Goal: Transaction & Acquisition: Purchase product/service

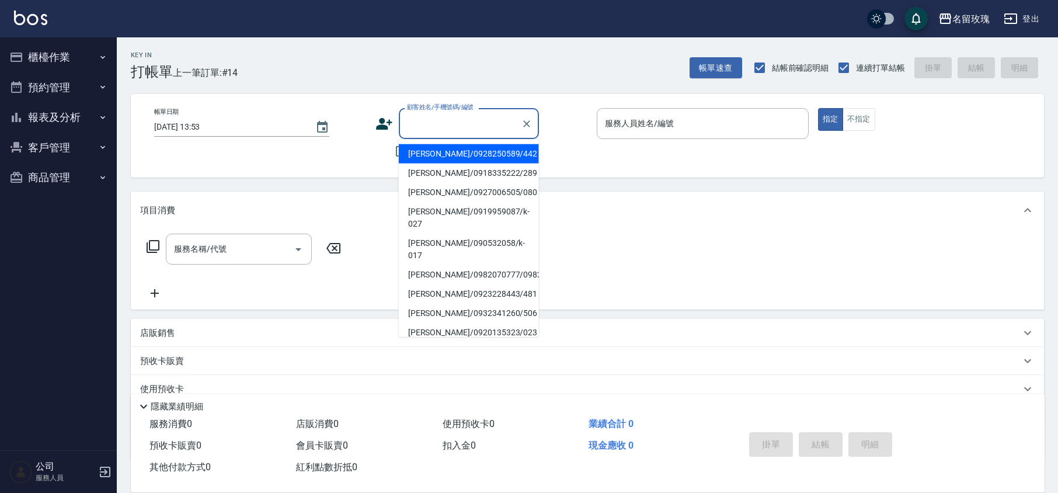
click at [500, 124] on input "顧客姓名/手機號碼/編號" at bounding box center [460, 123] width 112 height 20
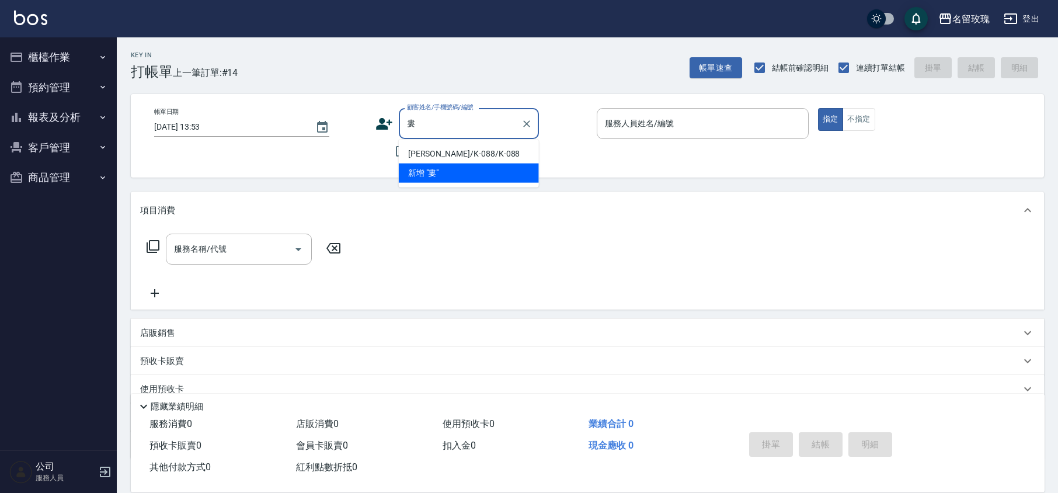
click at [430, 152] on li "[PERSON_NAME]/K-088/K-088" at bounding box center [469, 153] width 140 height 19
type input "[PERSON_NAME]/K-088/K-088"
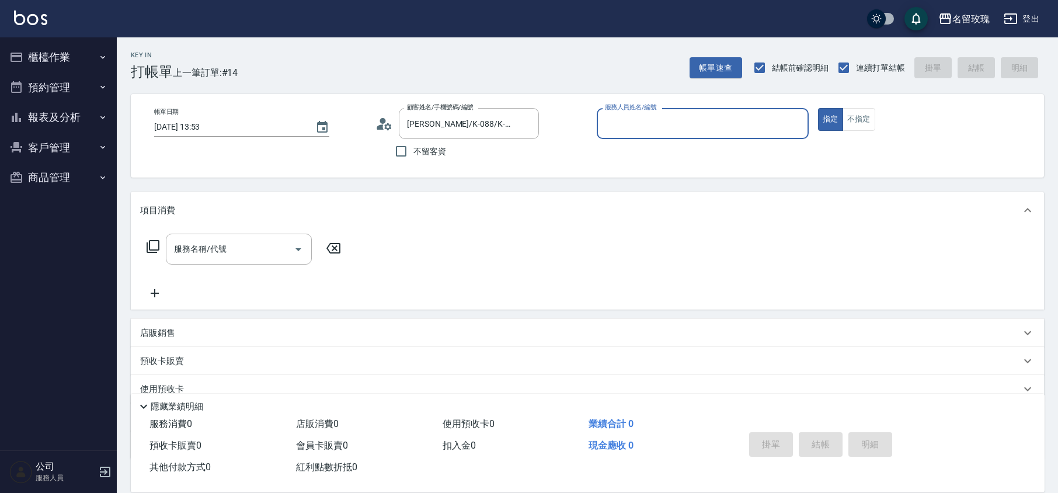
type input "KELLY-5"
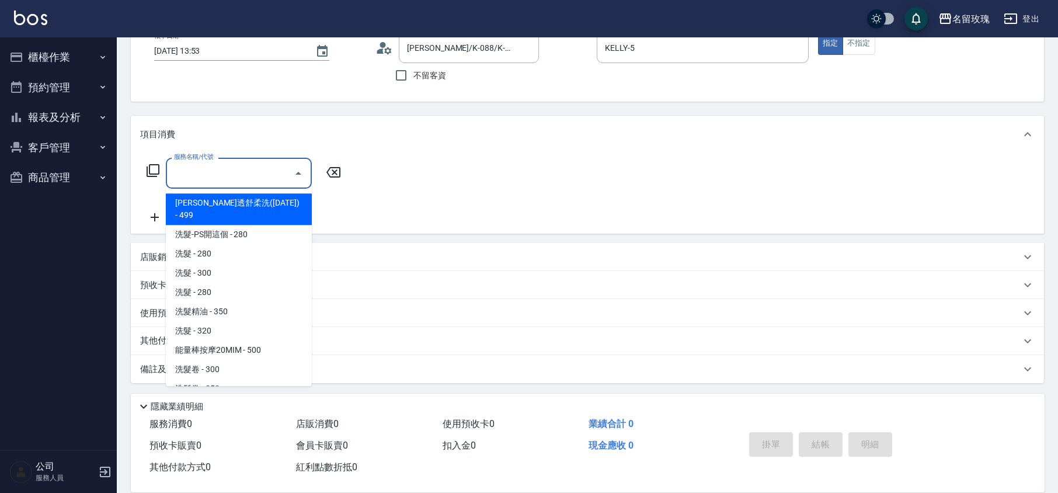
click at [204, 178] on input "服務名稱/代號" at bounding box center [230, 173] width 118 height 20
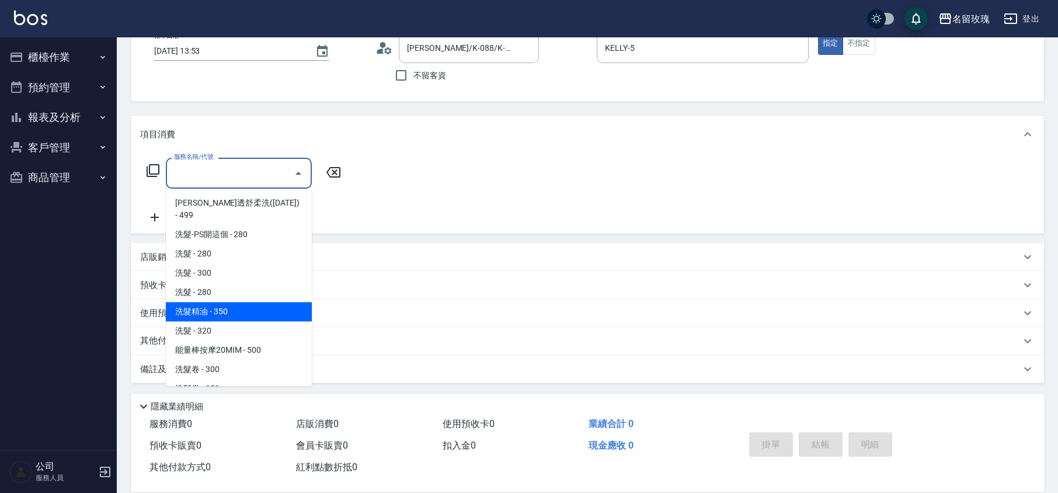
drag, startPoint x: 218, startPoint y: 298, endPoint x: 253, endPoint y: 269, distance: 45.2
click at [220, 302] on span "洗髮精油 - 350" at bounding box center [239, 311] width 146 height 19
type input "洗髮精油(206)"
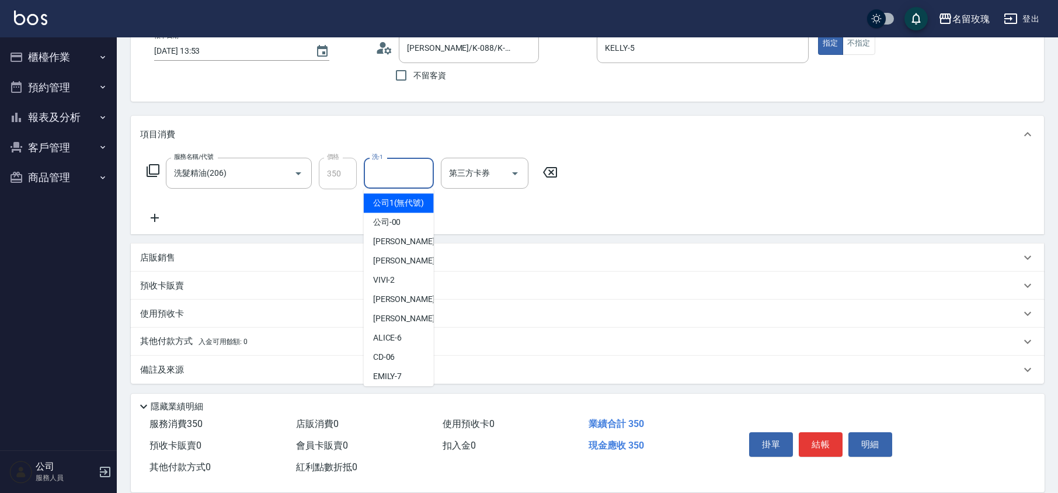
click at [402, 182] on input "洗-1" at bounding box center [399, 173] width 60 height 20
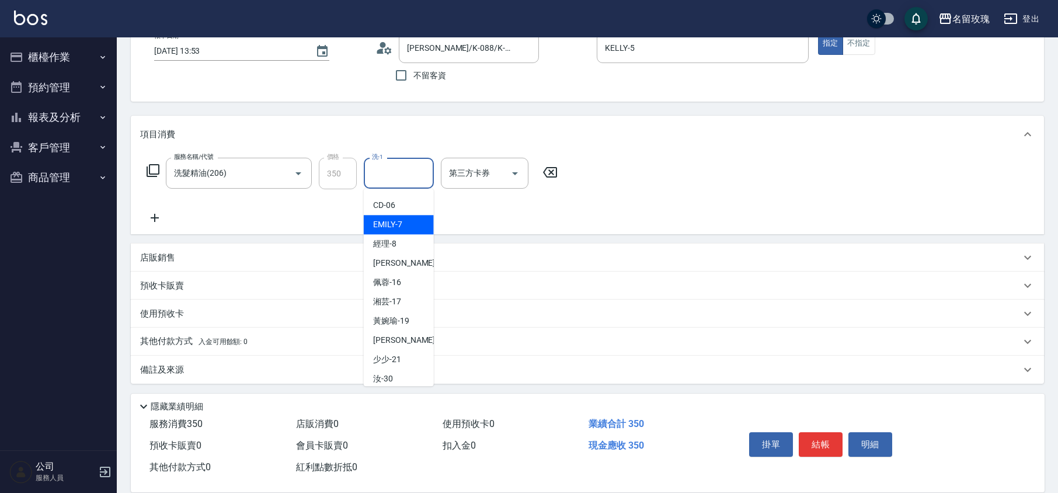
scroll to position [229, 0]
drag, startPoint x: 395, startPoint y: 307, endPoint x: 371, endPoint y: 302, distance: 23.7
click at [395, 307] on div "汝 -30" at bounding box center [399, 313] width 70 height 19
type input "汝-30"
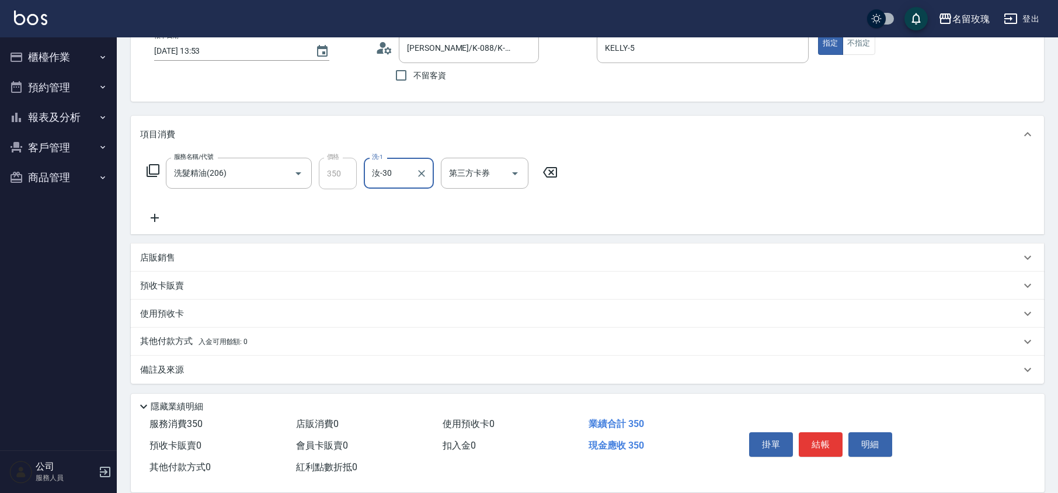
click at [159, 171] on icon at bounding box center [153, 171] width 14 height 14
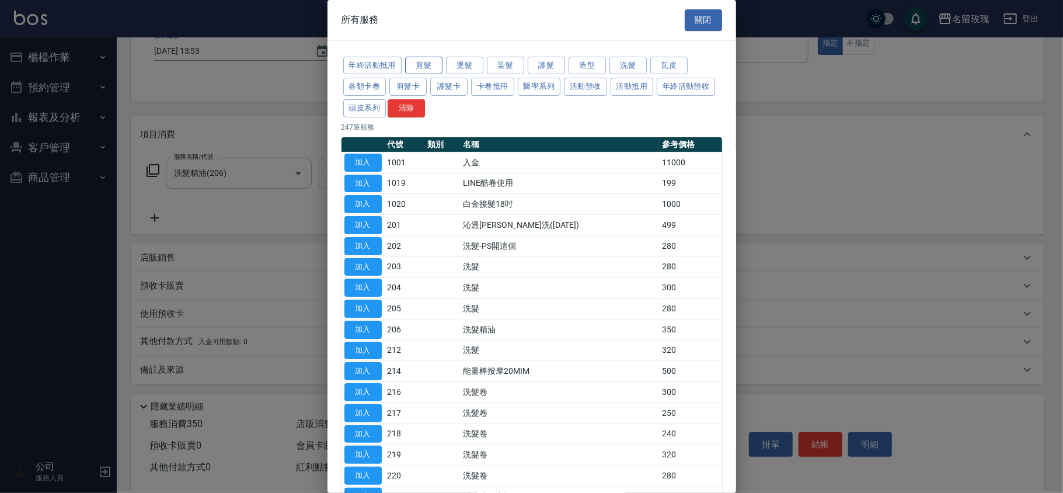
click at [426, 64] on button "剪髮" at bounding box center [423, 66] width 37 height 18
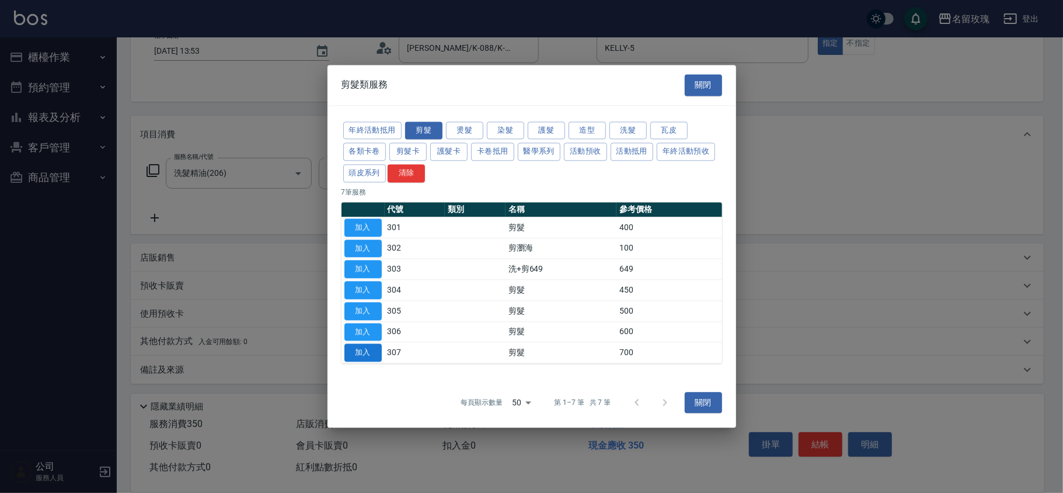
click at [361, 354] on button "加入" at bounding box center [363, 353] width 37 height 18
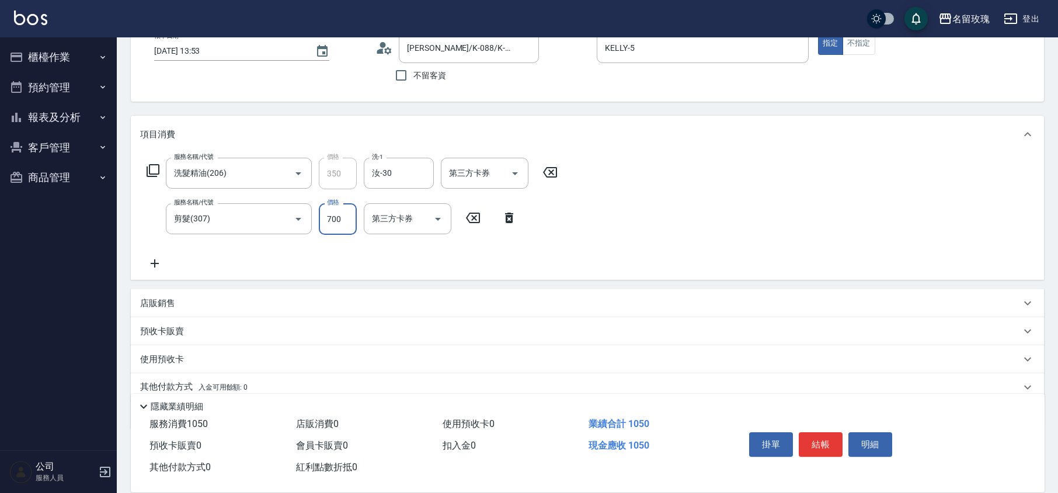
click at [332, 217] on input "700" at bounding box center [338, 219] width 38 height 32
type input "650"
click at [171, 297] on p "店販銷售" at bounding box center [157, 303] width 35 height 12
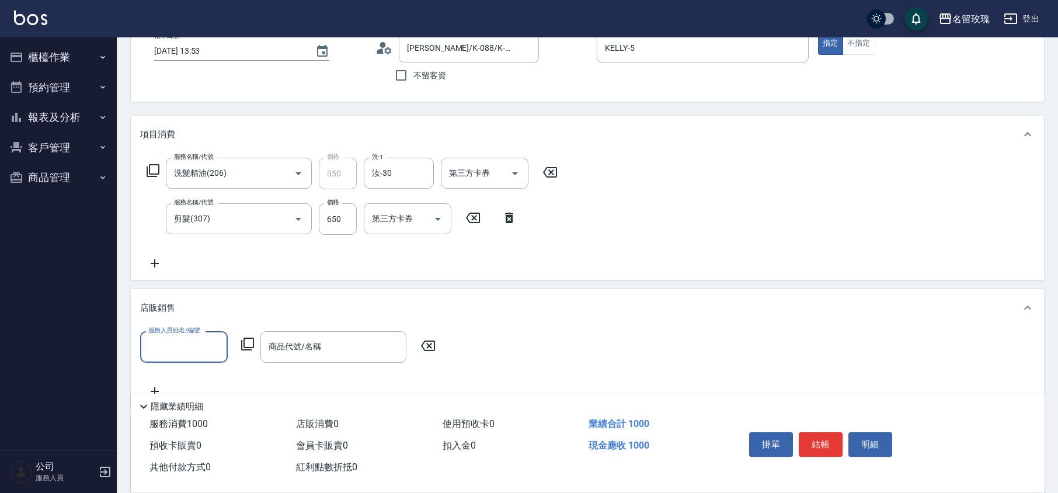
scroll to position [0, 0]
click at [150, 339] on input "服務人員姓名/編號" at bounding box center [183, 346] width 77 height 20
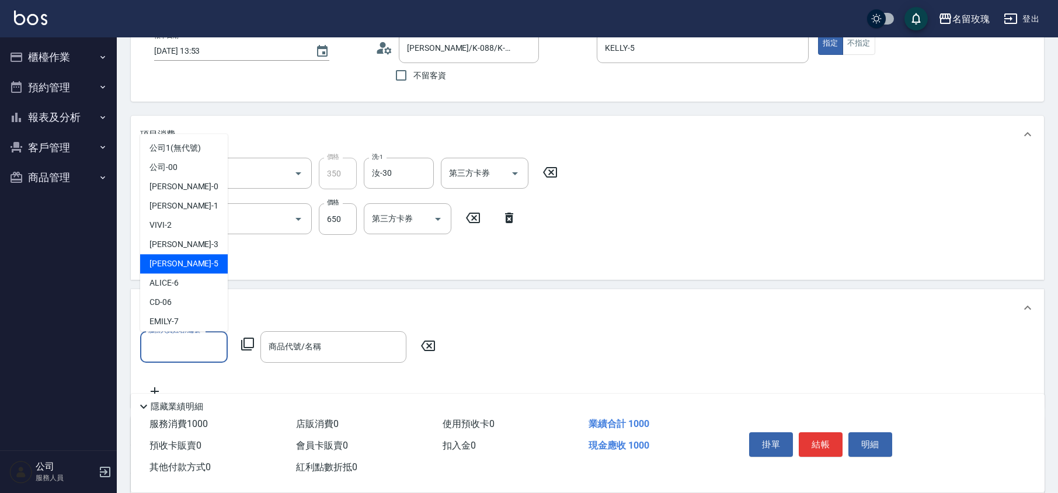
click at [183, 265] on div "[PERSON_NAME] -5" at bounding box center [184, 264] width 88 height 19
type input "KELLY-5"
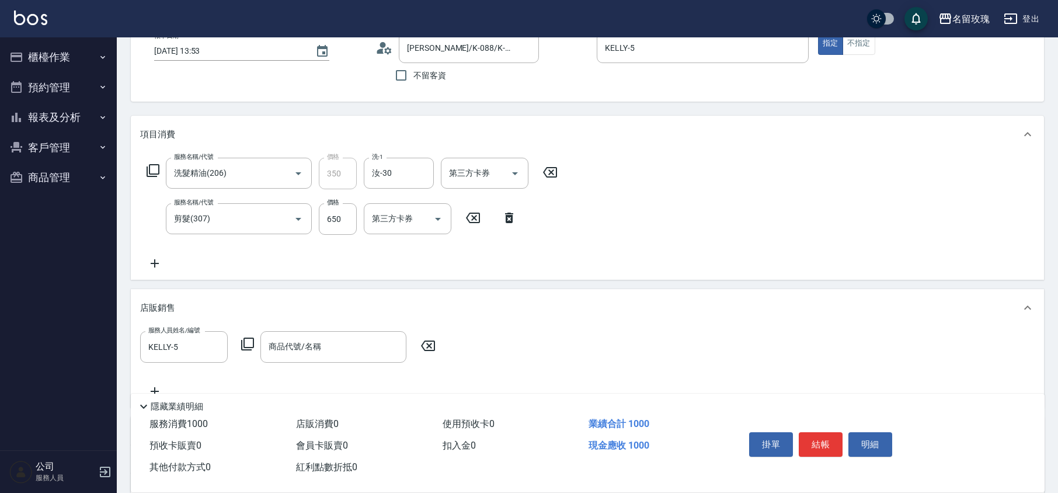
click at [248, 344] on icon at bounding box center [248, 344] width 14 height 14
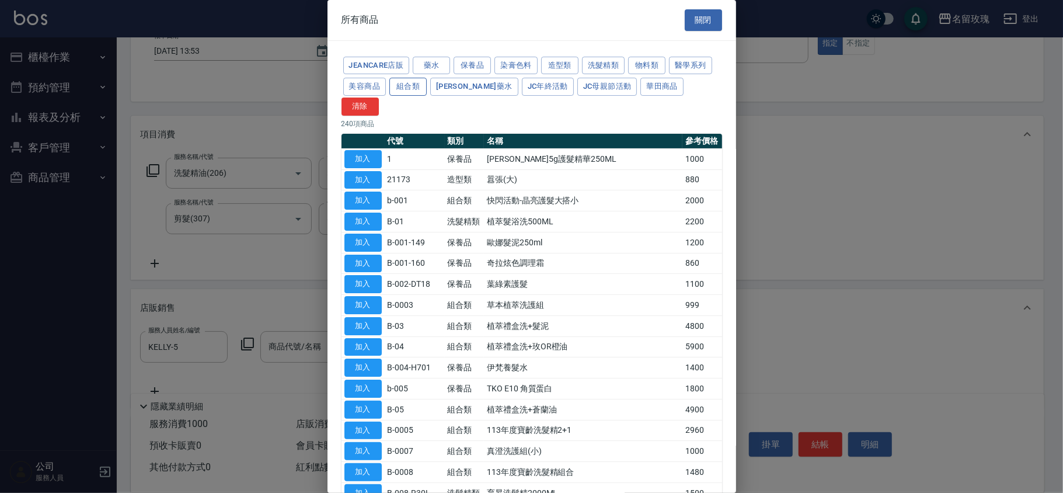
click at [399, 86] on button "組合類" at bounding box center [407, 87] width 37 height 18
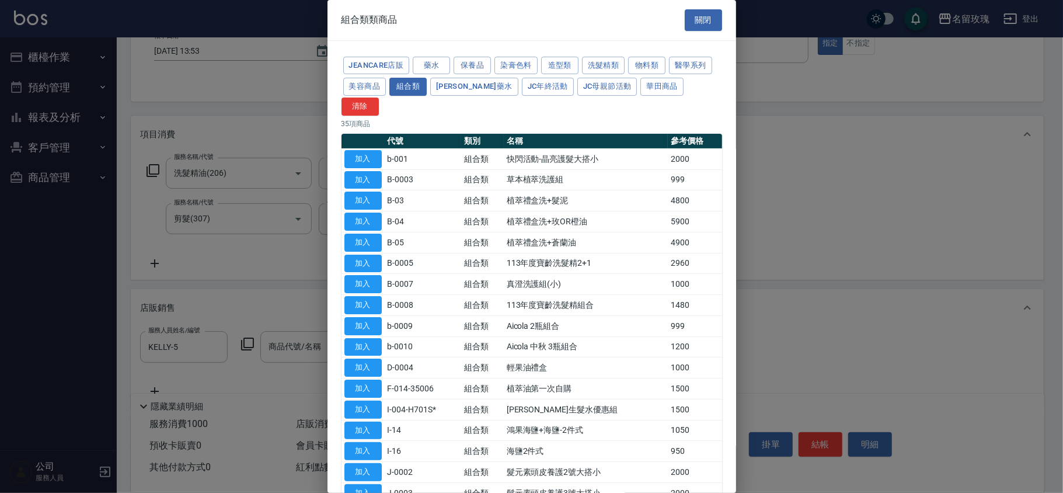
click at [362, 338] on button "加入" at bounding box center [363, 347] width 37 height 18
type input "Aicola 中秋 3瓶組合"
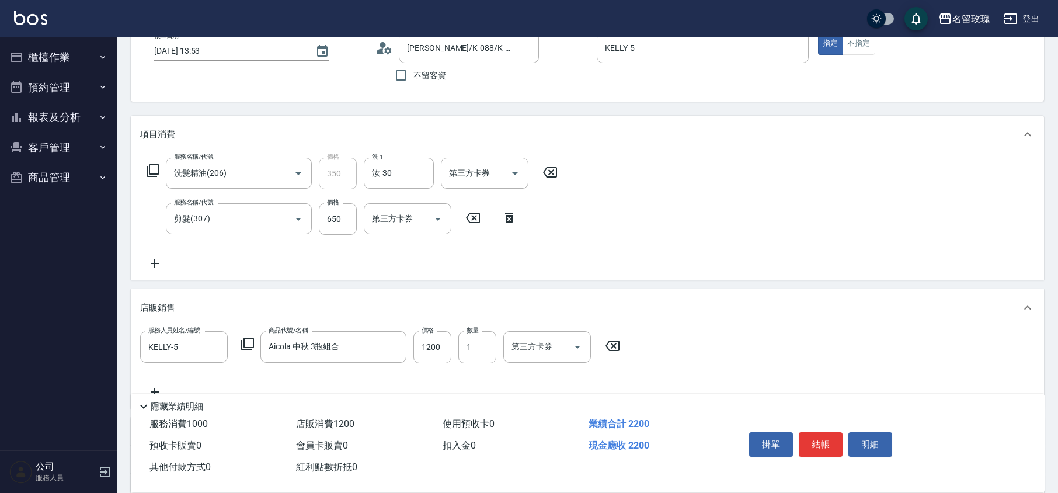
click at [325, 252] on div "服務名稱/代號 洗髮精油(206) 服務名稱/代號 價格 350 價格 洗-1 汝-30 洗-1 第三方卡券 第三方卡券 服務名稱/代號 剪髮(307) 服務…" at bounding box center [352, 214] width 425 height 113
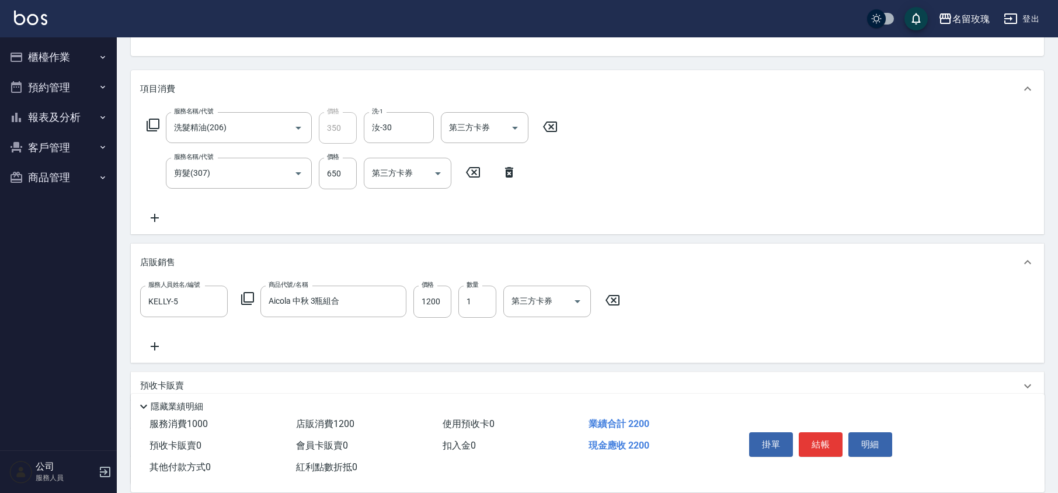
scroll to position [222, 0]
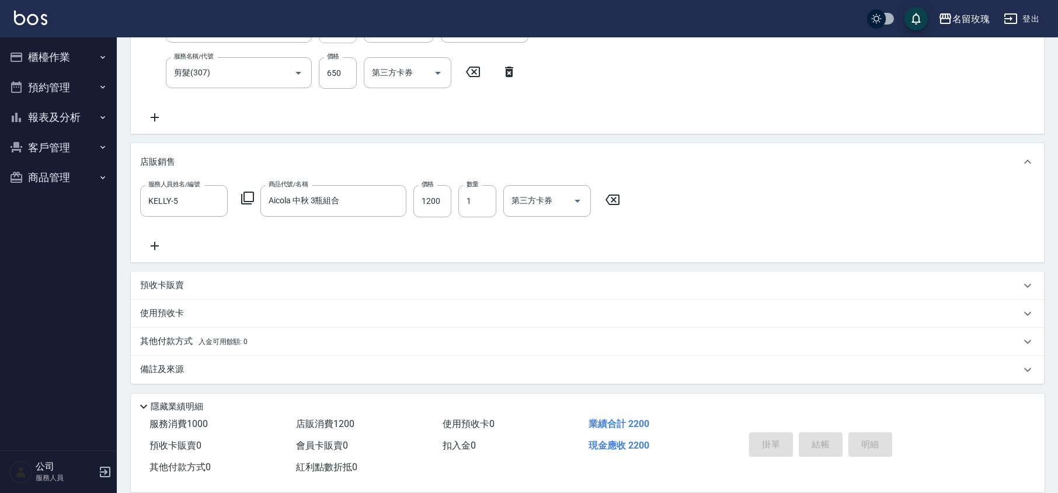
type input "[DATE] 17:37"
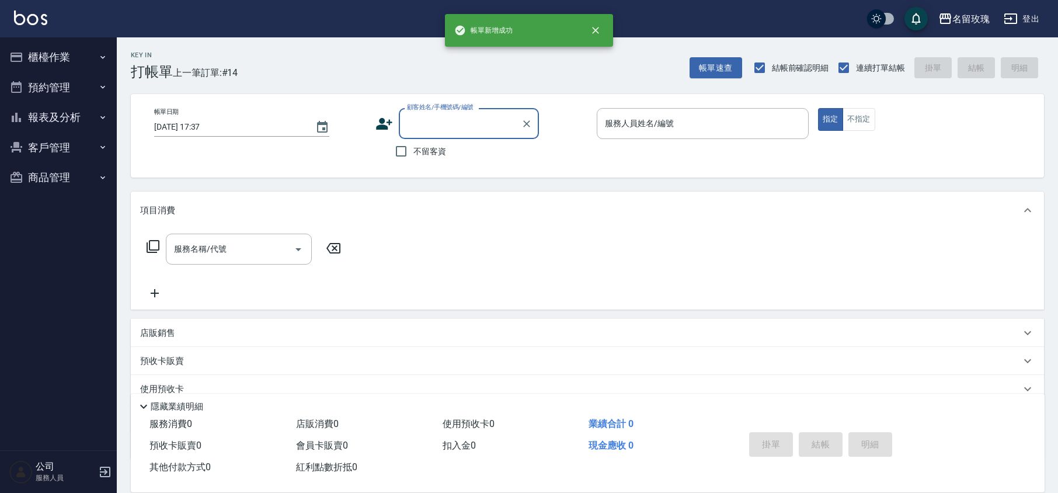
scroll to position [0, 0]
click at [472, 134] on div "顧客姓名/手機號碼/編號" at bounding box center [469, 123] width 140 height 31
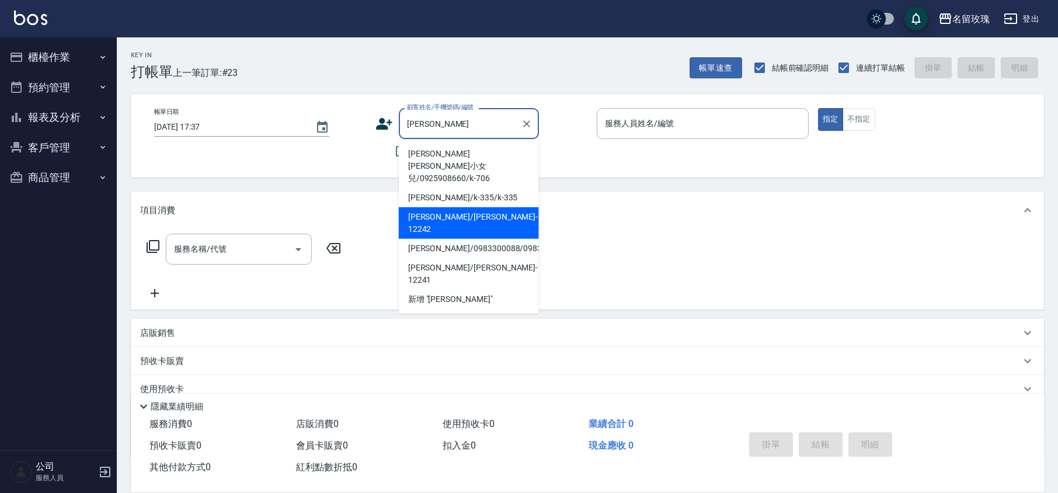
click at [455, 213] on li "[PERSON_NAME]/[PERSON_NAME]-12242/ke-12242" at bounding box center [469, 223] width 140 height 32
type input "[PERSON_NAME]/[PERSON_NAME]-12242/ke-12242"
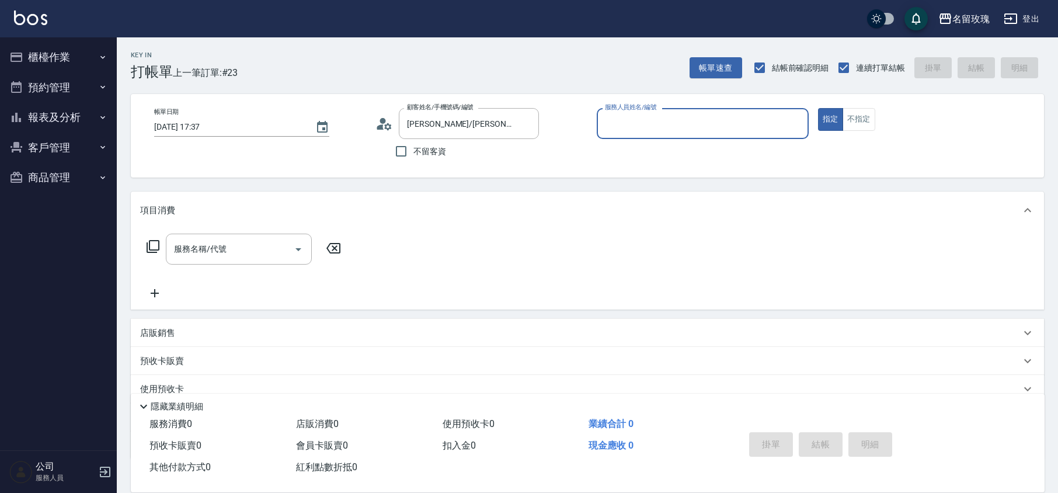
type input "KELLY-5"
click at [152, 248] on icon at bounding box center [153, 246] width 14 height 14
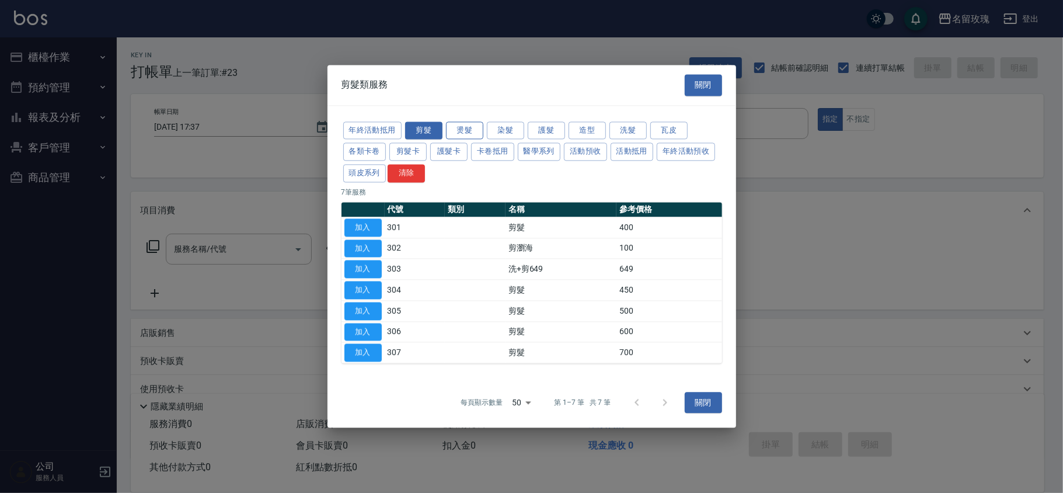
click at [474, 131] on button "燙髮" at bounding box center [464, 130] width 37 height 18
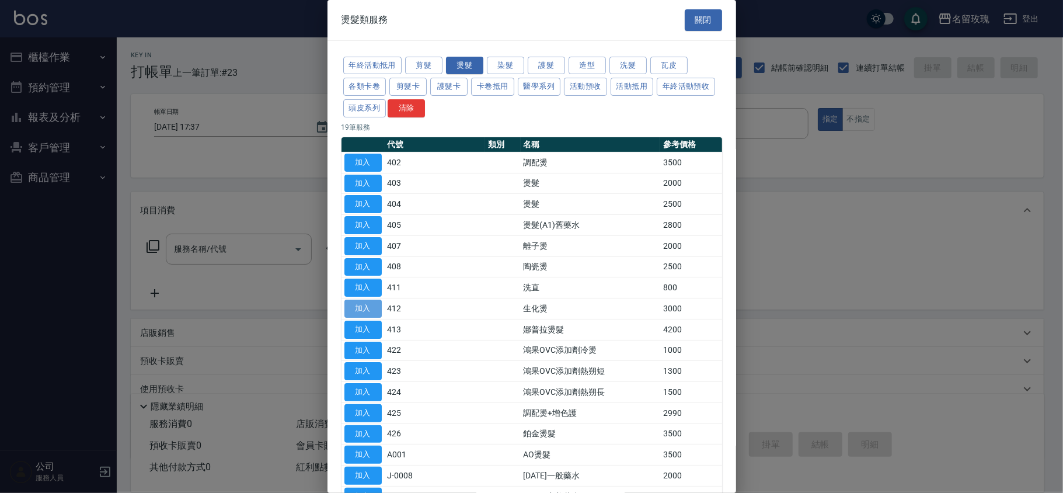
click at [357, 311] on button "加入" at bounding box center [363, 309] width 37 height 18
type input "生化燙(412)"
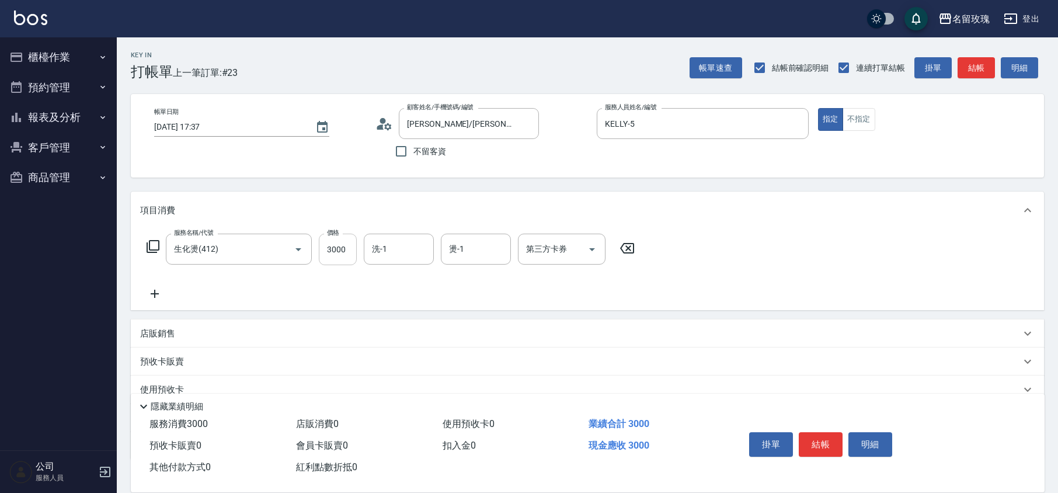
click at [335, 252] on input "3000" at bounding box center [338, 250] width 38 height 32
type input "4200"
type input "汝-30"
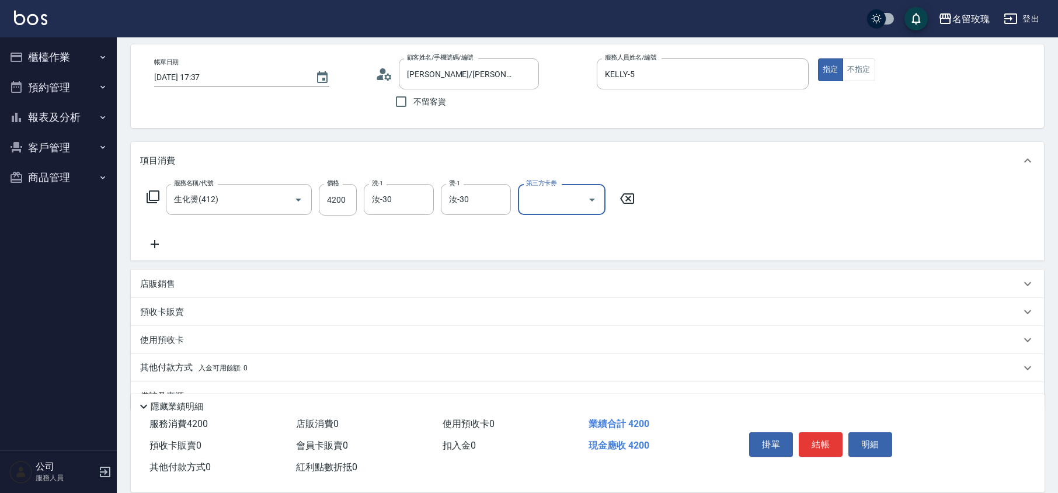
scroll to position [76, 0]
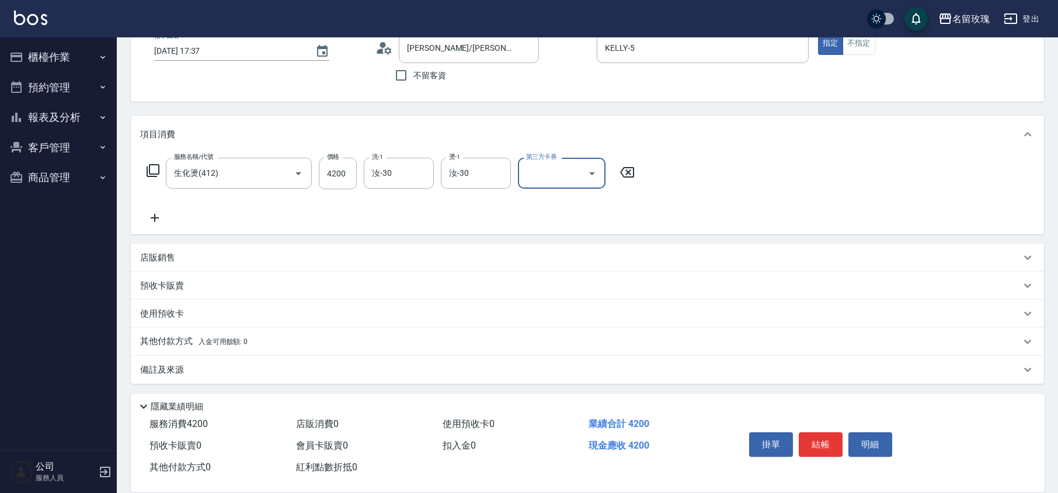
click at [169, 374] on p "備註及來源" at bounding box center [162, 370] width 44 height 12
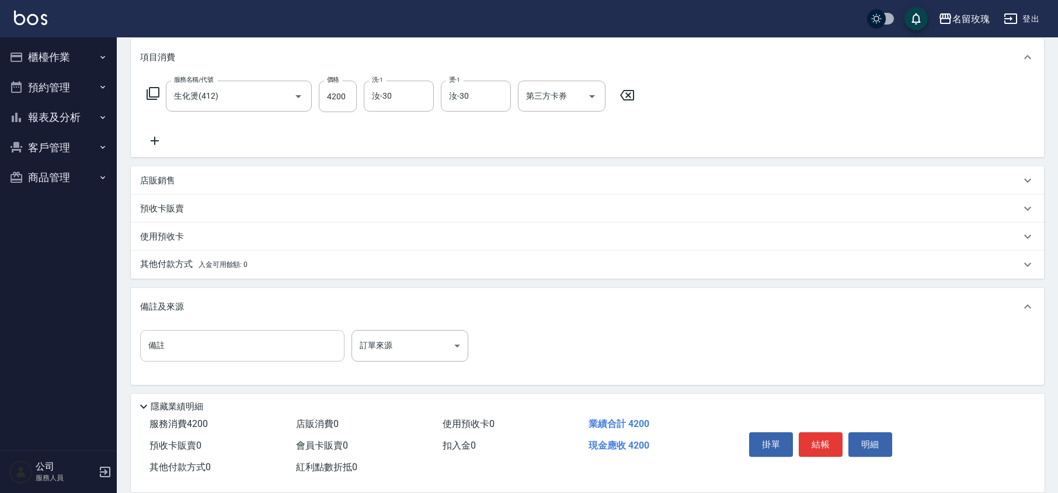
scroll to position [154, 0]
click at [194, 356] on input "備註" at bounding box center [242, 345] width 204 height 32
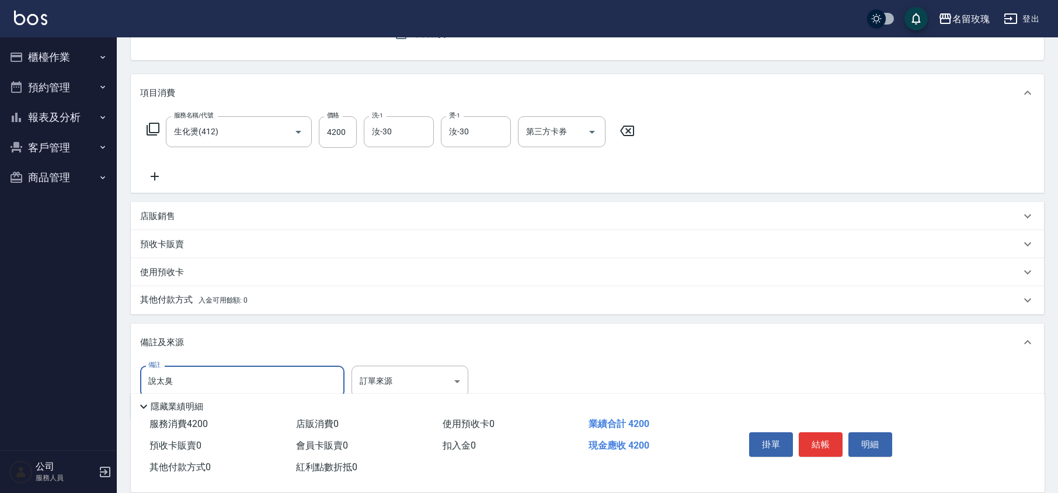
scroll to position [155, 0]
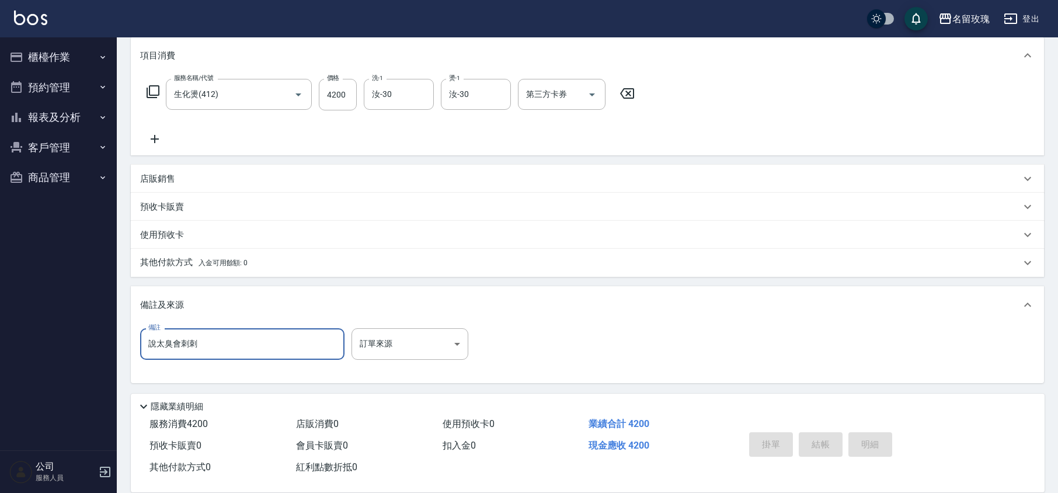
type input "說太臭會刺刺"
type input "[DATE] 17:38"
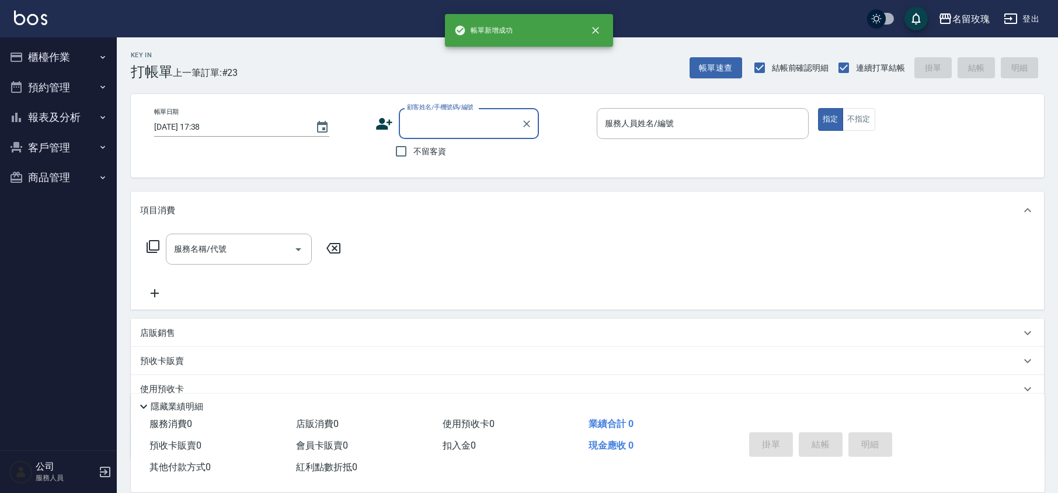
scroll to position [0, 0]
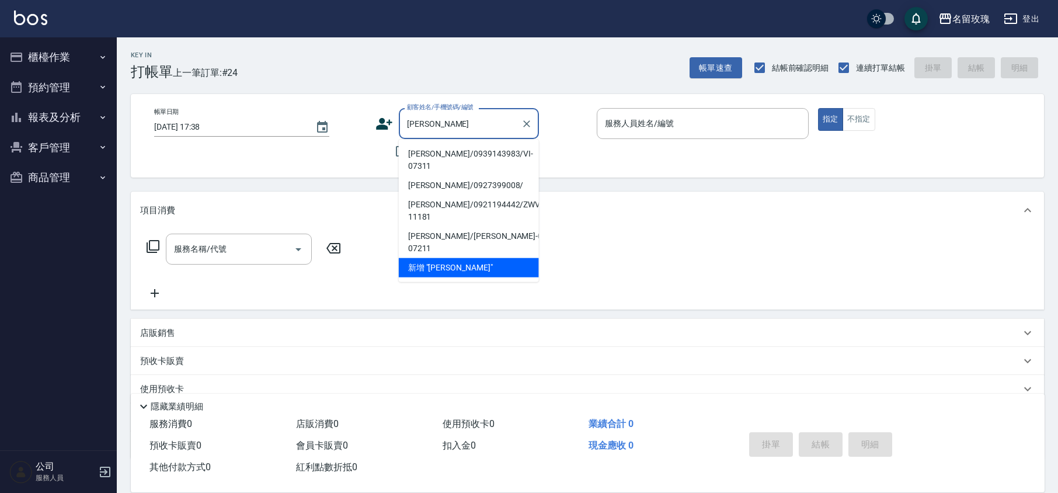
click at [465, 152] on li "[PERSON_NAME]/0939143983/VI-07311" at bounding box center [469, 160] width 140 height 32
type input "[PERSON_NAME]/0939143983/VI-07311"
type input "VIVI-2"
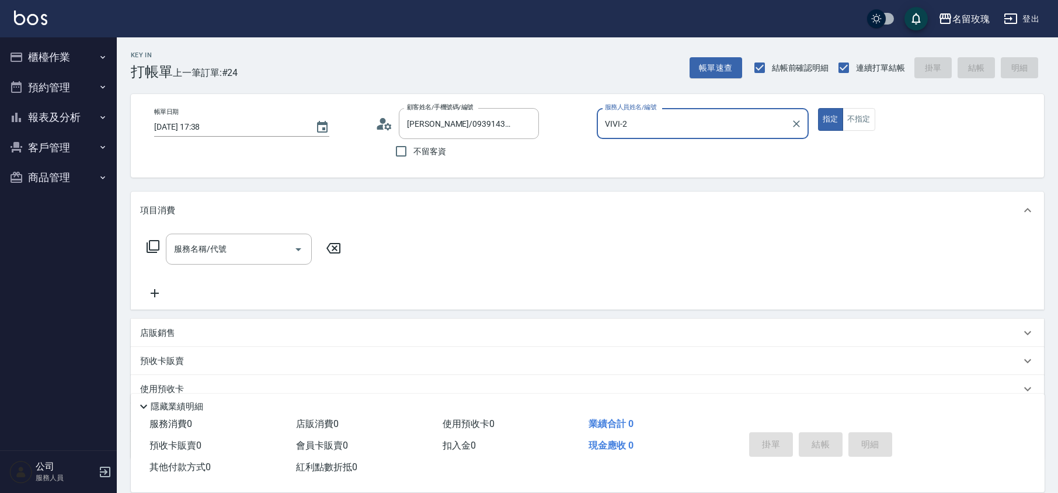
scroll to position [76, 0]
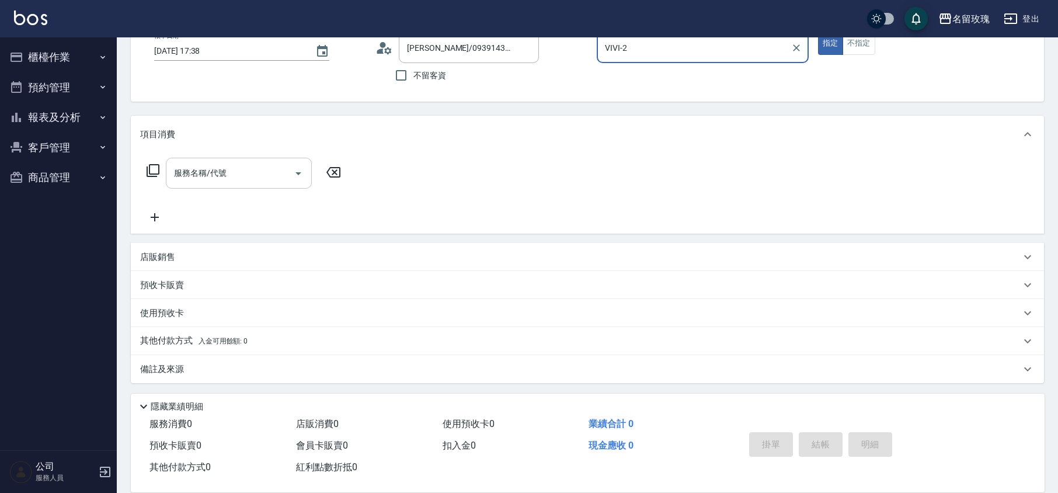
click at [180, 186] on div "服務名稱/代號" at bounding box center [239, 173] width 146 height 31
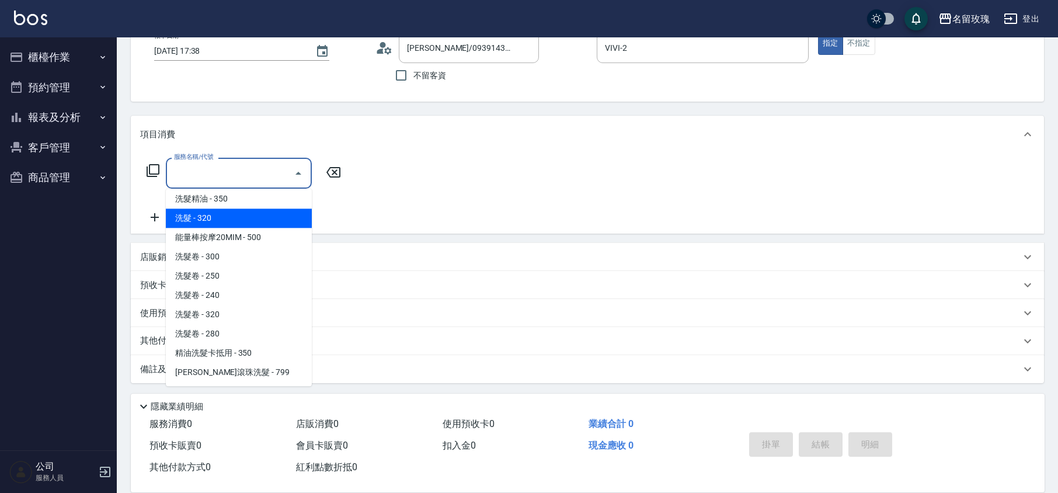
scroll to position [234, 0]
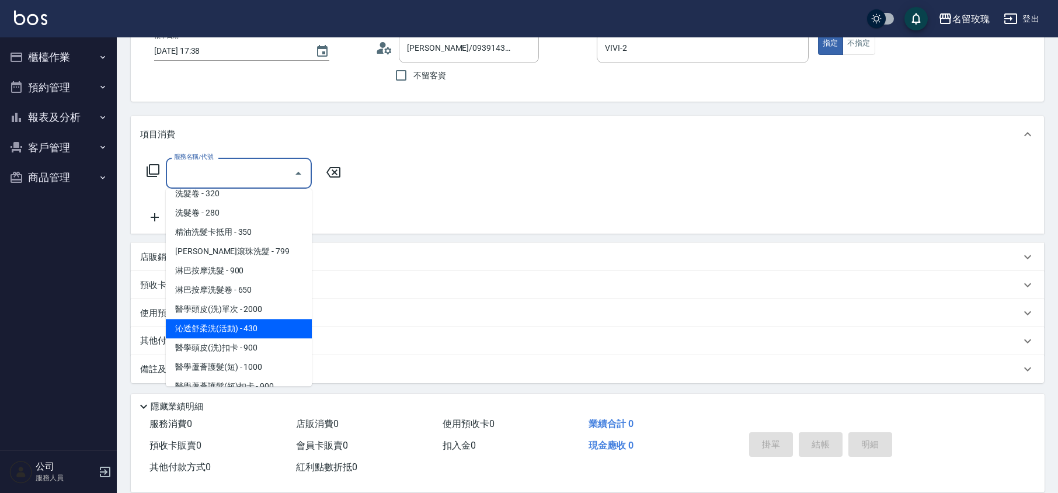
click at [265, 319] on span "沁透舒柔洗(活動) - 430" at bounding box center [239, 328] width 146 height 19
type input "[PERSON_NAME]透[PERSON_NAME]洗(活動)(228)"
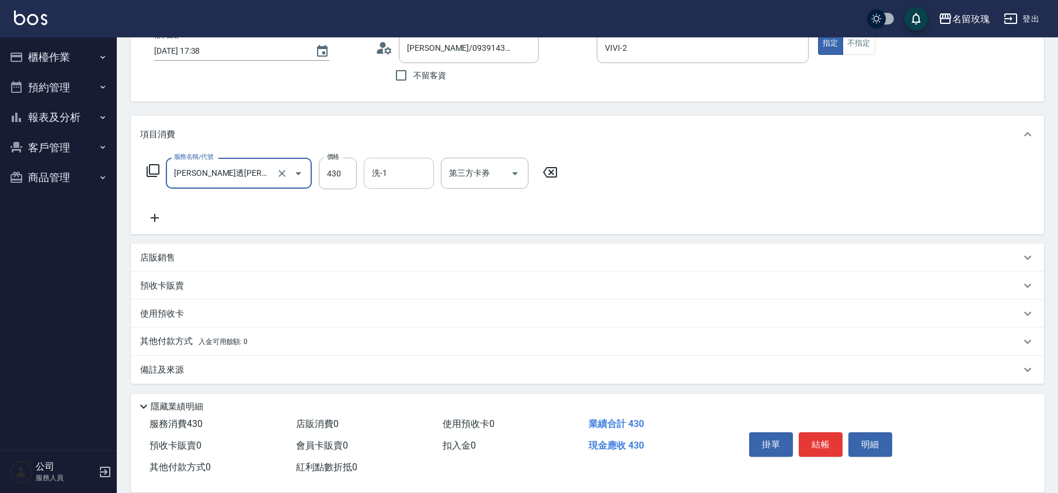
click at [376, 175] on input "洗-1" at bounding box center [399, 173] width 60 height 20
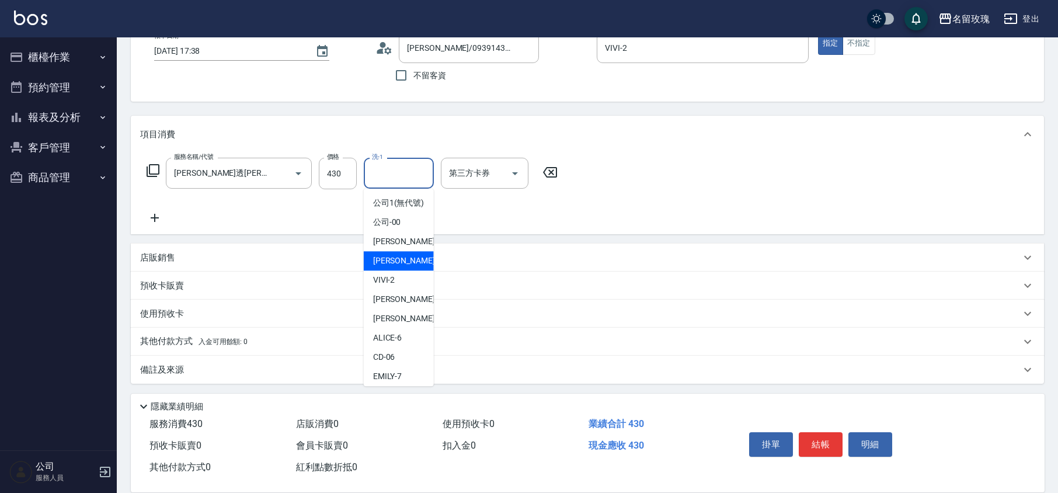
scroll to position [229, 0]
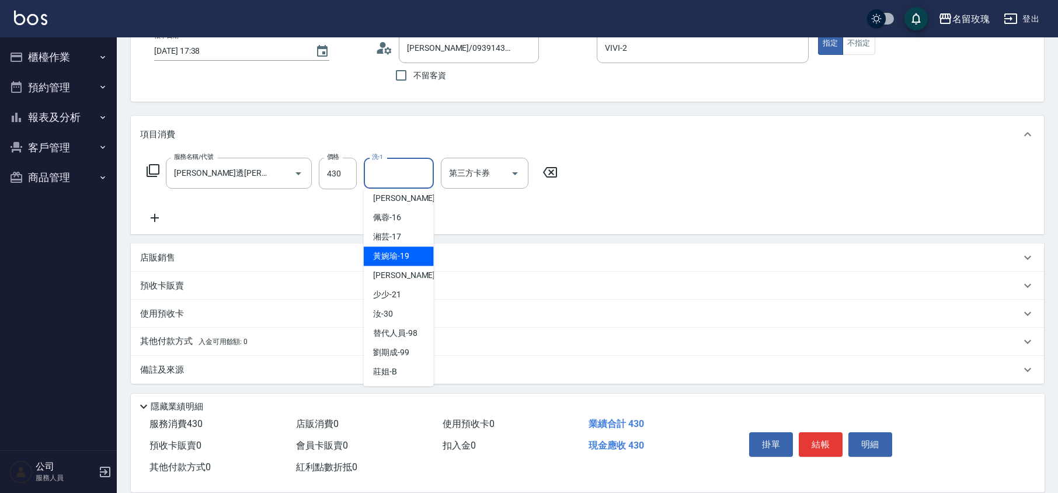
click at [396, 239] on span "湘芸 -17" at bounding box center [387, 237] width 28 height 12
type input "湘芸-17"
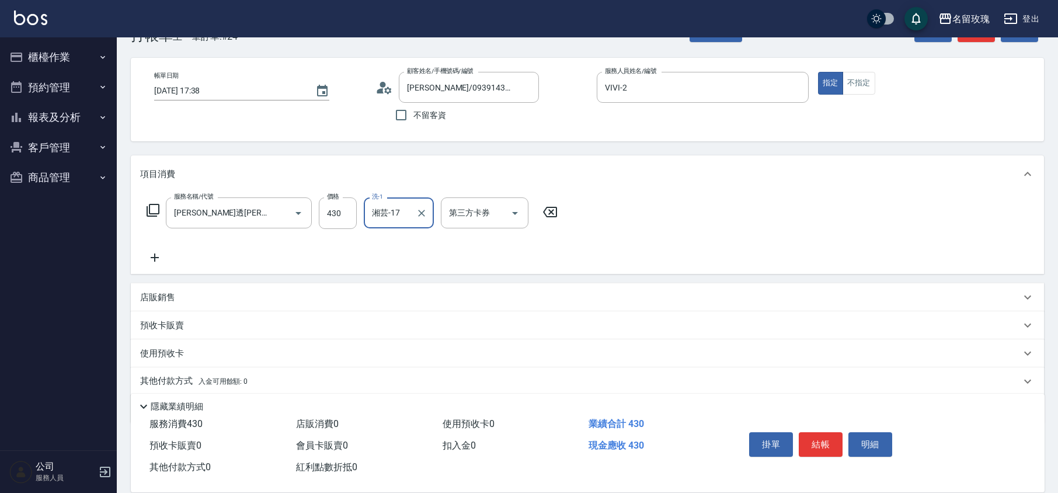
scroll to position [0, 0]
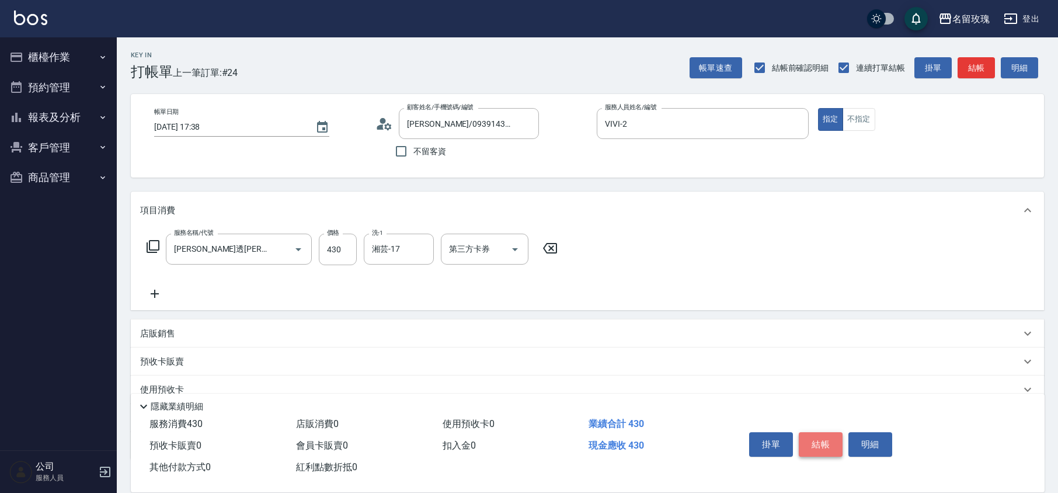
click at [816, 444] on button "結帳" at bounding box center [821, 444] width 44 height 25
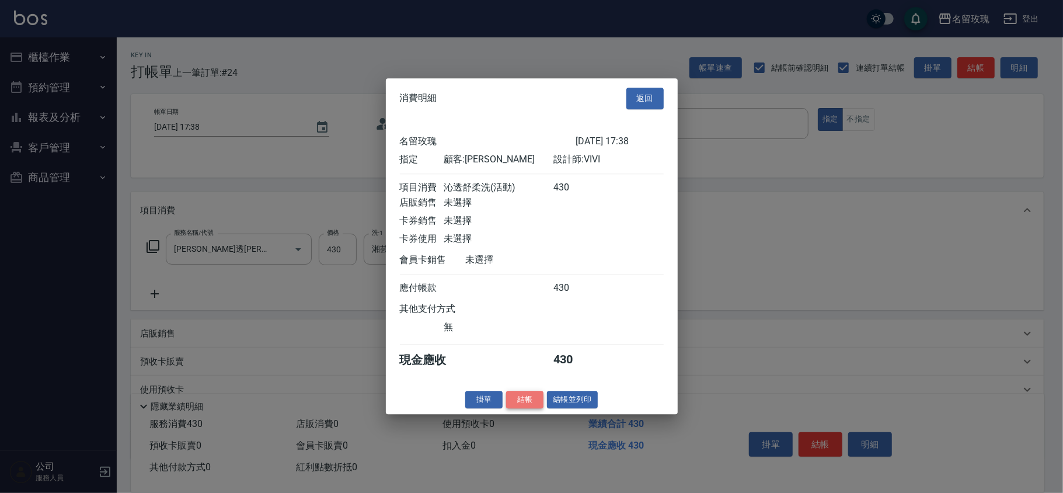
click at [528, 409] on button "結帳" at bounding box center [524, 400] width 37 height 18
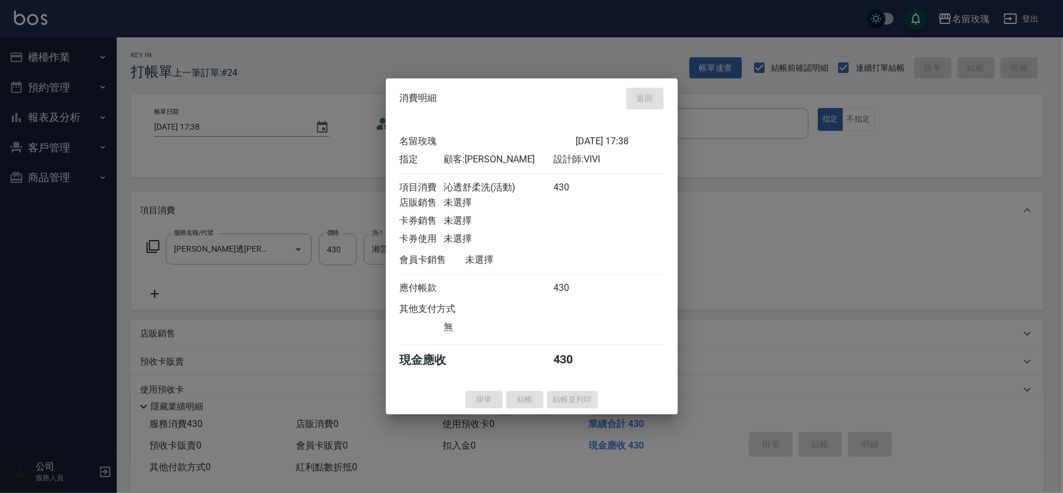
type input "[DATE] 17:48"
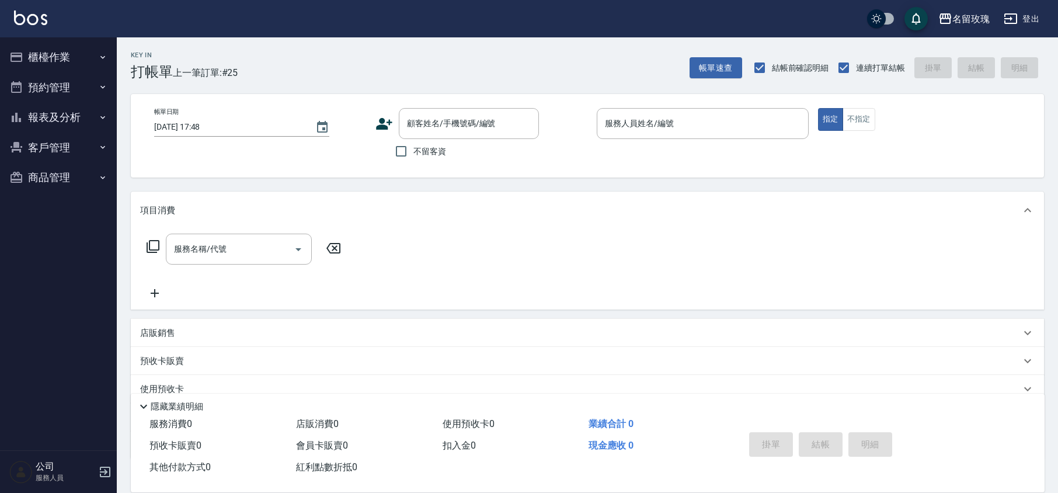
click at [148, 252] on icon at bounding box center [153, 246] width 13 height 13
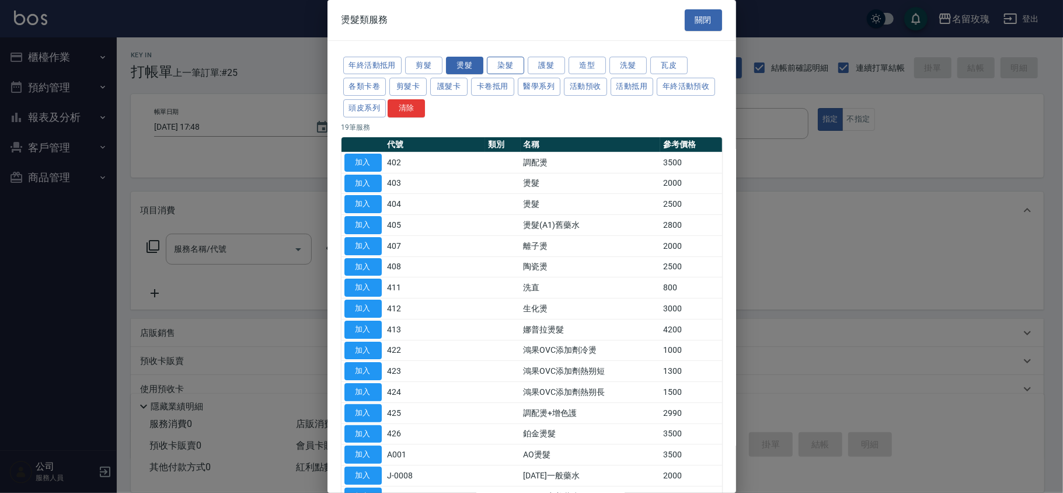
click at [502, 68] on button "染髮" at bounding box center [505, 66] width 37 height 18
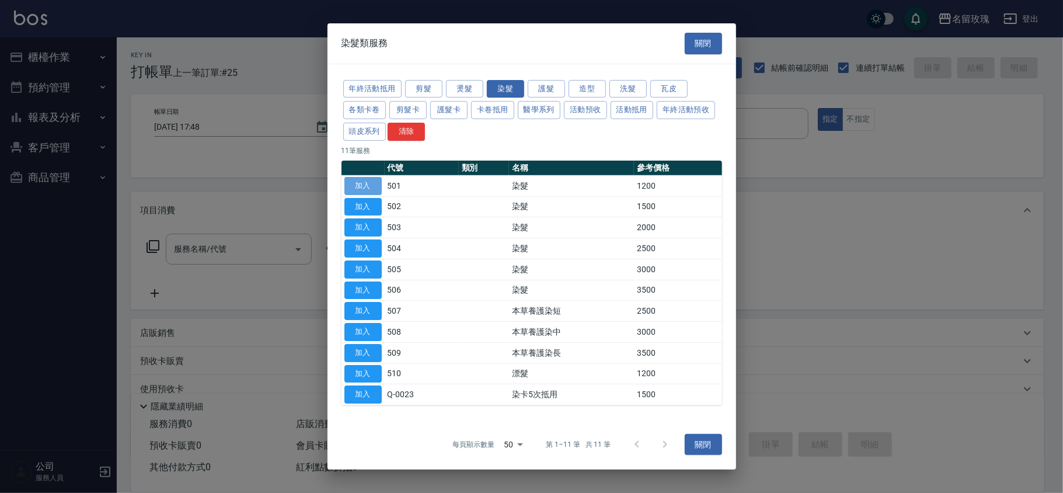
click at [356, 187] on button "加入" at bounding box center [363, 186] width 37 height 18
type input "染髮(501)"
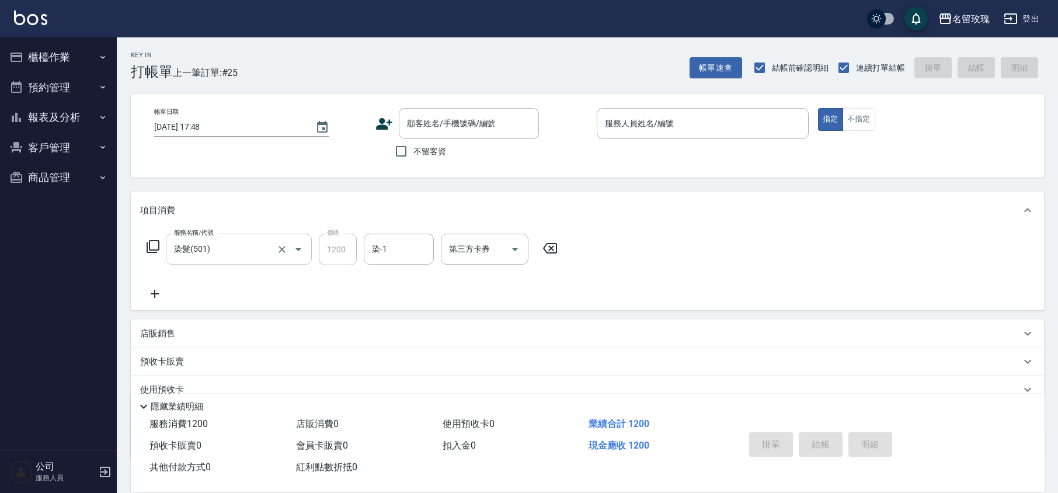
click at [307, 244] on div "服務名稱/代號 染髮(501) 服務名稱/代號 價格 1200 價格 染-1 染-1 第三方卡券 第三方卡券" at bounding box center [352, 250] width 425 height 32
click at [157, 246] on icon at bounding box center [153, 246] width 14 height 14
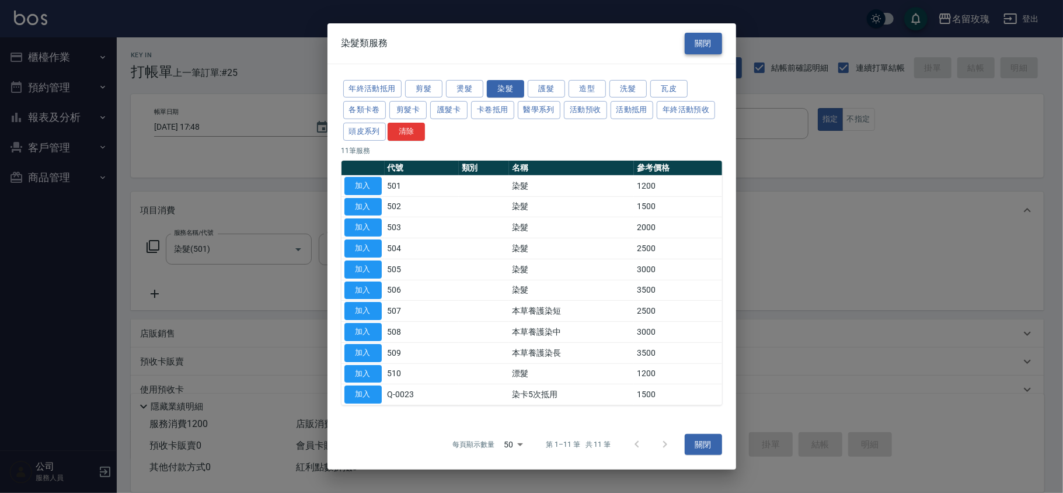
click at [715, 39] on button "關閉" at bounding box center [703, 44] width 37 height 22
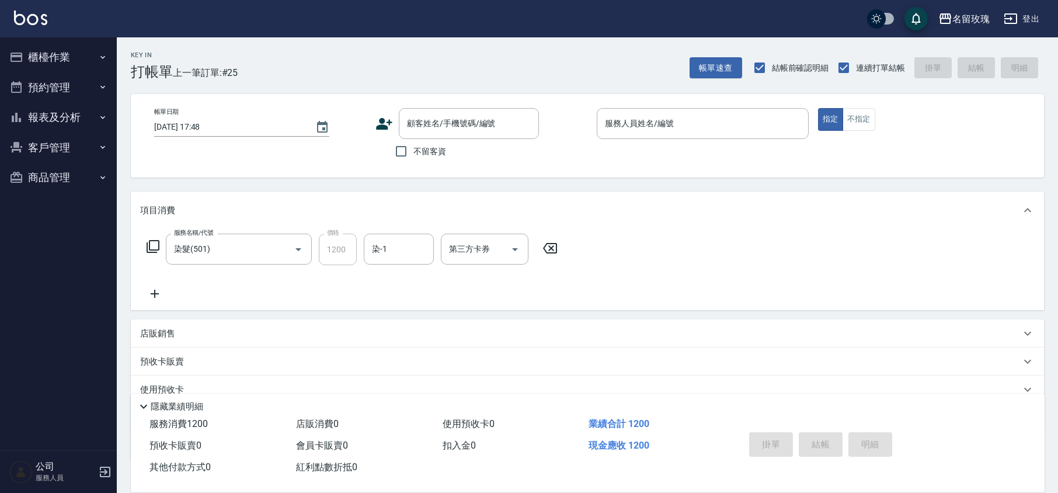
click at [555, 244] on icon at bounding box center [549, 248] width 29 height 14
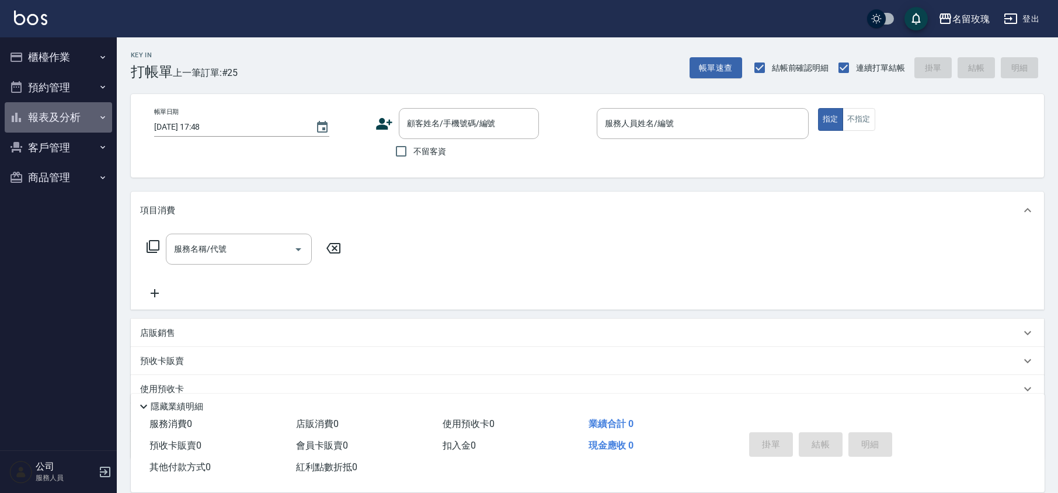
click at [86, 105] on button "報表及分析" at bounding box center [58, 117] width 107 height 30
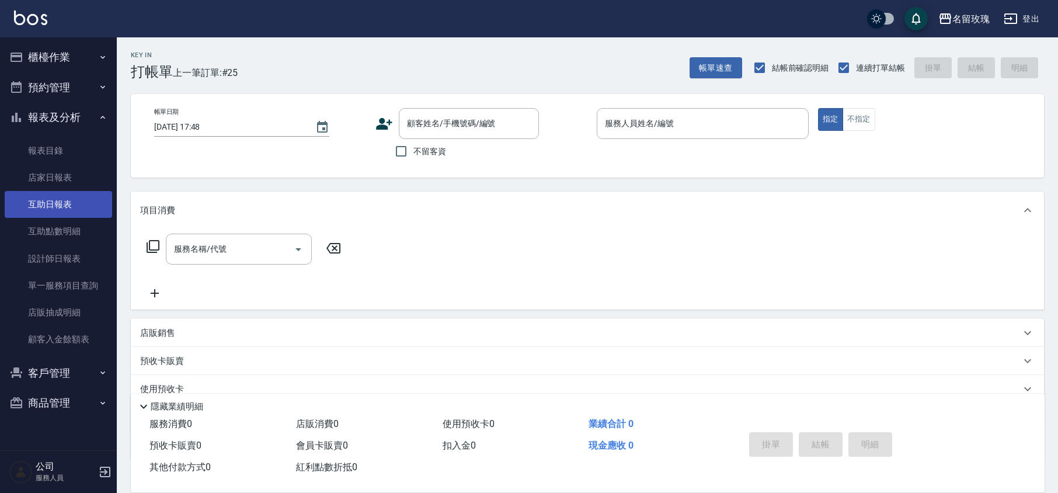
click at [42, 211] on link "互助日報表" at bounding box center [58, 204] width 107 height 27
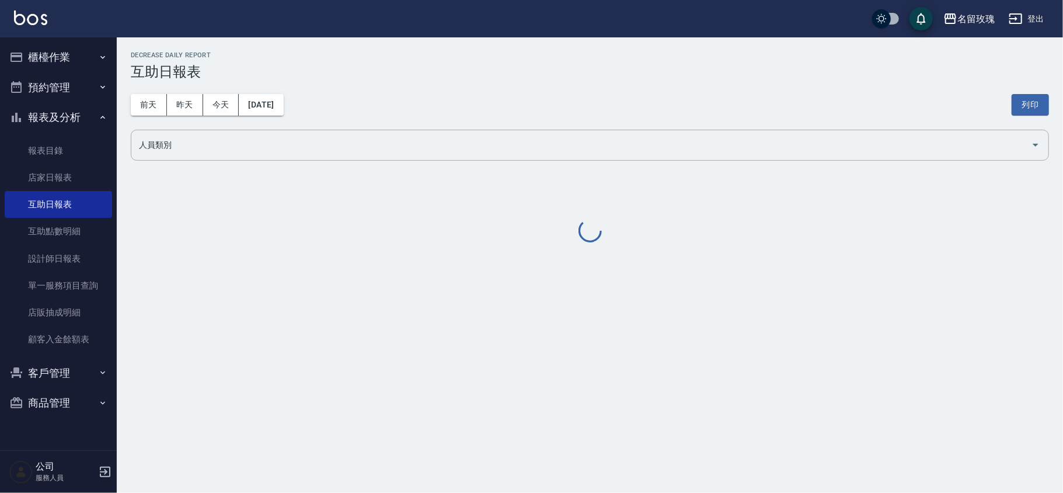
click at [433, 65] on h3 "互助日報表" at bounding box center [590, 72] width 919 height 16
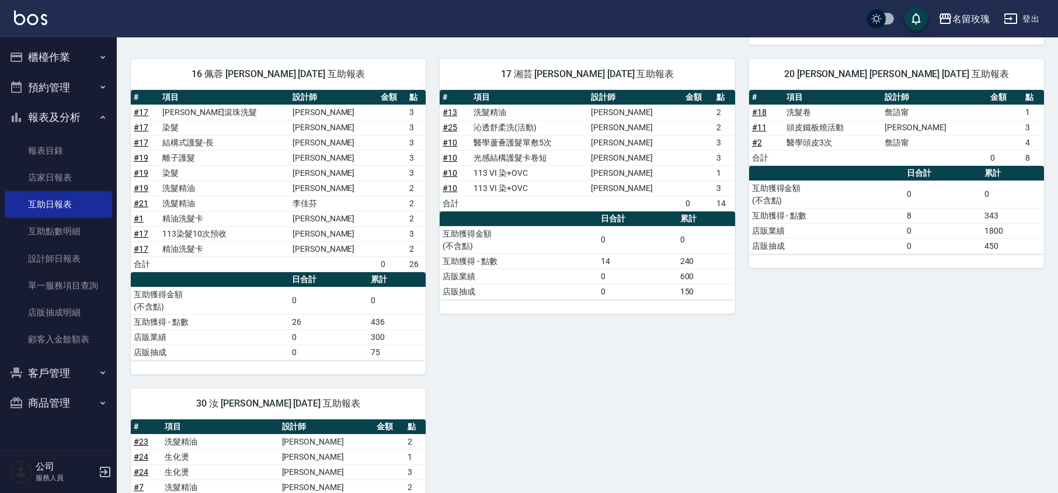
scroll to position [570, 0]
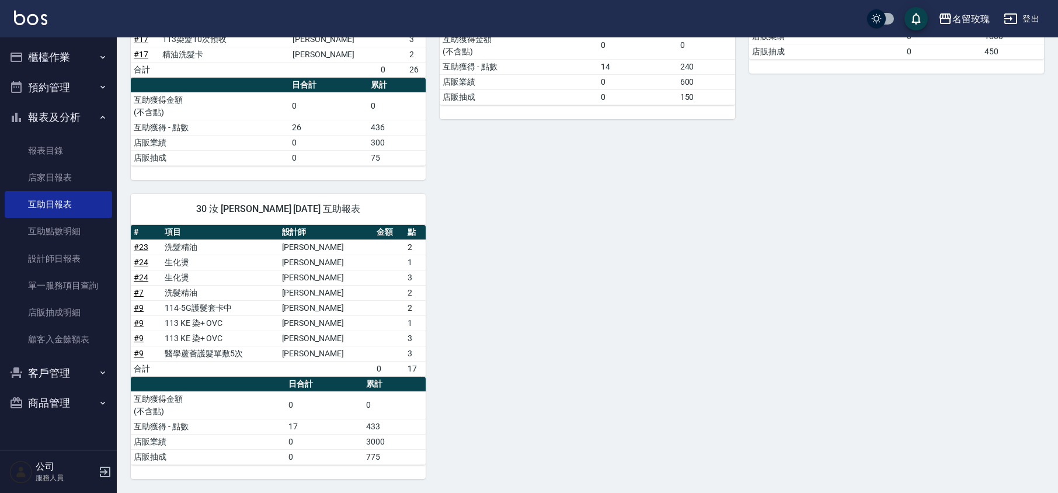
click at [56, 107] on button "報表及分析" at bounding box center [58, 117] width 107 height 30
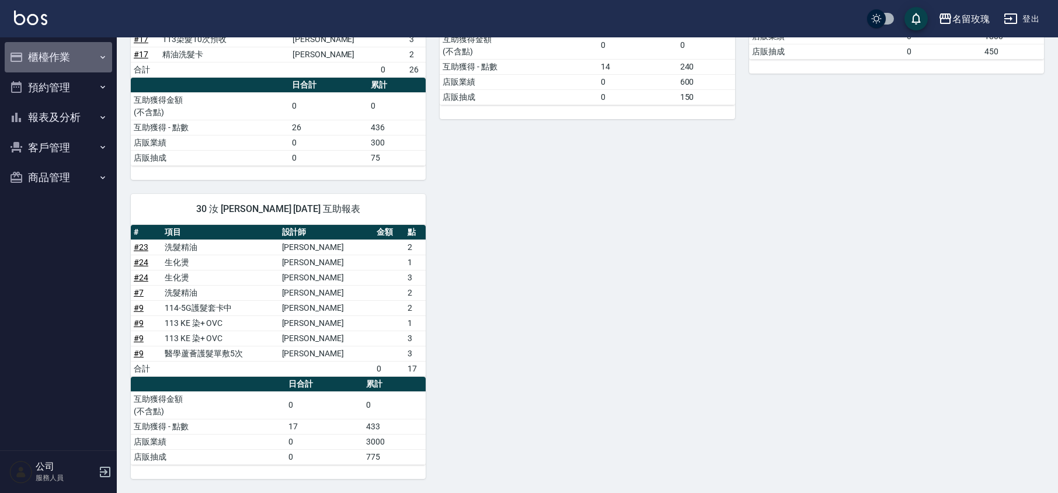
click at [45, 46] on button "櫃檯作業" at bounding box center [58, 57] width 107 height 30
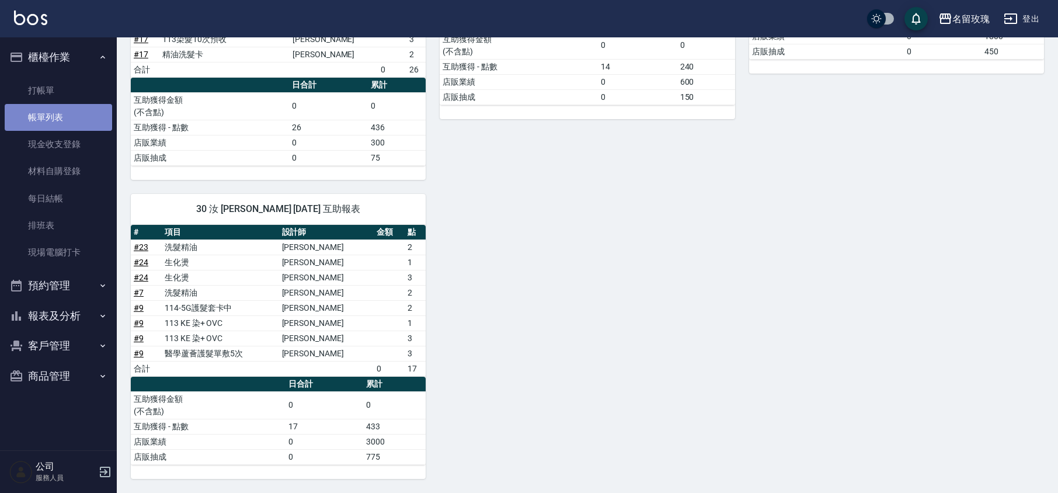
click at [57, 115] on link "帳單列表" at bounding box center [58, 117] width 107 height 27
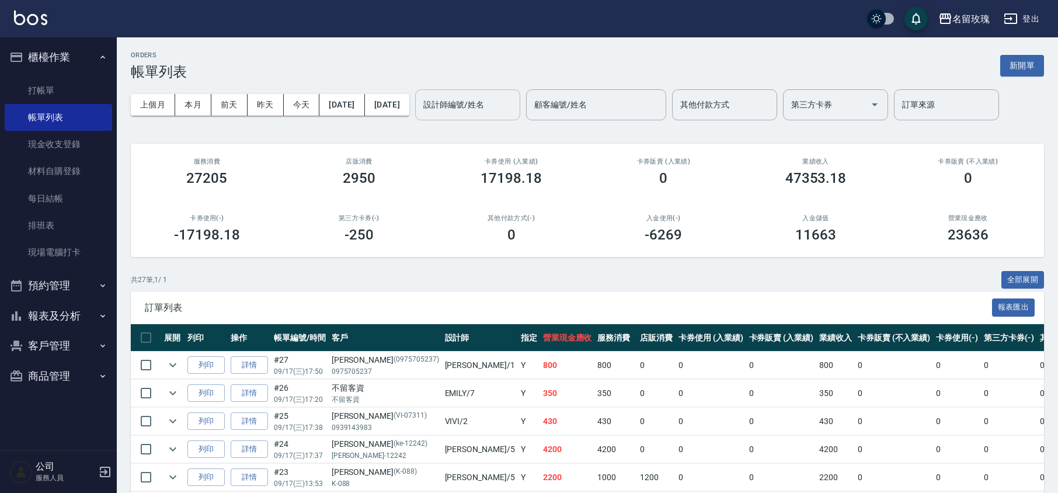
click at [492, 103] on input "設計師編號/姓名" at bounding box center [467, 105] width 95 height 20
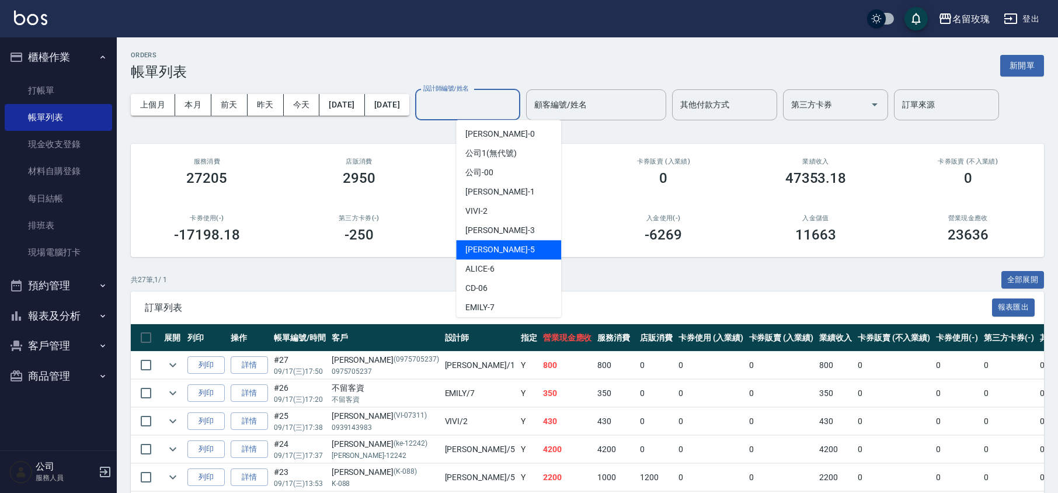
click at [489, 251] on span "[PERSON_NAME] -5" at bounding box center [499, 250] width 69 height 12
type input "KELLY-5"
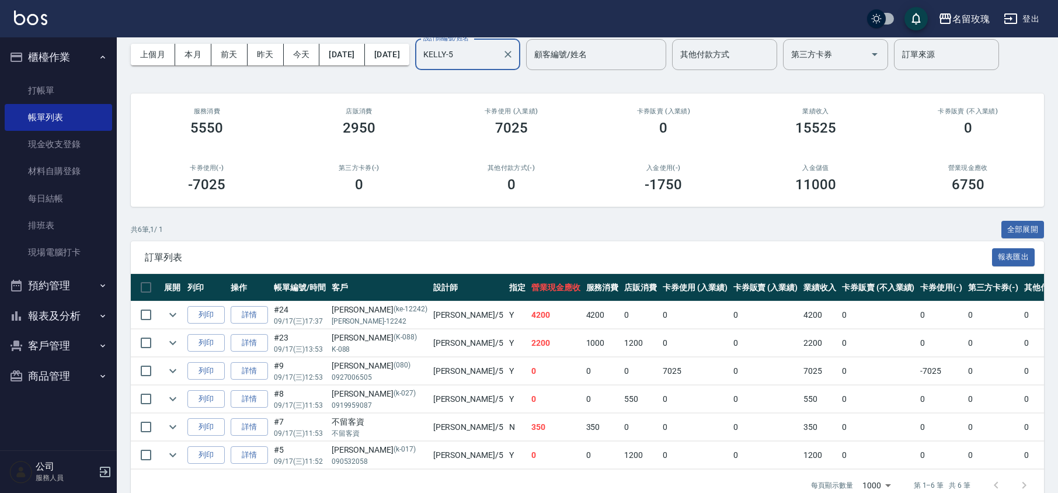
scroll to position [78, 0]
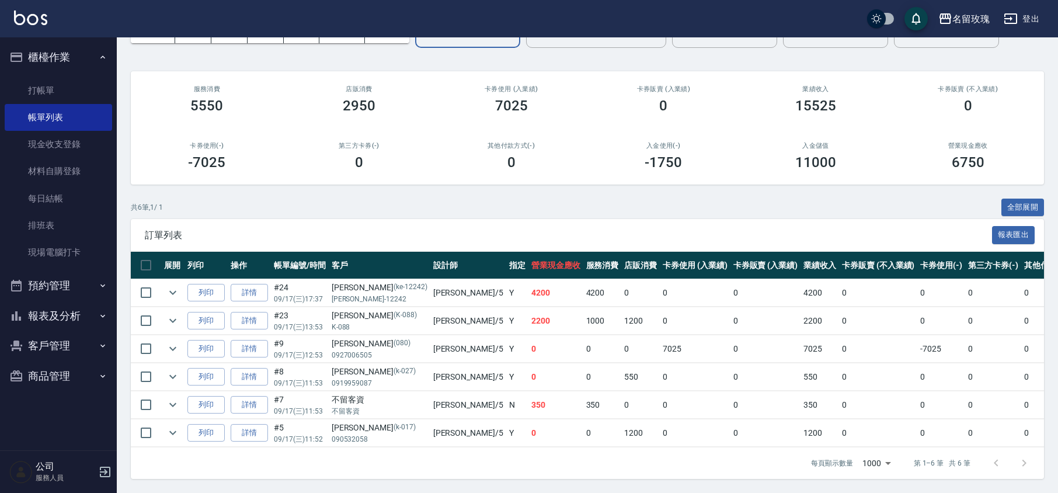
click at [244, 290] on link "詳情" at bounding box center [249, 293] width 37 height 18
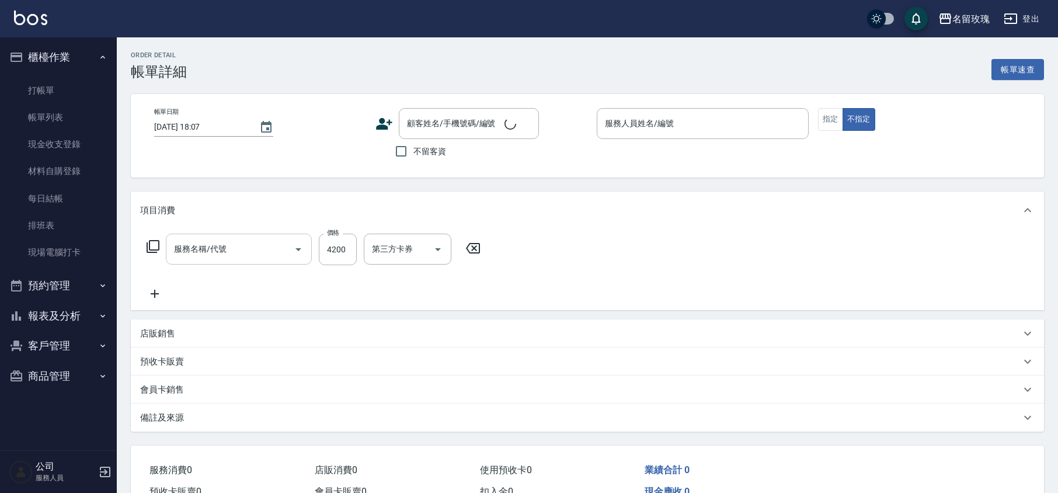
type input "[DATE] 17:37"
type input "KELLY-5"
type input "說太臭會刺刺"
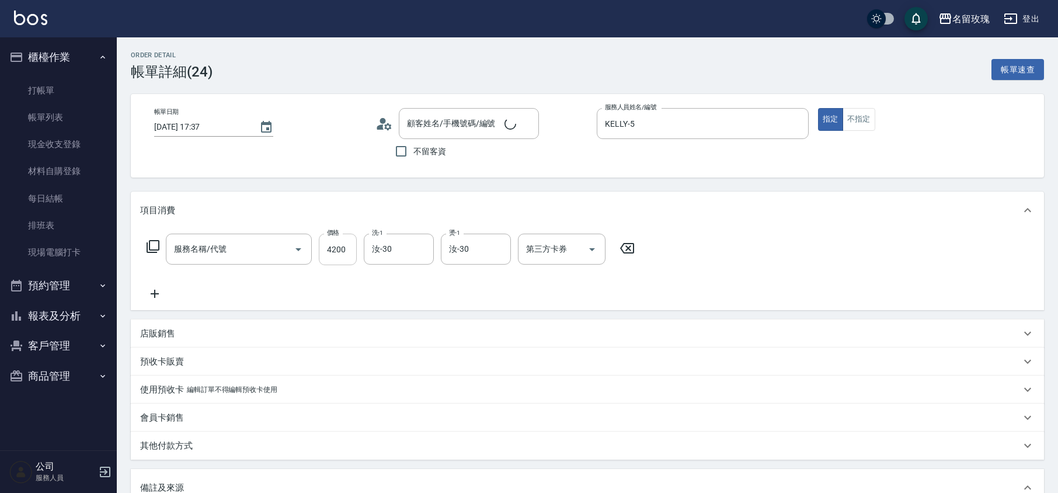
type input "[PERSON_NAME]/[PERSON_NAME]-12242/ke-12242"
click at [339, 250] on input "4200" at bounding box center [338, 250] width 38 height 32
type input "生化燙(412)"
type input "4050"
click at [156, 250] on icon at bounding box center [153, 246] width 13 height 13
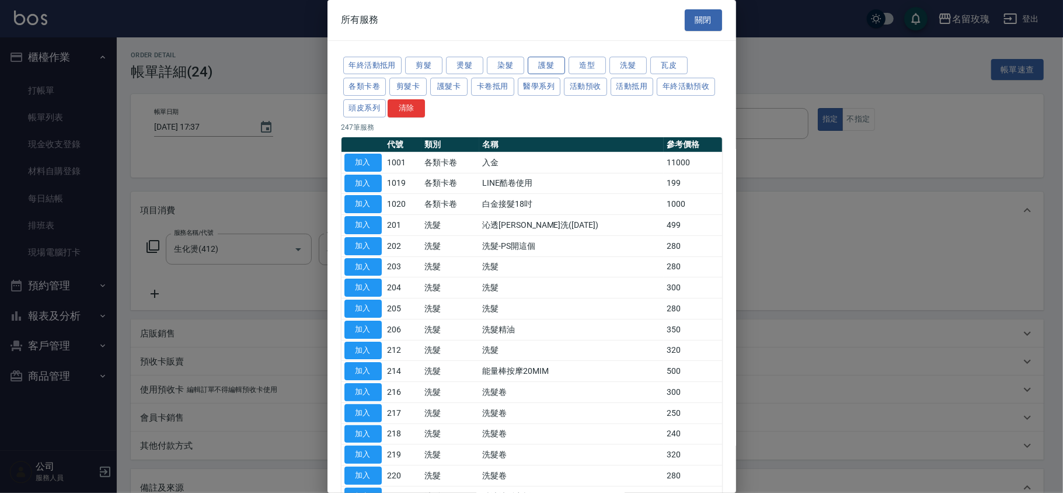
click at [552, 61] on button "護髮" at bounding box center [546, 66] width 37 height 18
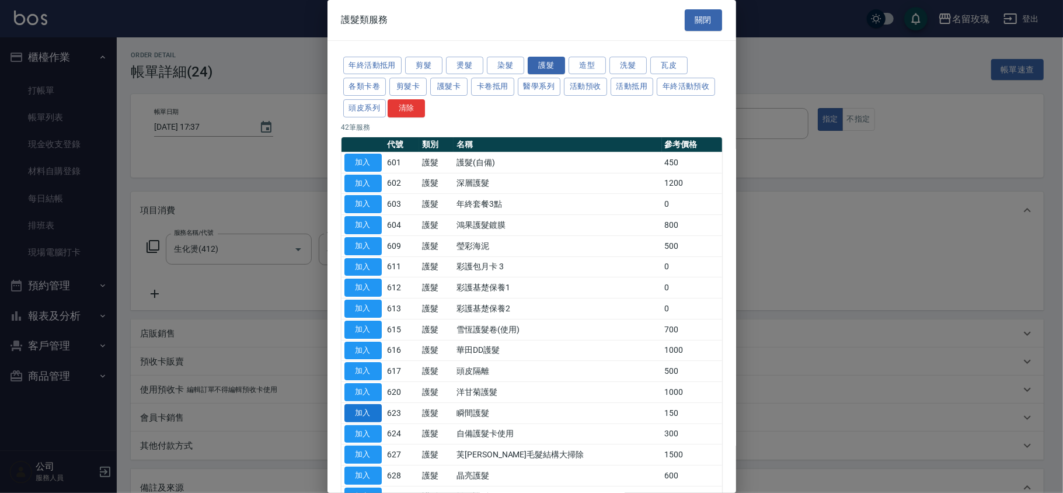
click at [359, 416] on button "加入" at bounding box center [363, 413] width 37 height 18
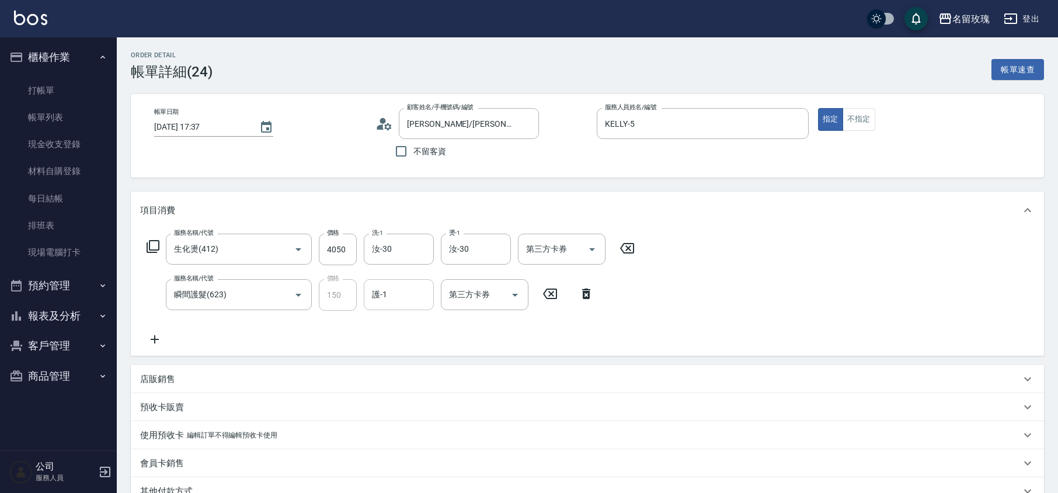
click at [405, 306] on div "護-1" at bounding box center [399, 294] width 70 height 31
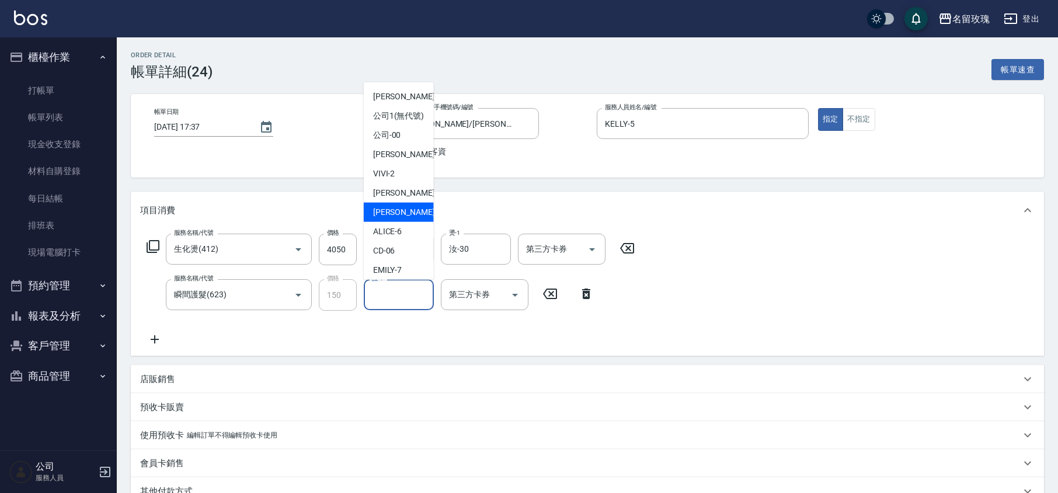
scroll to position [229, 0]
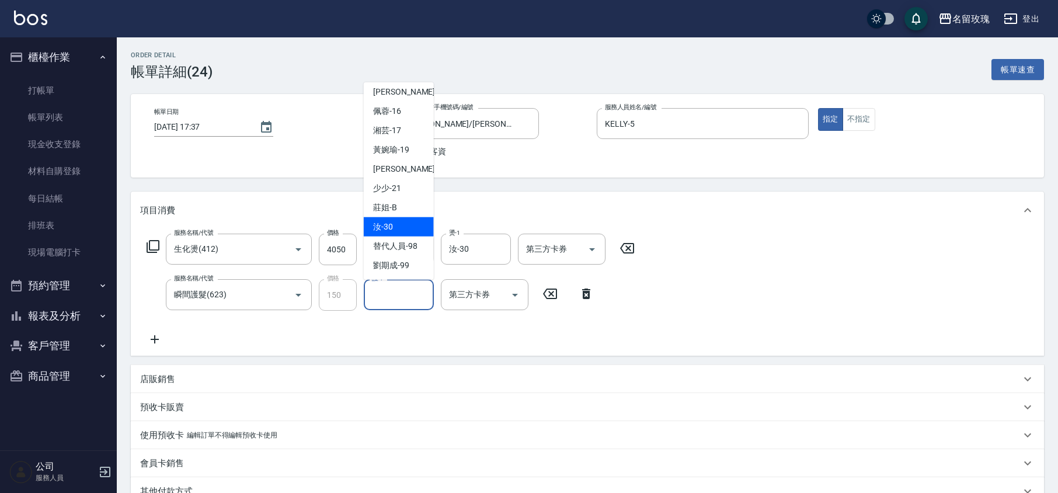
click at [391, 223] on span "汝 -30" at bounding box center [383, 227] width 20 height 12
type input "汝-30"
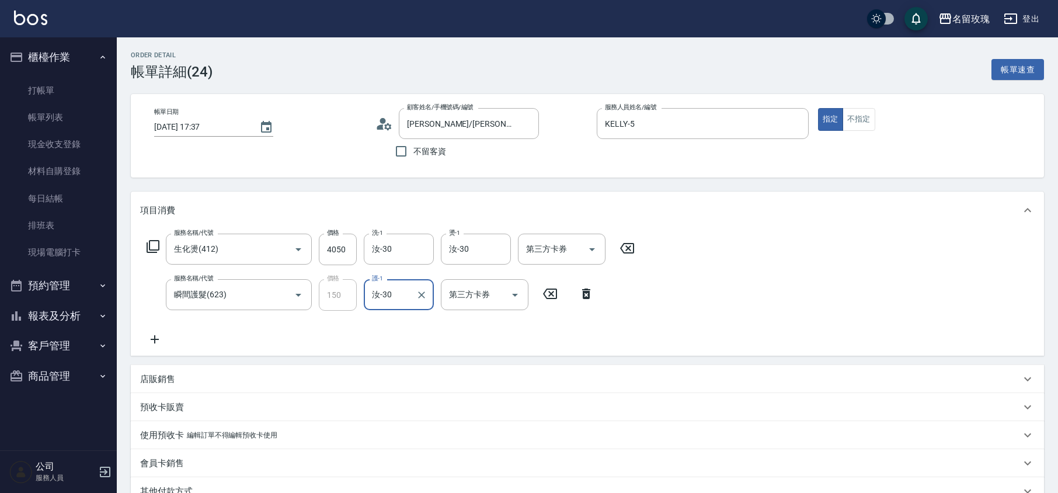
click at [458, 325] on div "服務名稱/代號 生化燙(412) 服務名稱/代號 價格 4050 價格 洗-1 汝-30 洗-1 燙-1 汝-30 燙-1 第三方卡券 第三方卡券 服務名稱/…" at bounding box center [391, 290] width 502 height 113
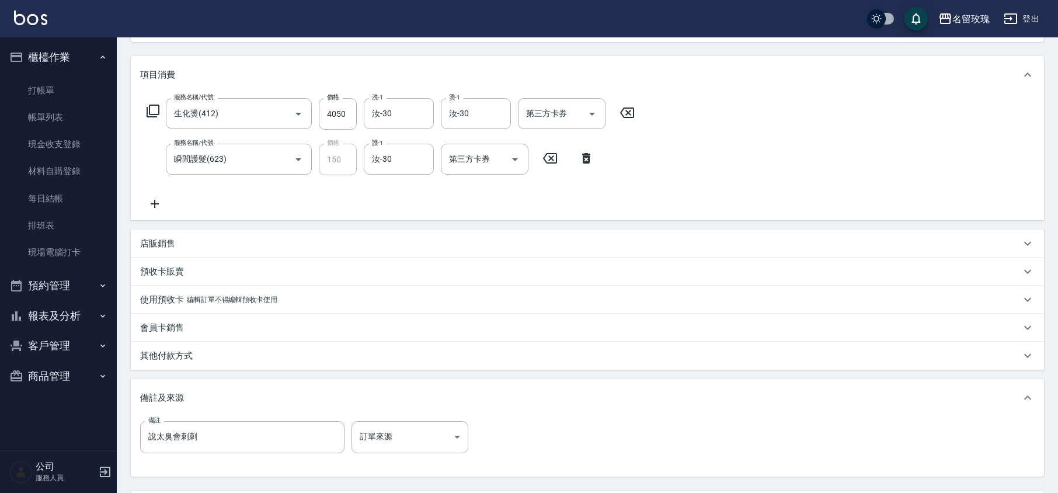
scroll to position [243, 0]
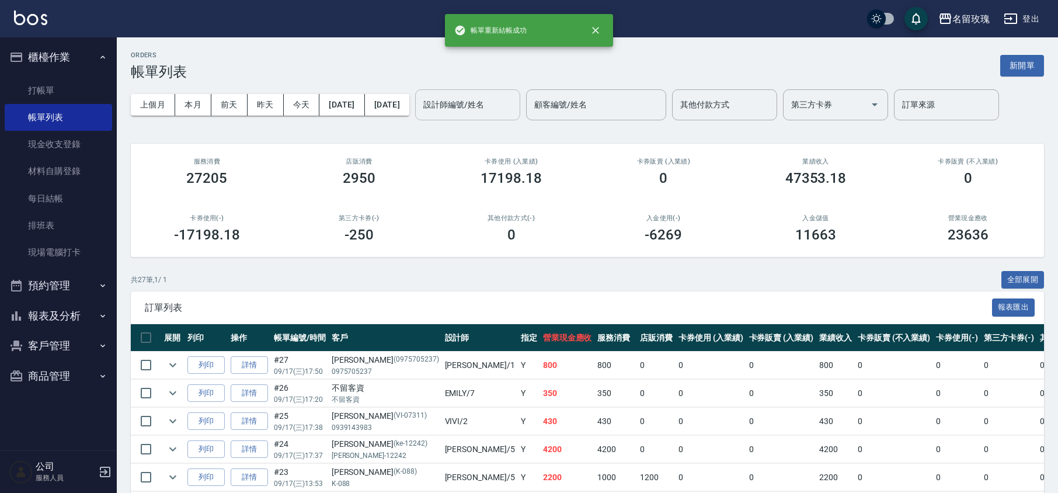
click at [484, 110] on input "設計師編號/姓名" at bounding box center [467, 105] width 95 height 20
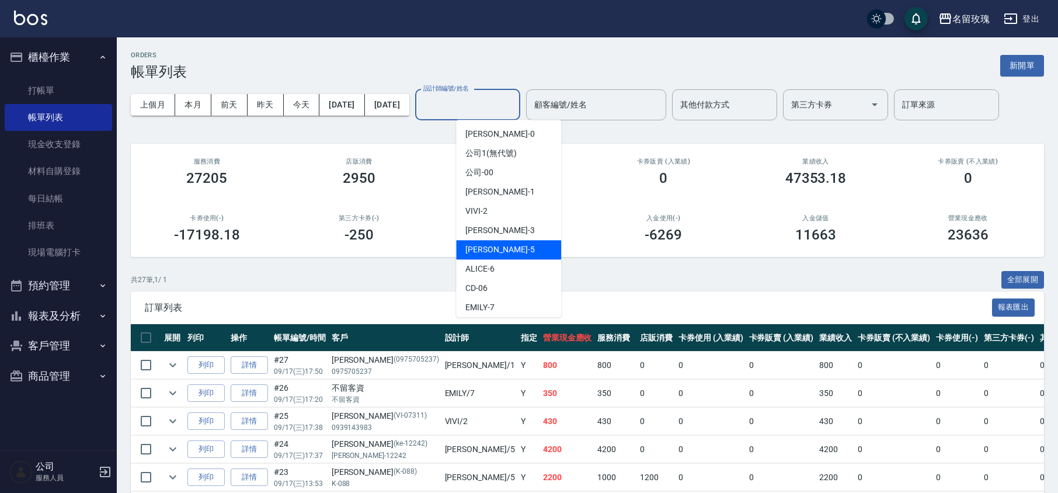
drag, startPoint x: 498, startPoint y: 248, endPoint x: 498, endPoint y: 232, distance: 15.8
click at [498, 248] on div "[PERSON_NAME] -5" at bounding box center [508, 249] width 105 height 19
type input "KELLY-5"
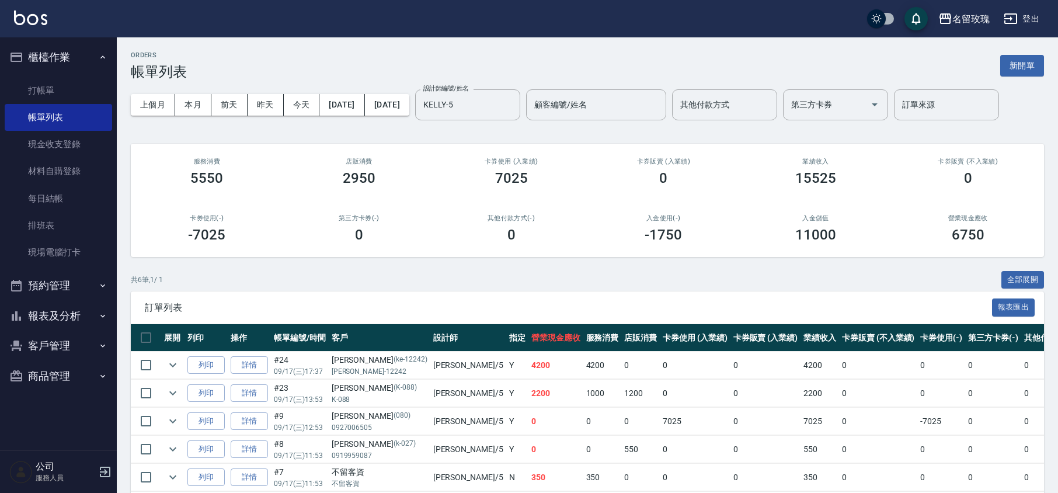
click at [481, 47] on div "ORDERS 帳單列表 新開單 上個月 本月 [DATE] [DATE] [DATE] [DATE] [DATE] 設計師編號/姓名 [PERSON_NAME…" at bounding box center [587, 301] width 941 height 528
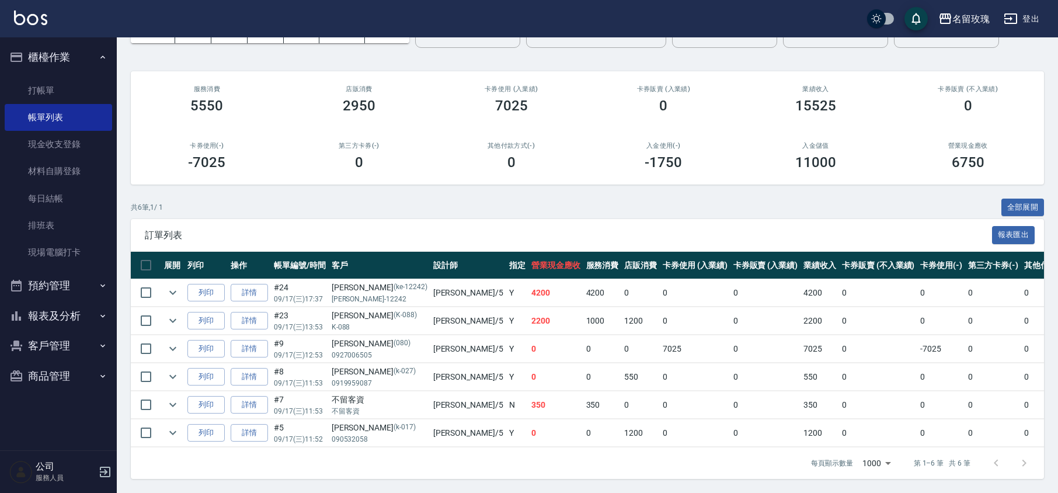
scroll to position [87, 0]
click at [56, 84] on link "打帳單" at bounding box center [58, 90] width 107 height 27
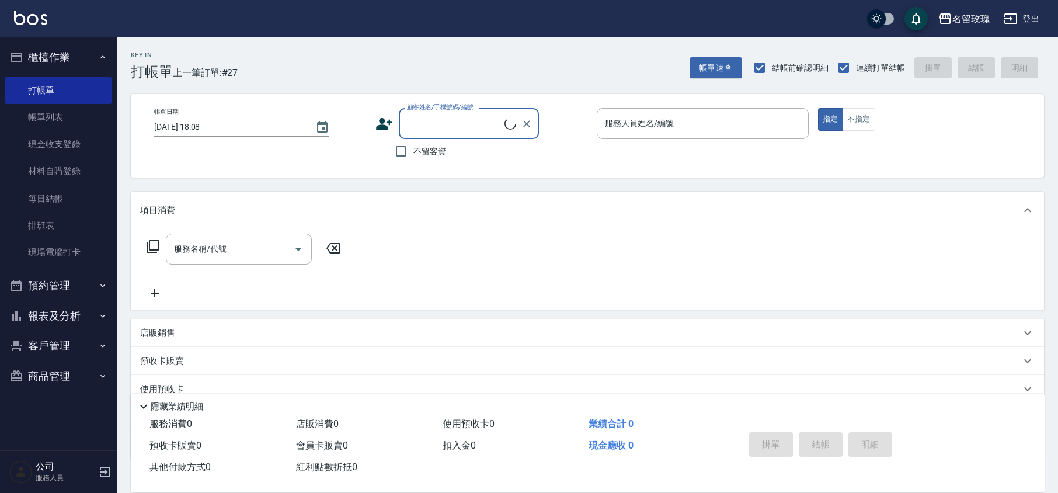
click at [68, 39] on ul "櫃檯作業 打帳單 帳單列表 現金收支登錄 材料自購登錄 每日結帳 排班表 現場電腦打卡 預約管理 預約管理 單日預約紀錄 單週預約紀錄 報表及分析 報表目錄 …" at bounding box center [58, 216] width 107 height 358
click at [63, 57] on button "櫃檯作業" at bounding box center [58, 57] width 107 height 30
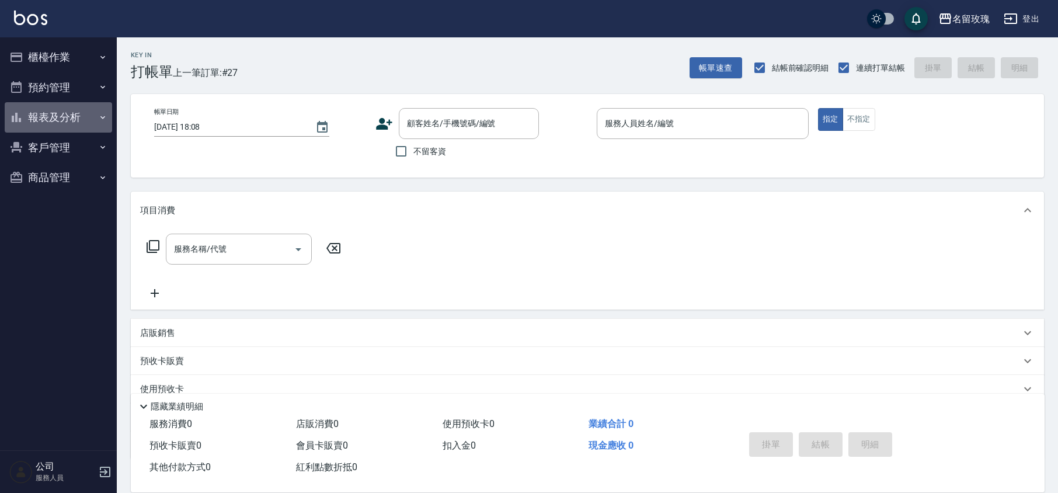
drag, startPoint x: 70, startPoint y: 113, endPoint x: 71, endPoint y: 122, distance: 9.4
click at [71, 113] on button "報表及分析" at bounding box center [58, 117] width 107 height 30
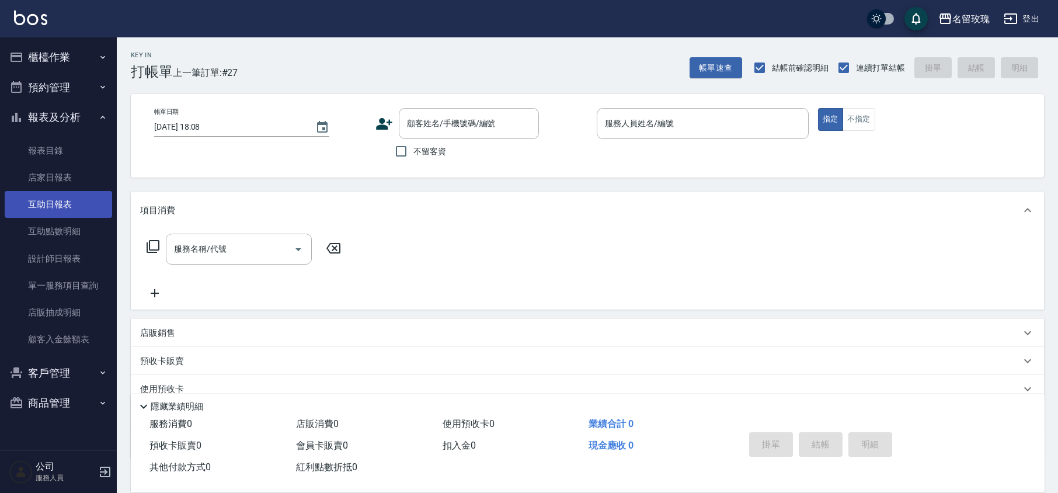
click at [80, 209] on link "互助日報表" at bounding box center [58, 204] width 107 height 27
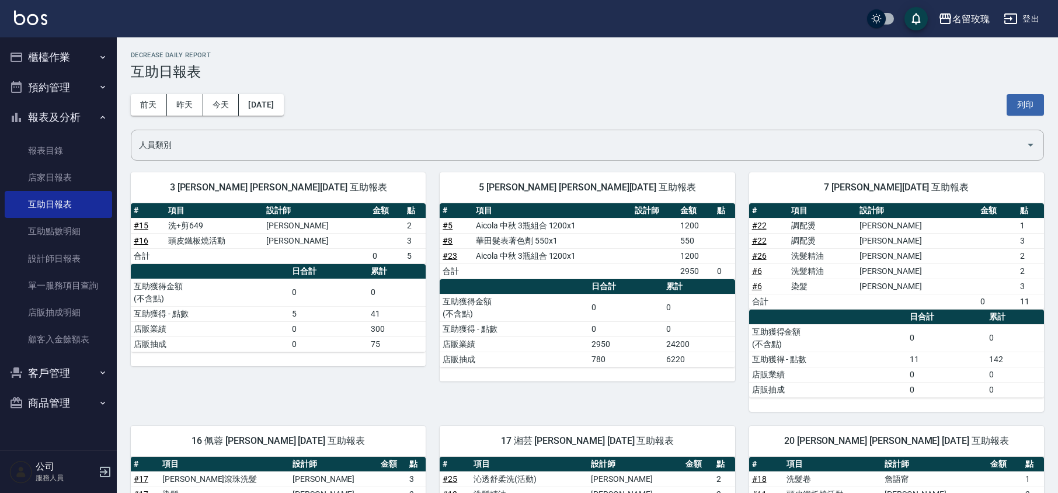
click at [365, 77] on h3 "互助日報表" at bounding box center [587, 72] width 913 height 16
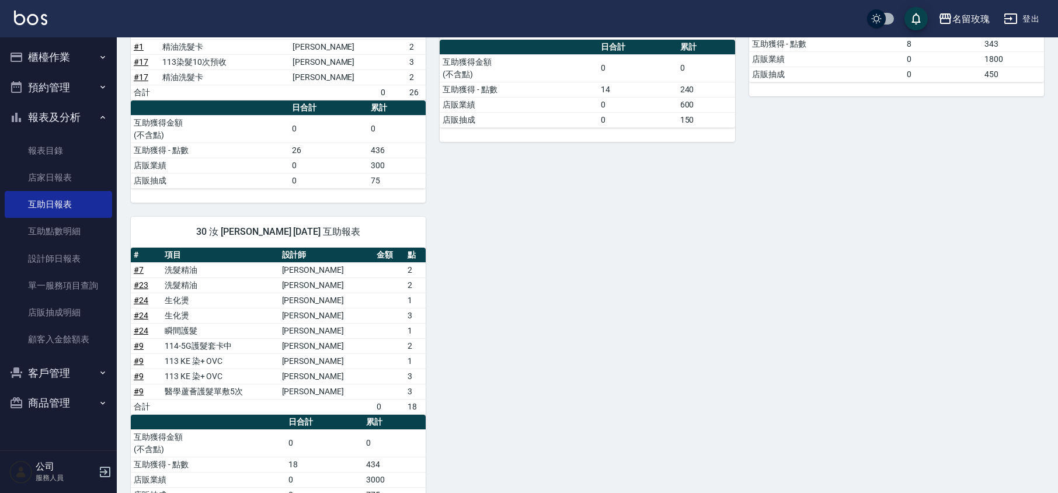
scroll to position [545, 0]
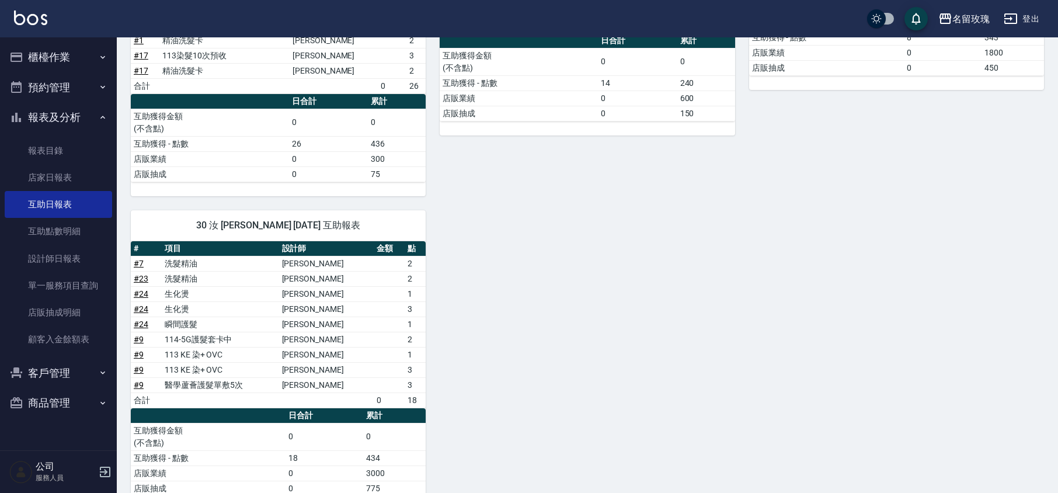
click at [44, 116] on button "報表及分析" at bounding box center [58, 117] width 107 height 30
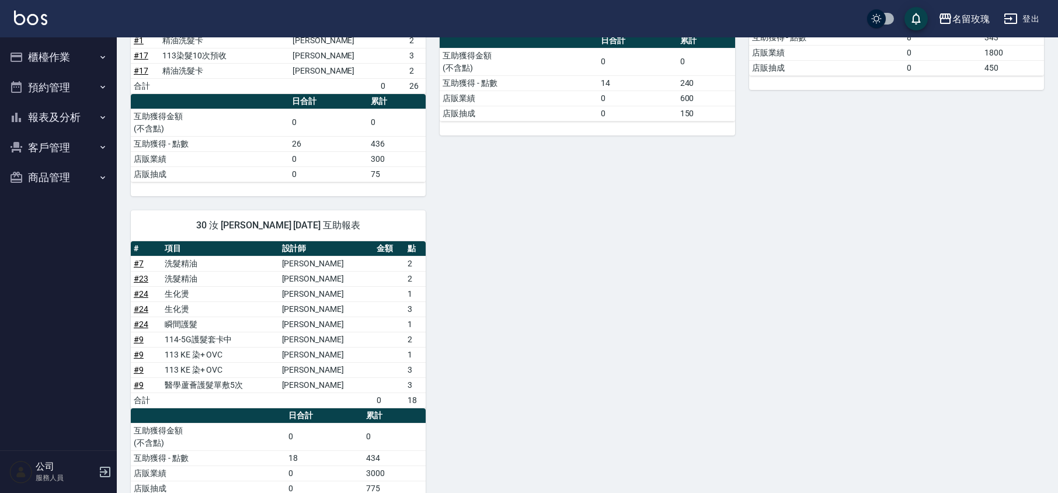
click at [51, 37] on ul "櫃檯作業 打帳單 帳單列表 現金收支登錄 材料自購登錄 每日結帳 排班表 現場電腦打卡 預約管理 預約管理 單日預約紀錄 單週預約紀錄 報表及分析 報表目錄 …" at bounding box center [58, 117] width 107 height 160
click at [43, 54] on button "櫃檯作業" at bounding box center [58, 57] width 107 height 30
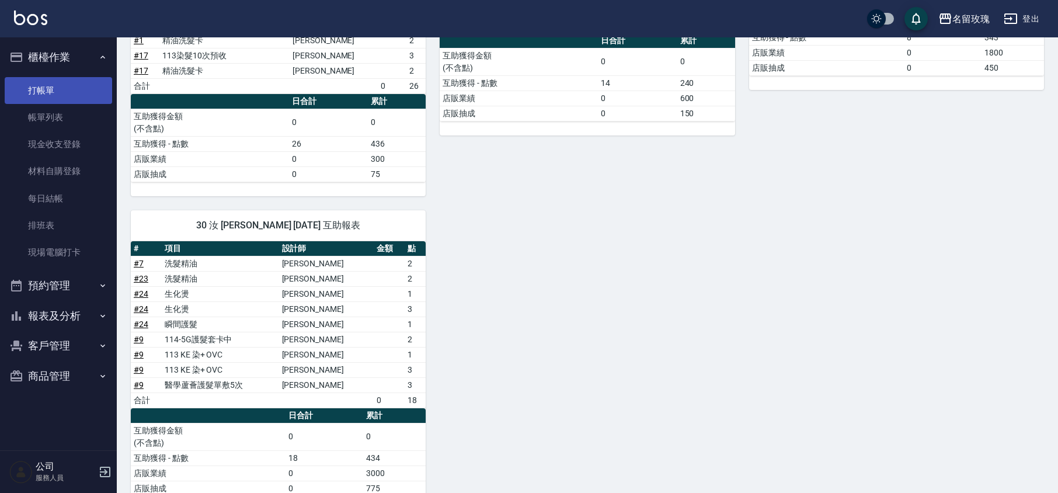
click at [43, 91] on link "打帳單" at bounding box center [58, 90] width 107 height 27
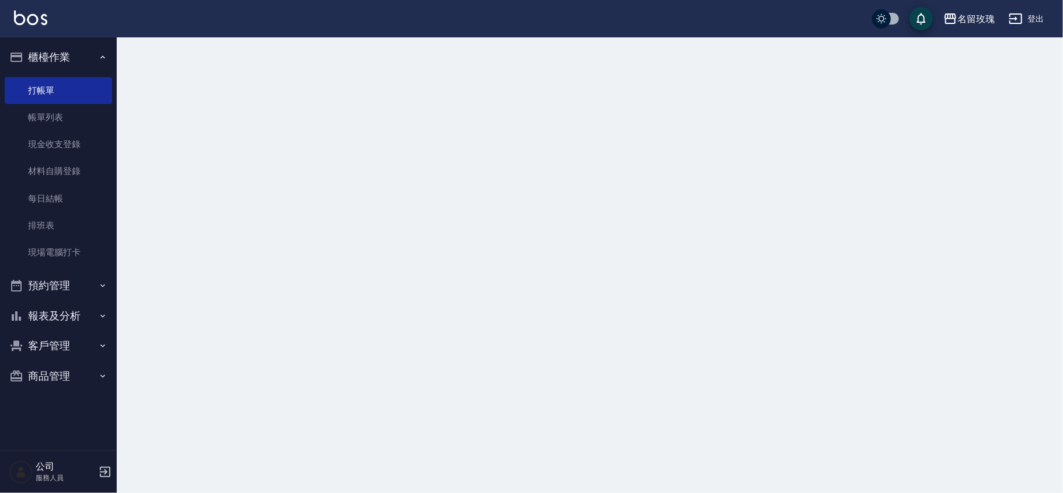
click at [61, 54] on button "櫃檯作業" at bounding box center [58, 57] width 107 height 30
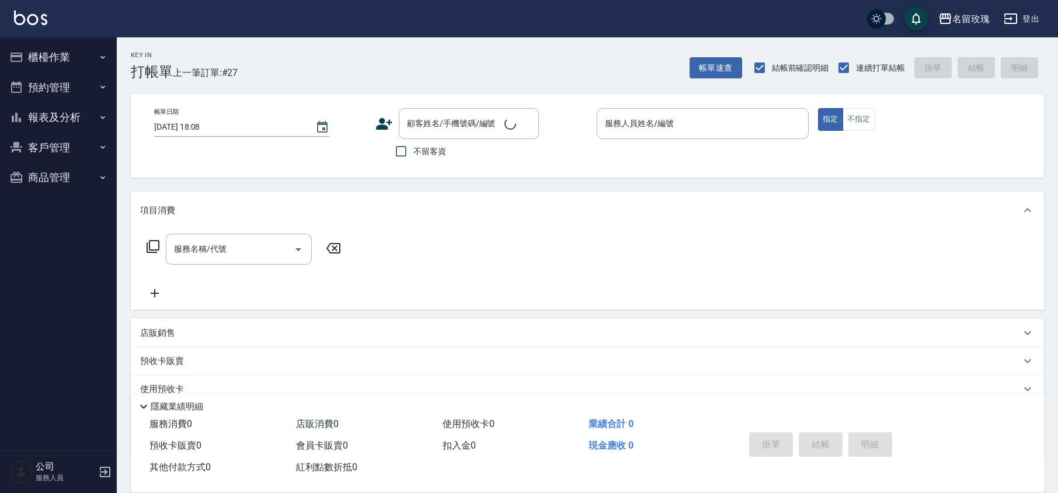
click at [341, 56] on div "Key In 打帳單 上一筆訂單:#27 帳單速查 結帳前確認明細 連續打單結帳 掛單 結帳 明細" at bounding box center [580, 58] width 927 height 43
click at [485, 131] on input "顧客姓名/手機號碼/編號" at bounding box center [460, 123] width 112 height 20
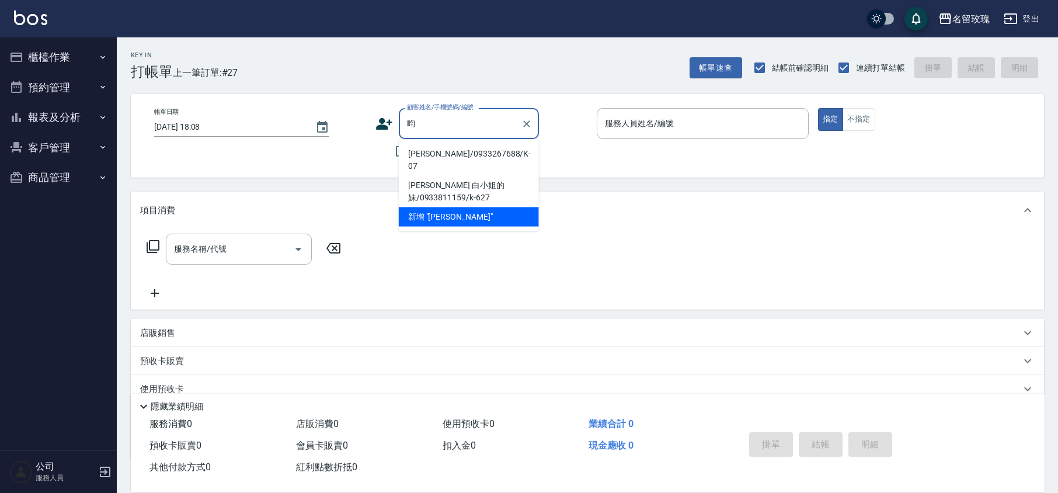
click at [461, 155] on li "[PERSON_NAME]/0933267688/K-07" at bounding box center [469, 160] width 140 height 32
type input "[PERSON_NAME]/0933267688/K-07"
type input "KELLY-5"
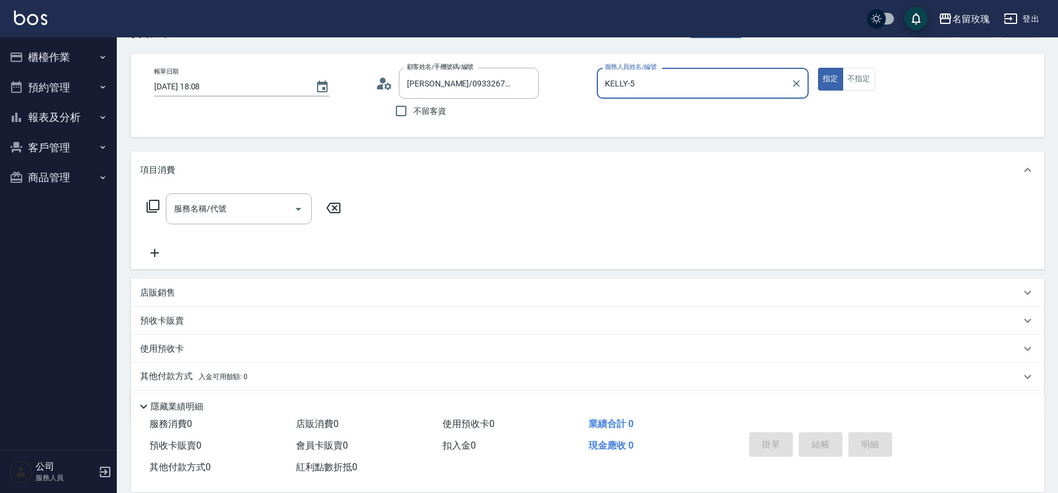
scroll to position [76, 0]
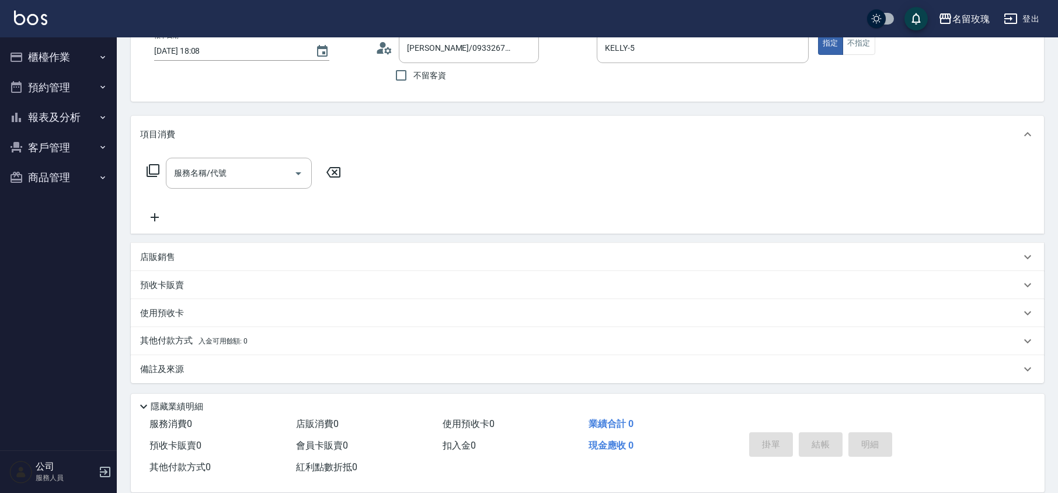
click at [176, 257] on div "店販銷售" at bounding box center [580, 257] width 881 height 12
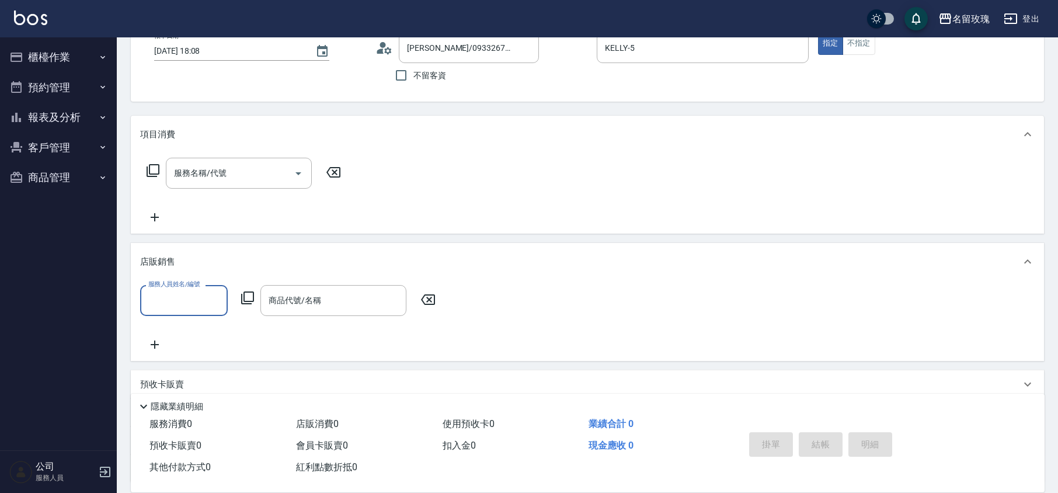
scroll to position [0, 0]
click at [160, 304] on input "服務人員姓名/編號" at bounding box center [183, 300] width 77 height 20
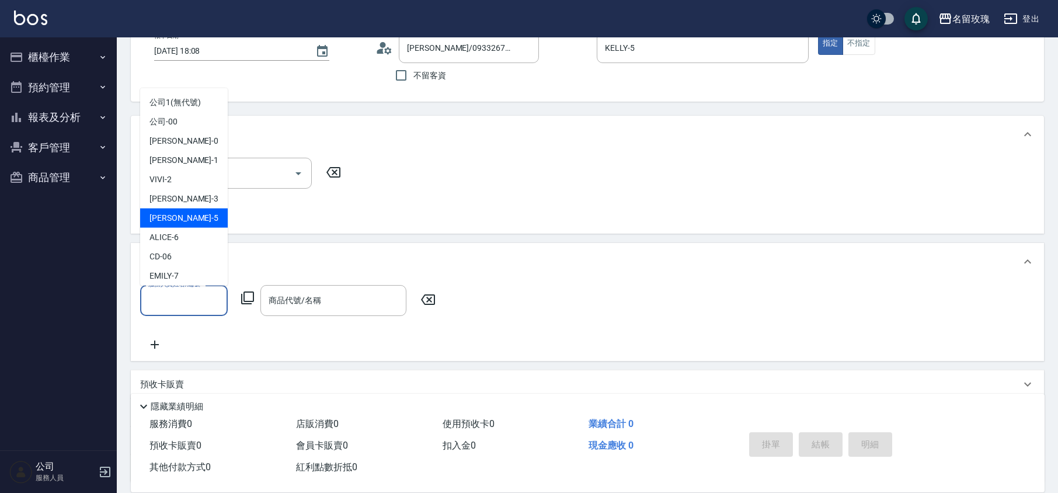
drag, startPoint x: 190, startPoint y: 218, endPoint x: 238, endPoint y: 250, distance: 57.8
click at [190, 218] on div "[PERSON_NAME] -5" at bounding box center [184, 217] width 88 height 19
type input "KELLY-5"
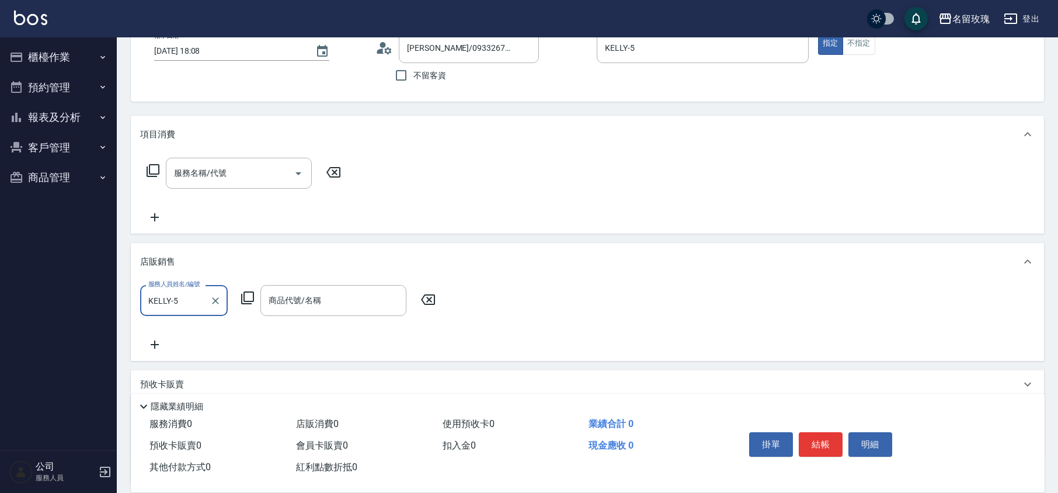
click at [252, 294] on icon at bounding box center [248, 298] width 14 height 14
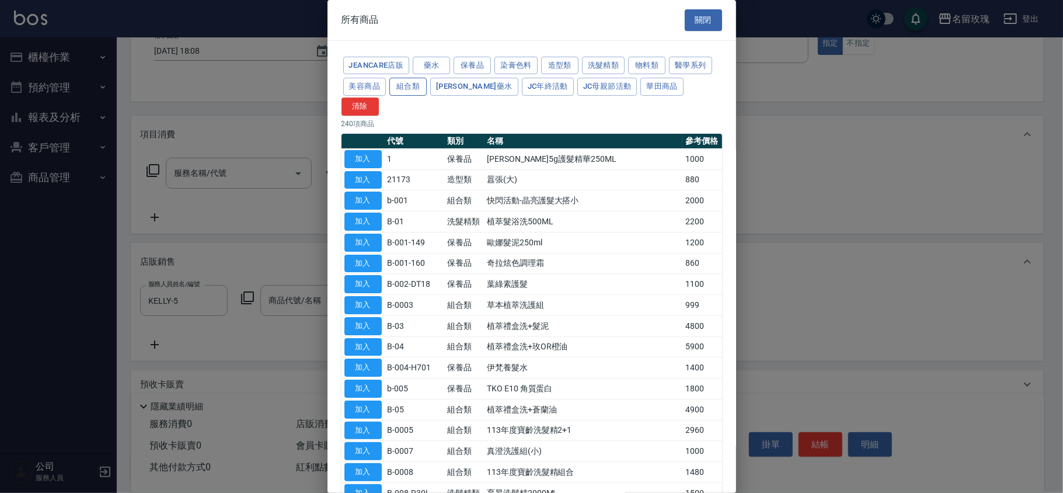
click at [395, 87] on button "組合類" at bounding box center [407, 87] width 37 height 18
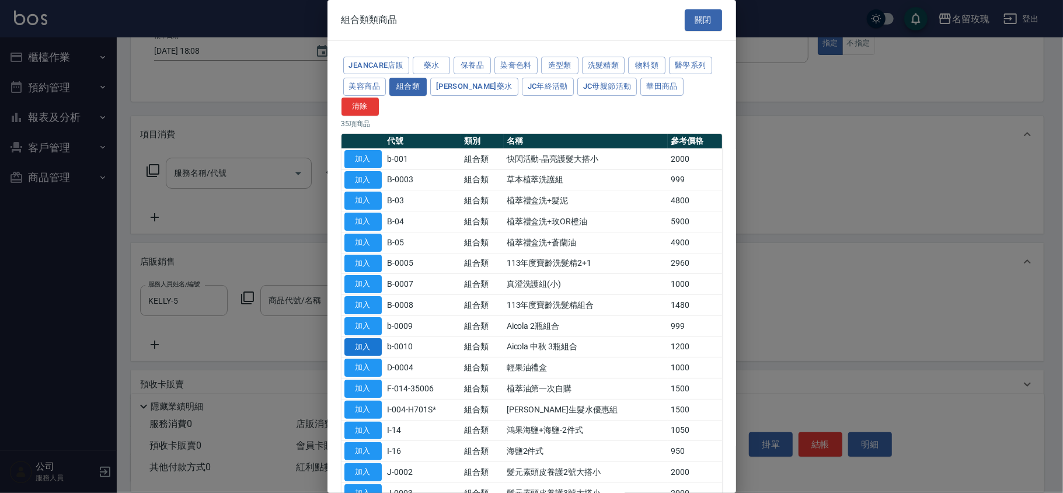
click at [367, 338] on button "加入" at bounding box center [363, 347] width 37 height 18
type input "Aicola 中秋 3瓶組合"
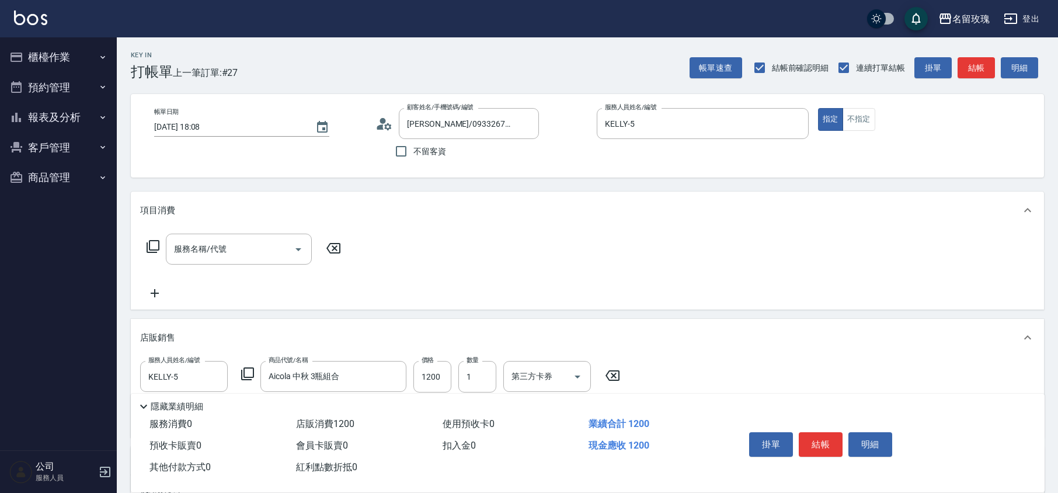
scroll to position [78, 0]
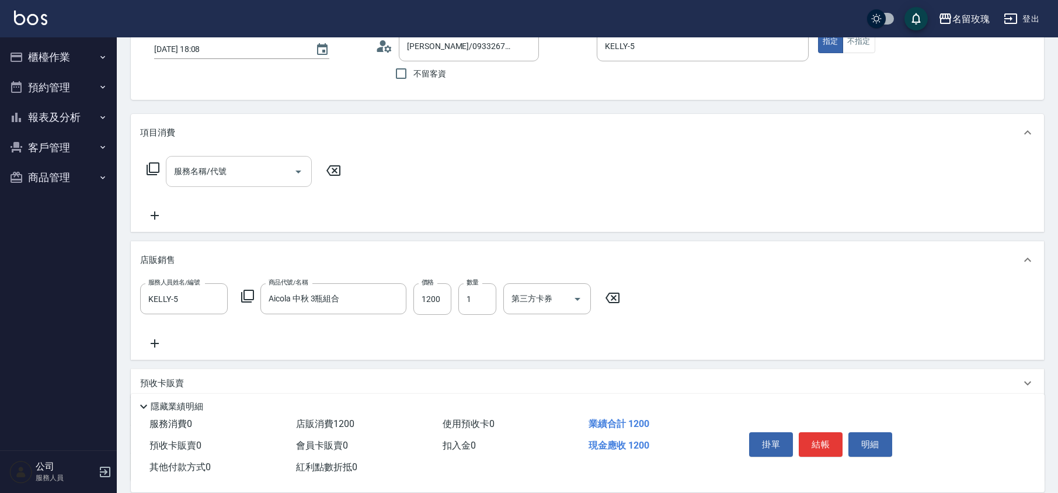
click at [221, 178] on input "服務名稱/代號" at bounding box center [230, 171] width 118 height 20
type input "剪髮(307)"
type input "1000"
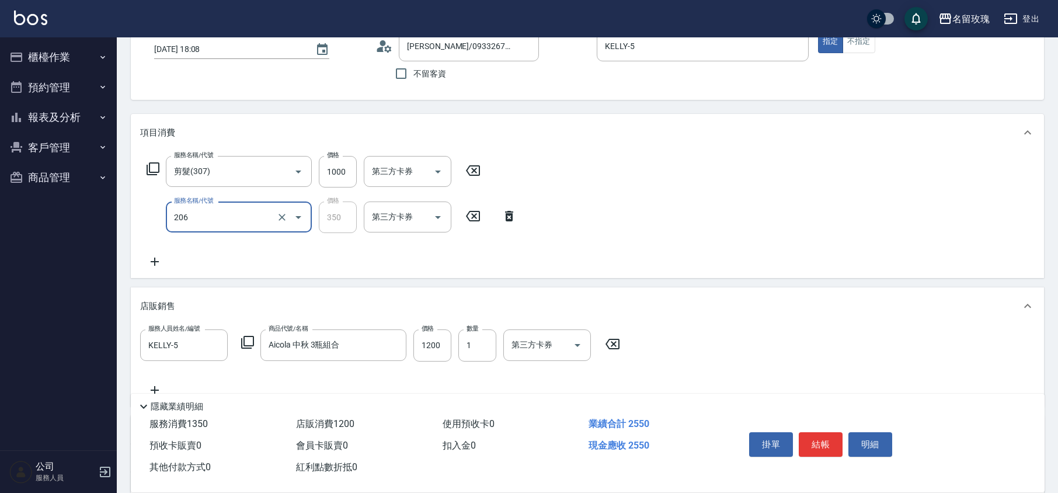
type input "洗髮精油(206)"
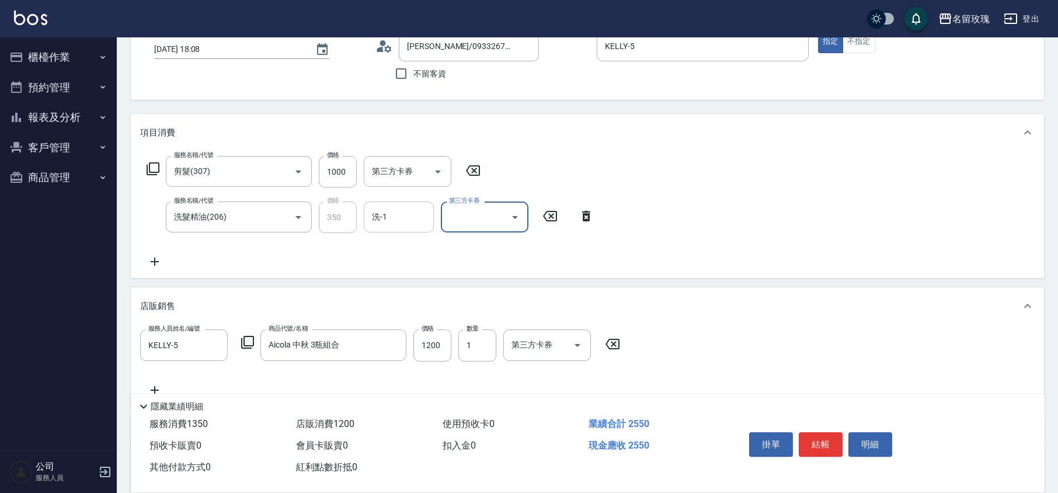
click at [394, 227] on div "洗-1" at bounding box center [399, 216] width 70 height 31
type input "汝-30"
click at [154, 168] on icon at bounding box center [153, 169] width 14 height 14
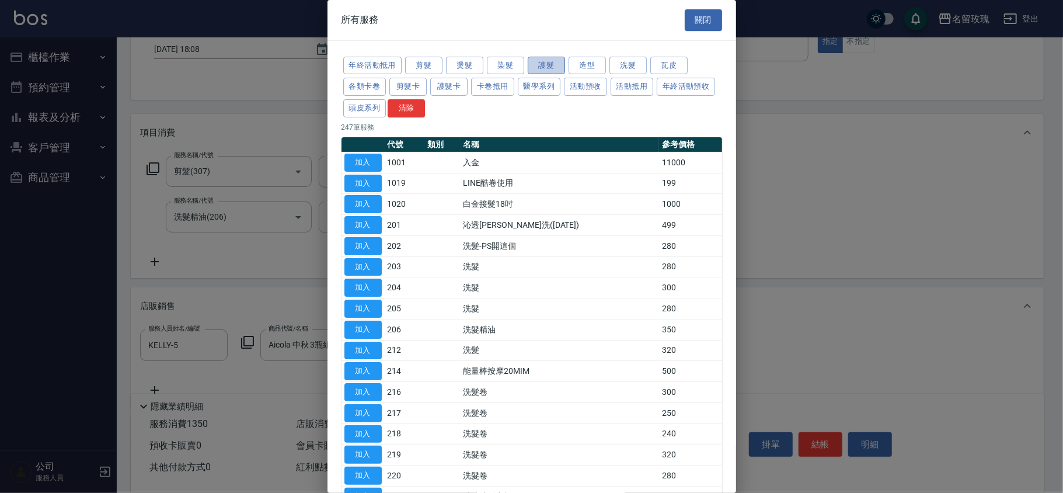
click at [547, 64] on button "護髮" at bounding box center [546, 66] width 37 height 18
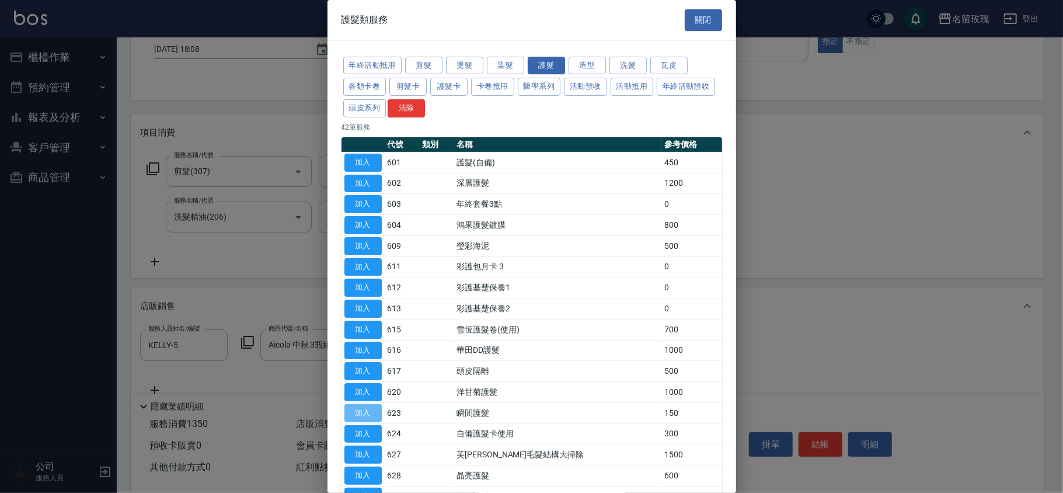
drag, startPoint x: 362, startPoint y: 419, endPoint x: 339, endPoint y: 322, distance: 99.0
click at [362, 417] on button "加入" at bounding box center [363, 413] width 37 height 18
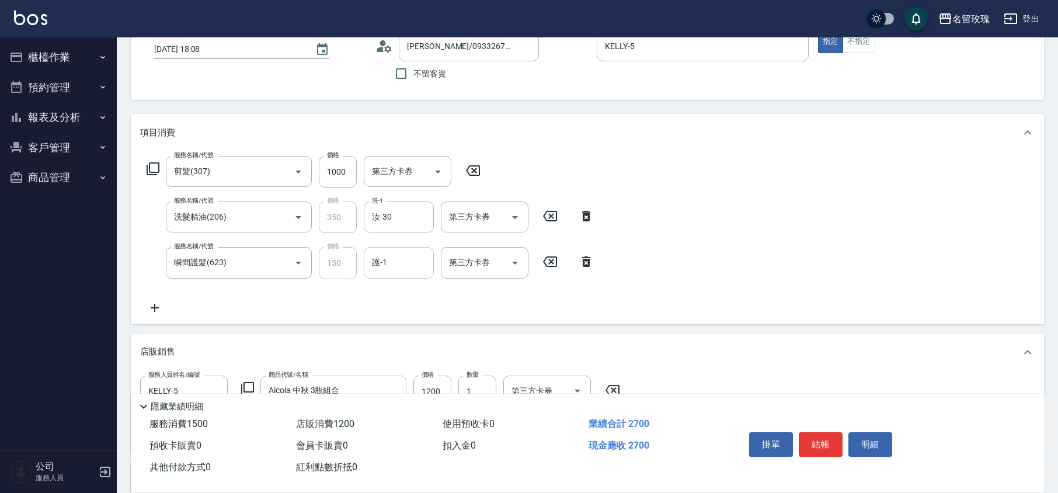
click at [397, 265] on input "護-1" at bounding box center [399, 262] width 60 height 20
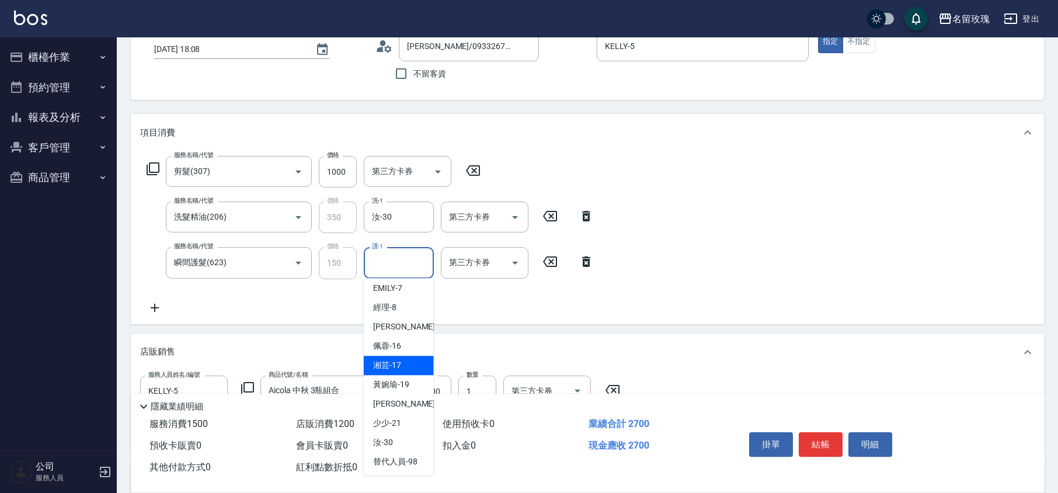
scroll to position [229, 0]
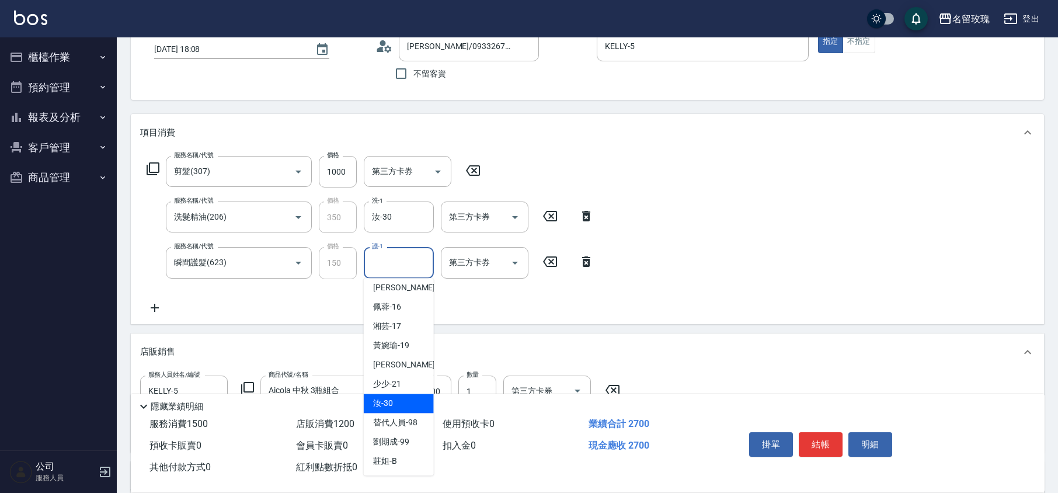
click at [386, 399] on span "汝 -30" at bounding box center [383, 403] width 20 height 12
type input "汝-30"
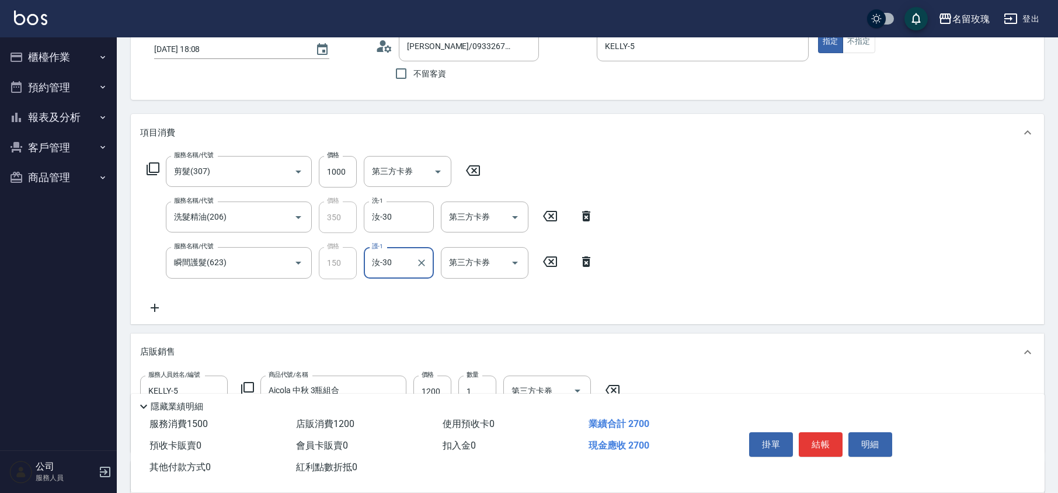
scroll to position [155, 0]
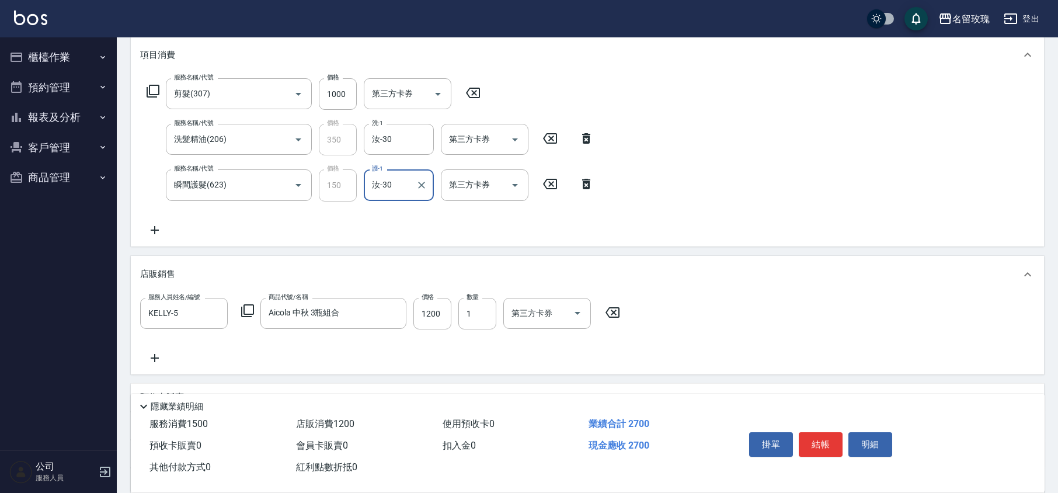
click at [152, 85] on icon at bounding box center [153, 91] width 14 height 14
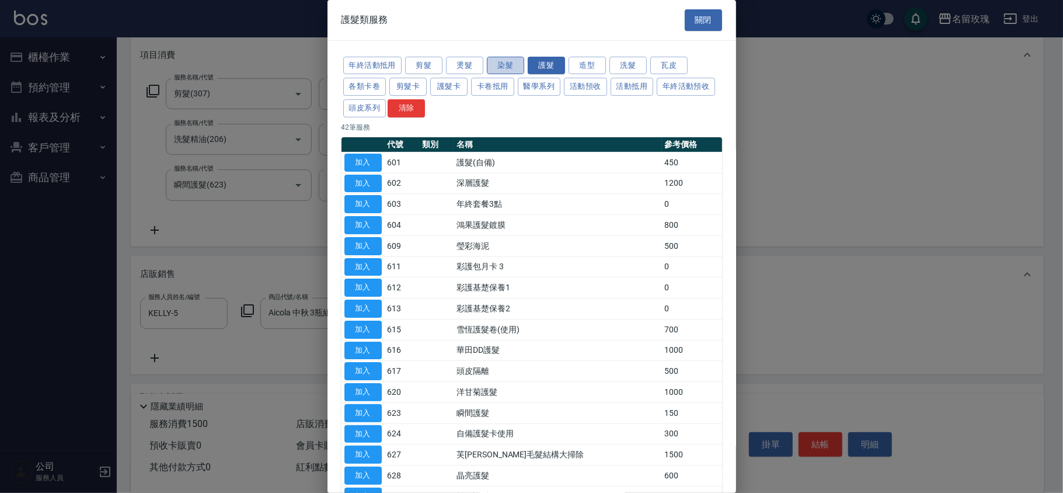
click at [500, 64] on button "染髮" at bounding box center [505, 66] width 37 height 18
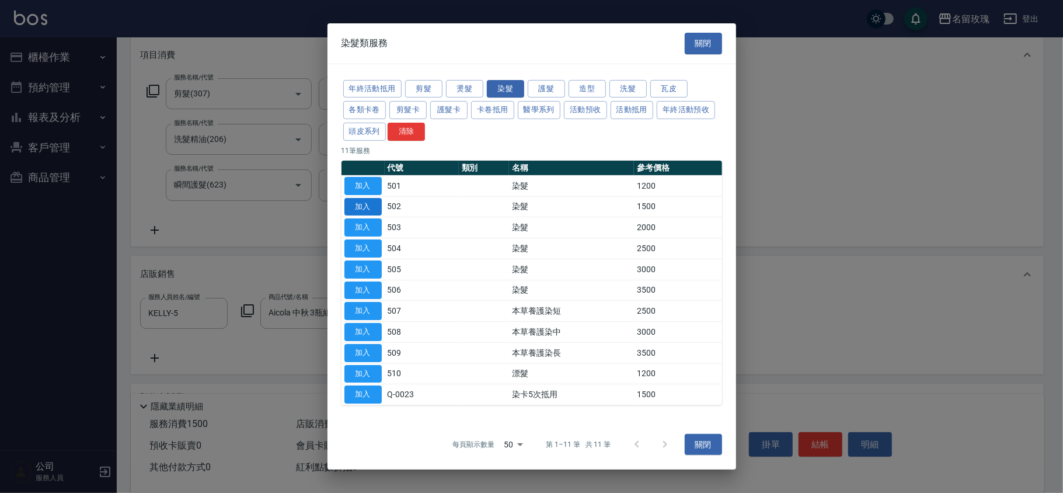
click at [371, 204] on button "加入" at bounding box center [363, 206] width 37 height 18
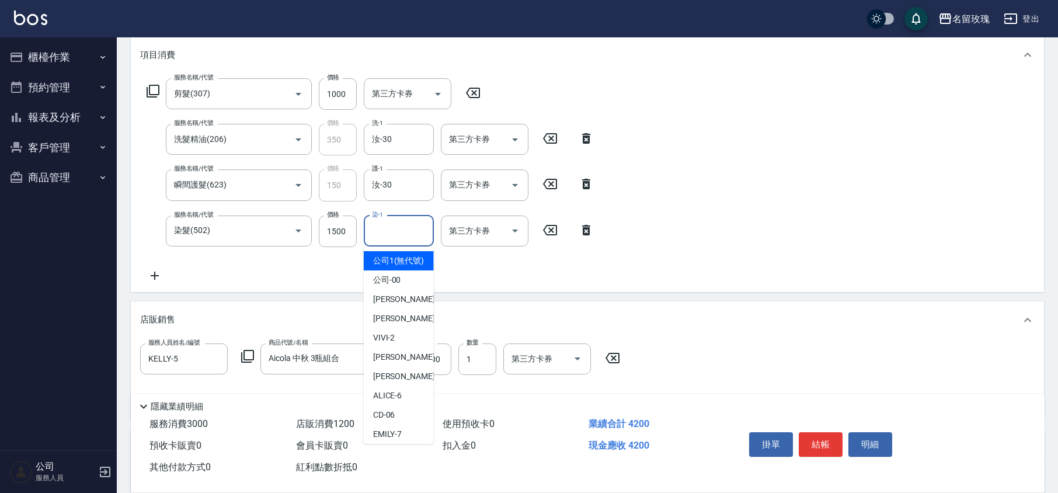
click at [413, 236] on input "染-1" at bounding box center [399, 231] width 60 height 20
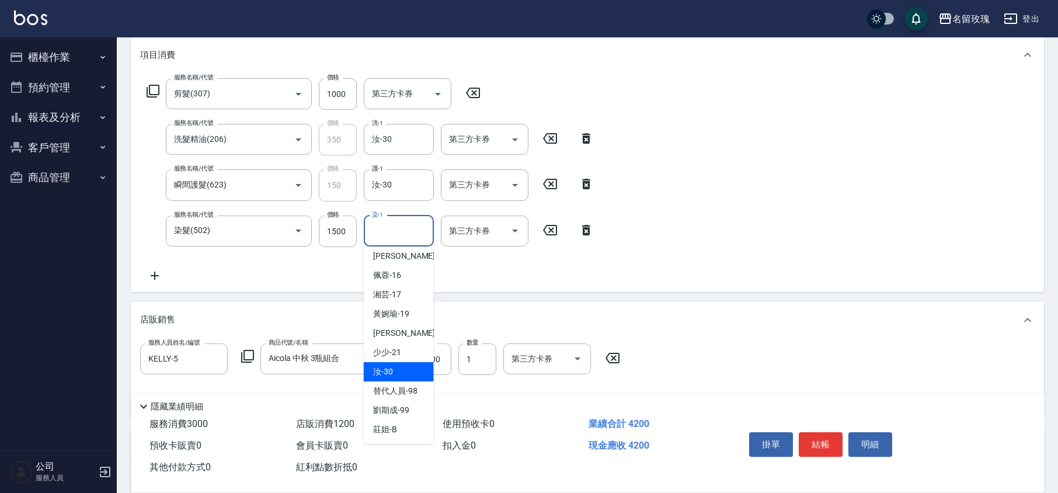
click at [398, 369] on div "汝 -30" at bounding box center [399, 371] width 70 height 19
type input "汝-30"
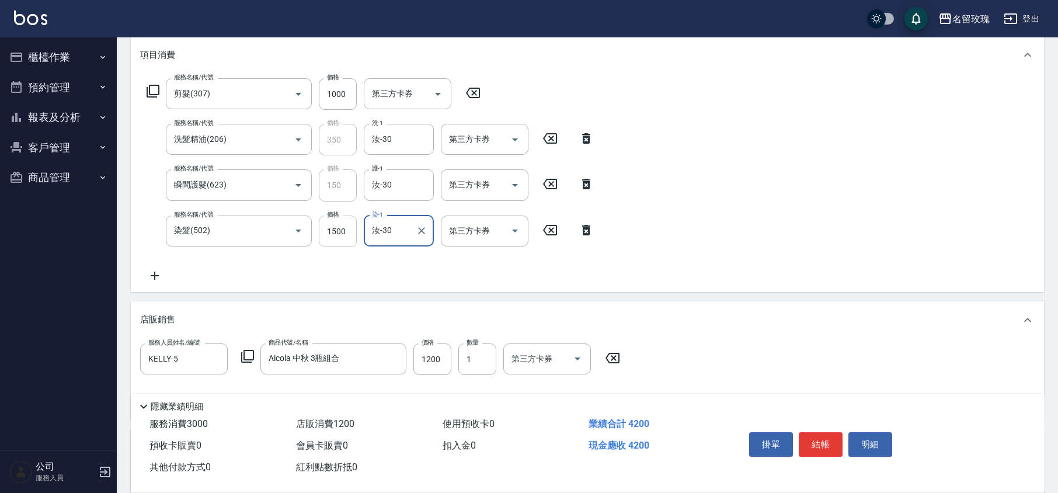
click at [340, 239] on input "1500" at bounding box center [338, 231] width 38 height 32
type input "2000"
click at [367, 272] on div "服務名稱/代號 剪髮(307) 服務名稱/代號 價格 1000 價格 第三方卡券 第三方卡券 服務名稱/代號 洗髮精油(206) 服務名稱/代號 價格 350…" at bounding box center [370, 180] width 461 height 204
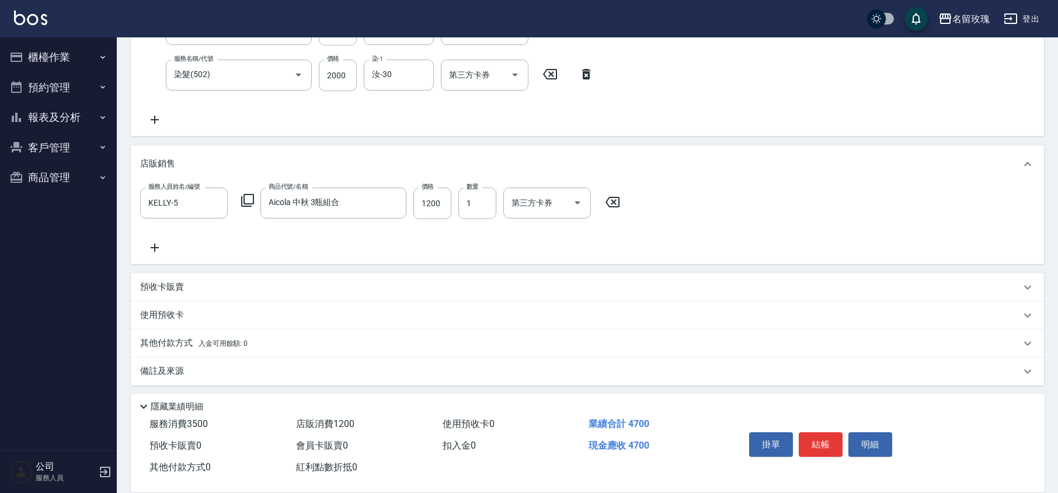
scroll to position [314, 0]
type input "[DATE] 18:10"
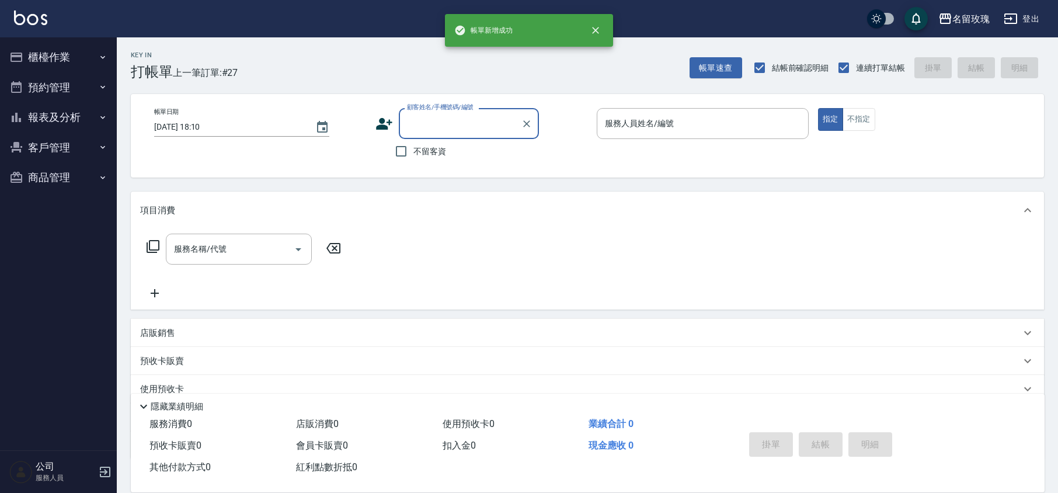
scroll to position [0, 0]
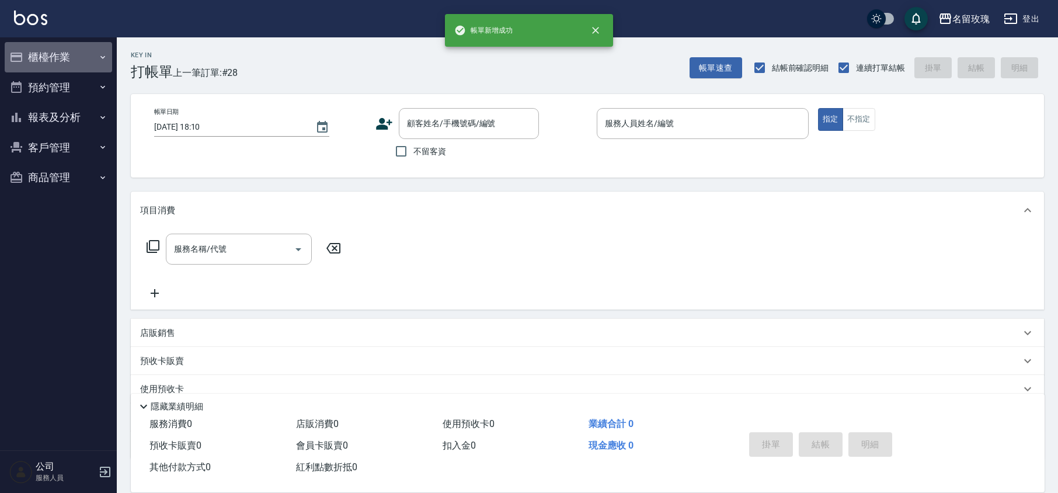
click at [69, 50] on button "櫃檯作業" at bounding box center [58, 57] width 107 height 30
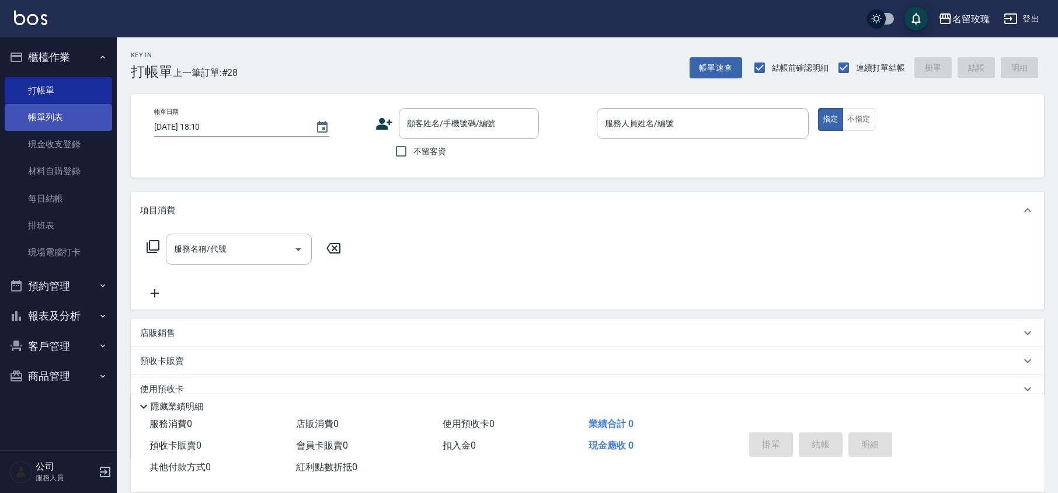
click at [64, 120] on link "帳單列表" at bounding box center [58, 117] width 107 height 27
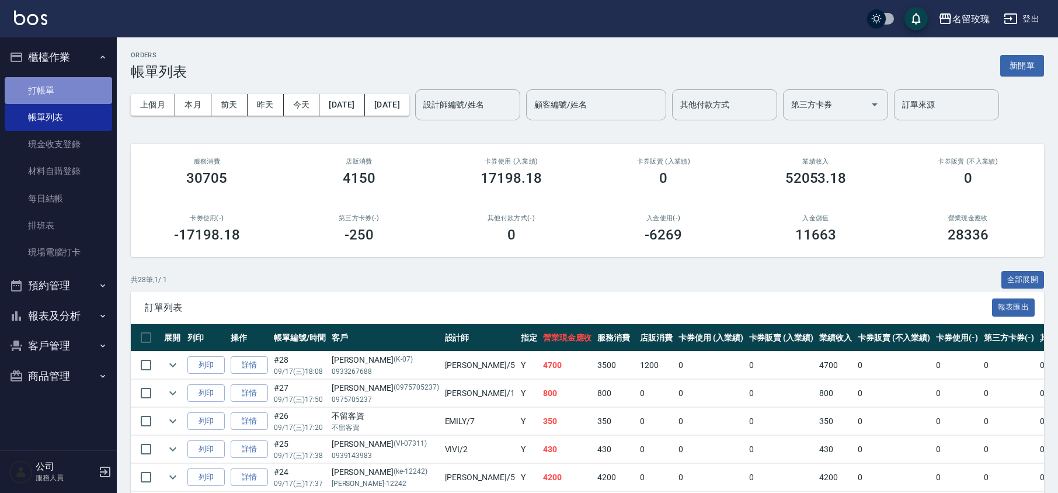
click at [47, 82] on link "打帳單" at bounding box center [58, 90] width 107 height 27
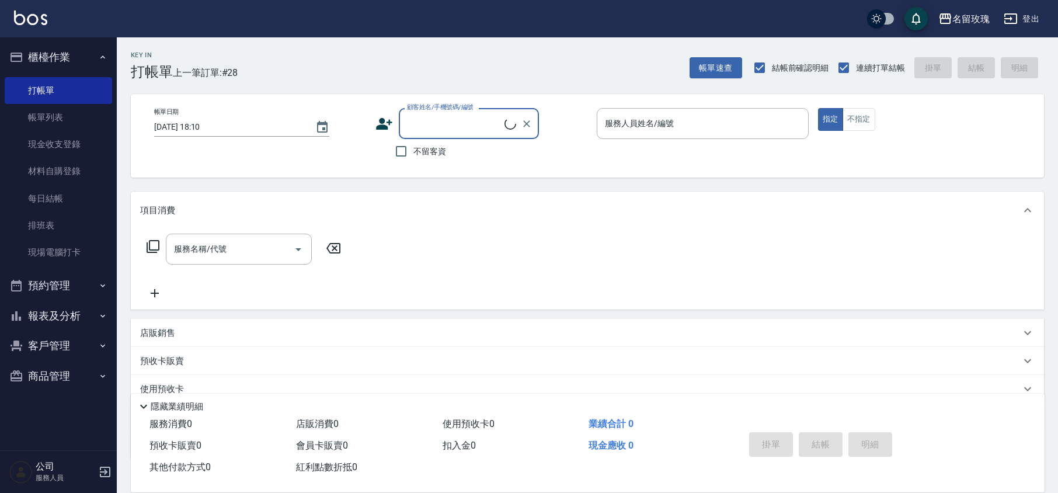
click at [59, 66] on button "櫃檯作業" at bounding box center [58, 57] width 107 height 30
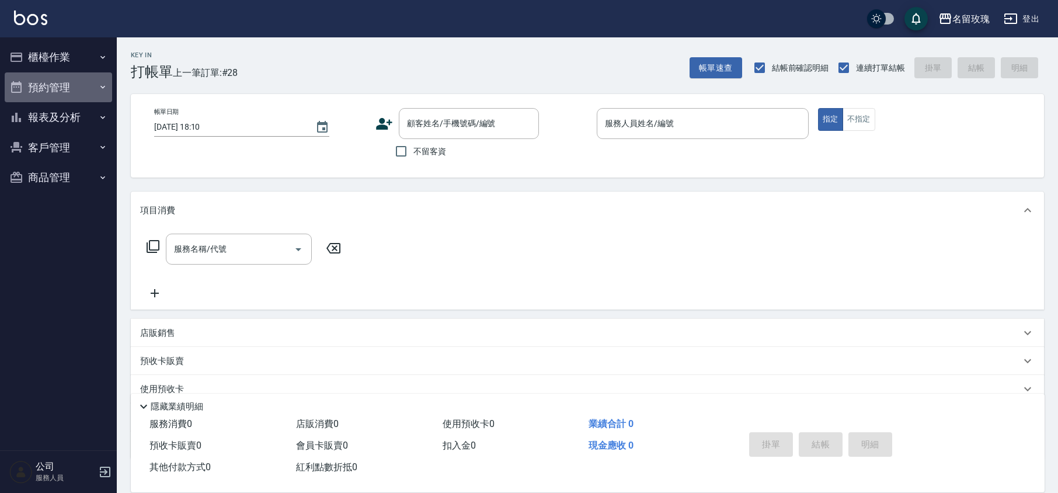
click at [62, 96] on button "預約管理" at bounding box center [58, 87] width 107 height 30
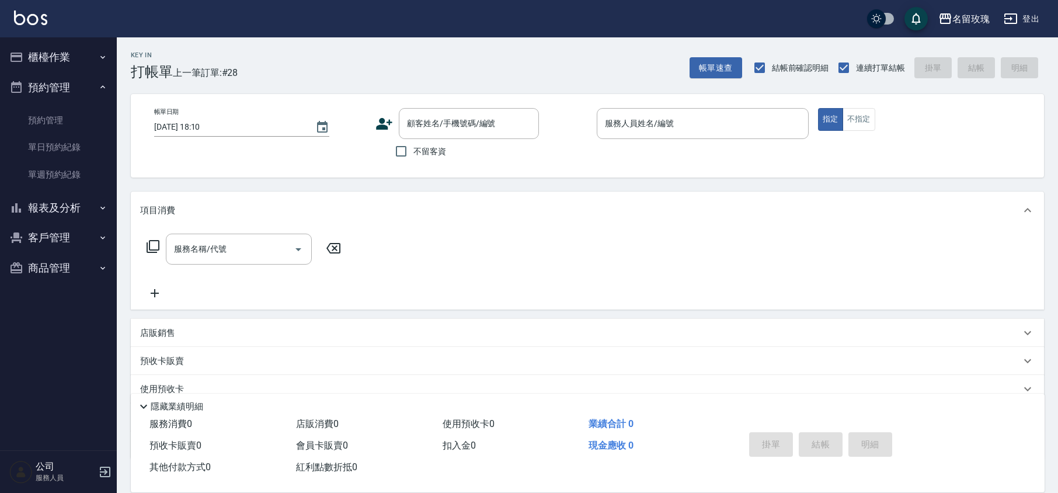
click at [63, 93] on button "預約管理" at bounding box center [58, 87] width 107 height 30
click at [58, 104] on button "報表及分析" at bounding box center [58, 117] width 107 height 30
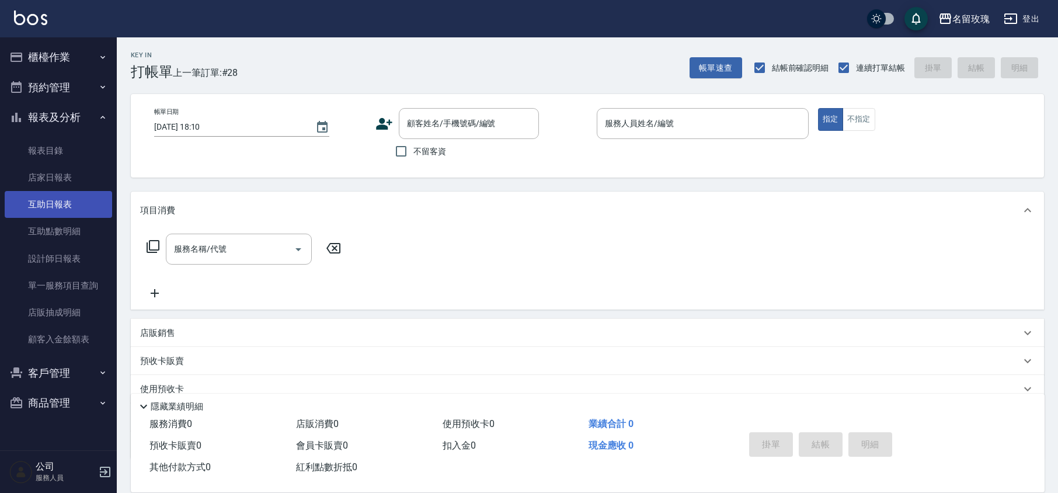
click at [69, 199] on link "互助日報表" at bounding box center [58, 204] width 107 height 27
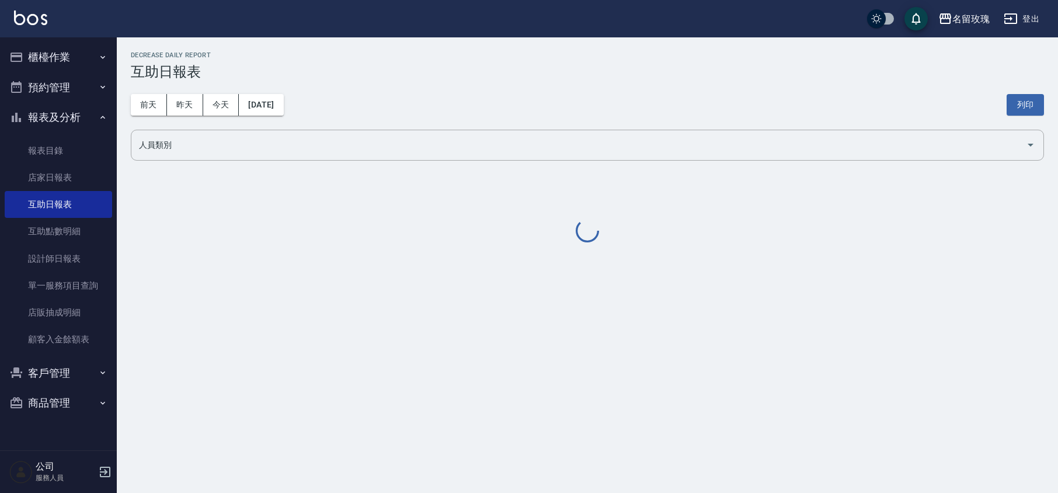
click at [632, 40] on div "名留玫瑰 [DATE] 互助日報表 列印時間： [DATE][PHONE_NUMBER]:10 Decrease Daily Report 互助日報表 [DA…" at bounding box center [587, 147] width 941 height 221
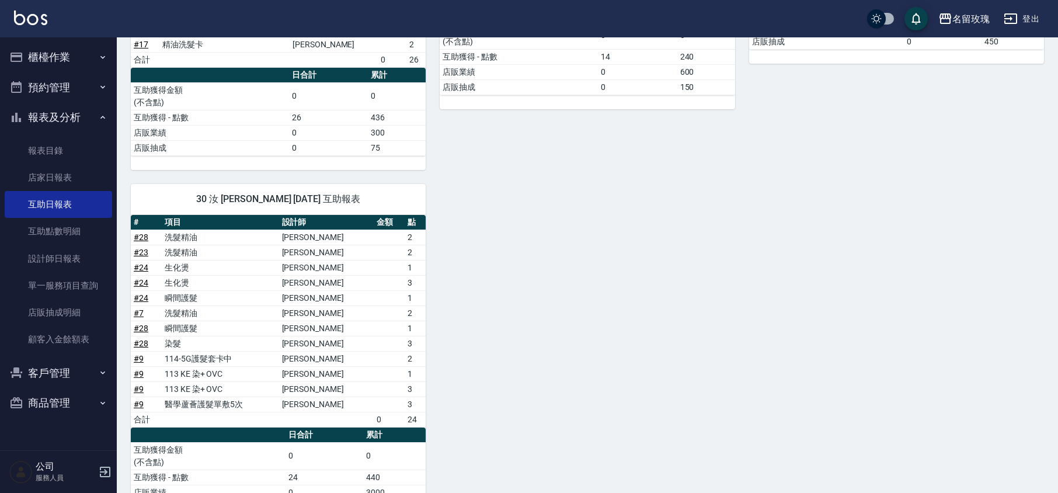
scroll to position [545, 0]
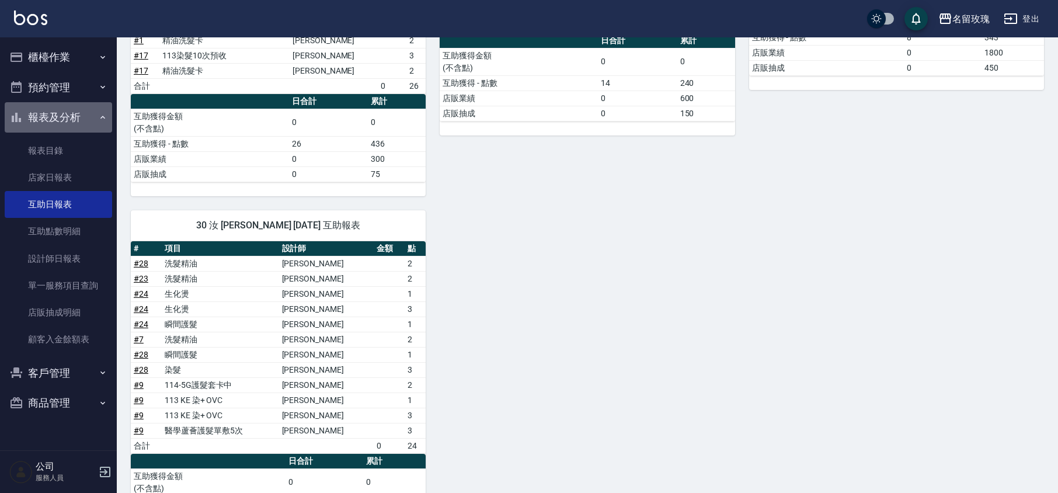
click at [68, 113] on button "報表及分析" at bounding box center [58, 117] width 107 height 30
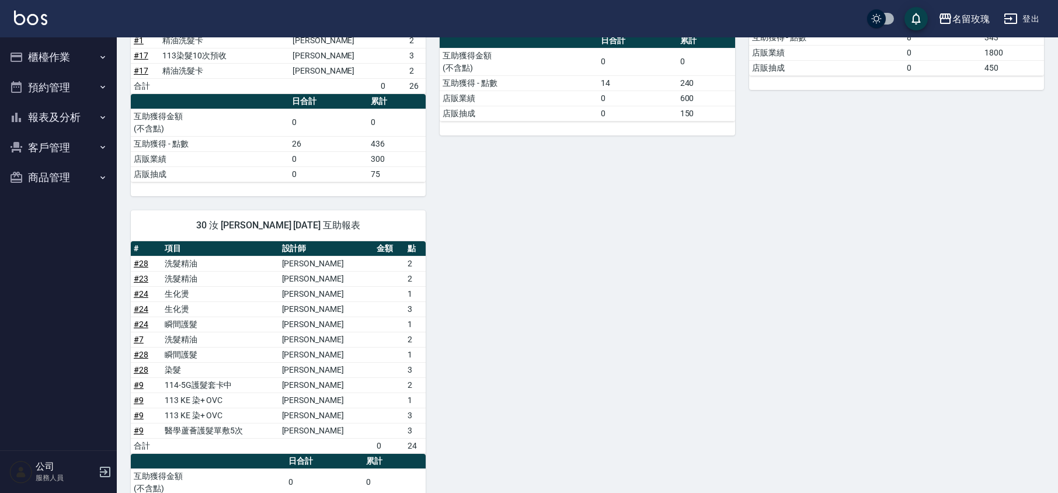
click at [59, 50] on button "櫃檯作業" at bounding box center [58, 57] width 107 height 30
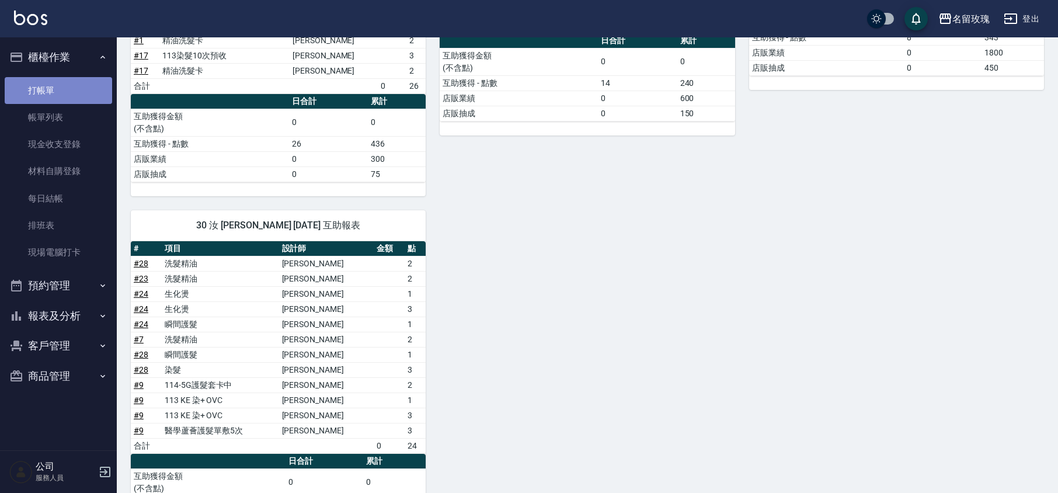
click at [46, 79] on link "打帳單" at bounding box center [58, 90] width 107 height 27
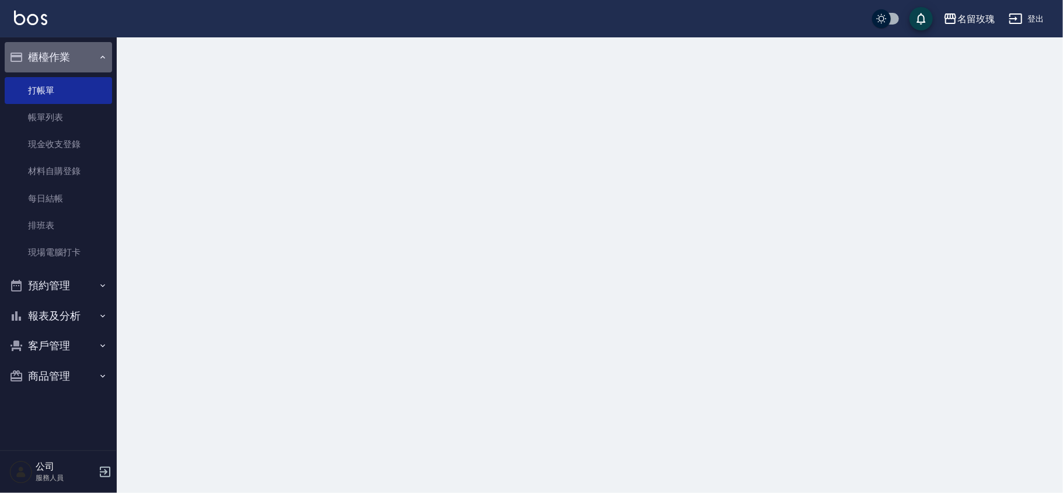
click at [79, 43] on button "櫃檯作業" at bounding box center [58, 57] width 107 height 30
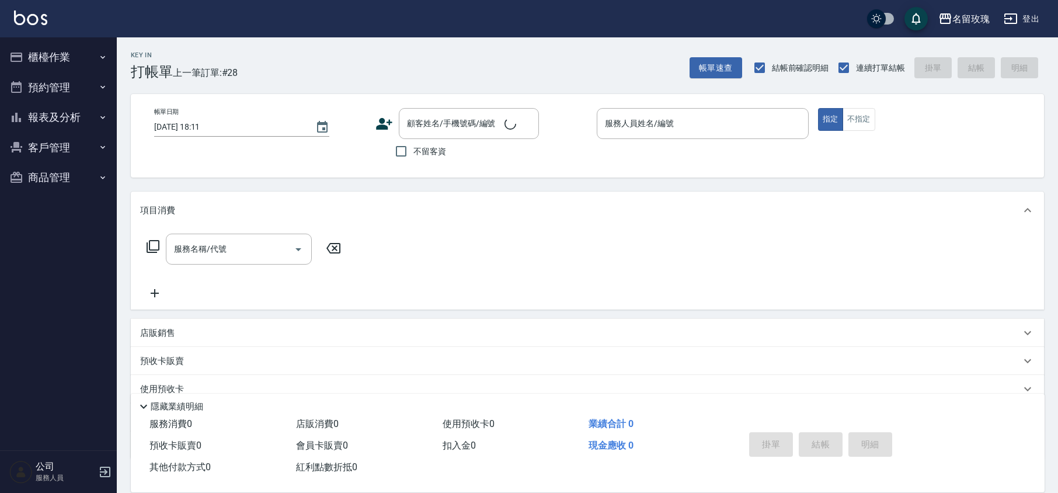
click at [325, 57] on div "Key In 打帳單 上一筆訂單:#28 帳單速查 結帳前確認明細 連續打單結帳 掛單 結帳 明細" at bounding box center [580, 58] width 927 height 43
click at [69, 43] on button "櫃檯作業" at bounding box center [58, 57] width 107 height 30
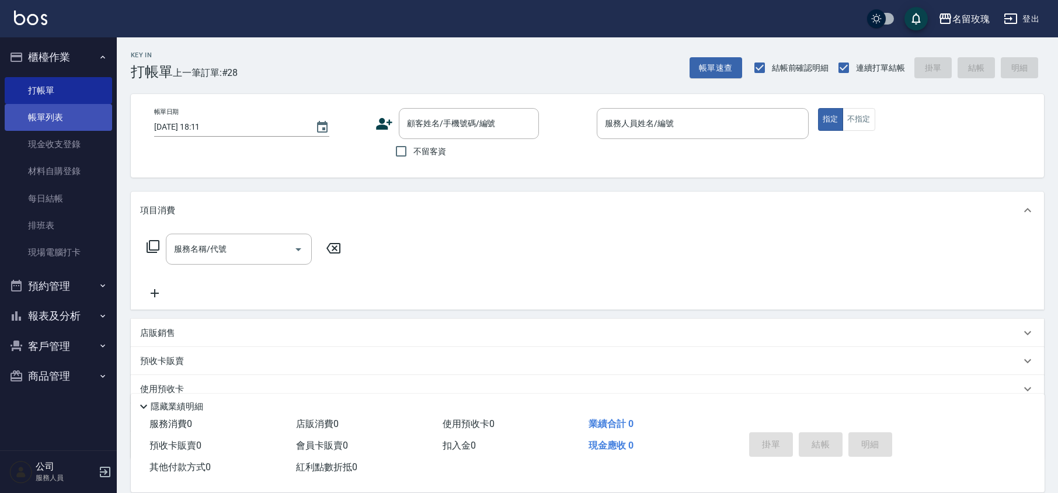
click at [29, 113] on link "帳單列表" at bounding box center [58, 117] width 107 height 27
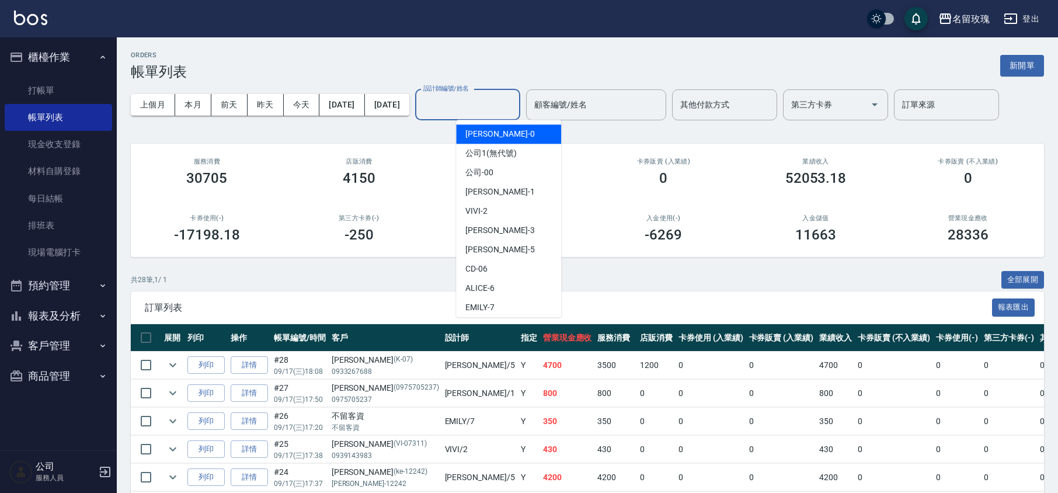
click at [495, 106] on input "設計師編號/姓名" at bounding box center [467, 105] width 95 height 20
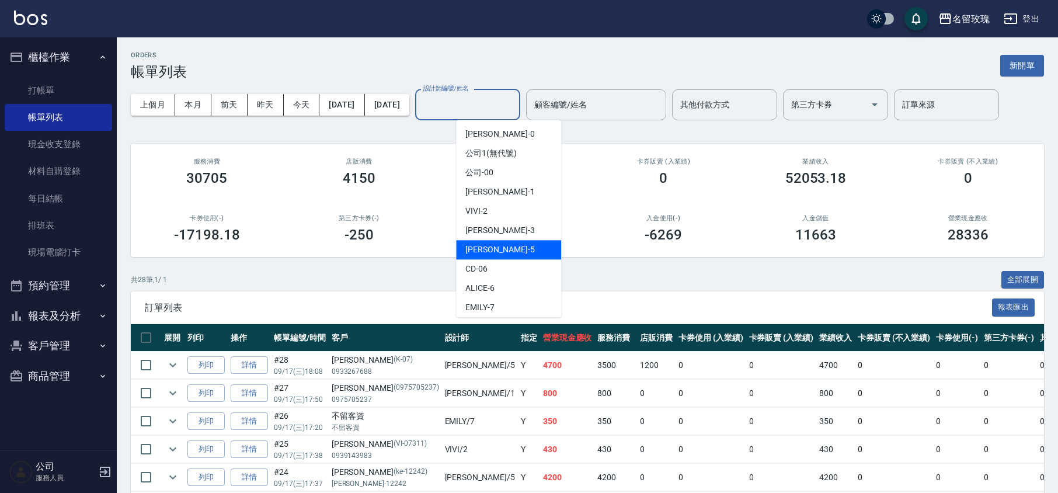
click at [491, 245] on span "[PERSON_NAME] -5" at bounding box center [499, 250] width 69 height 12
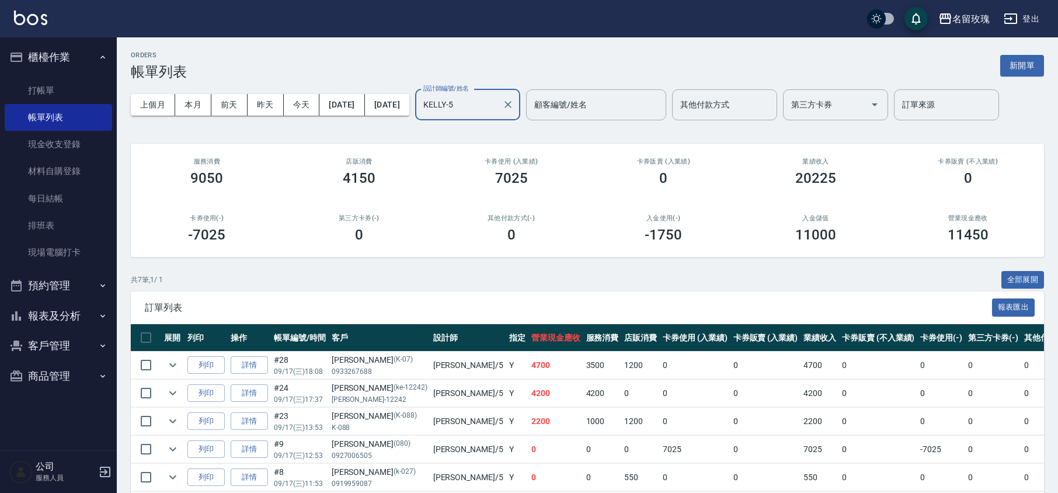
click at [454, 139] on div "ORDERS 帳單列表 新開單 上個月 本月 [DATE] [DATE] [DATE] [DATE] [DATE] 設計師編號/姓名 [PERSON_NAME…" at bounding box center [587, 315] width 941 height 556
click at [498, 106] on input "KELLY-5" at bounding box center [458, 105] width 77 height 20
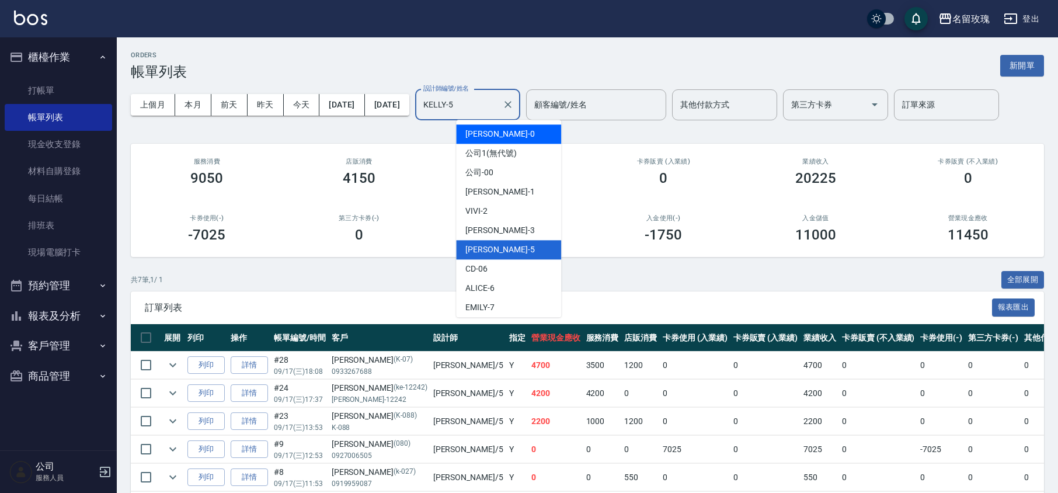
click at [498, 136] on div "[PERSON_NAME] -0" at bounding box center [508, 133] width 105 height 19
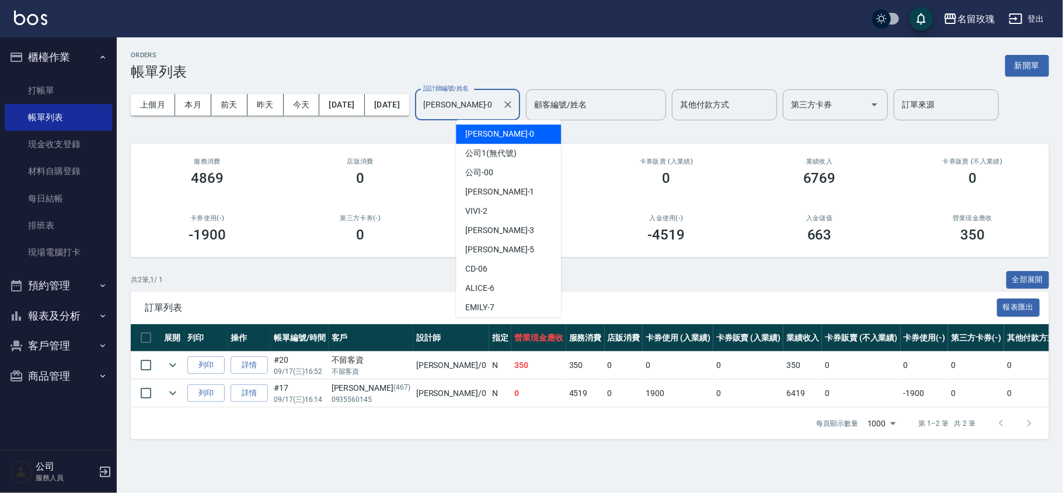
click at [498, 104] on input "[PERSON_NAME]-0" at bounding box center [458, 105] width 77 height 20
click at [486, 152] on span "公司1 (無代號)" at bounding box center [490, 153] width 51 height 12
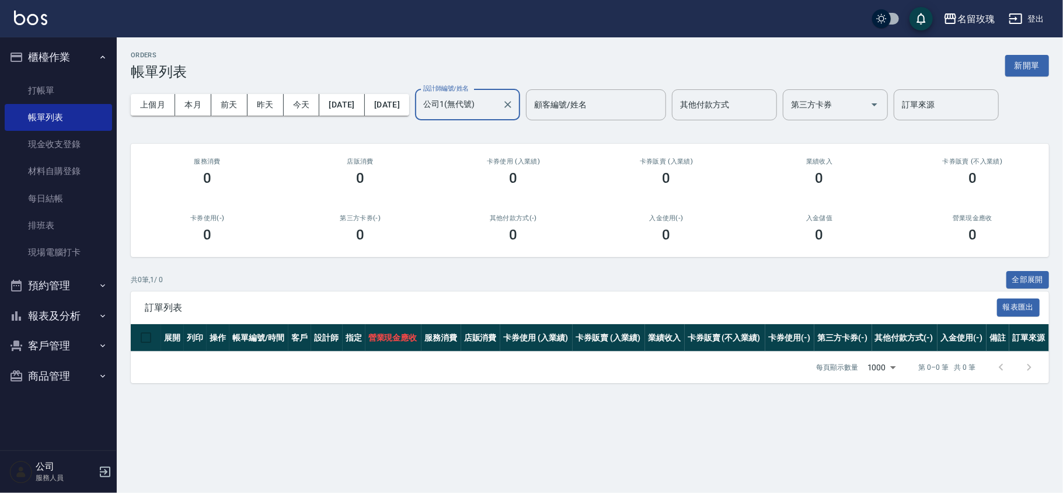
click at [498, 106] on input "公司1(無代號)" at bounding box center [458, 105] width 77 height 20
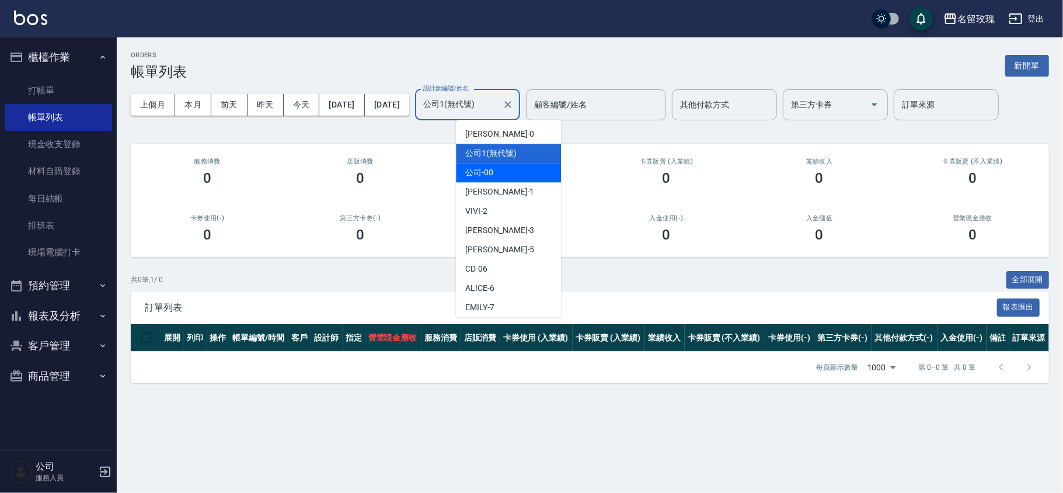
click at [507, 178] on div "公司 -00" at bounding box center [508, 172] width 105 height 19
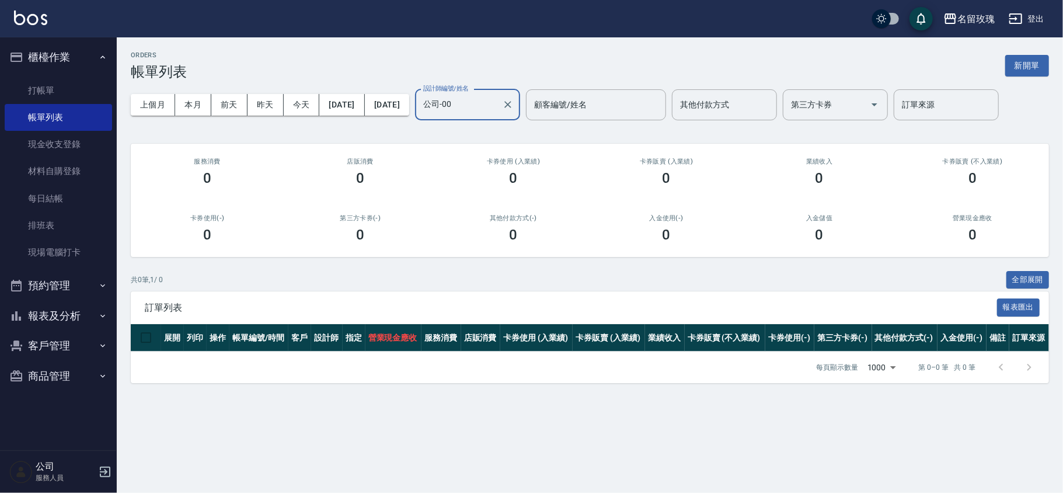
click at [498, 112] on input "公司-00" at bounding box center [458, 105] width 77 height 20
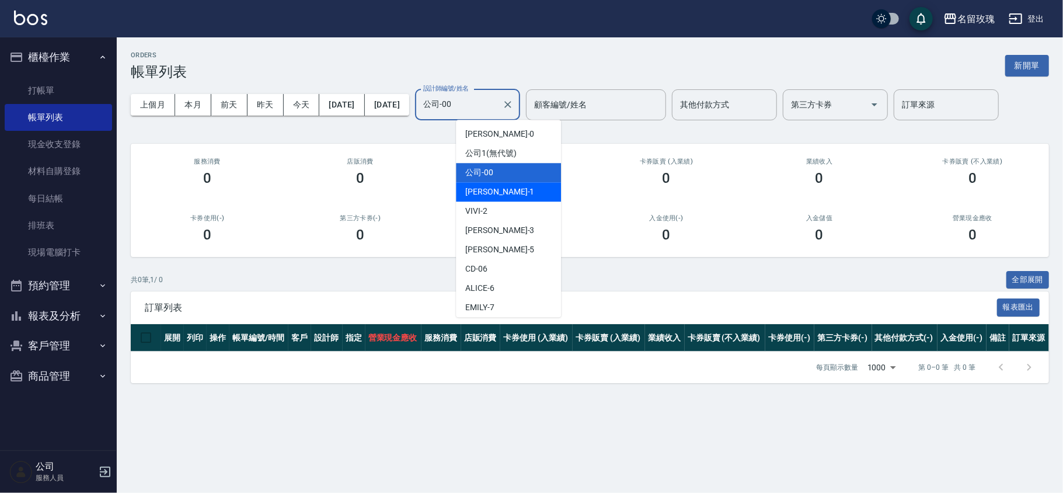
click at [514, 194] on div "[PERSON_NAME] -1" at bounding box center [508, 191] width 105 height 19
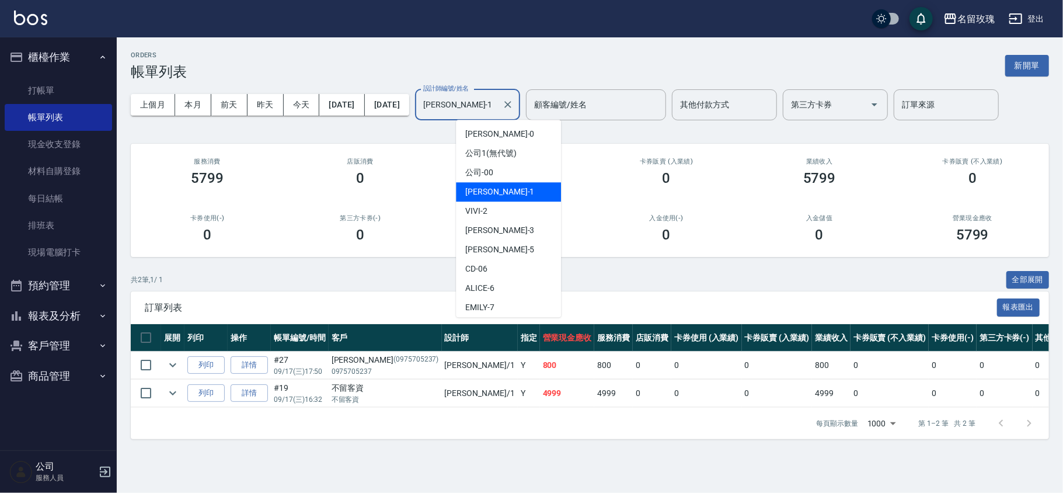
click at [498, 106] on input "[PERSON_NAME]-1" at bounding box center [458, 105] width 77 height 20
click at [507, 207] on div "VIVI -2" at bounding box center [508, 210] width 105 height 19
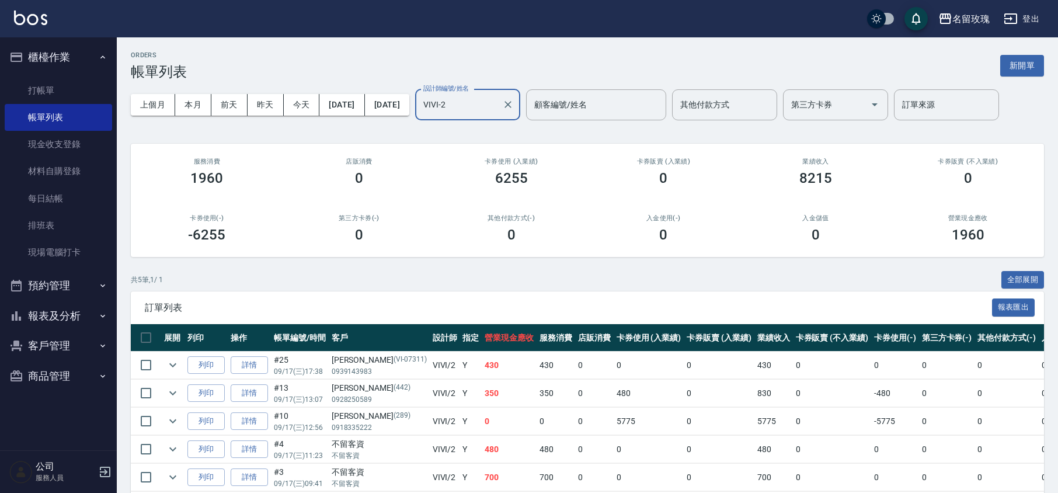
scroll to position [58, 0]
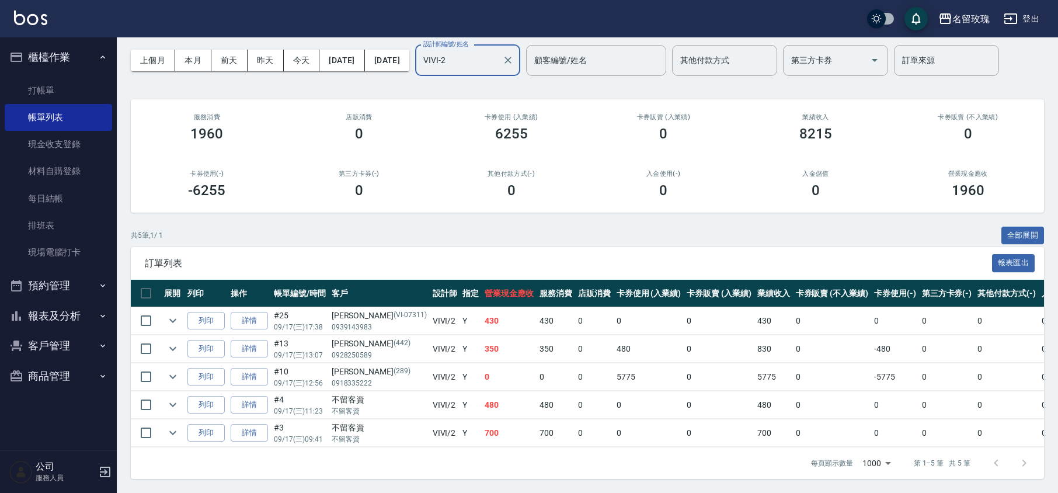
click at [498, 50] on input "VIVI-2" at bounding box center [458, 60] width 77 height 20
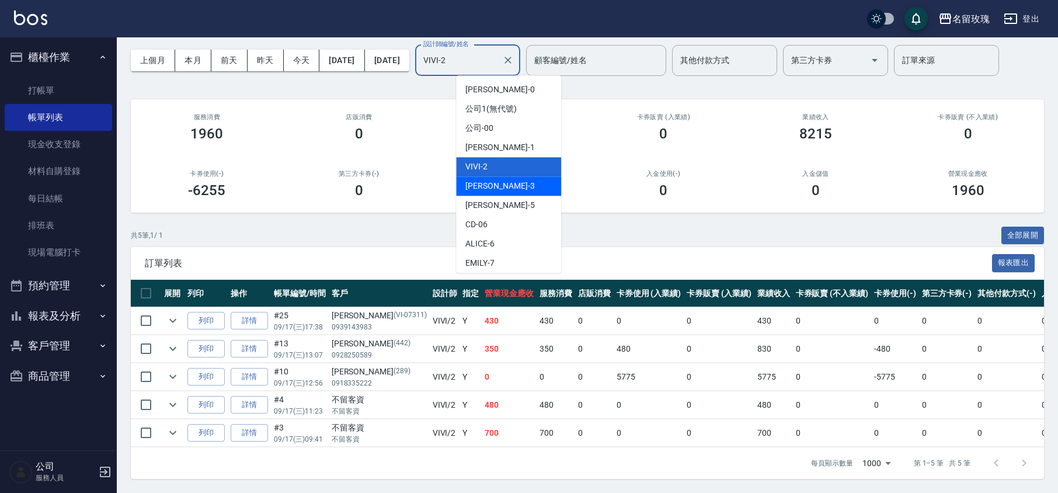
click at [500, 176] on div "[PERSON_NAME] -3" at bounding box center [508, 185] width 105 height 19
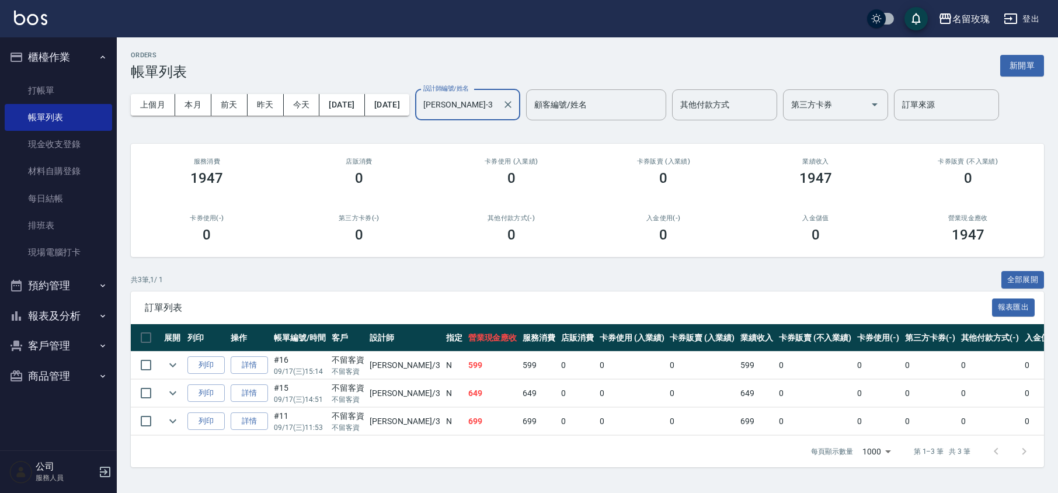
click at [498, 102] on input "[PERSON_NAME]-3" at bounding box center [458, 105] width 77 height 20
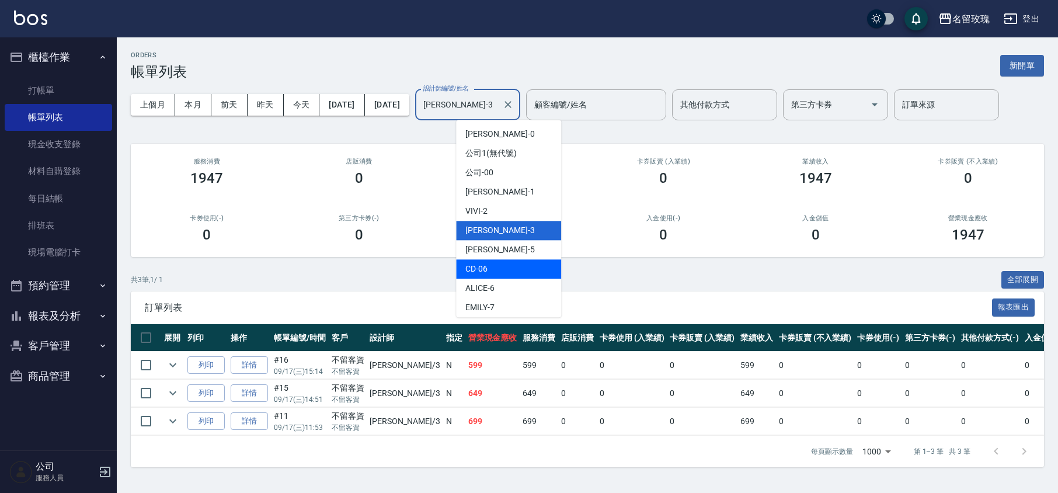
click at [491, 265] on div "CD -06" at bounding box center [508, 268] width 105 height 19
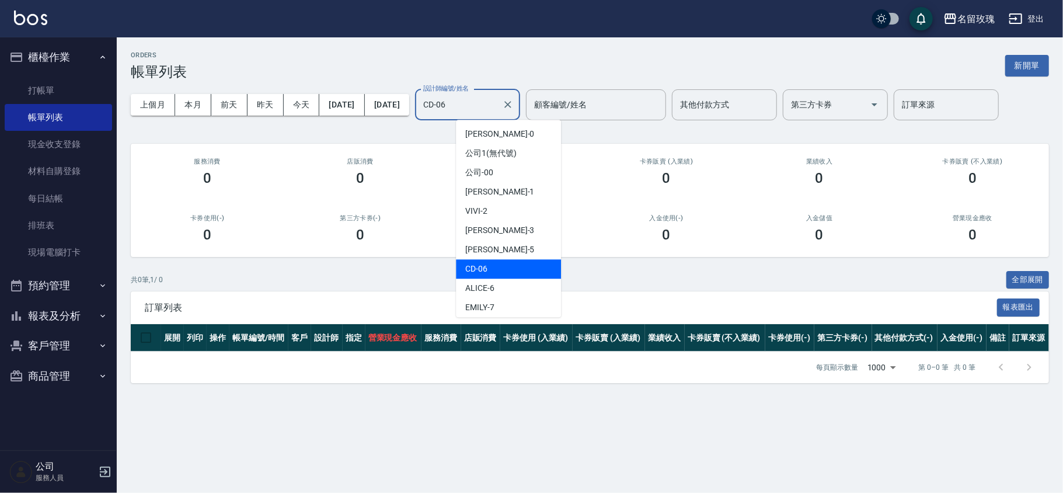
click at [498, 107] on input "CD-06" at bounding box center [458, 105] width 77 height 20
click at [507, 287] on div "ALICE -6" at bounding box center [508, 288] width 105 height 19
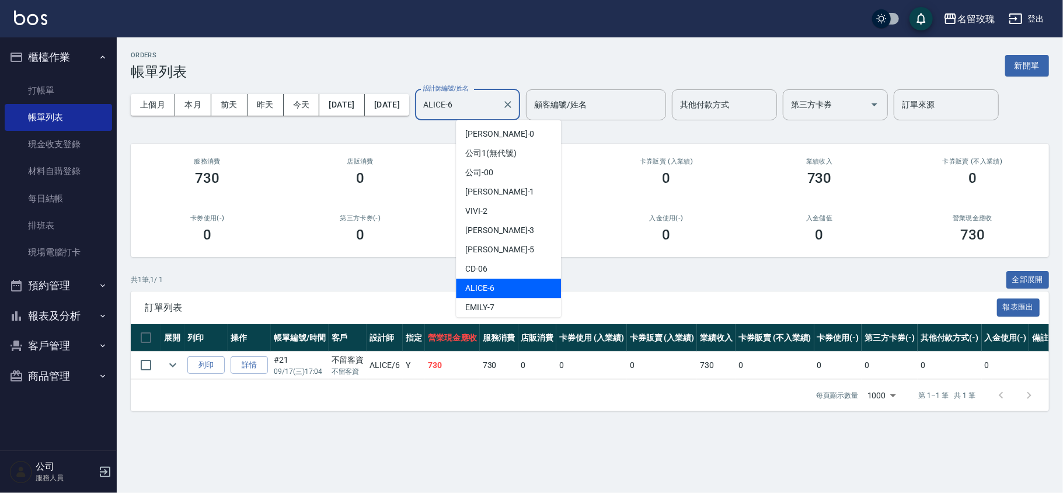
click at [498, 100] on input "ALICE-6" at bounding box center [458, 105] width 77 height 20
click at [502, 304] on div "[PERSON_NAME] -7" at bounding box center [508, 307] width 105 height 19
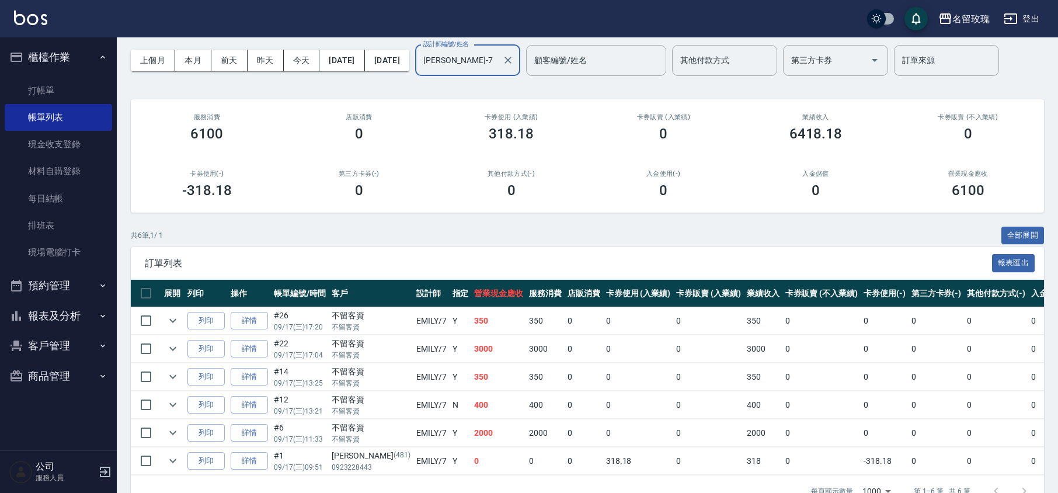
scroll to position [87, 0]
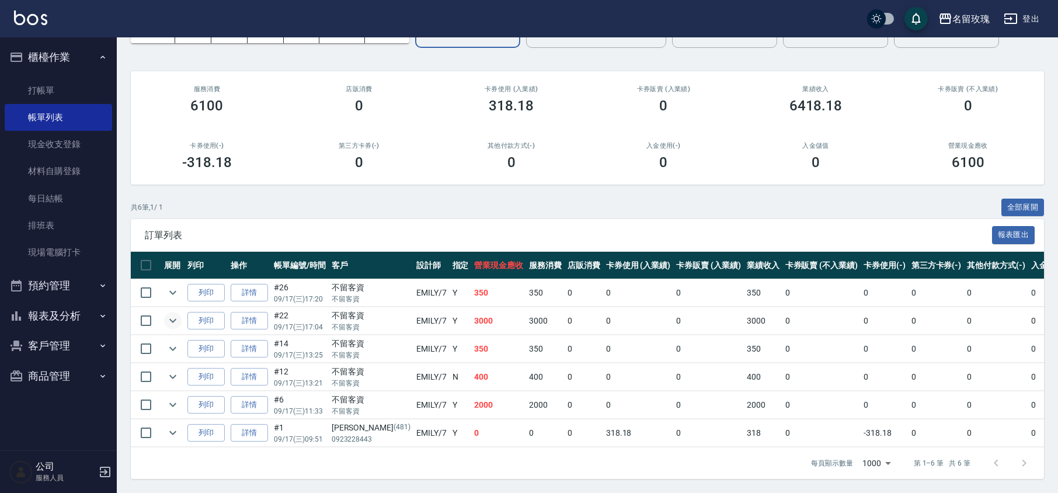
click at [168, 314] on icon "expand row" at bounding box center [173, 321] width 14 height 14
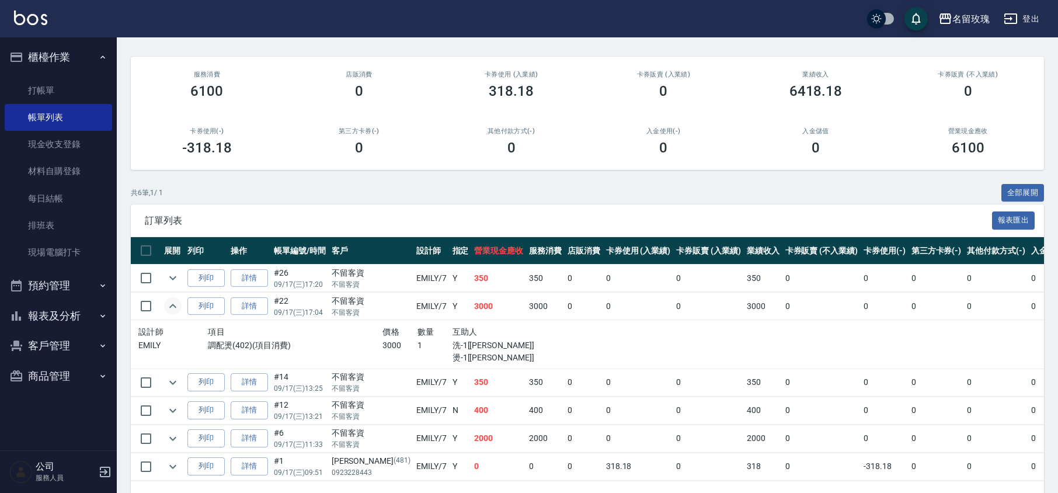
click at [172, 304] on icon "expand row" at bounding box center [173, 306] width 14 height 14
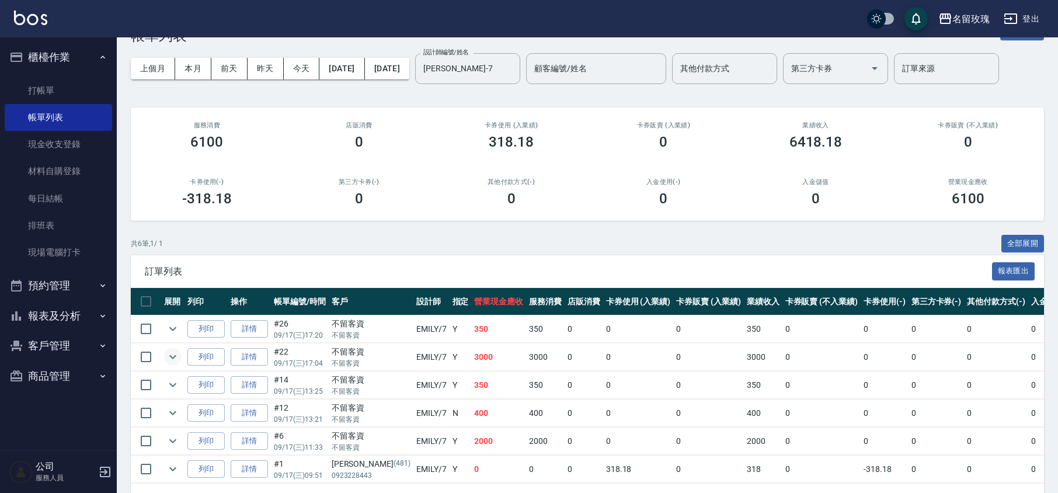
scroll to position [9, 0]
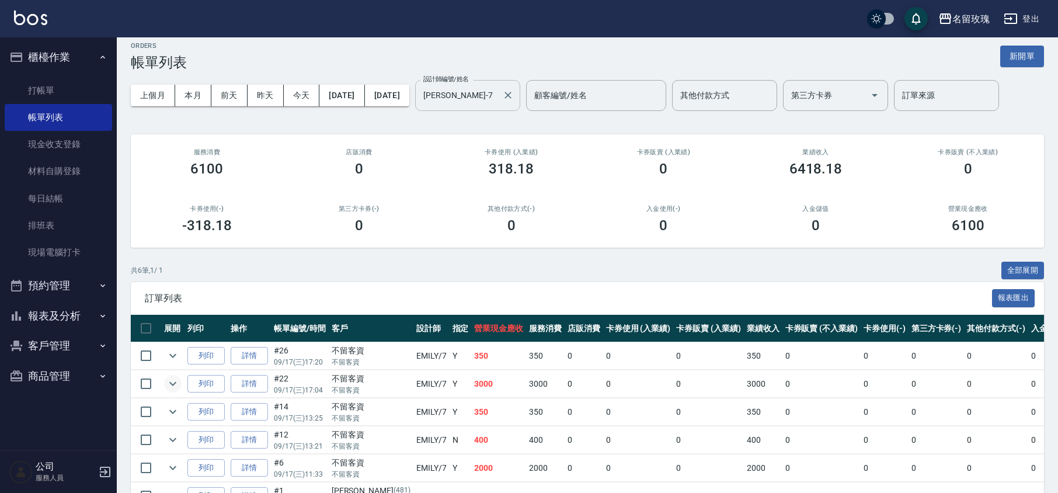
click at [498, 102] on input "[PERSON_NAME]-7" at bounding box center [458, 95] width 77 height 20
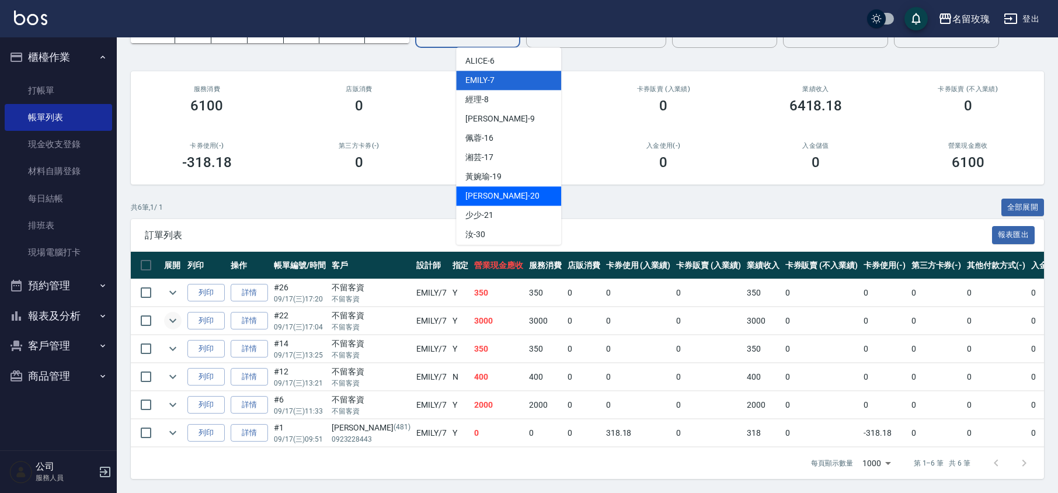
scroll to position [155, 0]
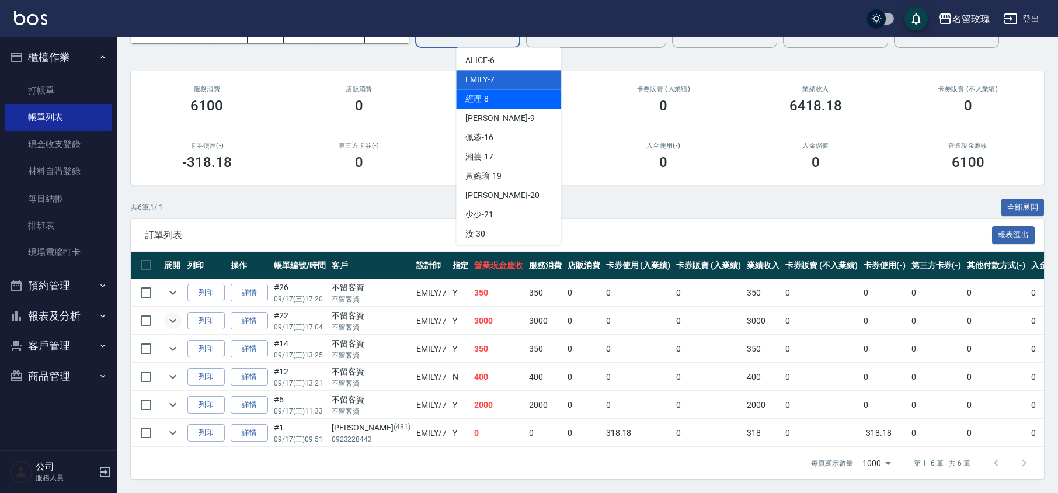
click at [500, 89] on div "經理 -8" at bounding box center [508, 98] width 105 height 19
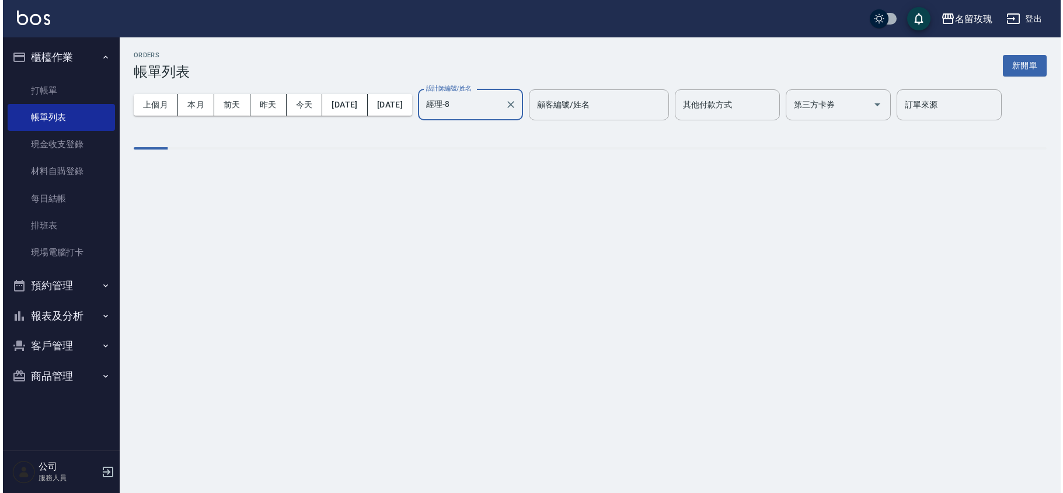
scroll to position [0, 0]
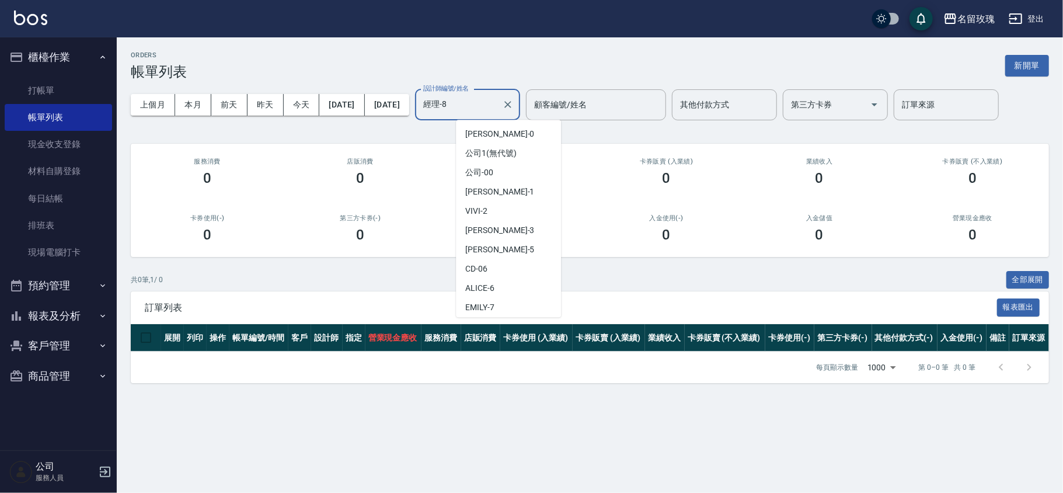
click at [498, 113] on input "經理-8" at bounding box center [458, 105] width 77 height 20
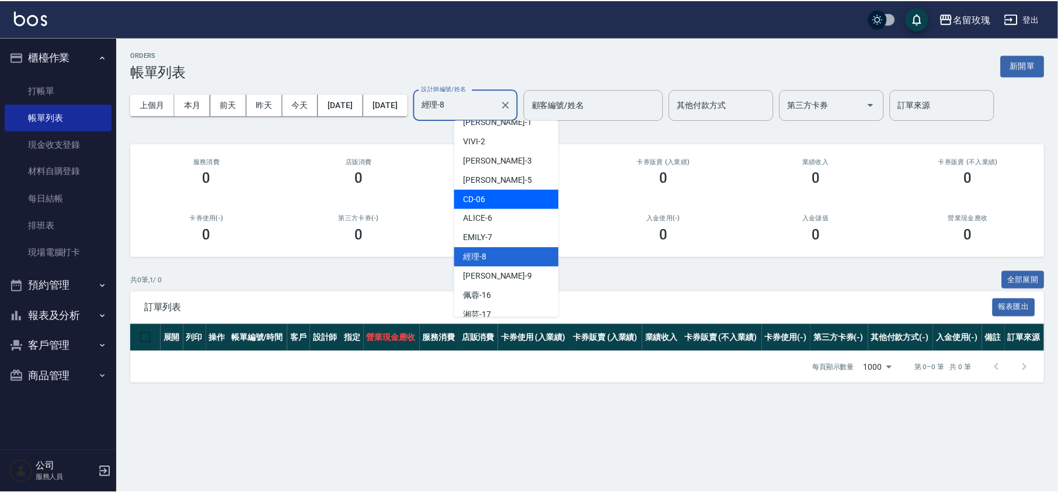
scroll to position [97, 0]
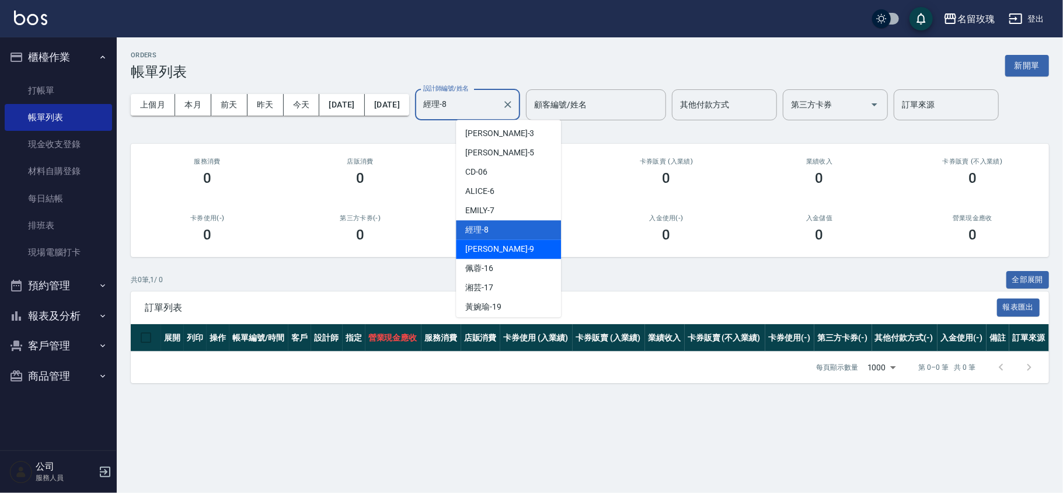
click at [499, 251] on div "[PERSON_NAME]老師 -9" at bounding box center [508, 248] width 105 height 19
type input "[PERSON_NAME]老師-9"
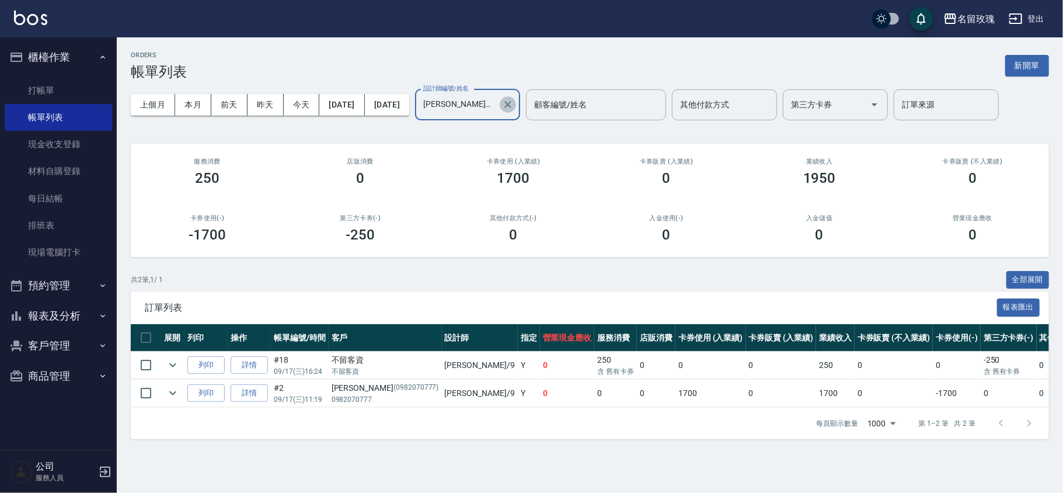
click at [514, 106] on icon "Clear" at bounding box center [508, 105] width 12 height 12
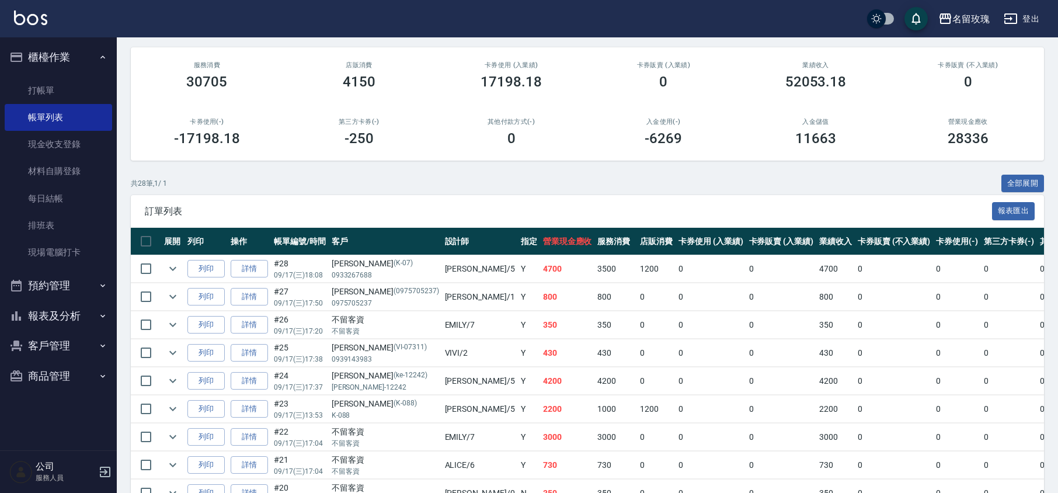
scroll to position [0, 0]
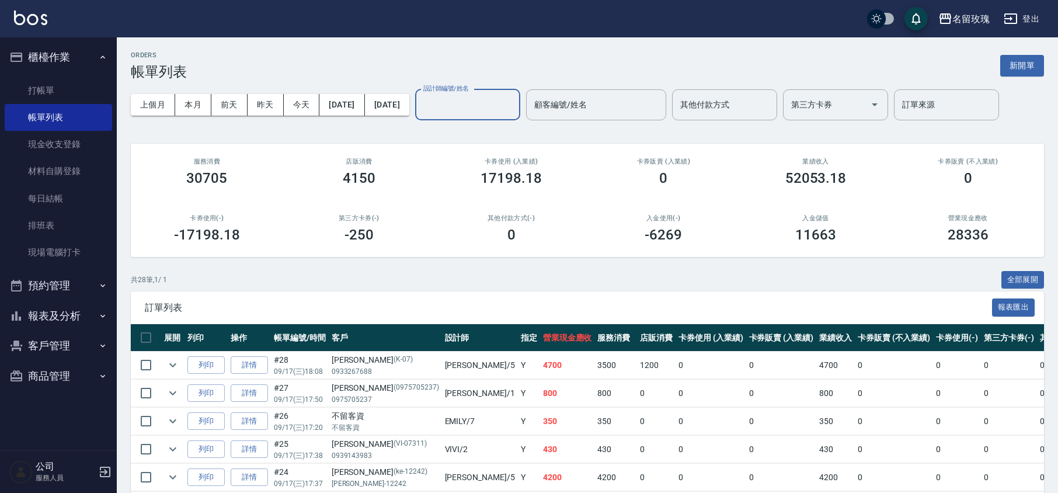
click at [515, 102] on input "設計師編號/姓名" at bounding box center [467, 105] width 95 height 20
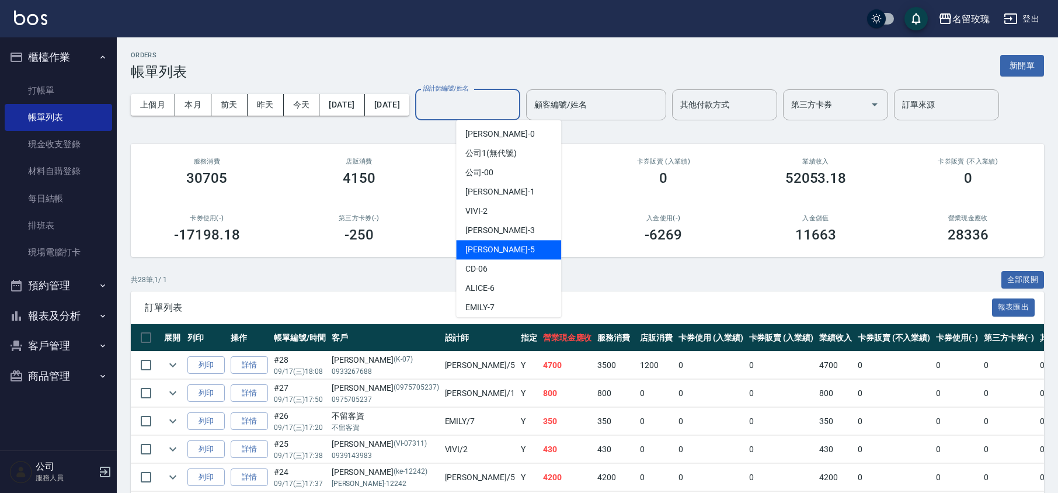
click at [502, 246] on div "[PERSON_NAME] -5" at bounding box center [508, 249] width 105 height 19
type input "KELLY-5"
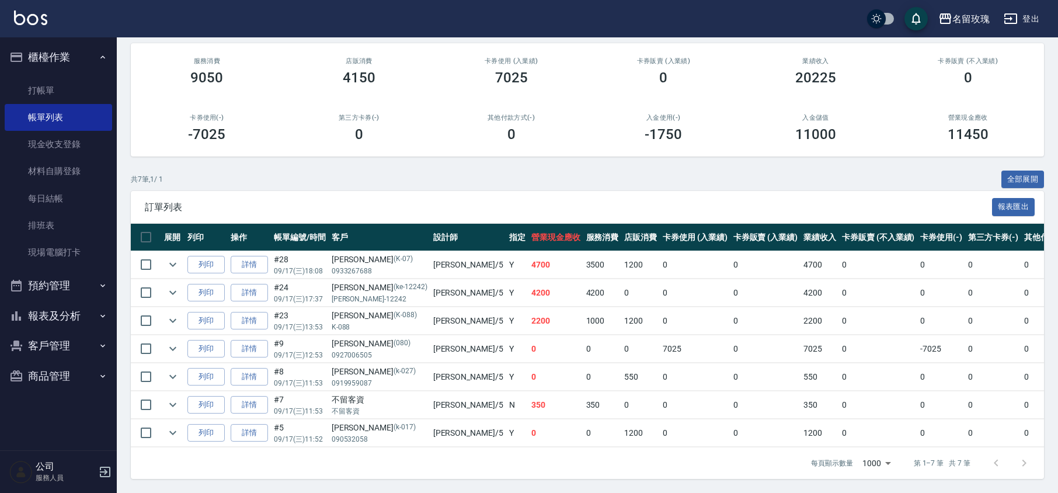
scroll to position [115, 0]
click at [49, 85] on link "打帳單" at bounding box center [58, 90] width 107 height 27
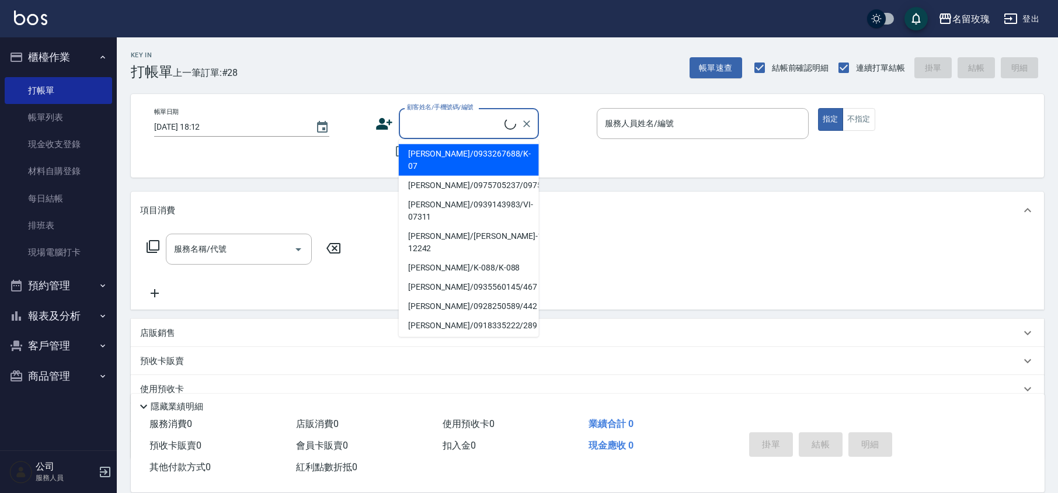
click at [444, 119] on input "顧客姓名/手機號碼/編號" at bounding box center [454, 123] width 100 height 20
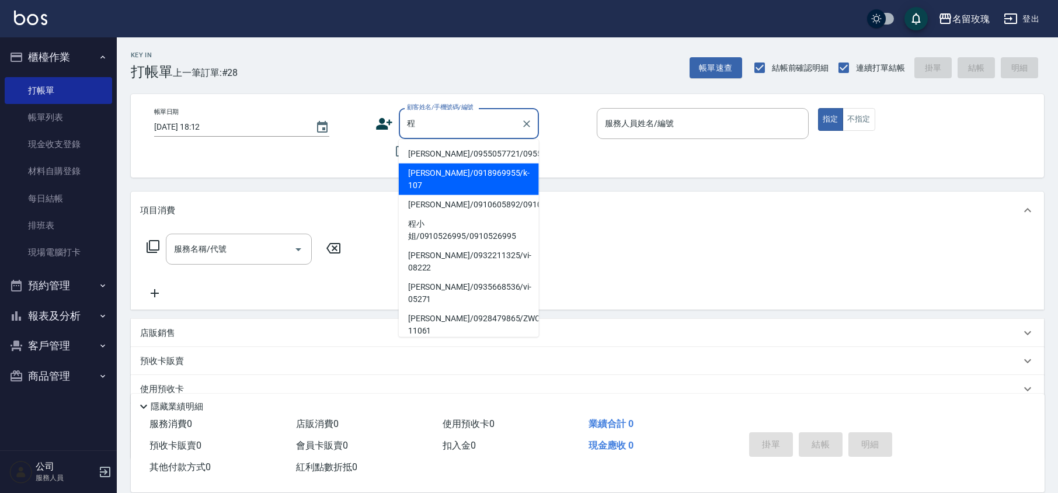
click at [461, 186] on li "[PERSON_NAME]/0918969955/k-107" at bounding box center [469, 180] width 140 height 32
type input "[PERSON_NAME]/0918969955/k-107"
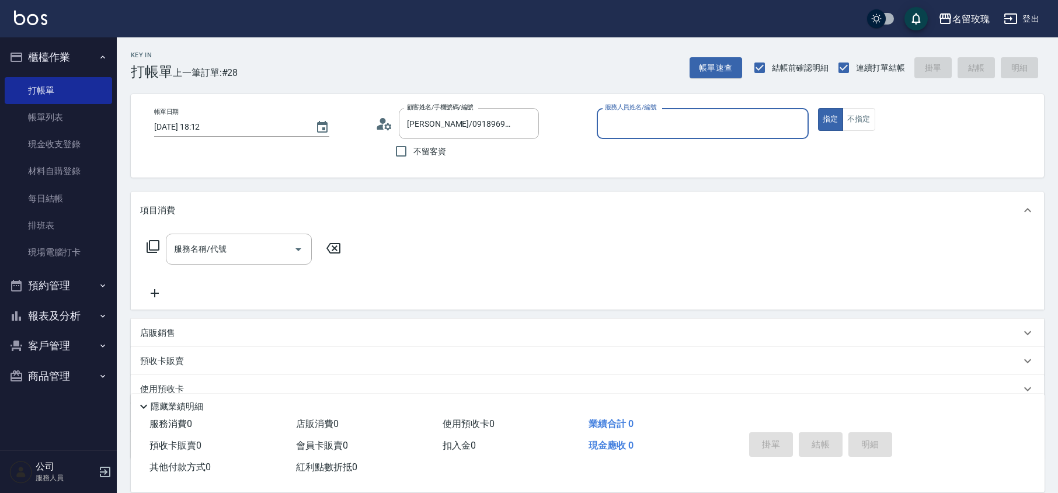
type input "KELLY-5"
click at [215, 252] on input "服務名稱/代號" at bounding box center [230, 249] width 118 height 20
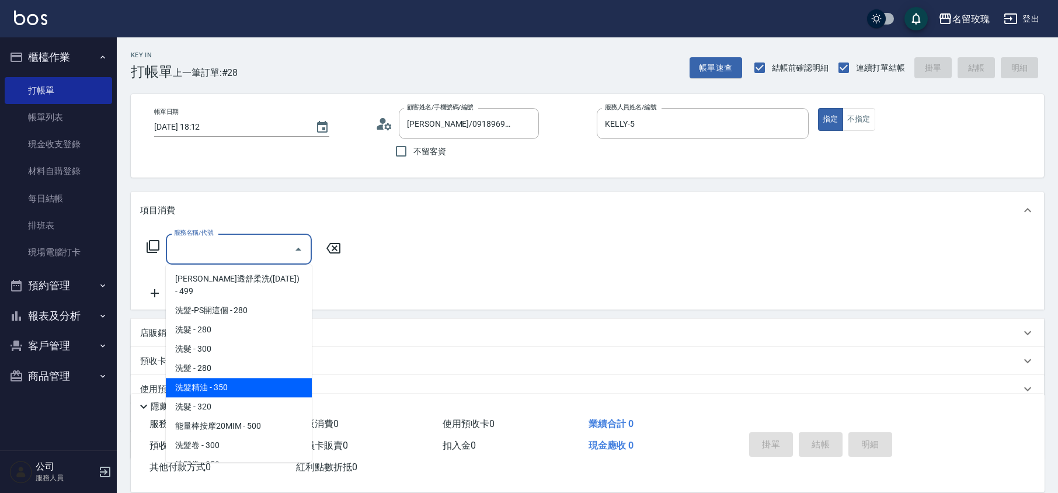
click at [215, 378] on span "洗髮精油 - 350" at bounding box center [239, 387] width 146 height 19
type input "洗髮精油(206)"
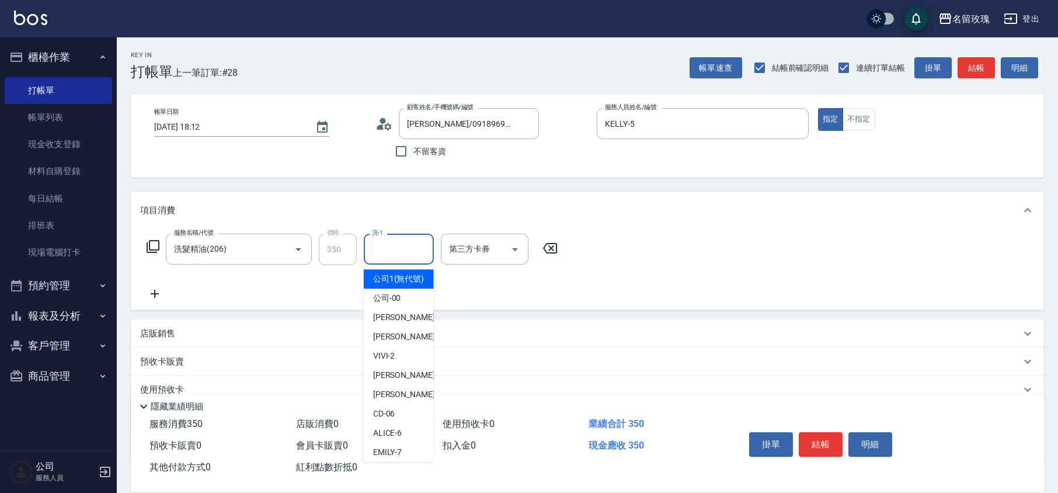
click at [399, 252] on input "洗-1" at bounding box center [399, 249] width 60 height 20
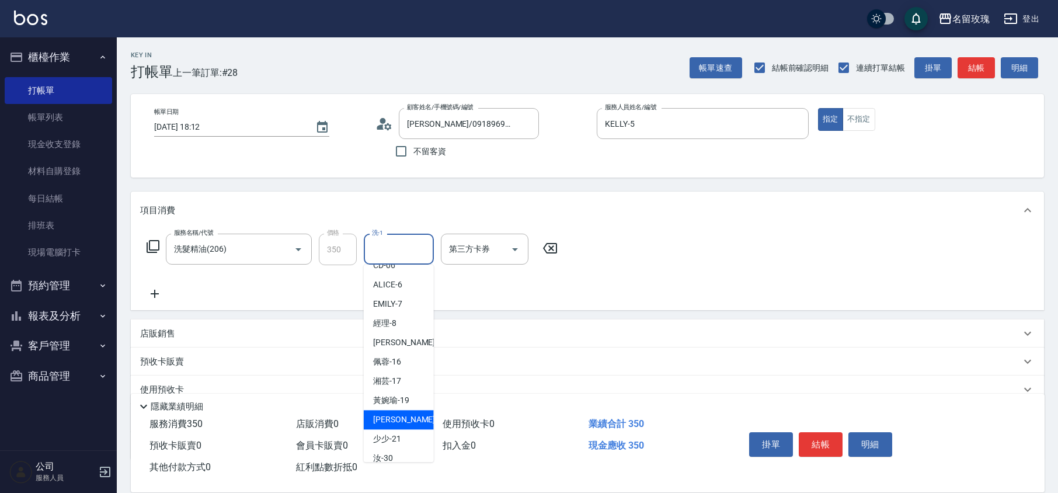
scroll to position [229, 0]
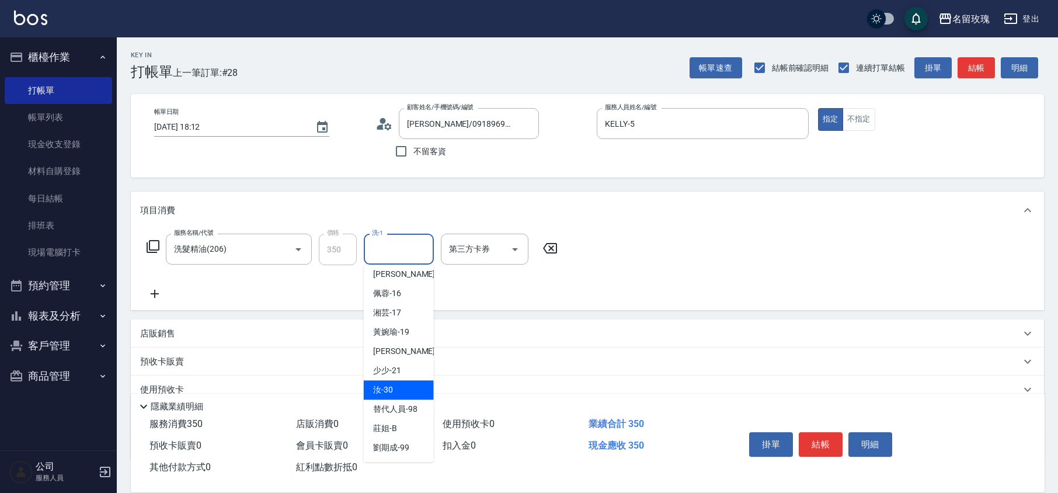
click at [387, 387] on span "汝 -30" at bounding box center [383, 390] width 20 height 12
type input "汝-30"
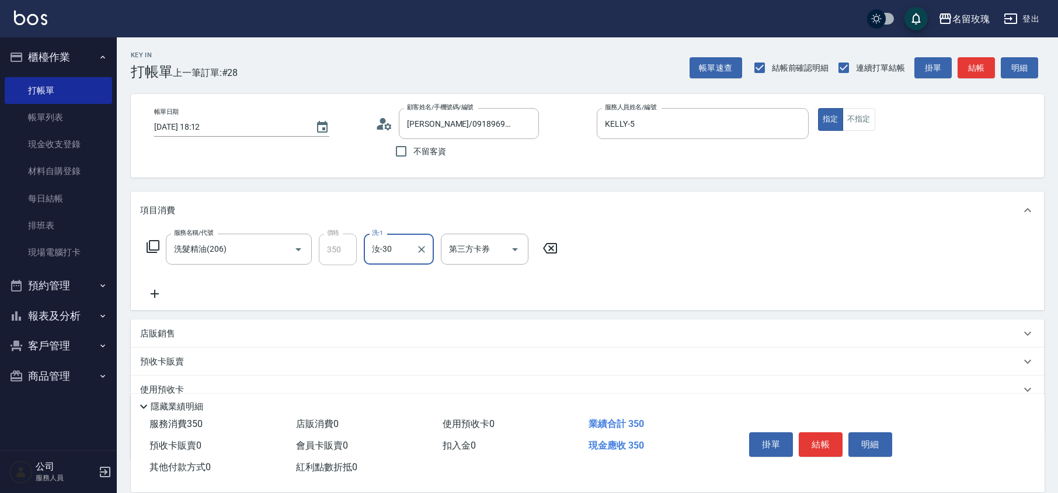
click at [152, 245] on icon at bounding box center [153, 246] width 14 height 14
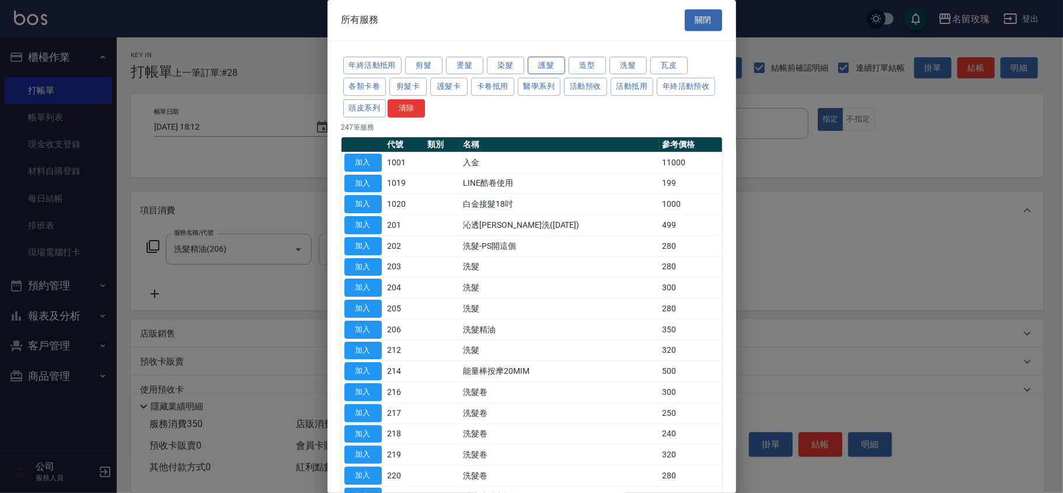
click at [555, 67] on button "護髮" at bounding box center [546, 66] width 37 height 18
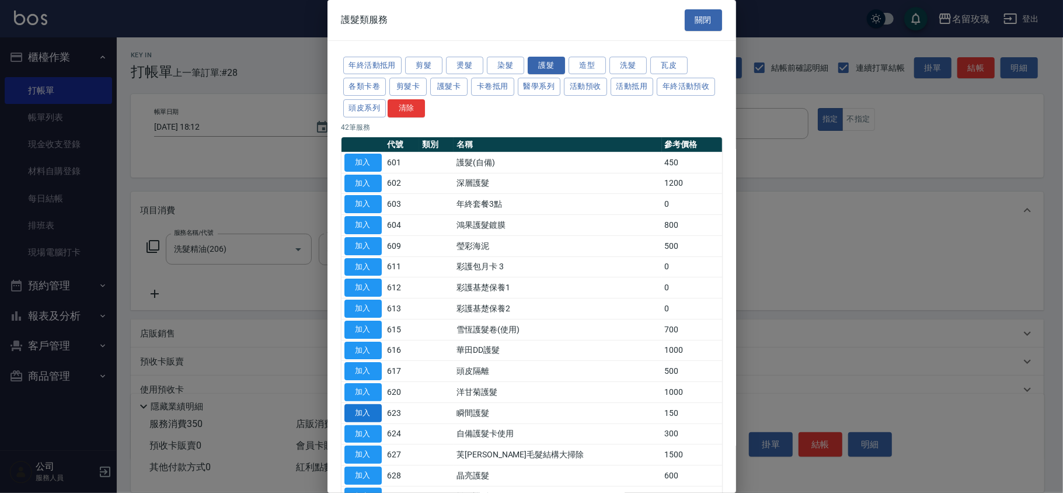
click at [358, 416] on button "加入" at bounding box center [363, 413] width 37 height 18
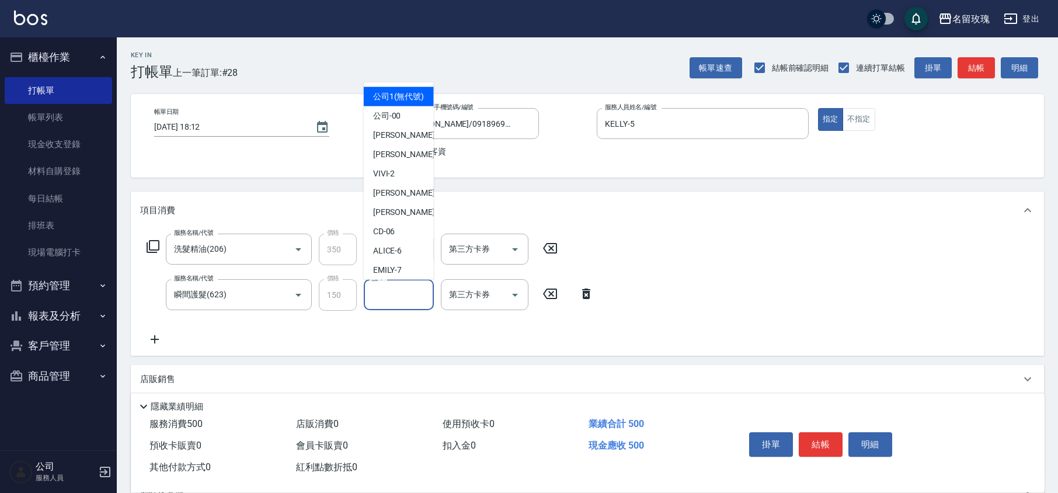
click at [394, 300] on input "護-1" at bounding box center [399, 294] width 60 height 20
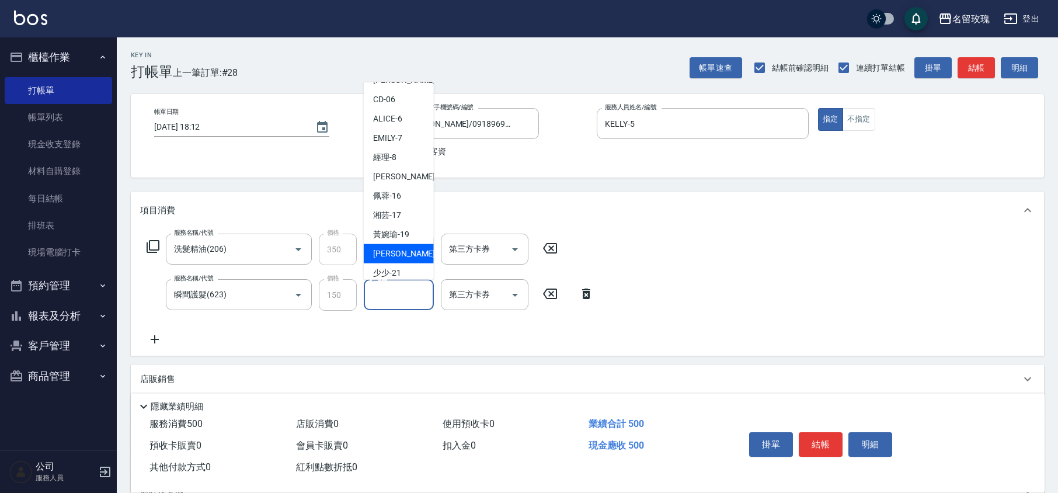
scroll to position [229, 0]
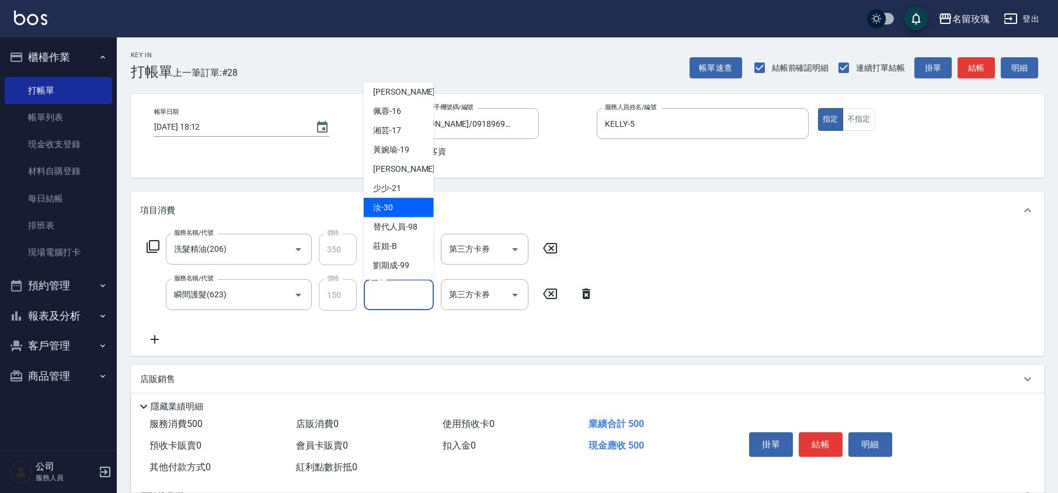
click at [402, 210] on div "汝 -30" at bounding box center [399, 207] width 70 height 19
type input "汝-30"
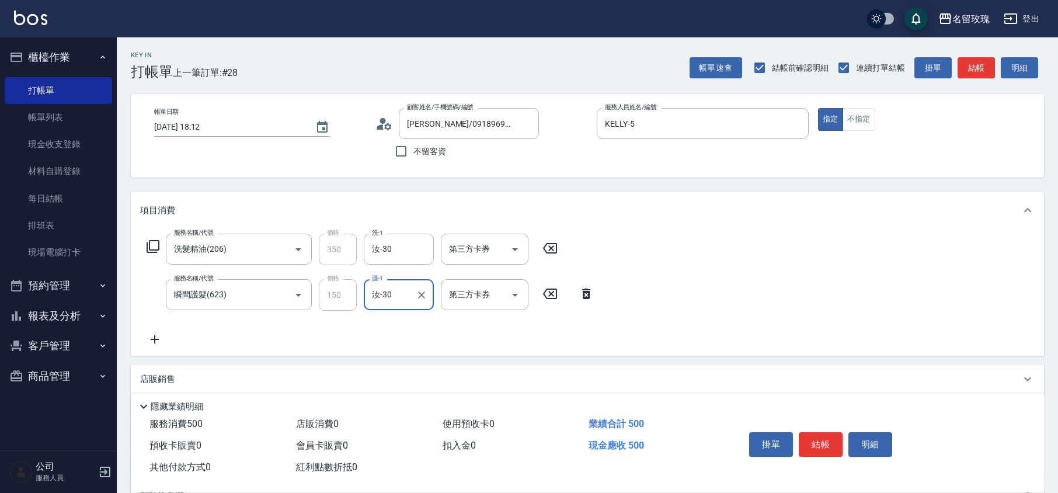
click at [158, 248] on icon at bounding box center [153, 246] width 14 height 14
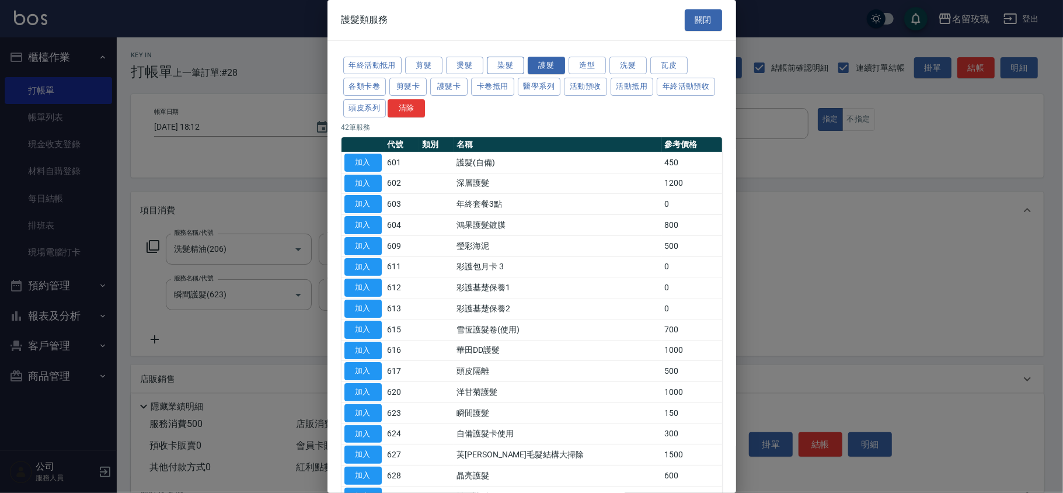
click at [505, 65] on button "染髮" at bounding box center [505, 66] width 37 height 18
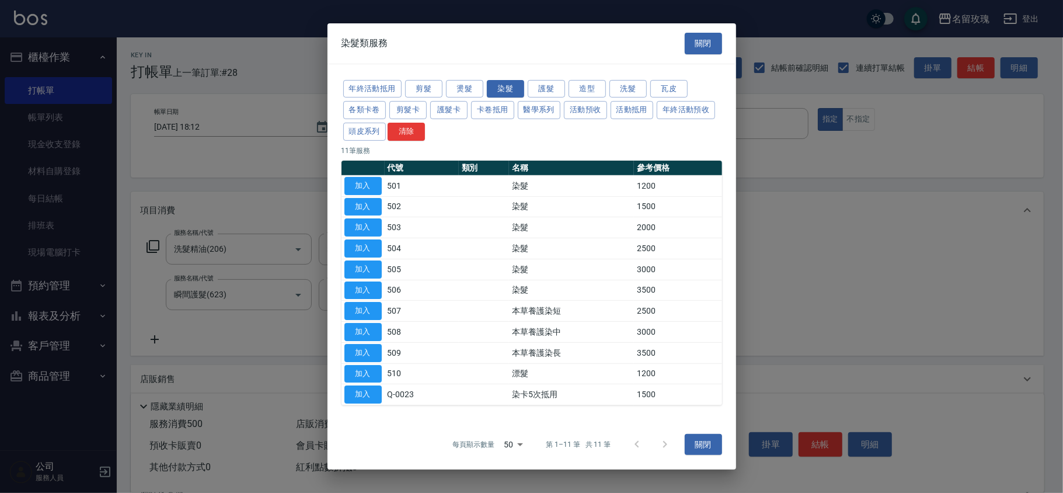
drag, startPoint x: 356, startPoint y: 208, endPoint x: 363, endPoint y: 229, distance: 22.0
click at [357, 208] on button "加入" at bounding box center [363, 206] width 37 height 18
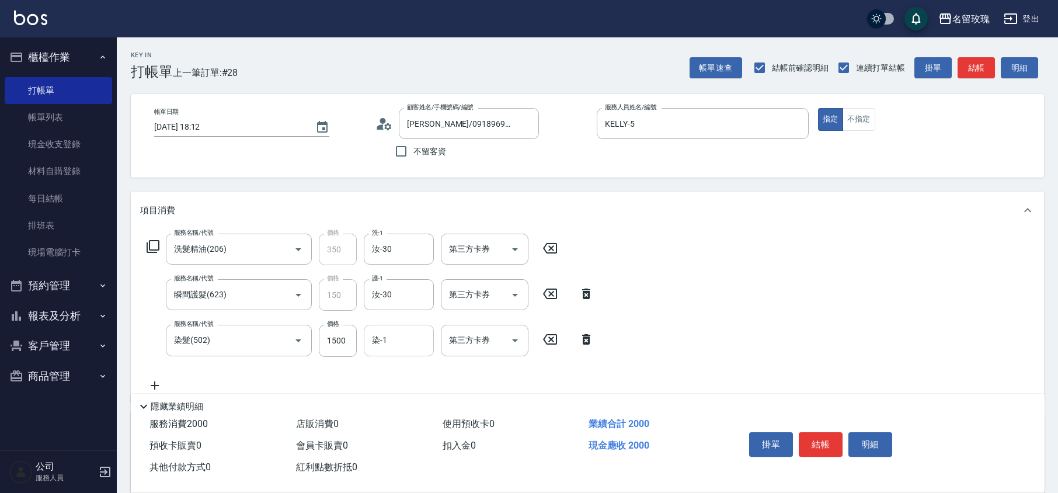
click at [395, 346] on input "染-1" at bounding box center [399, 340] width 60 height 20
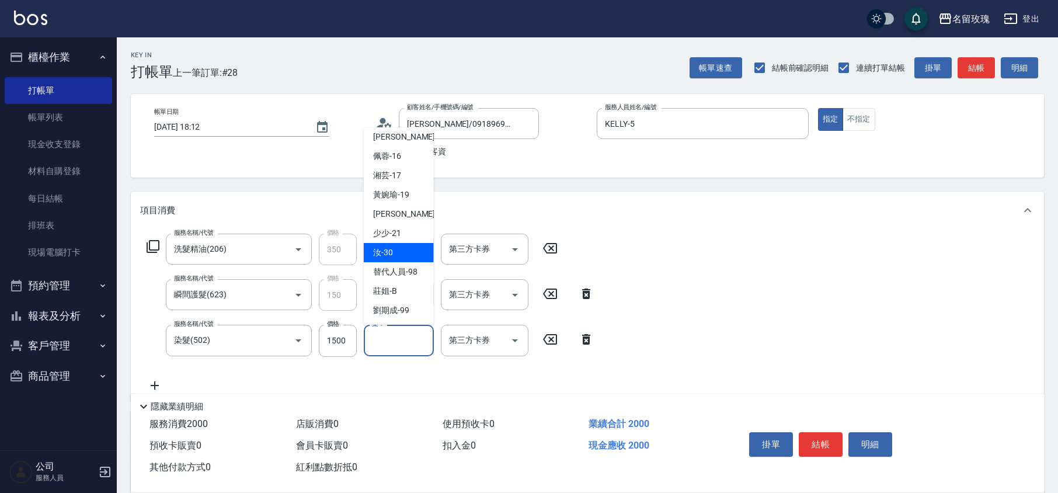
click at [387, 255] on span "汝 -30" at bounding box center [383, 252] width 20 height 12
type input "汝-30"
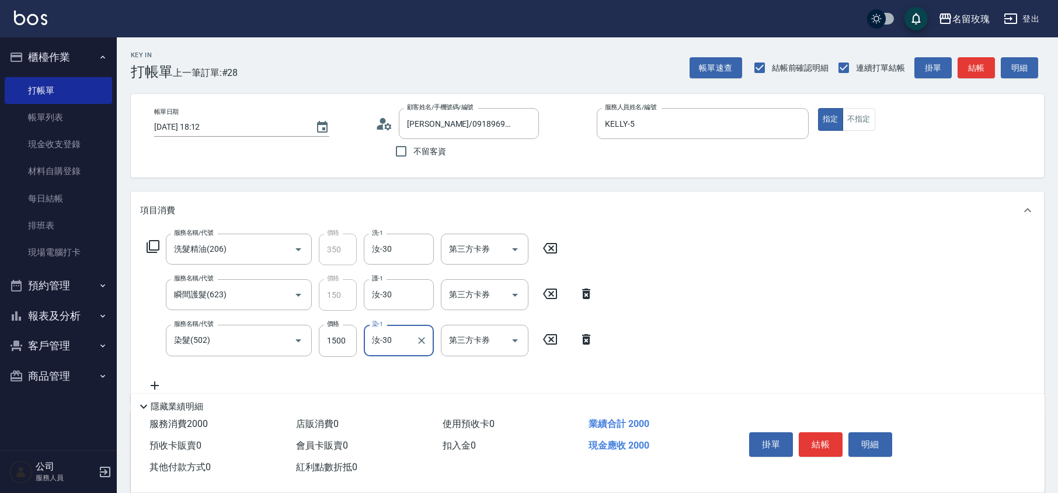
click at [156, 244] on icon at bounding box center [153, 246] width 14 height 14
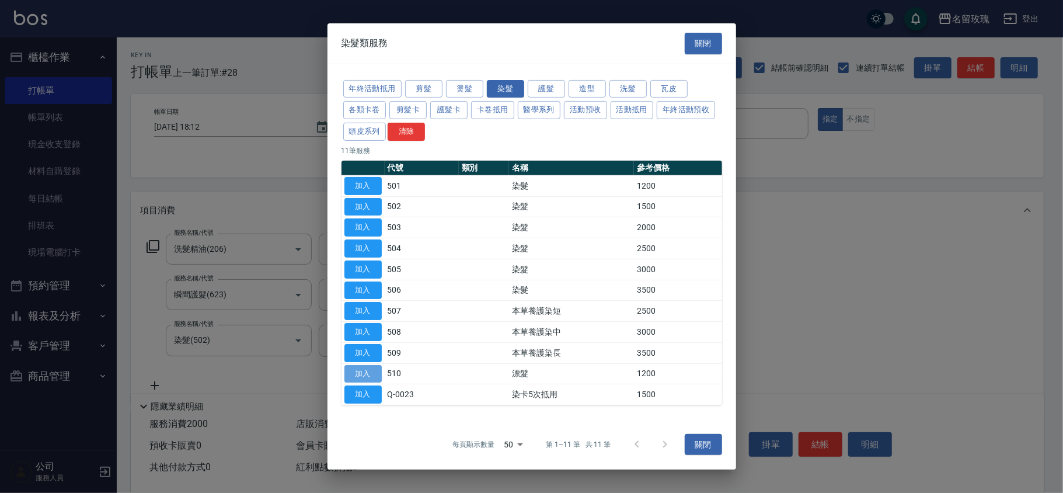
click at [359, 371] on button "加入" at bounding box center [363, 373] width 37 height 18
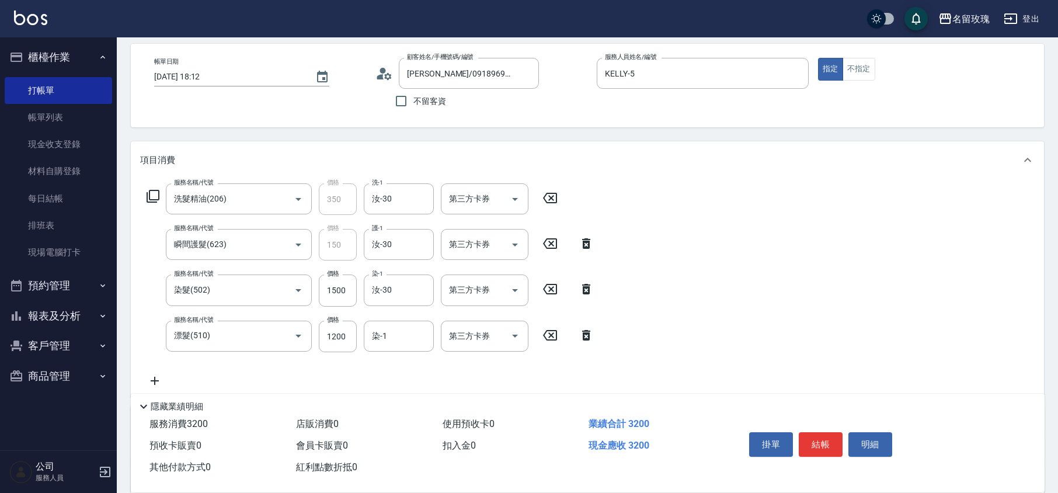
scroll to position [78, 0]
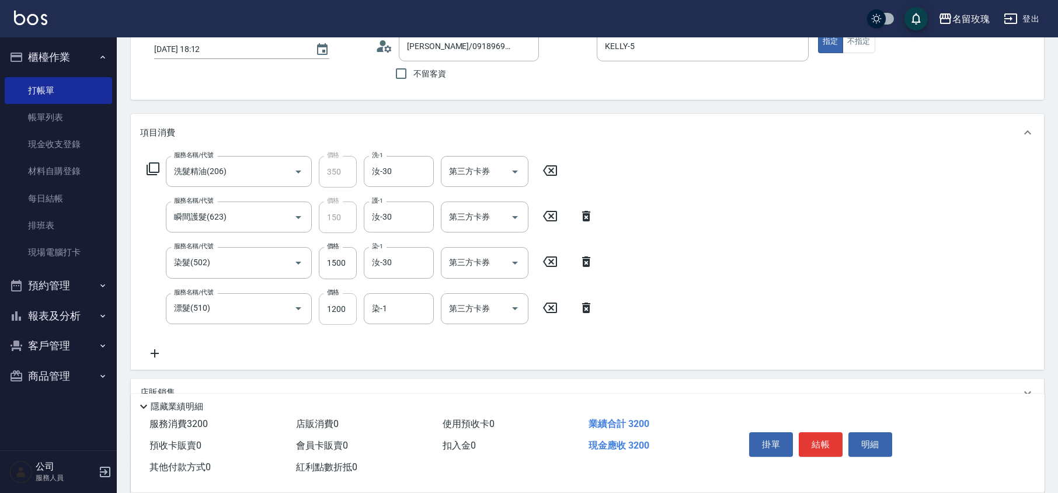
click at [332, 311] on input "1200" at bounding box center [338, 309] width 38 height 32
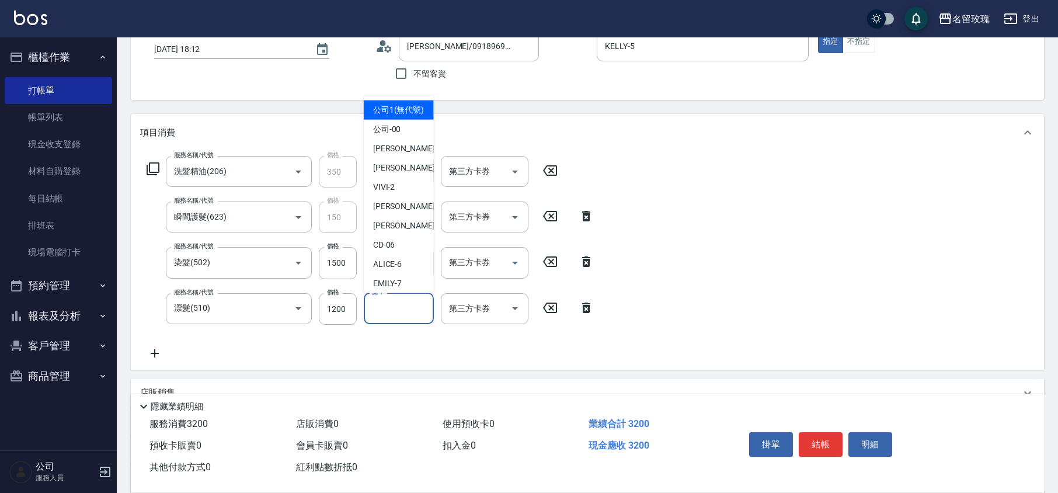
click at [399, 311] on input "染-1" at bounding box center [399, 308] width 60 height 20
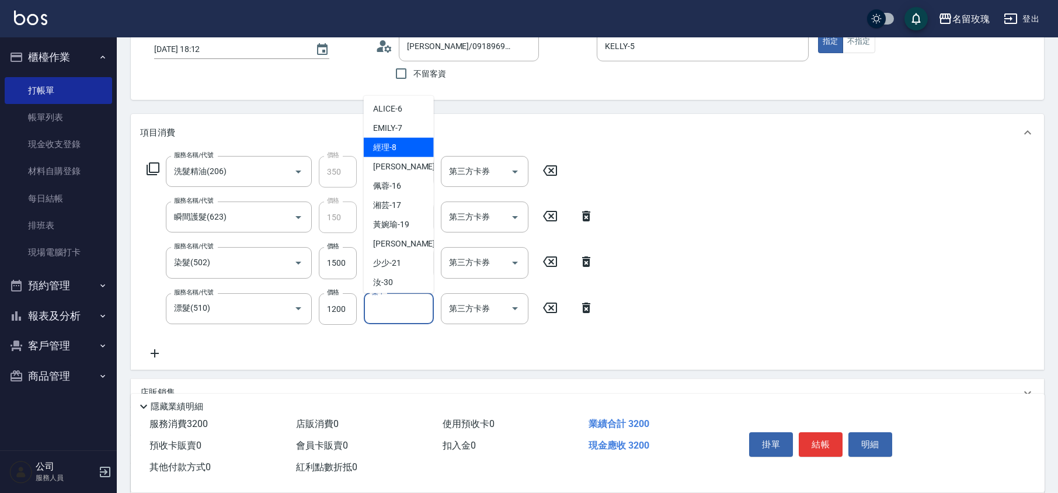
scroll to position [229, 0]
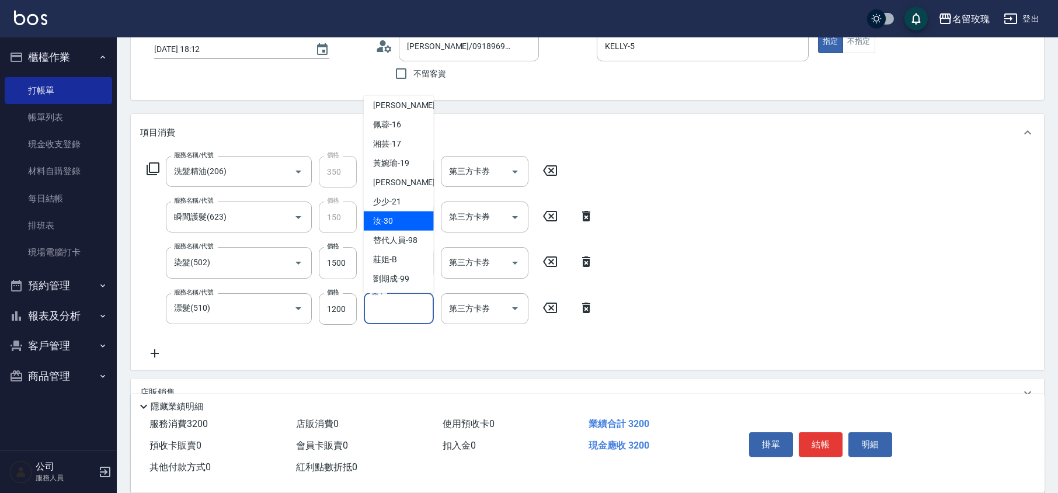
drag, startPoint x: 388, startPoint y: 224, endPoint x: 370, endPoint y: 227, distance: 18.3
click at [388, 223] on span "汝 -30" at bounding box center [383, 221] width 20 height 12
type input "汝-30"
click at [334, 264] on input "1500" at bounding box center [338, 263] width 38 height 32
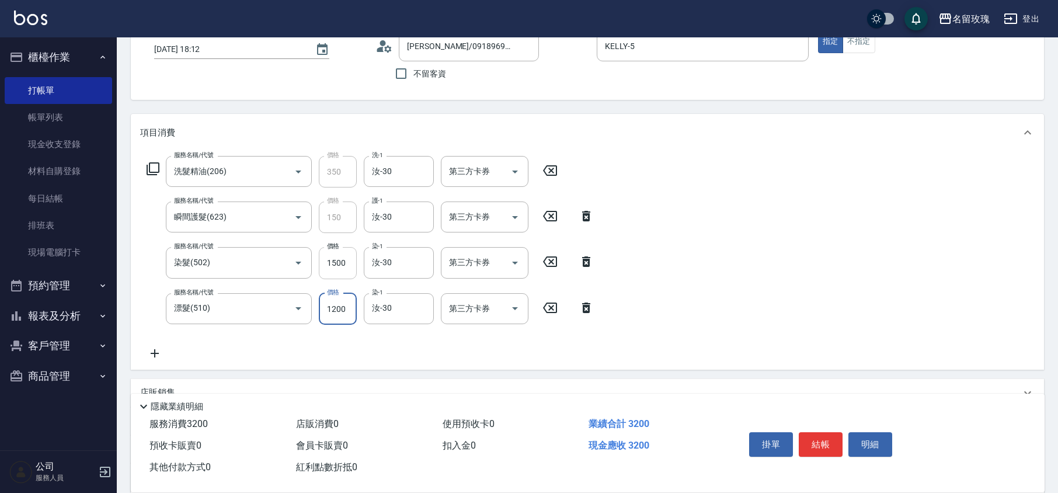
click at [353, 265] on input "1500" at bounding box center [338, 263] width 38 height 32
type input "1300"
click at [516, 78] on div "不留客資" at bounding box center [457, 73] width 164 height 25
type input "[DATE] 18:13"
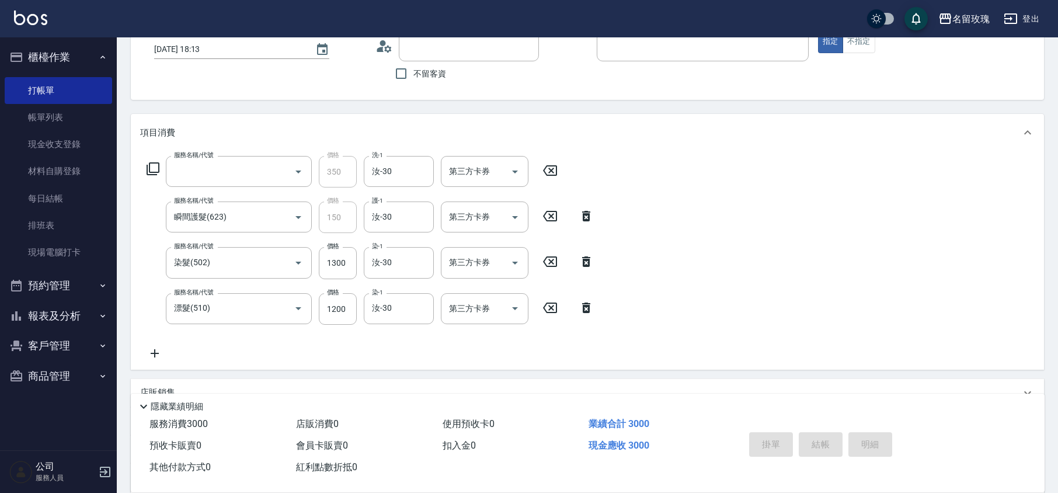
scroll to position [76, 0]
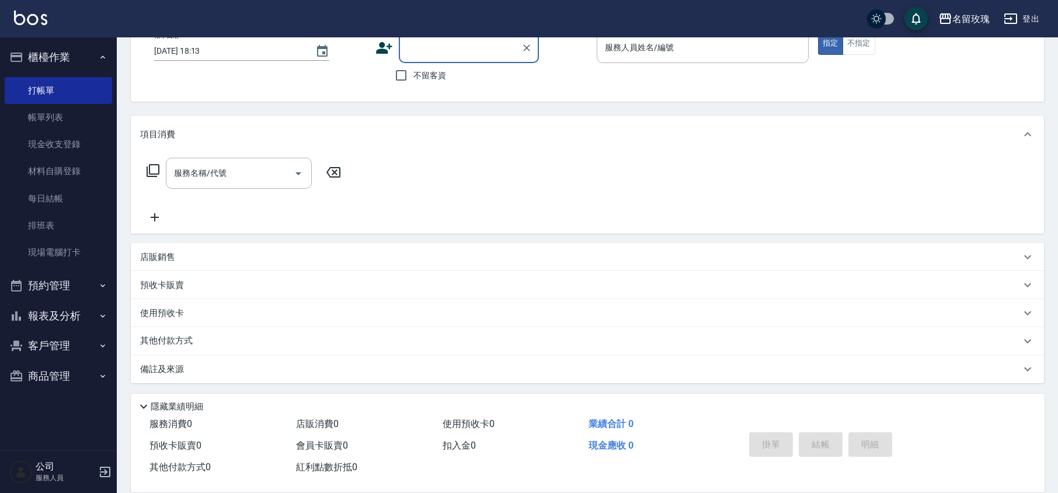
click at [69, 304] on button "報表及分析" at bounding box center [58, 316] width 107 height 30
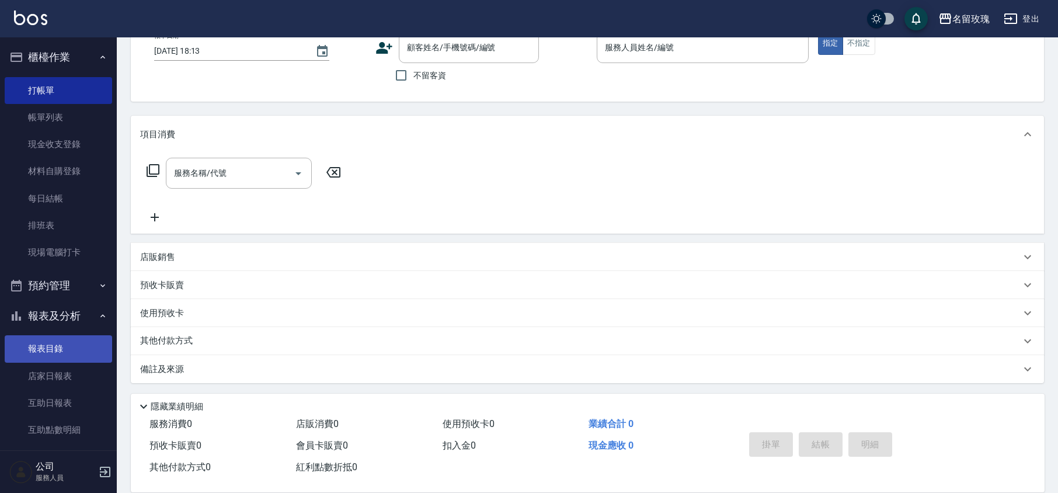
scroll to position [78, 0]
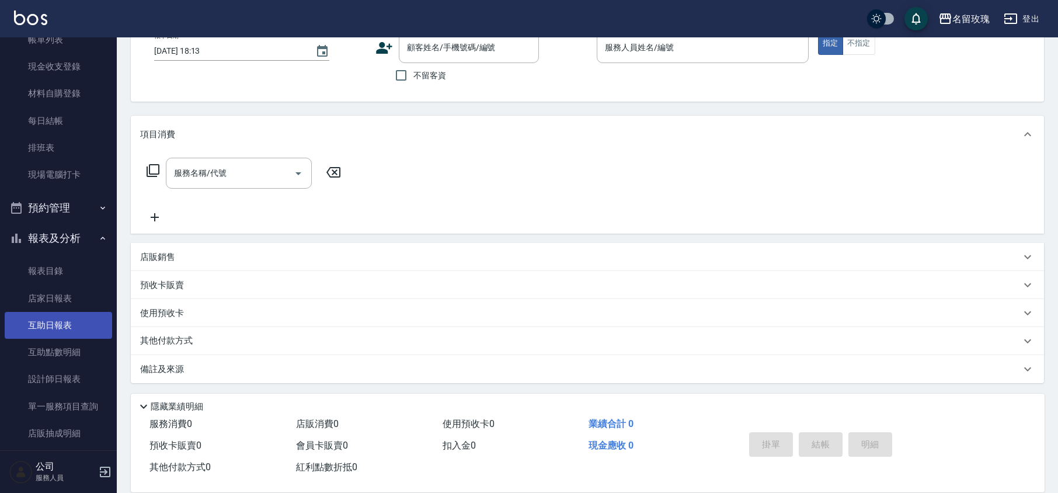
click at [56, 320] on link "互助日報表" at bounding box center [58, 325] width 107 height 27
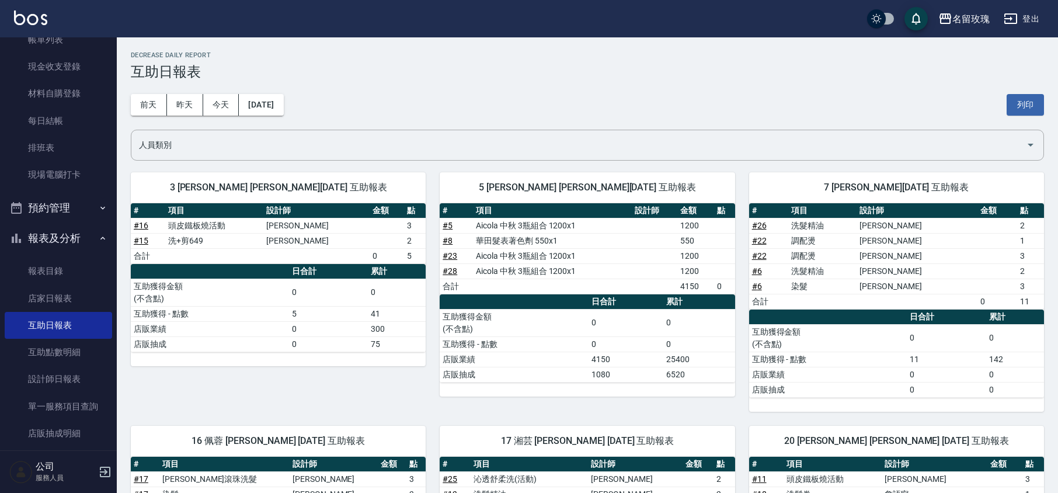
click at [346, 76] on h3 "互助日報表" at bounding box center [587, 72] width 913 height 16
click at [57, 228] on button "報表及分析" at bounding box center [58, 238] width 107 height 30
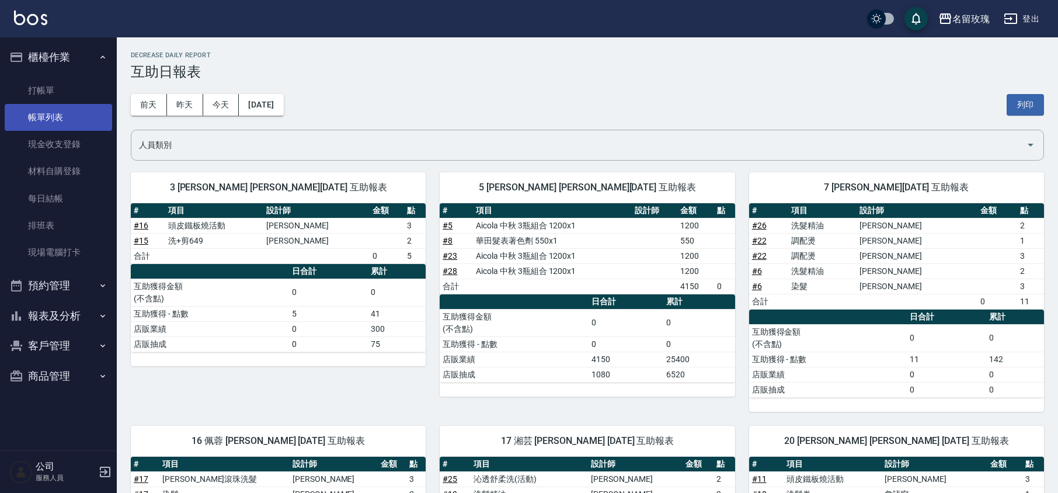
click at [51, 113] on link "帳單列表" at bounding box center [58, 117] width 107 height 27
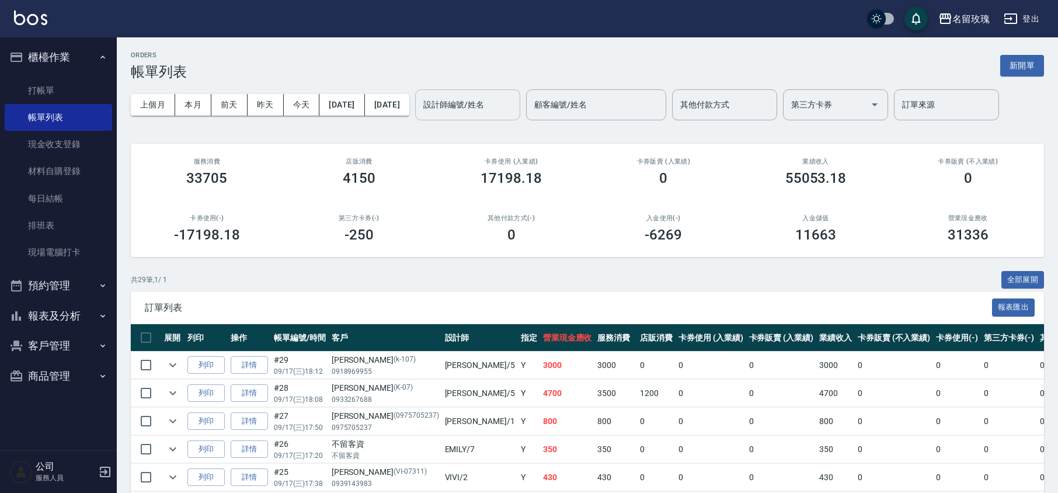
click at [466, 95] on div "設計師編號/姓名 設計師編號/姓名" at bounding box center [467, 104] width 105 height 31
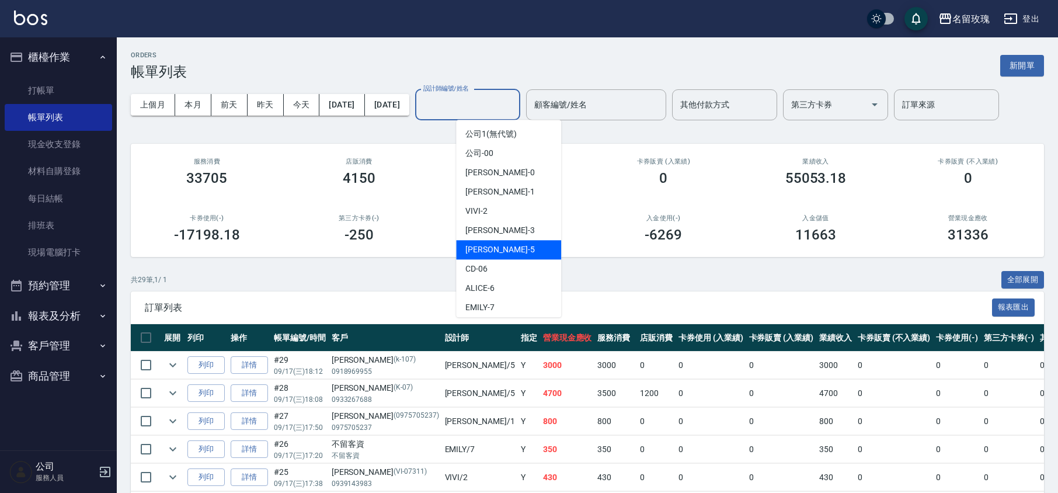
click at [488, 244] on span "[PERSON_NAME] -5" at bounding box center [499, 250] width 69 height 12
type input "KELLY-5"
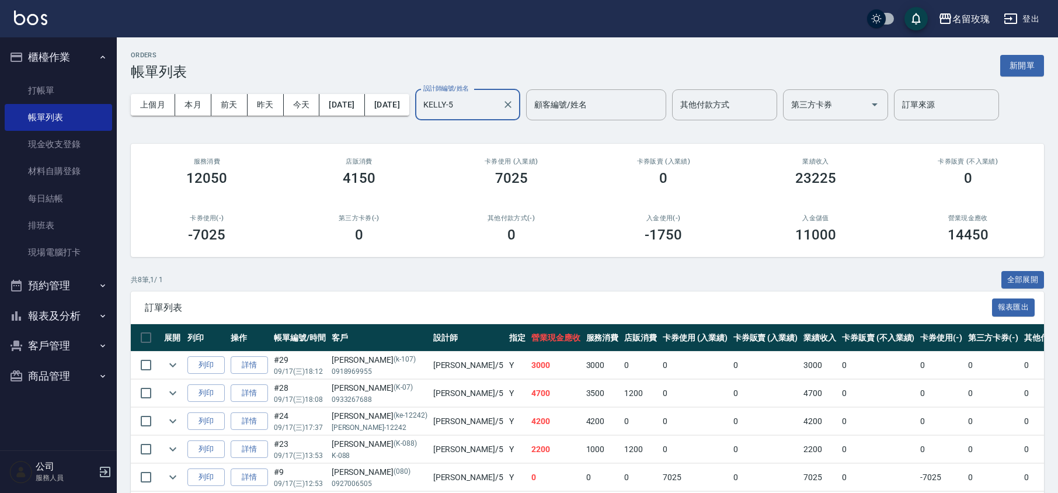
click at [481, 57] on div "ORDERS 帳單列表 新開單" at bounding box center [587, 65] width 913 height 29
click at [61, 89] on link "打帳單" at bounding box center [58, 90] width 107 height 27
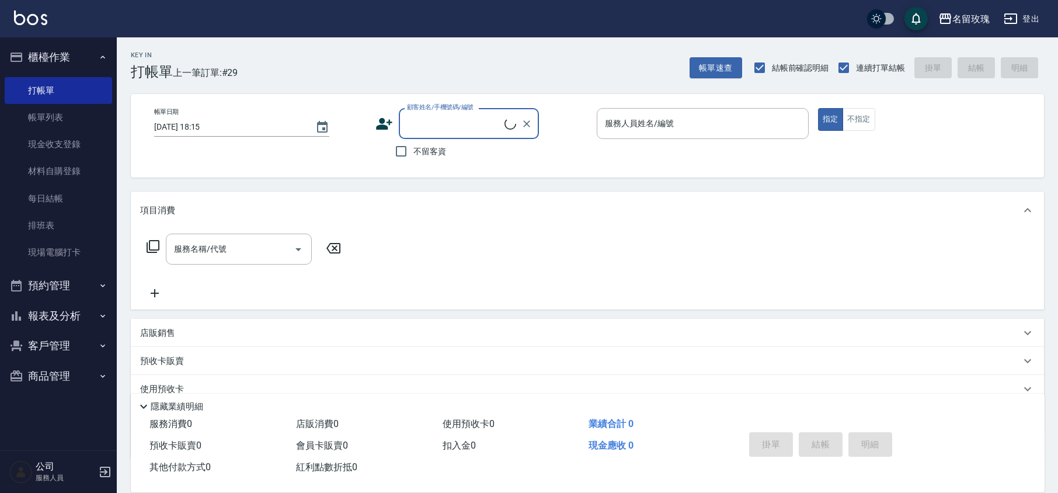
click at [66, 57] on button "櫃檯作業" at bounding box center [58, 57] width 107 height 30
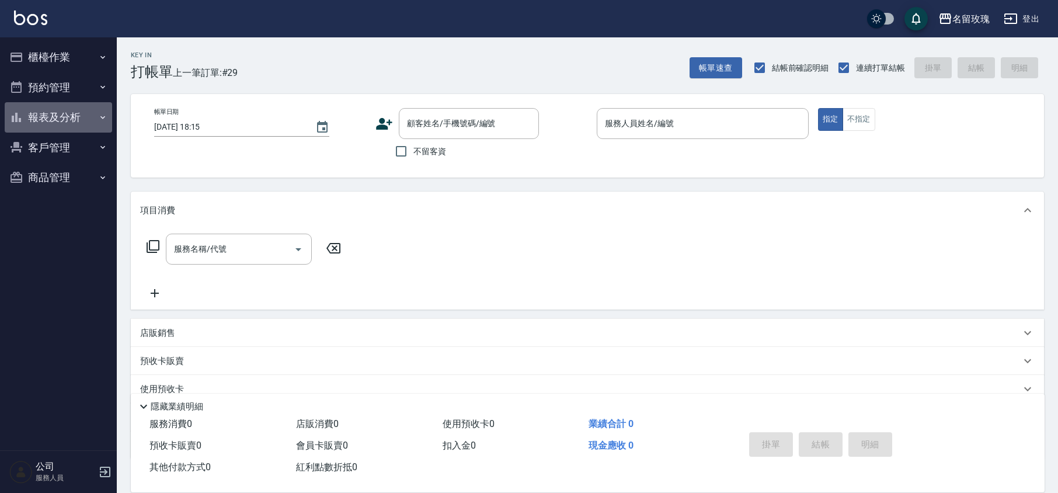
click at [32, 120] on button "報表及分析" at bounding box center [58, 117] width 107 height 30
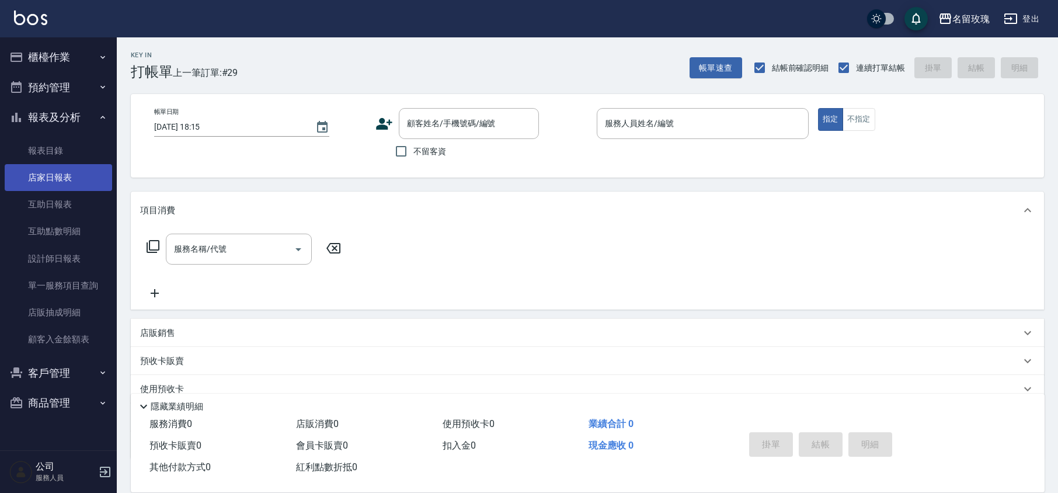
click at [41, 204] on link "互助日報表" at bounding box center [58, 204] width 107 height 27
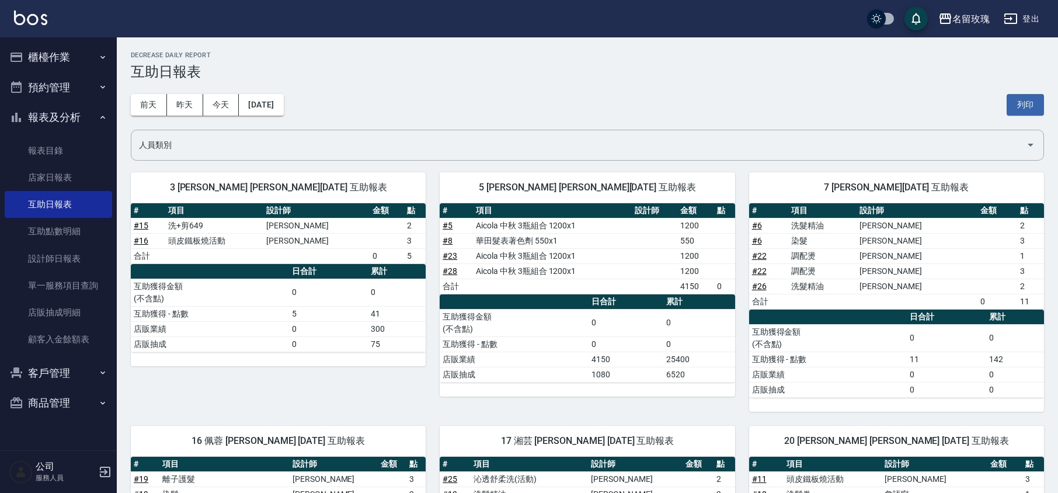
click at [351, 78] on h3 "互助日報表" at bounding box center [587, 72] width 913 height 16
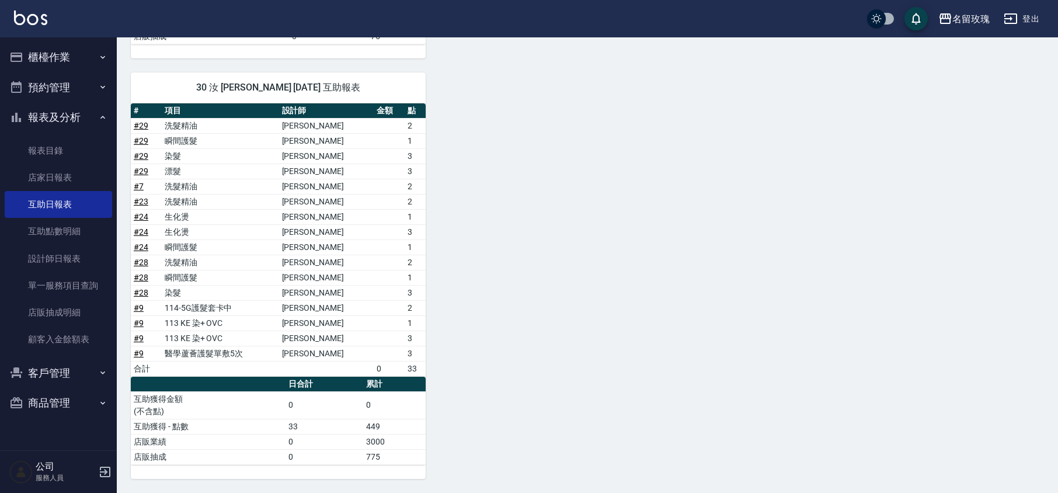
scroll to position [225, 0]
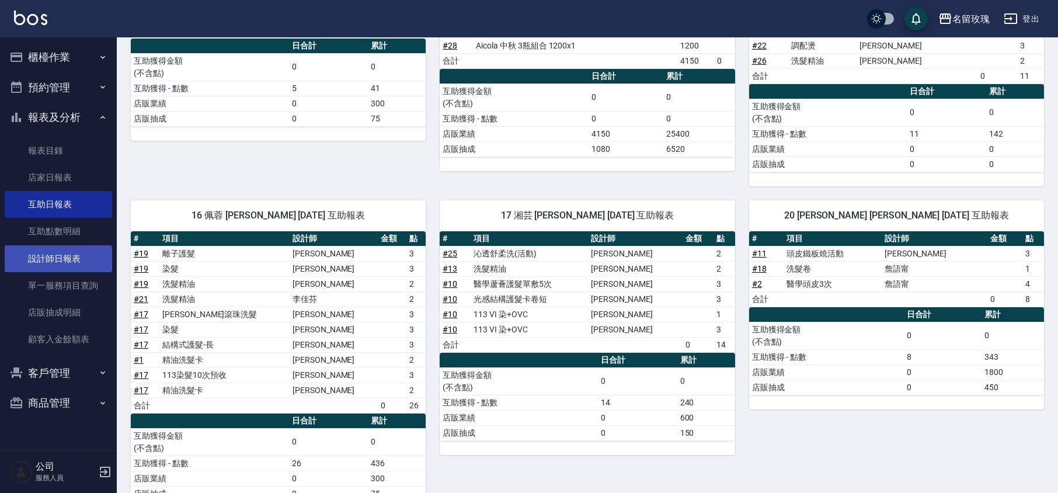
click at [57, 248] on link "設計師日報表" at bounding box center [58, 258] width 107 height 27
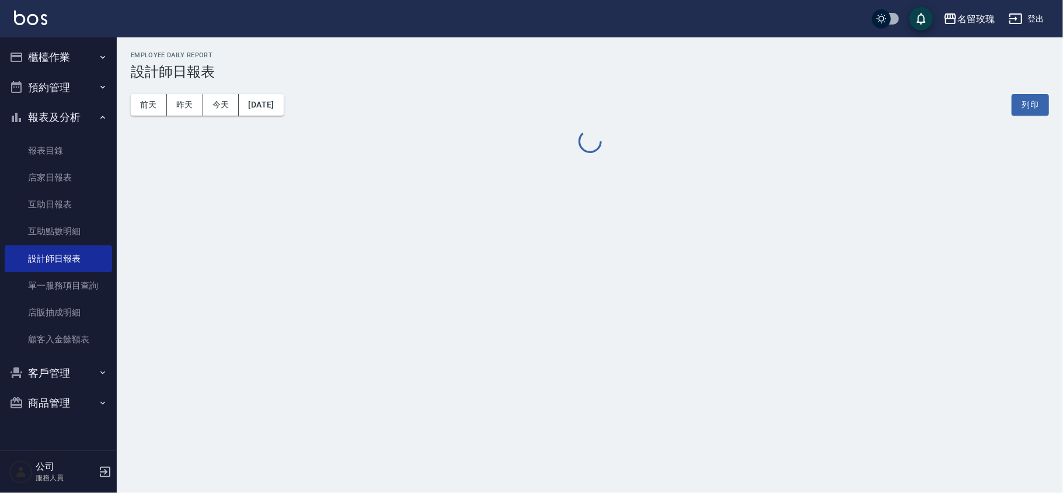
click at [455, 66] on h3 "設計師日報表" at bounding box center [590, 72] width 919 height 16
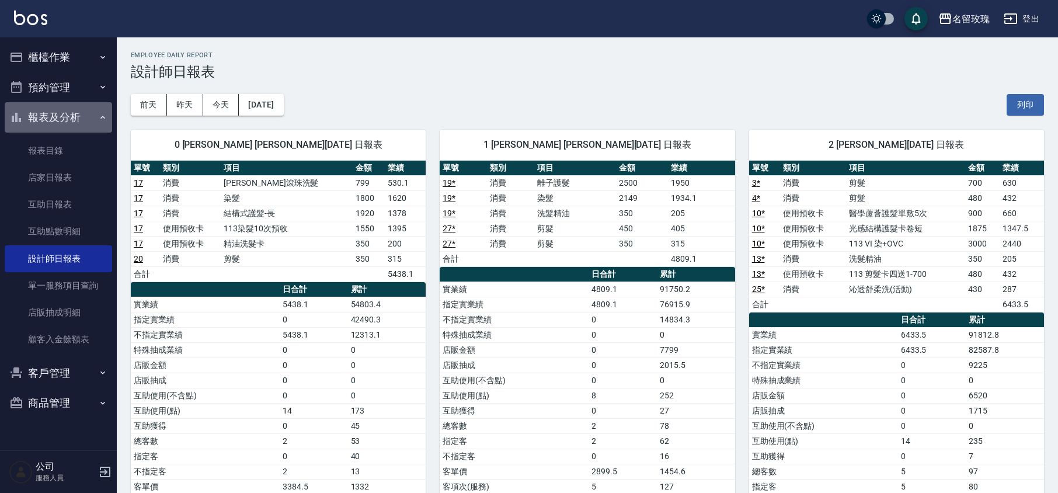
click at [74, 107] on button "報表及分析" at bounding box center [58, 117] width 107 height 30
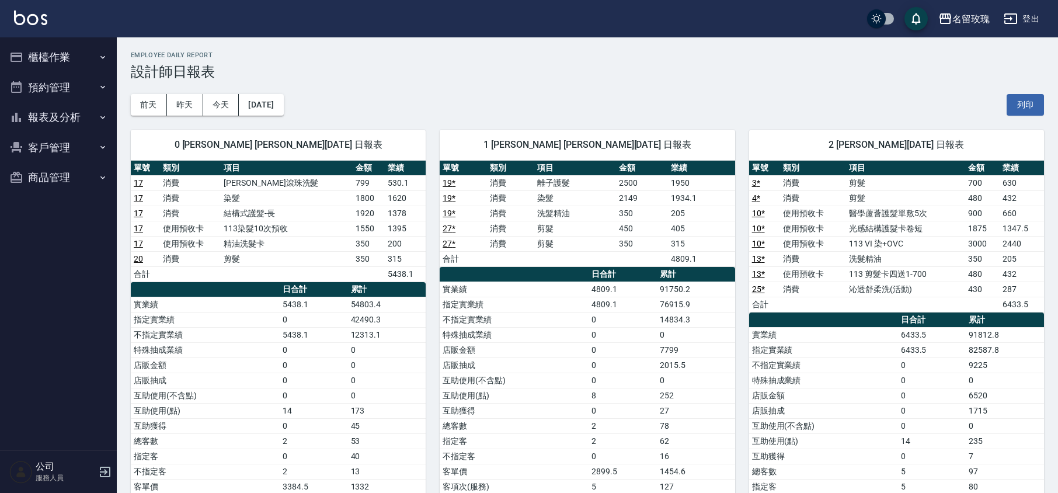
click at [62, 49] on button "櫃檯作業" at bounding box center [58, 57] width 107 height 30
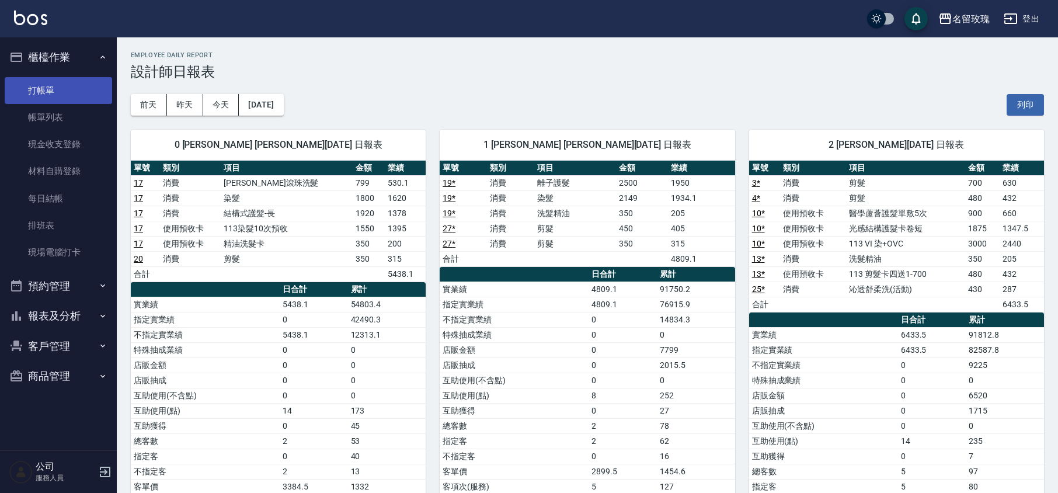
drag, startPoint x: 63, startPoint y: 93, endPoint x: 55, endPoint y: 78, distance: 17.8
click at [63, 93] on link "打帳單" at bounding box center [58, 90] width 107 height 27
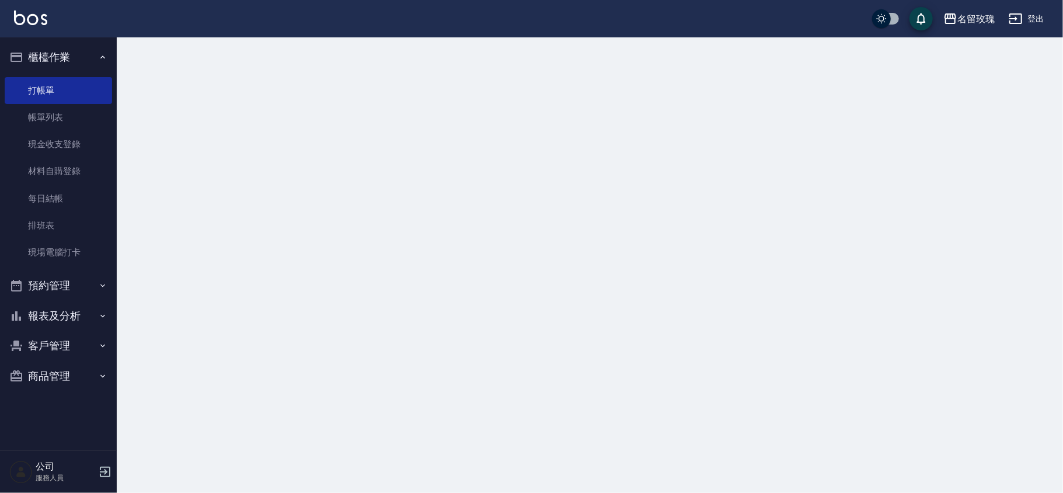
click at [51, 55] on button "櫃檯作業" at bounding box center [58, 57] width 107 height 30
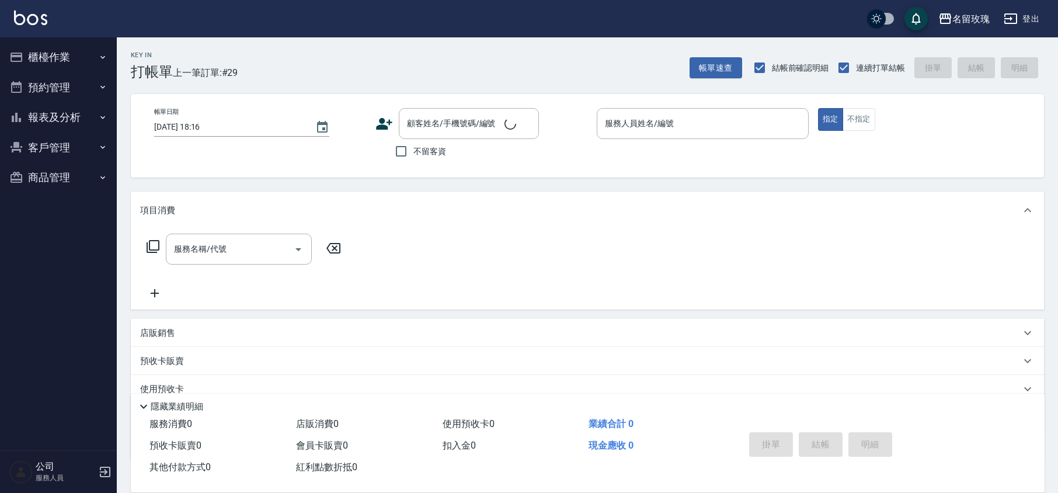
click at [269, 61] on div "Key In 打帳單 上一筆訂單:#29 帳單速查 結帳前確認明細 連續打單結帳 掛單 結帳 明細" at bounding box center [580, 58] width 927 height 43
drag, startPoint x: 516, startPoint y: 132, endPoint x: 505, endPoint y: 136, distance: 12.4
click at [516, 131] on div "顧客姓名/手機號碼/編號" at bounding box center [469, 123] width 140 height 31
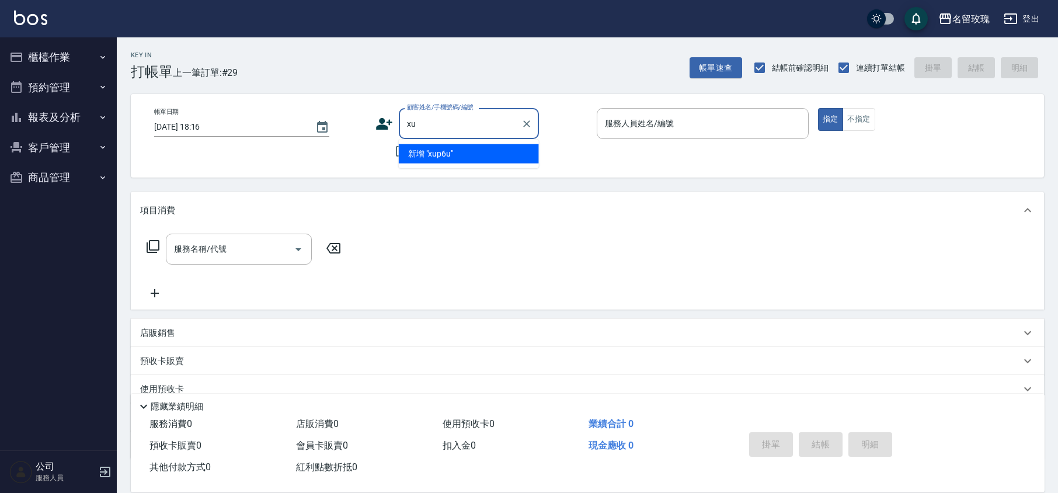
type input "x"
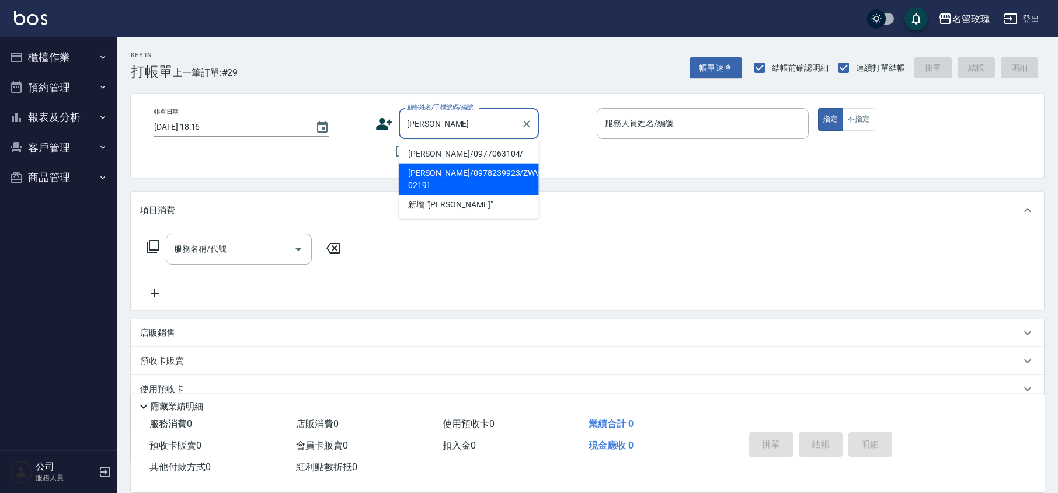
click at [477, 176] on li "[PERSON_NAME]/0978239923/ZWVI-02191" at bounding box center [469, 180] width 140 height 32
type input "[PERSON_NAME]/0978239923/ZWVI-02191"
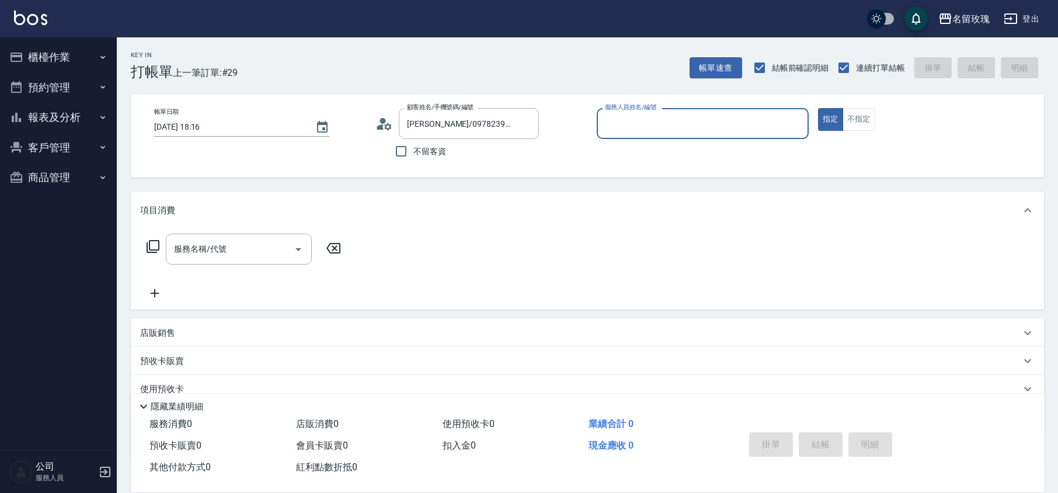
type input "VIVI-2"
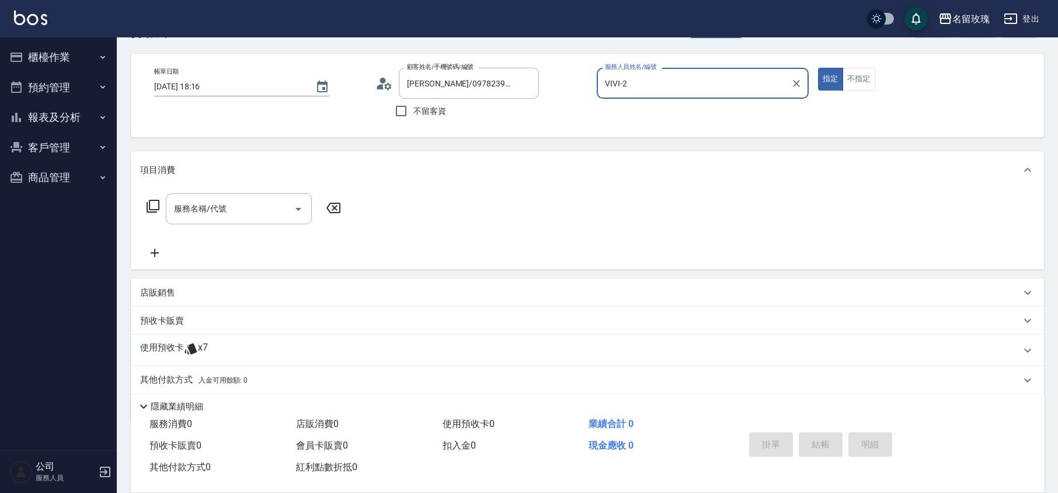
scroll to position [79, 0]
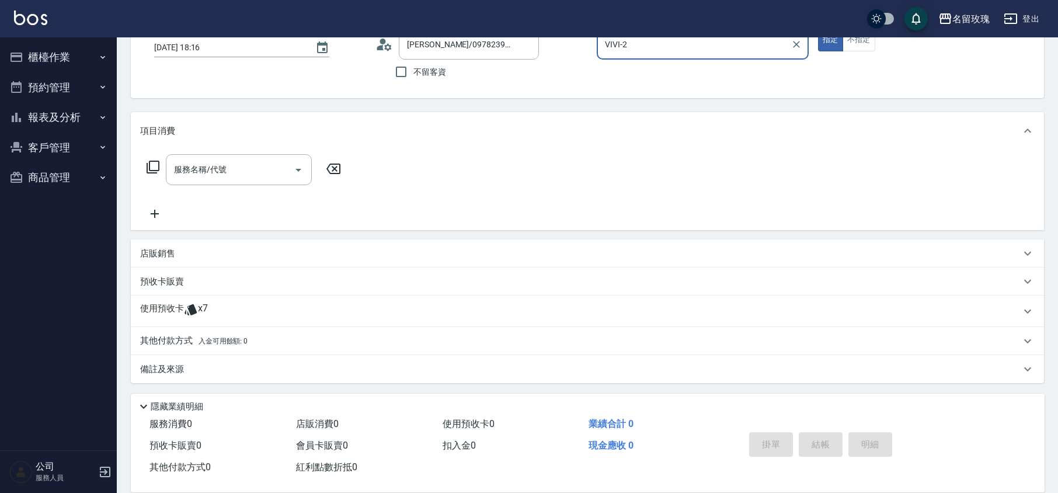
click at [208, 307] on div "使用預收卡 x7" at bounding box center [580, 311] width 881 height 18
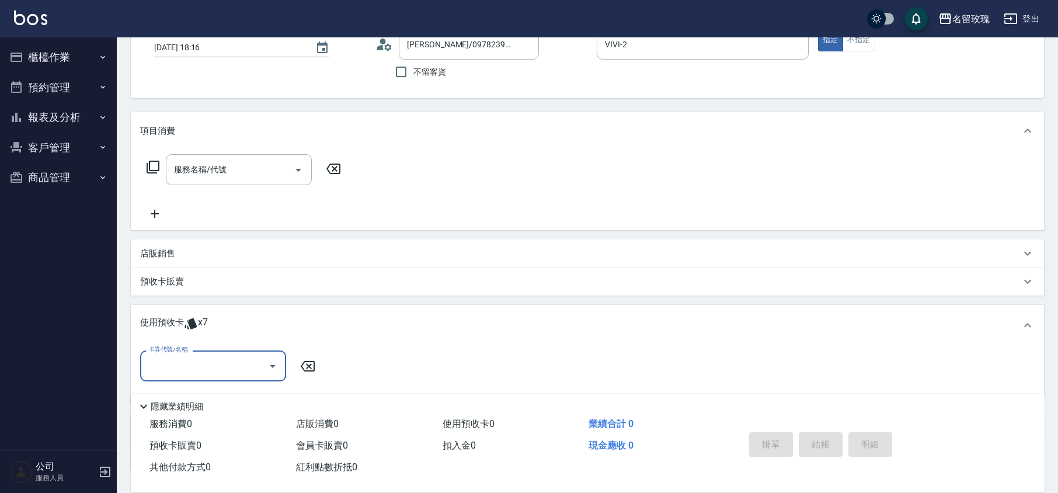
scroll to position [166, 0]
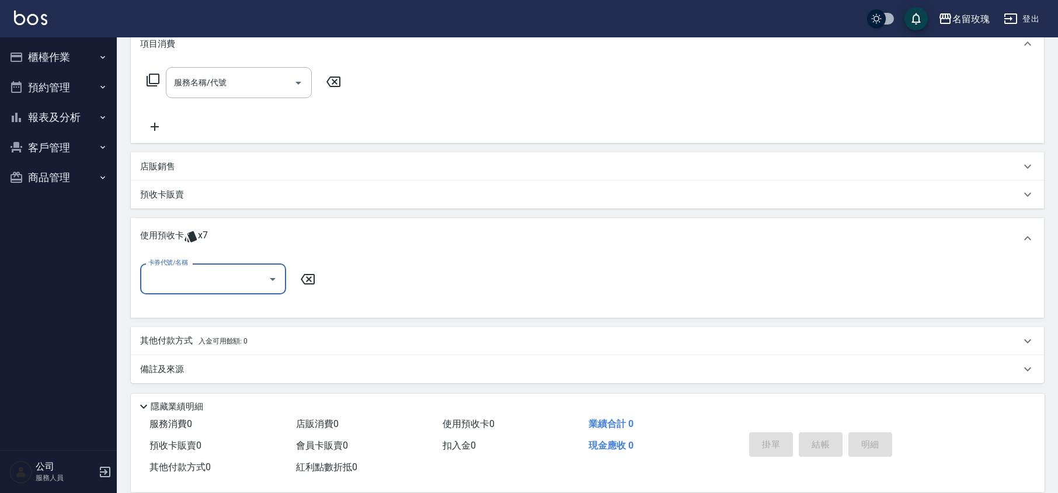
click at [206, 278] on input "卡券代號/名稱" at bounding box center [204, 279] width 118 height 20
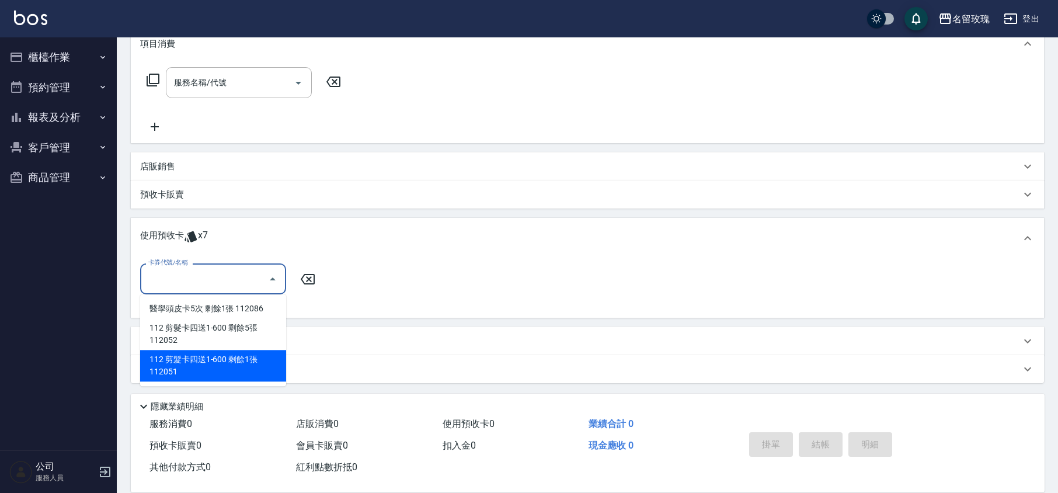
click at [225, 370] on div "112 剪髮卡四送1-600 剩餘1張 112051" at bounding box center [213, 366] width 146 height 32
type input "112 剪髮卡四送1-600 112051"
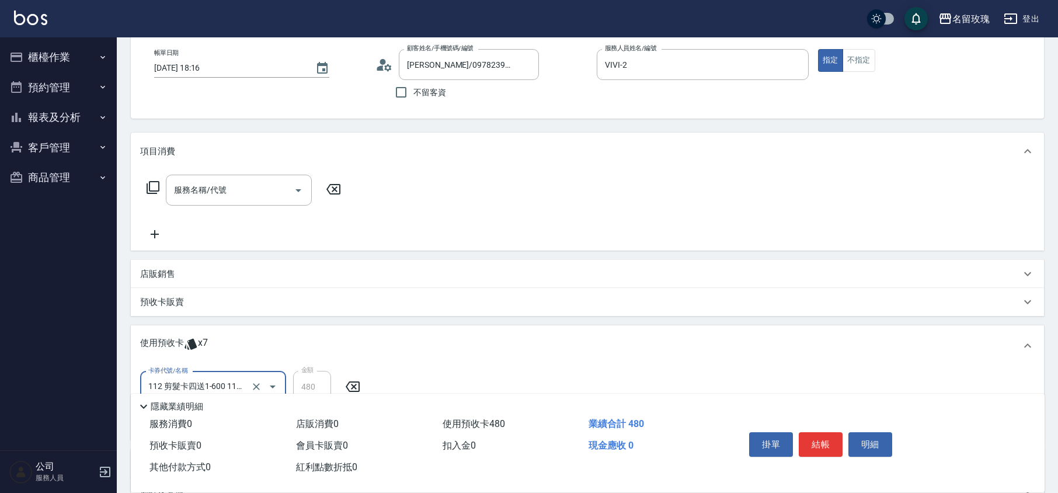
scroll to position [0, 0]
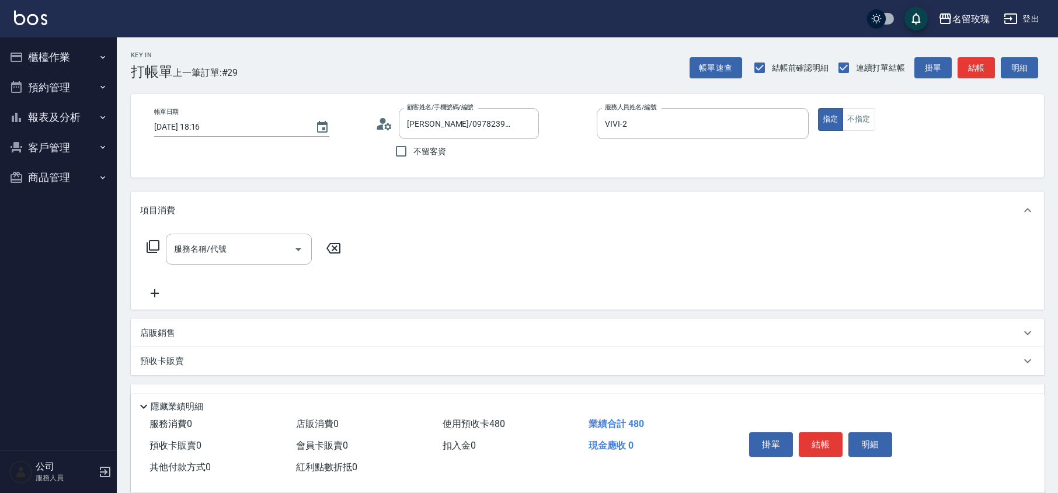
click at [376, 122] on icon at bounding box center [384, 124] width 18 height 18
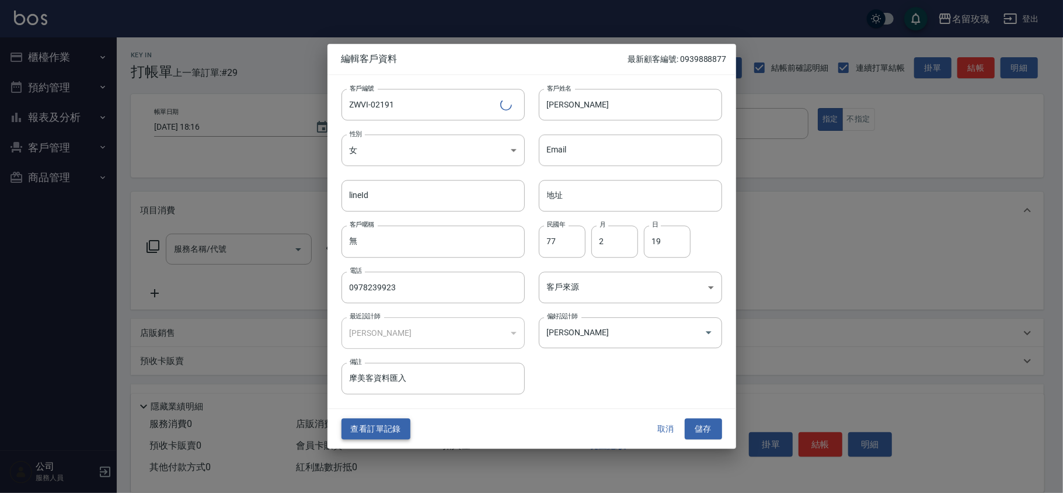
click at [390, 423] on button "查看訂單記錄" at bounding box center [376, 429] width 69 height 22
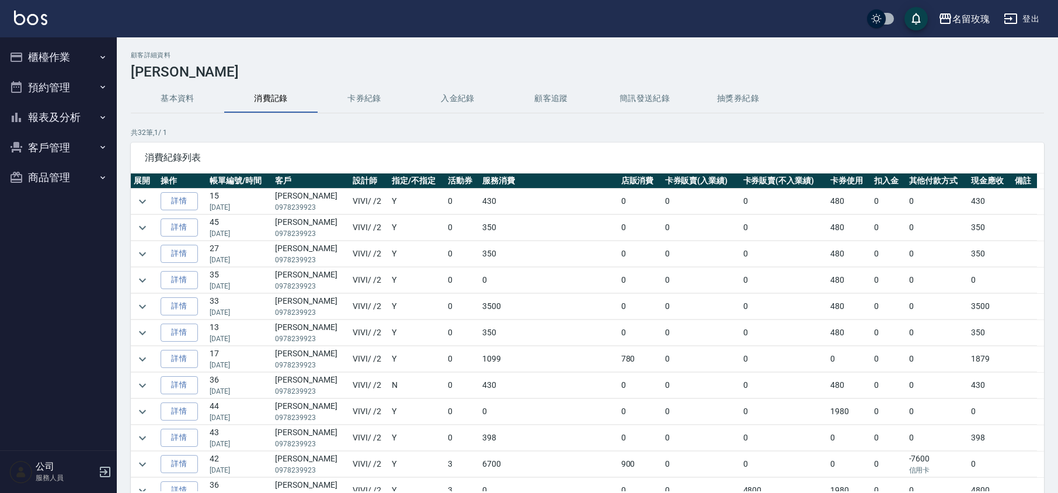
click at [151, 311] on td at bounding box center [144, 307] width 27 height 26
click at [144, 304] on icon "expand row" at bounding box center [142, 307] width 14 height 14
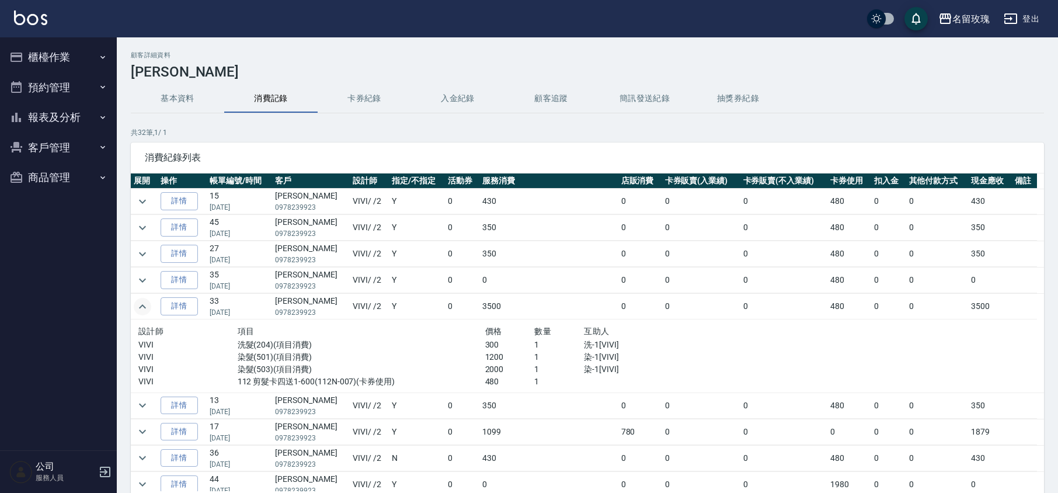
click at [131, 304] on td at bounding box center [144, 307] width 27 height 26
click at [143, 309] on icon "expand row" at bounding box center [142, 307] width 14 height 14
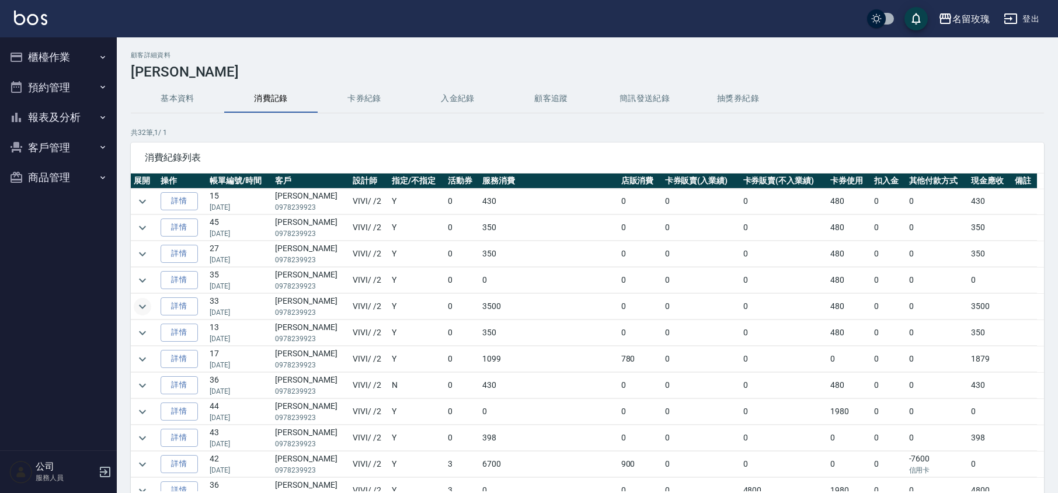
click at [42, 54] on button "櫃檯作業" at bounding box center [58, 57] width 107 height 30
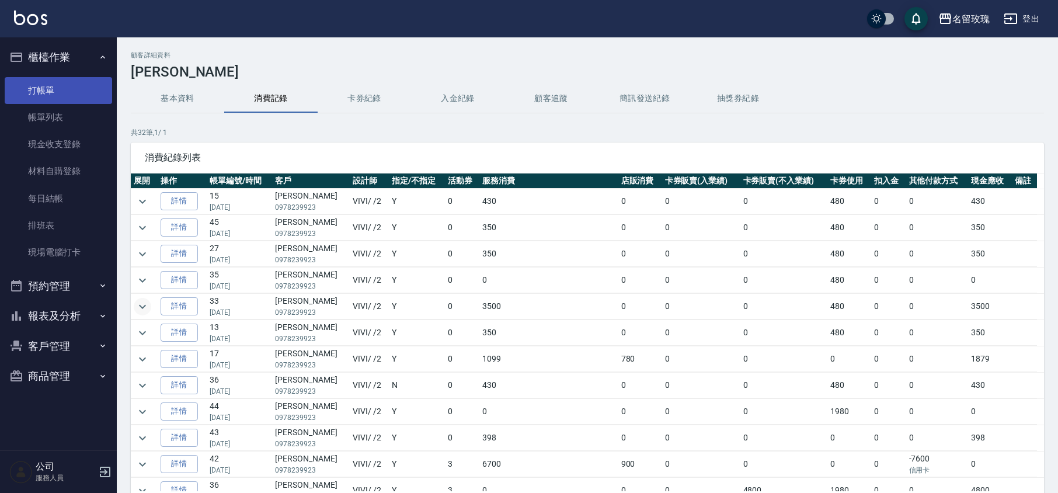
click at [53, 95] on link "打帳單" at bounding box center [58, 90] width 107 height 27
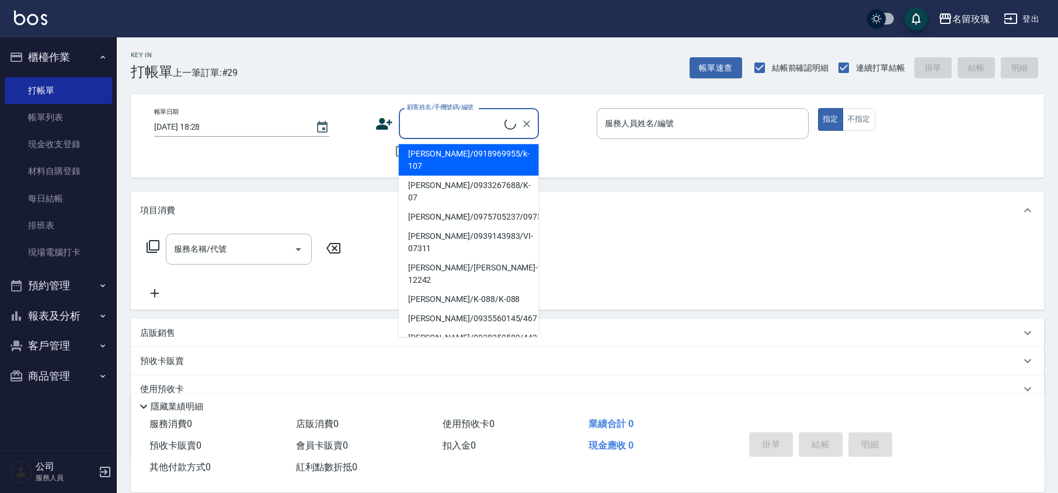
click at [447, 120] on input "顧客姓名/手機號碼/編號" at bounding box center [454, 123] width 100 height 20
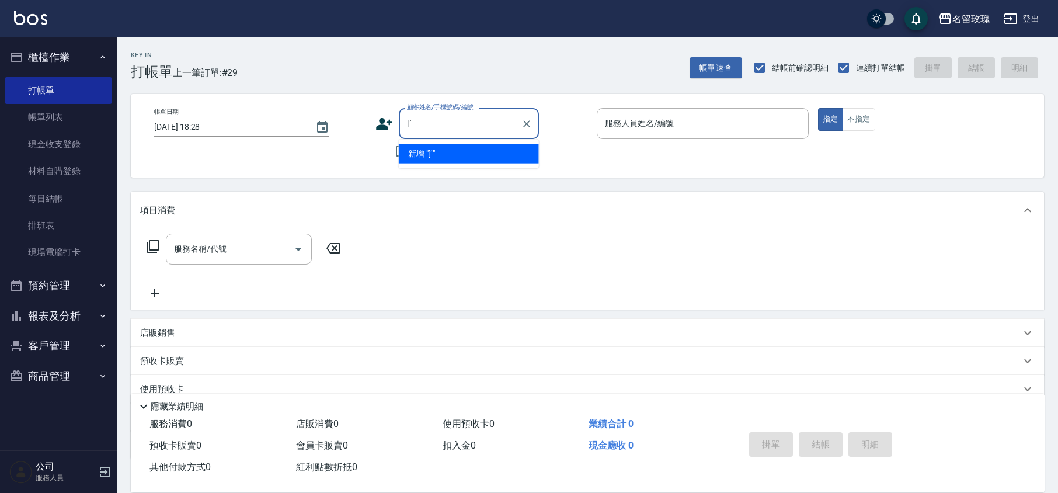
type input "["
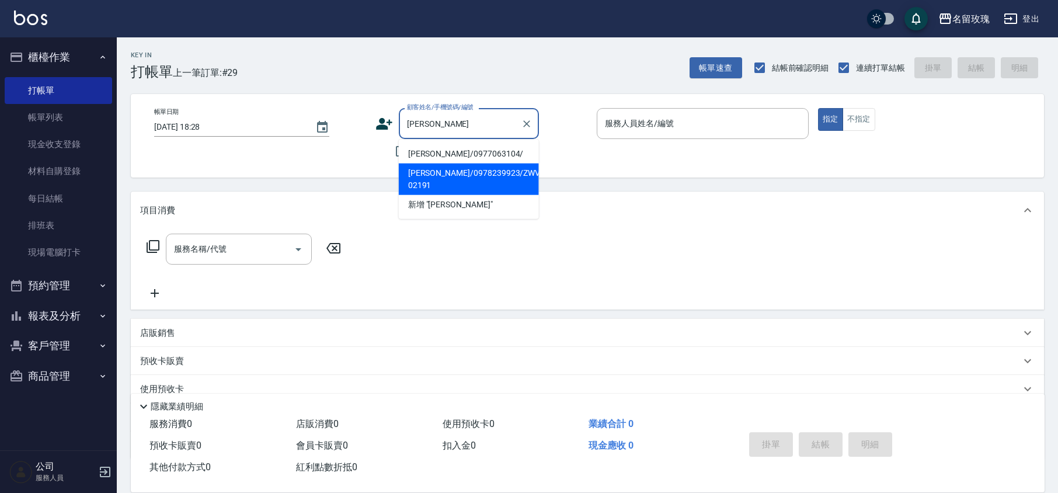
click at [425, 176] on li "[PERSON_NAME]/0978239923/ZWVI-02191" at bounding box center [469, 180] width 140 height 32
type input "[PERSON_NAME]/0978239923/ZWVI-02191"
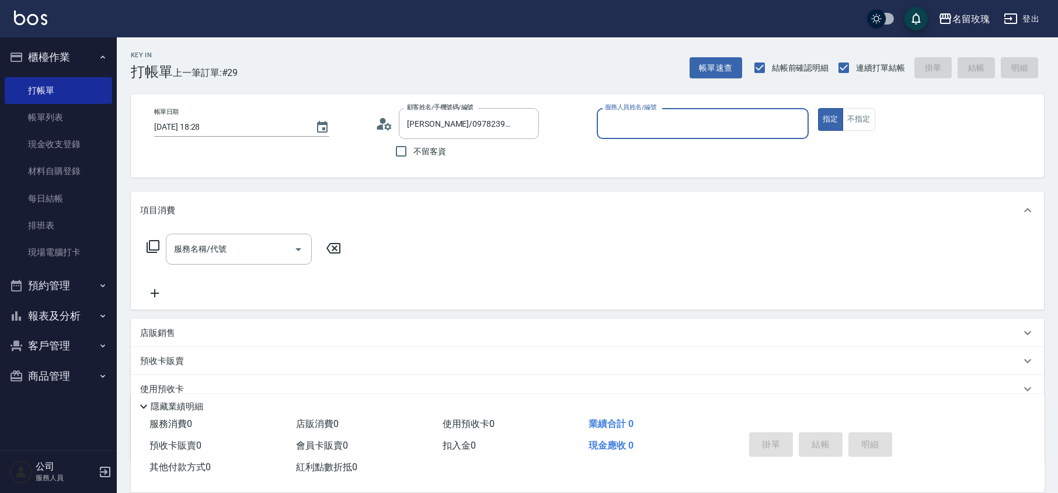
type input "VIVI-2"
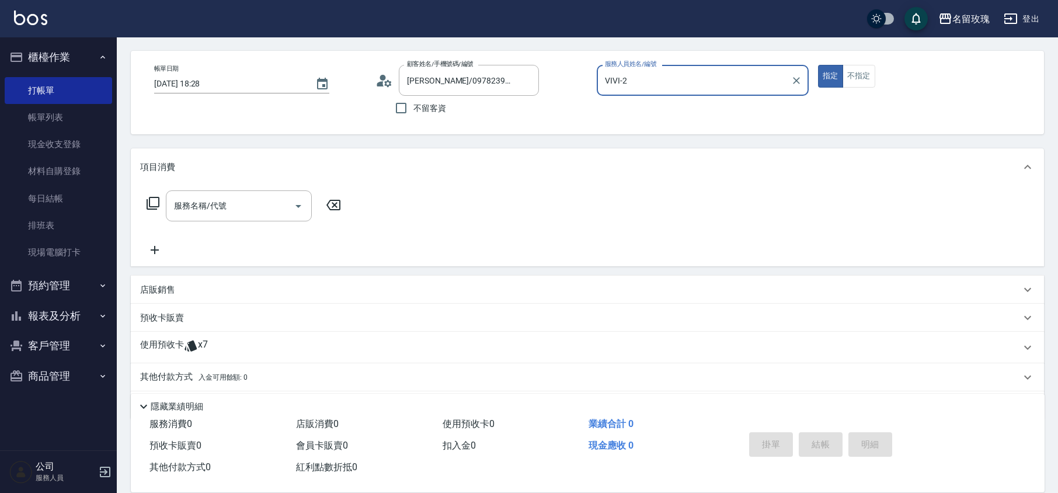
scroll to position [79, 0]
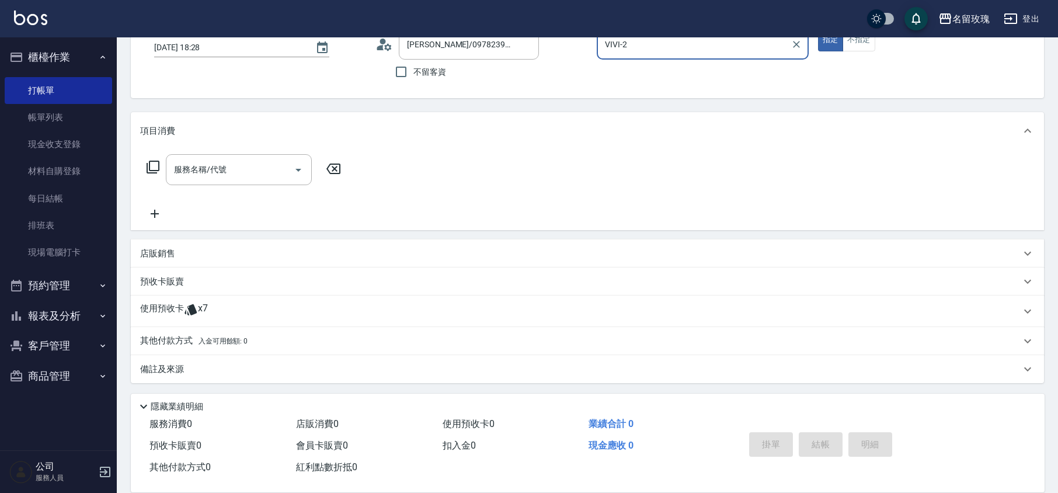
click at [203, 309] on span "x7" at bounding box center [203, 311] width 10 height 18
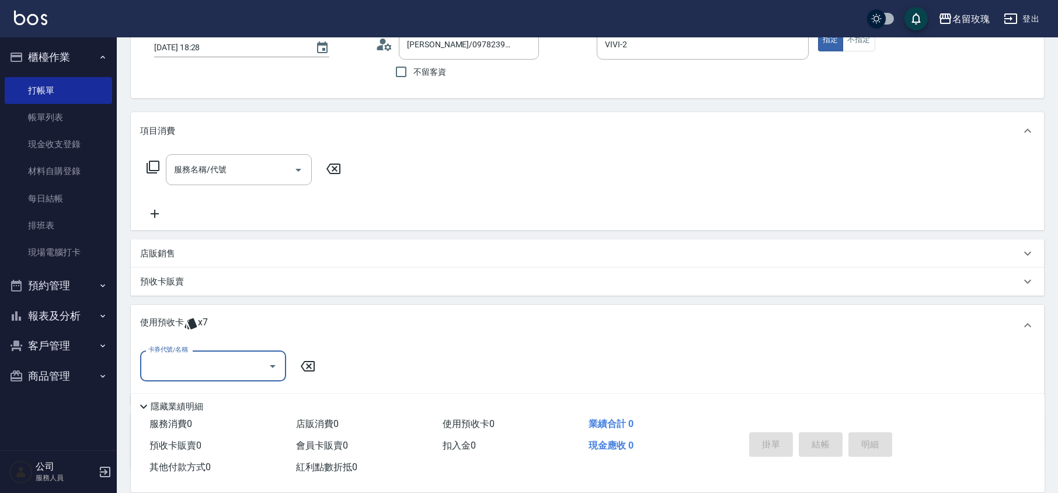
scroll to position [166, 0]
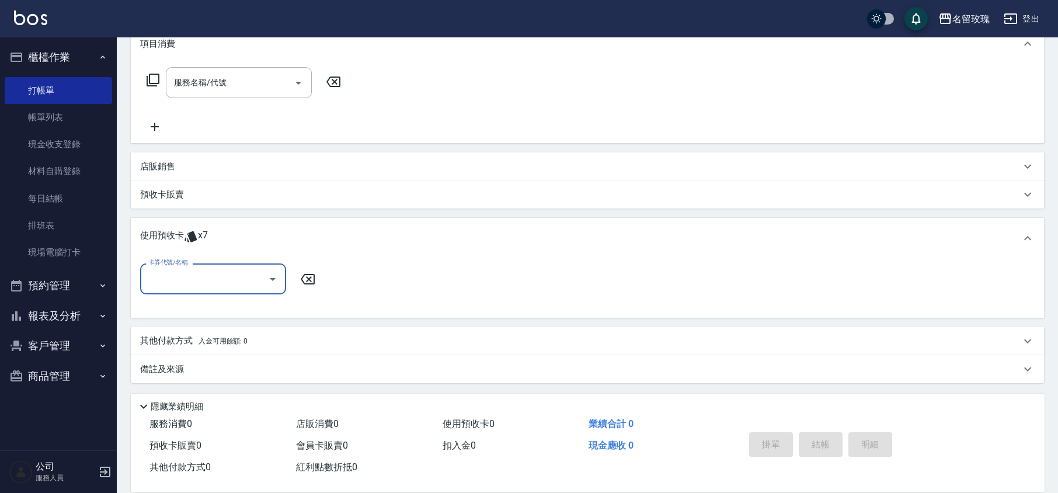
click at [211, 290] on div "卡券代號/名稱" at bounding box center [213, 278] width 146 height 31
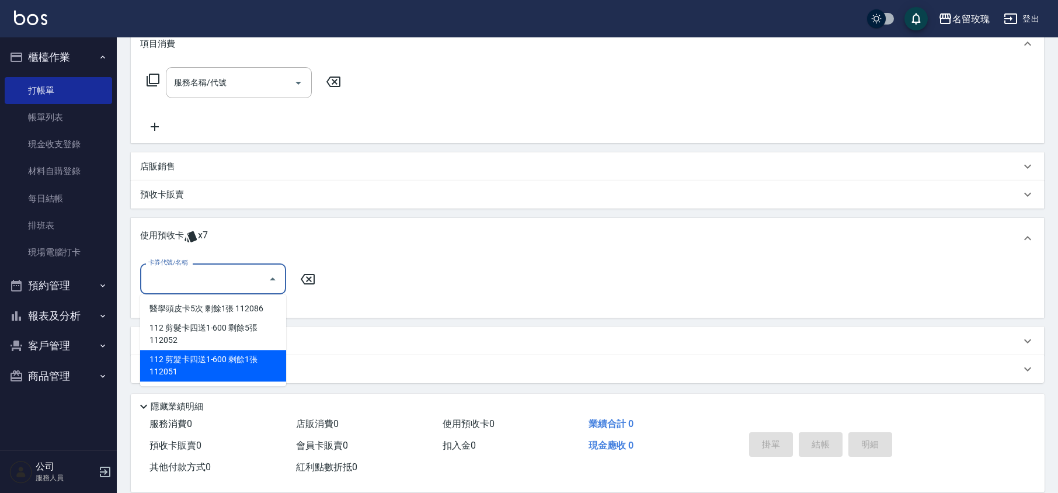
click at [232, 372] on div "112 剪髮卡四送1-600 剩餘1張 112051" at bounding box center [213, 366] width 146 height 32
type input "112 剪髮卡四送1-600 112051"
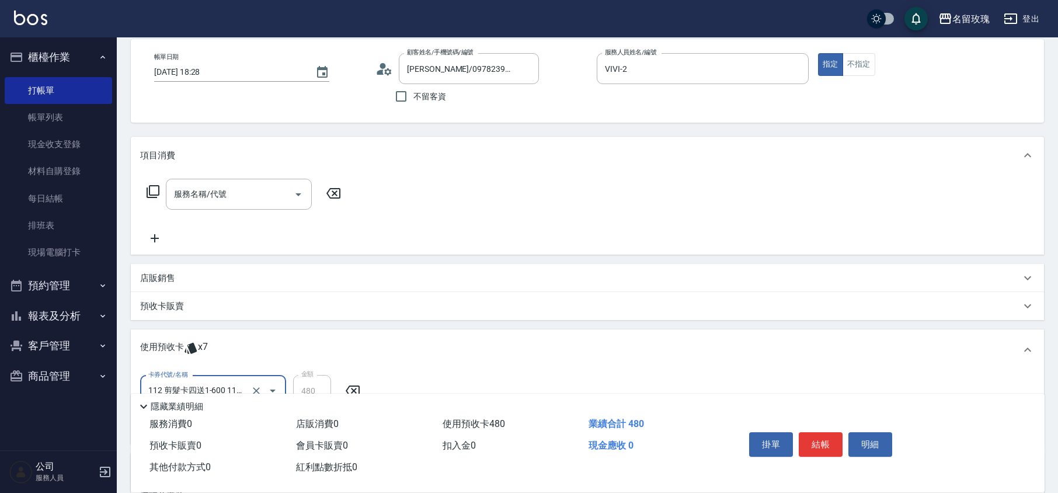
scroll to position [0, 0]
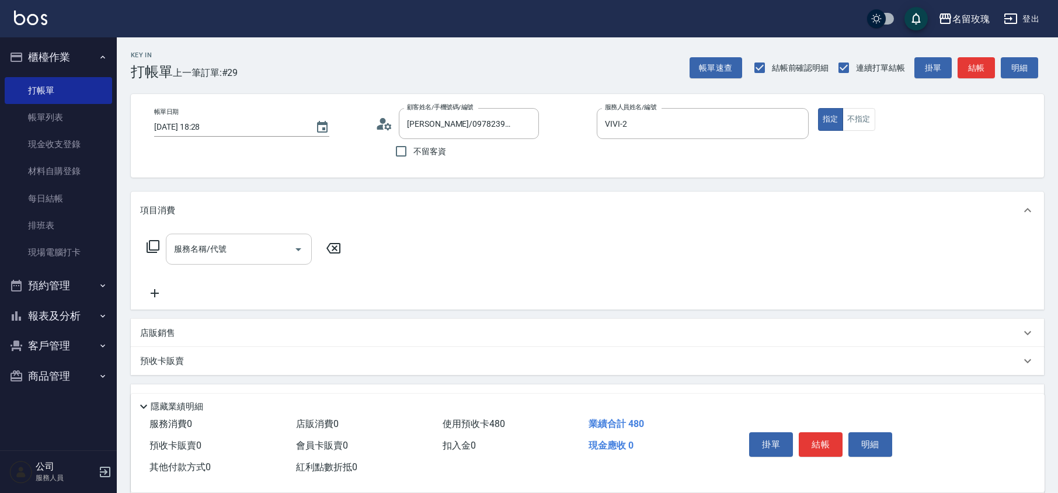
click at [202, 237] on div "服務名稱/代號" at bounding box center [239, 249] width 146 height 31
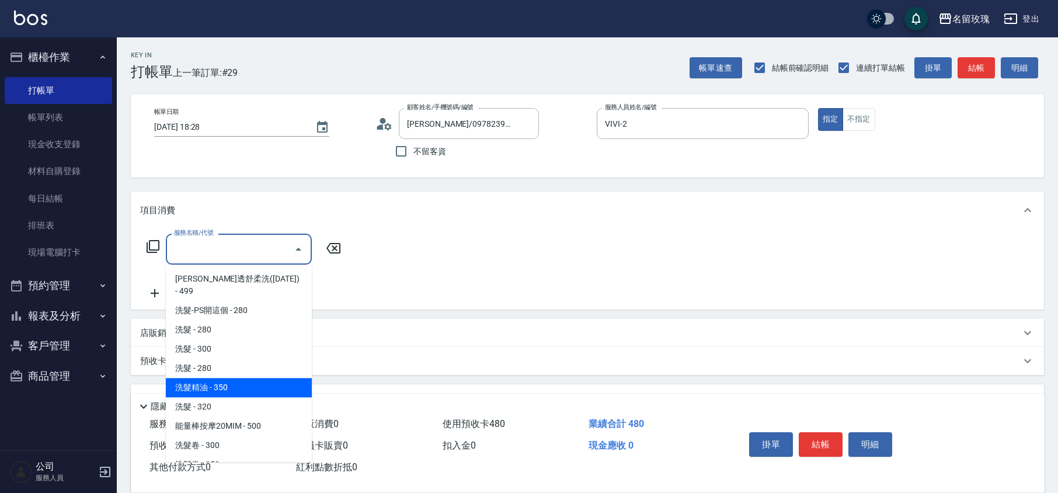
click at [249, 378] on span "洗髮精油 - 350" at bounding box center [239, 387] width 146 height 19
type input "洗髮精油(206)"
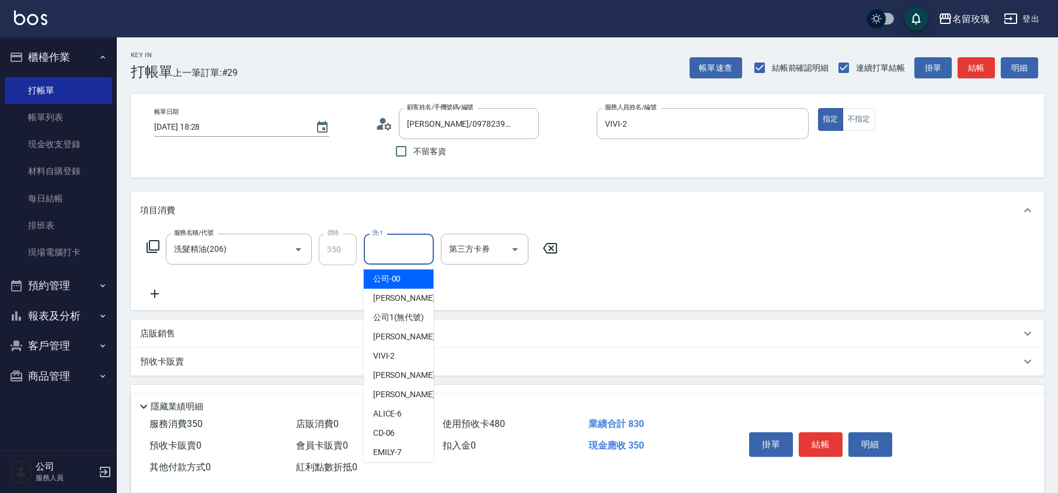
click at [423, 244] on input "洗-1" at bounding box center [399, 249] width 60 height 20
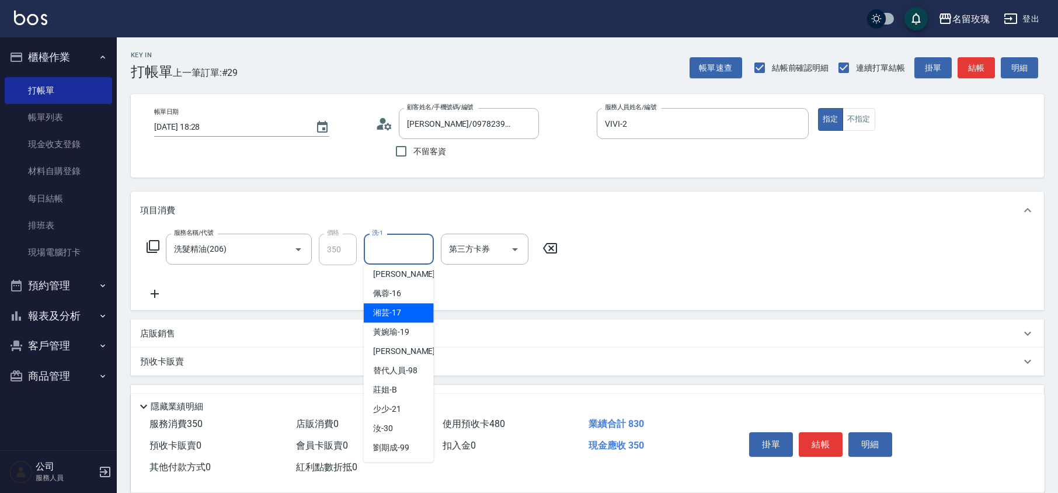
click at [394, 316] on span "湘芸 -17" at bounding box center [387, 313] width 28 height 12
type input "湘芸-17"
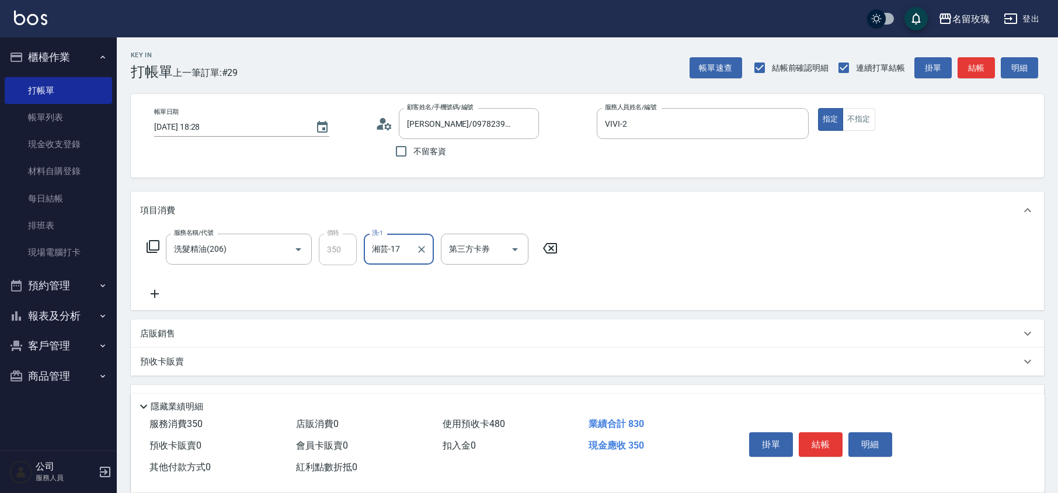
click at [157, 292] on icon at bounding box center [154, 294] width 29 height 14
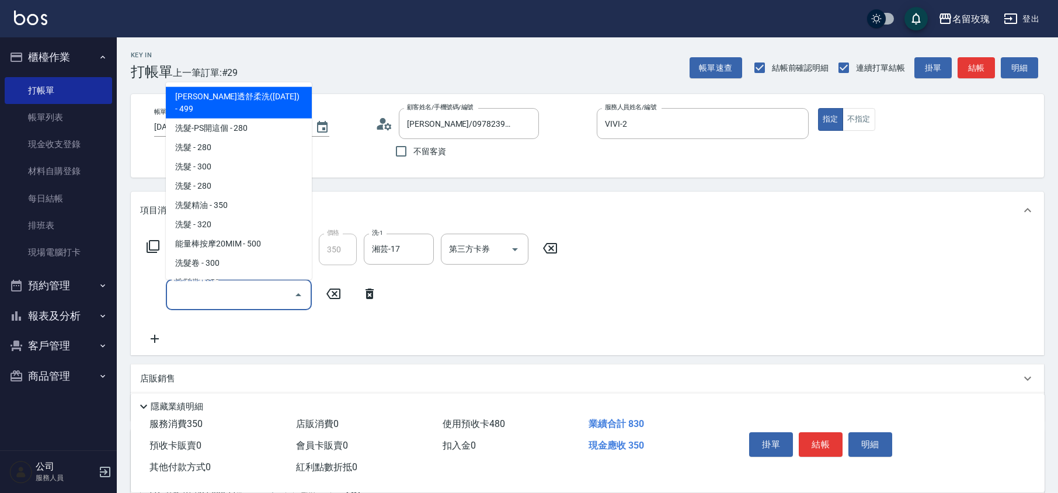
click at [209, 301] on input "服務名稱/代號" at bounding box center [230, 294] width 118 height 20
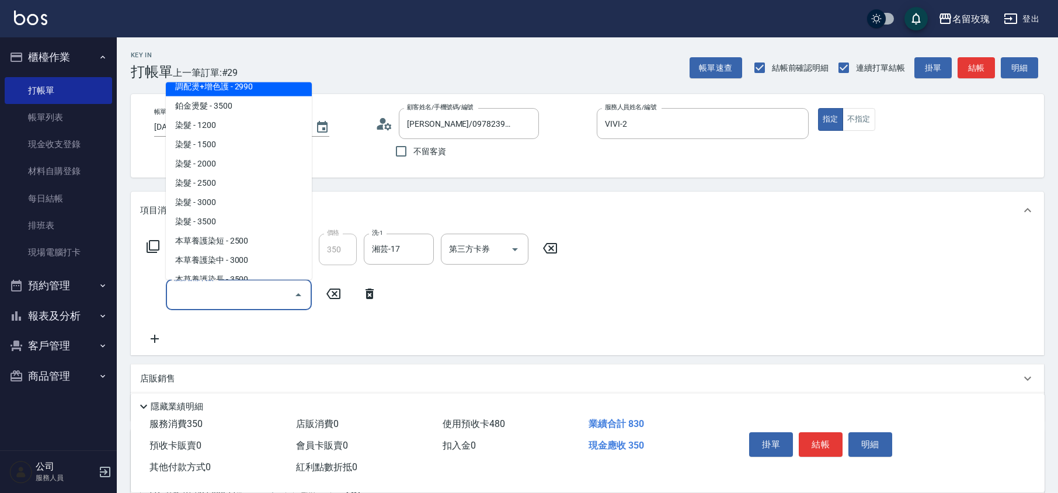
scroll to position [934, 0]
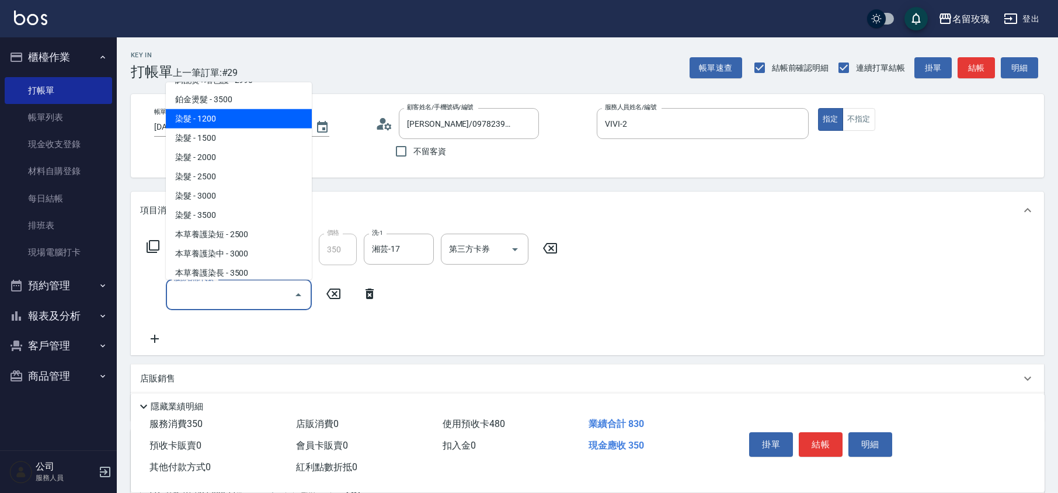
click at [255, 109] on span "染髮 - 1200" at bounding box center [239, 118] width 146 height 19
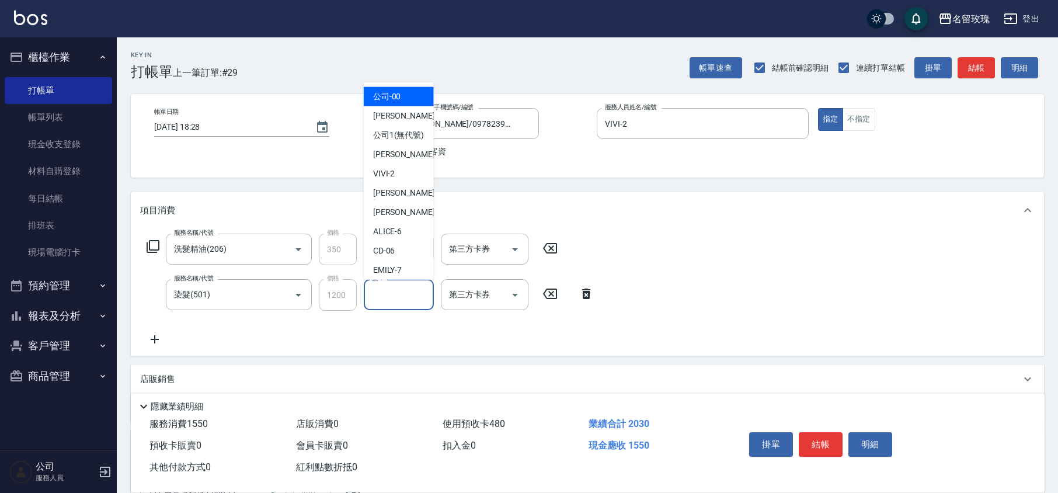
click at [388, 302] on input "染-1" at bounding box center [399, 294] width 60 height 20
click at [387, 293] on input "染-1" at bounding box center [399, 294] width 60 height 20
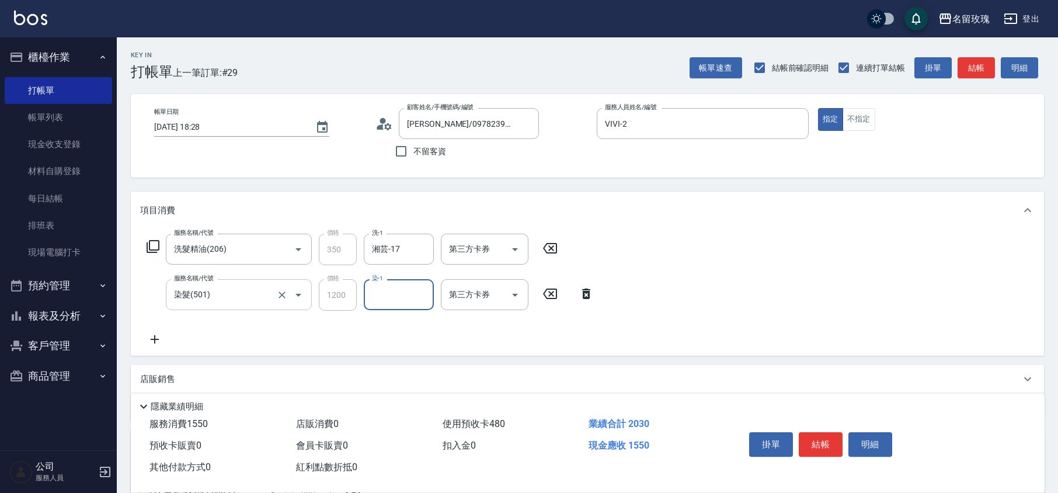
click at [224, 293] on input "染髮(501)" at bounding box center [222, 294] width 103 height 20
click at [231, 301] on input "染髮(501)" at bounding box center [222, 294] width 103 height 20
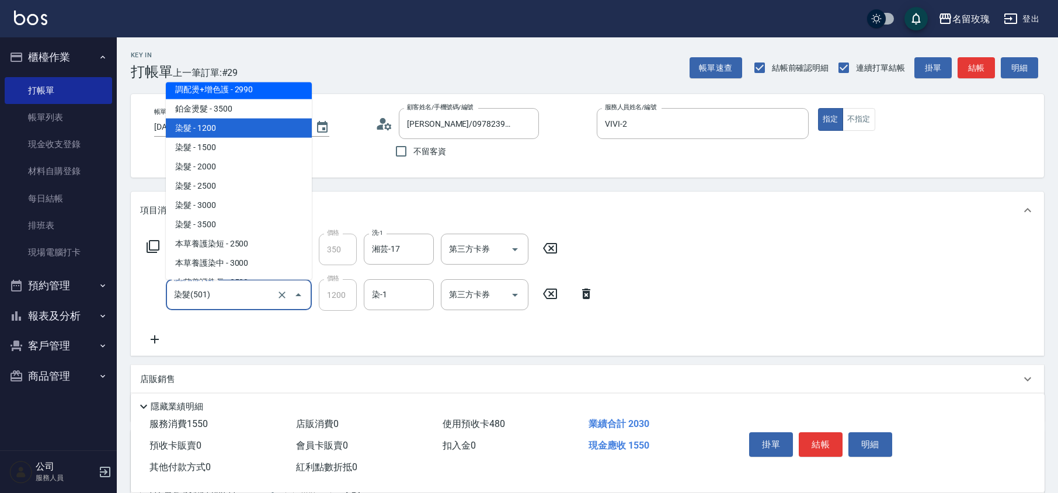
scroll to position [926, 0]
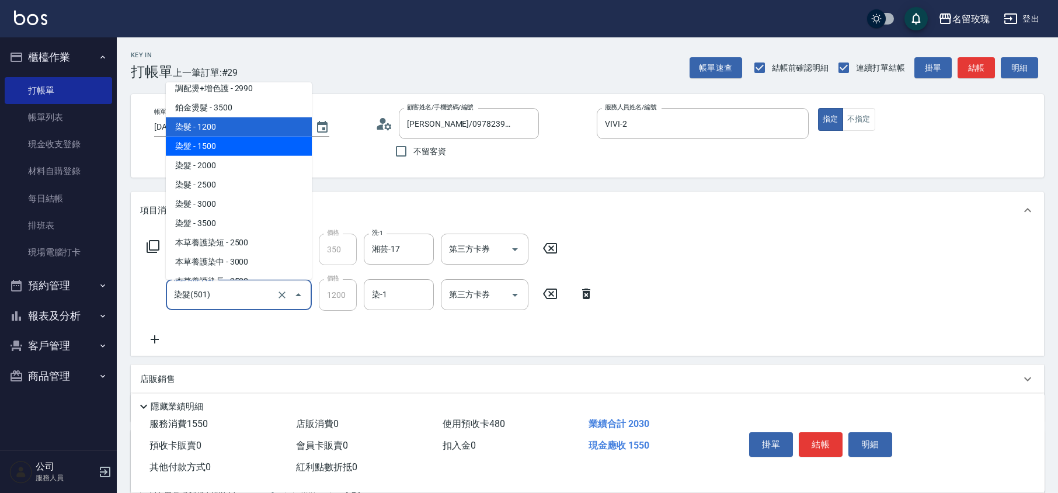
click at [207, 137] on span "染髮 - 1500" at bounding box center [239, 146] width 146 height 19
type input "染髮(502)"
type input "1500"
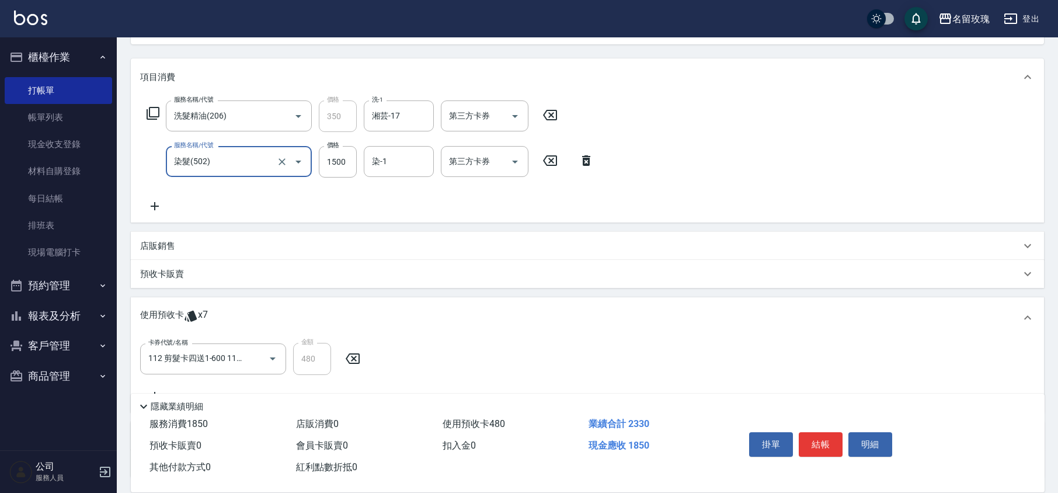
scroll to position [71, 0]
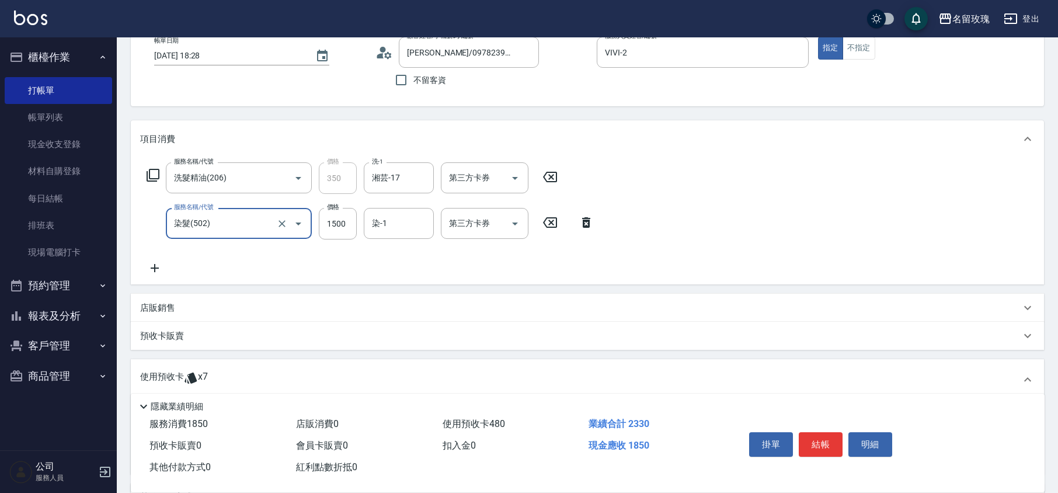
click at [221, 218] on input "染髮(502)" at bounding box center [222, 223] width 103 height 20
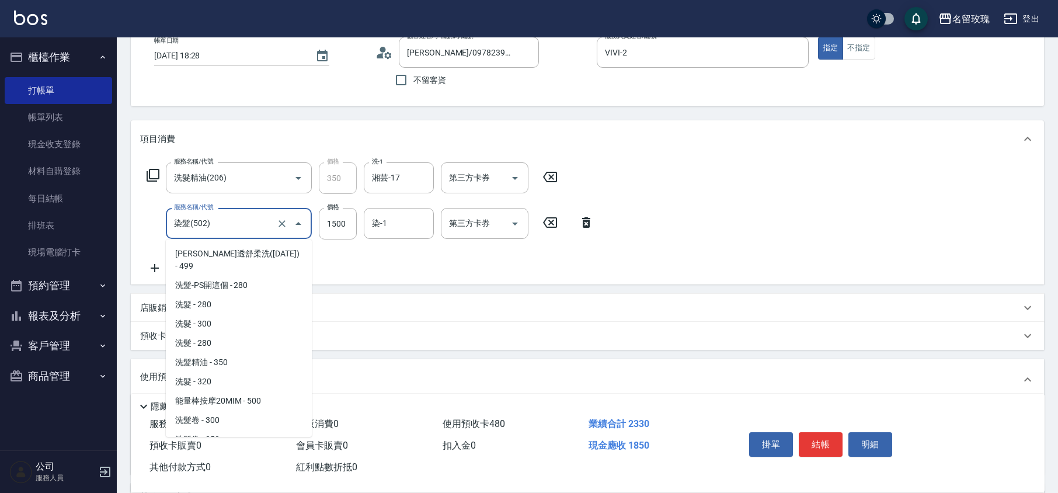
scroll to position [790, 0]
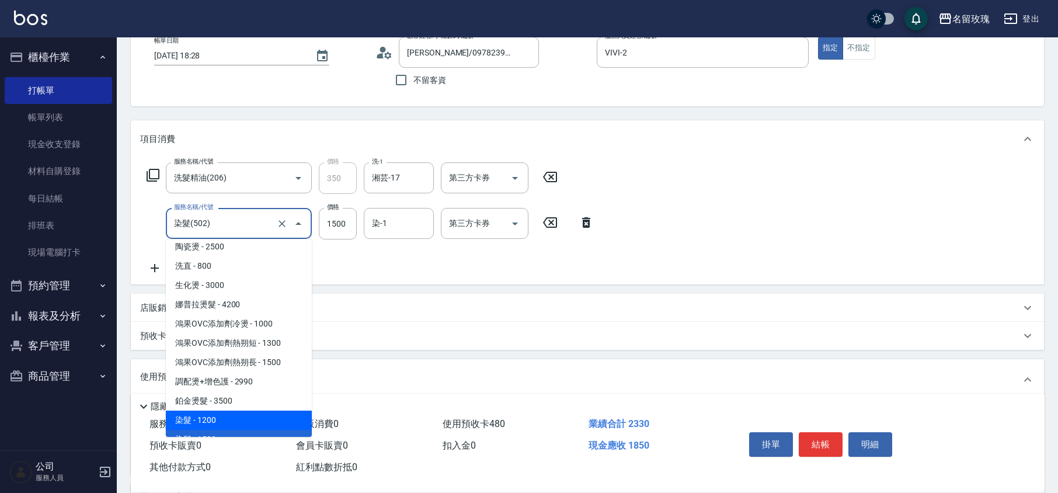
click at [218, 411] on span "染髮 - 1200" at bounding box center [239, 420] width 146 height 19
type input "染髮(501)"
type input "1200"
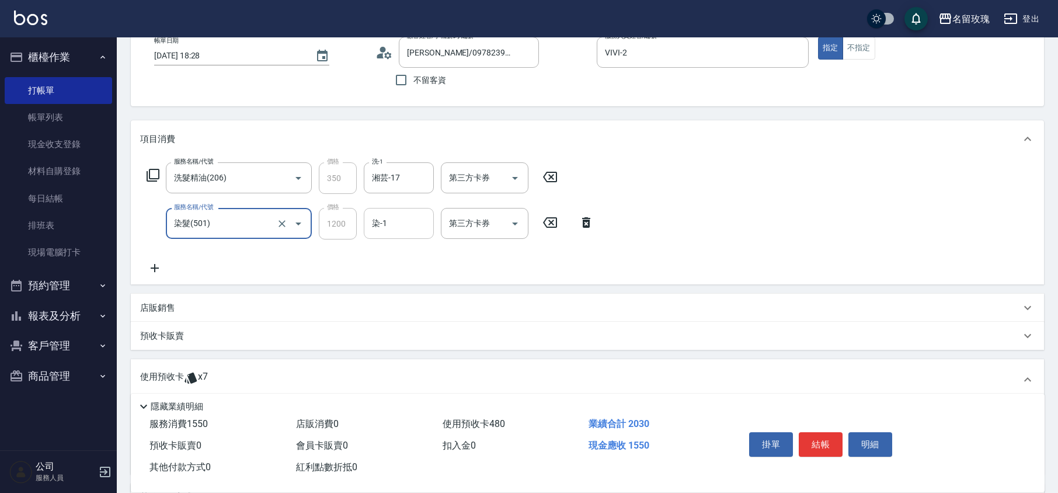
click at [395, 222] on input "染-1" at bounding box center [399, 223] width 60 height 20
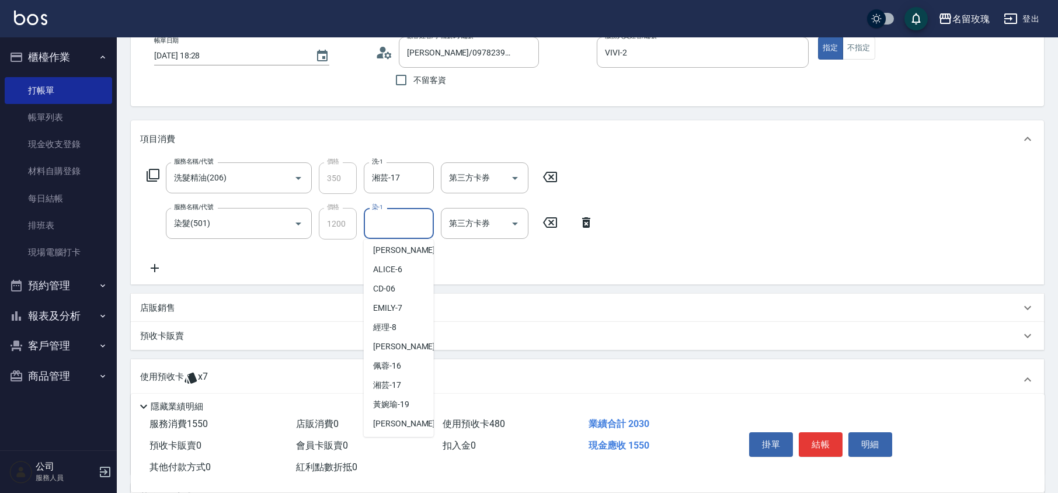
scroll to position [229, 0]
click at [405, 292] on div "湘芸 -17" at bounding box center [399, 287] width 70 height 19
type input "湘芸-17"
click at [155, 265] on icon at bounding box center [154, 268] width 29 height 14
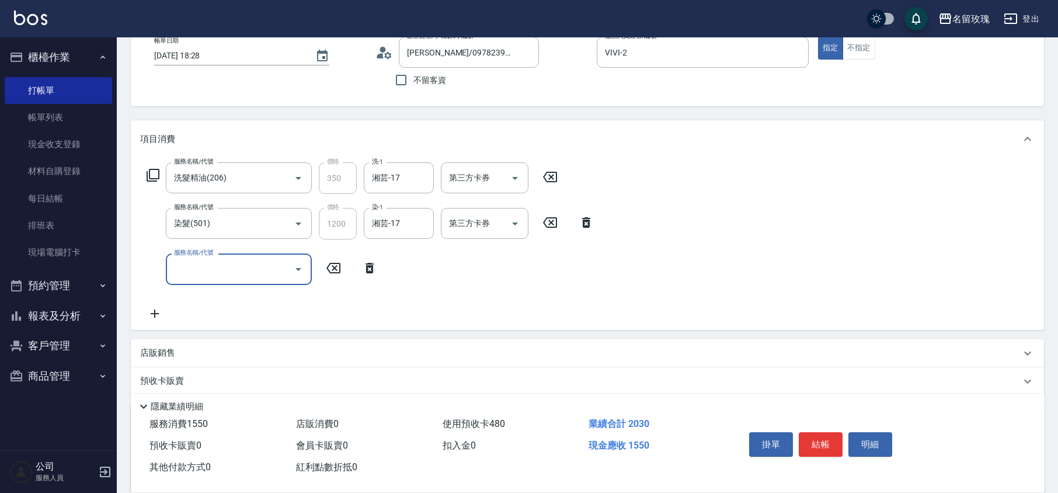
click at [194, 276] on input "服務名稱/代號" at bounding box center [230, 269] width 118 height 20
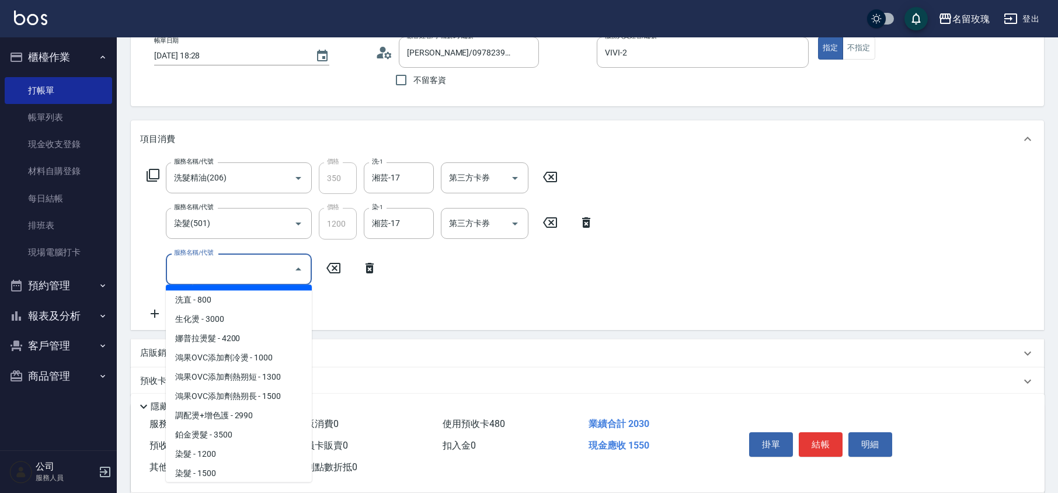
scroll to position [934, 0]
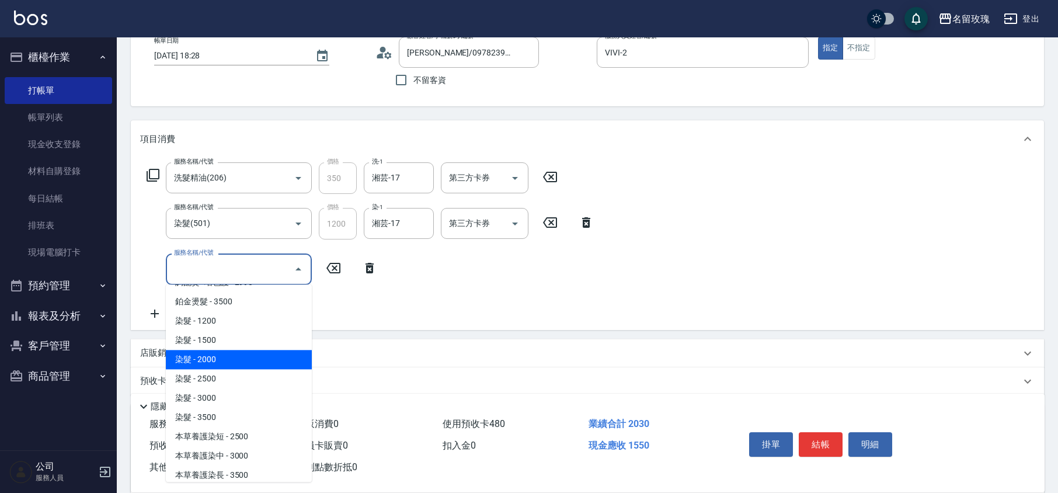
click at [218, 350] on span "染髮 - 2000" at bounding box center [239, 359] width 146 height 19
type input "染髮(503)"
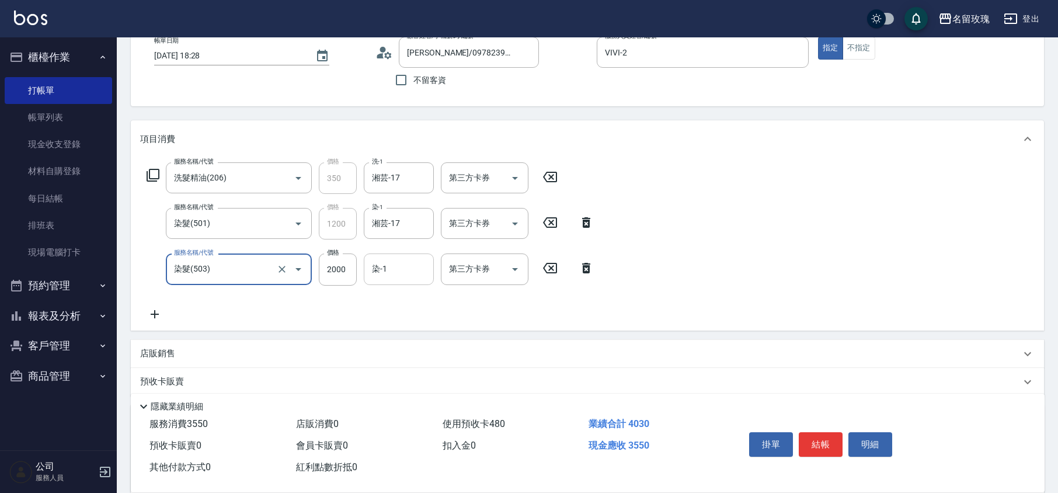
click at [376, 272] on input "染-1" at bounding box center [399, 269] width 60 height 20
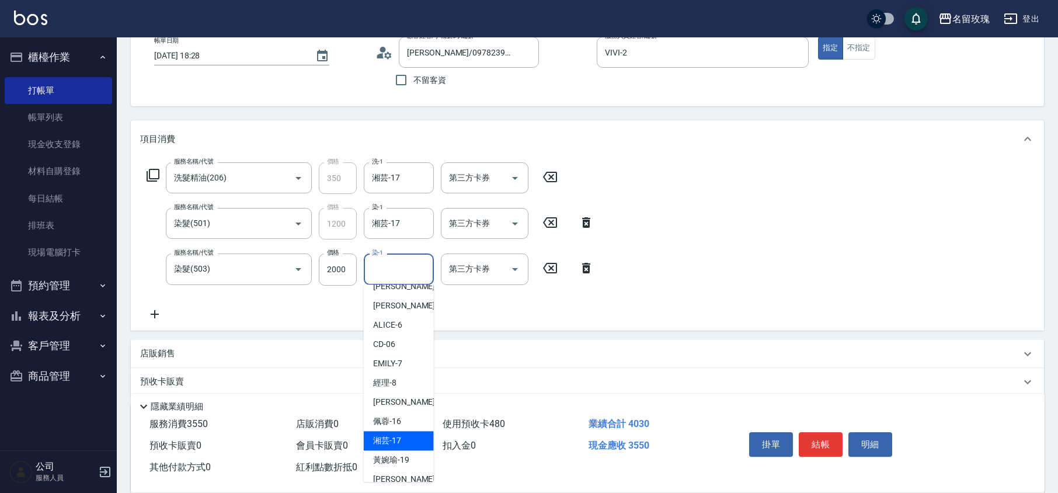
scroll to position [74, 0]
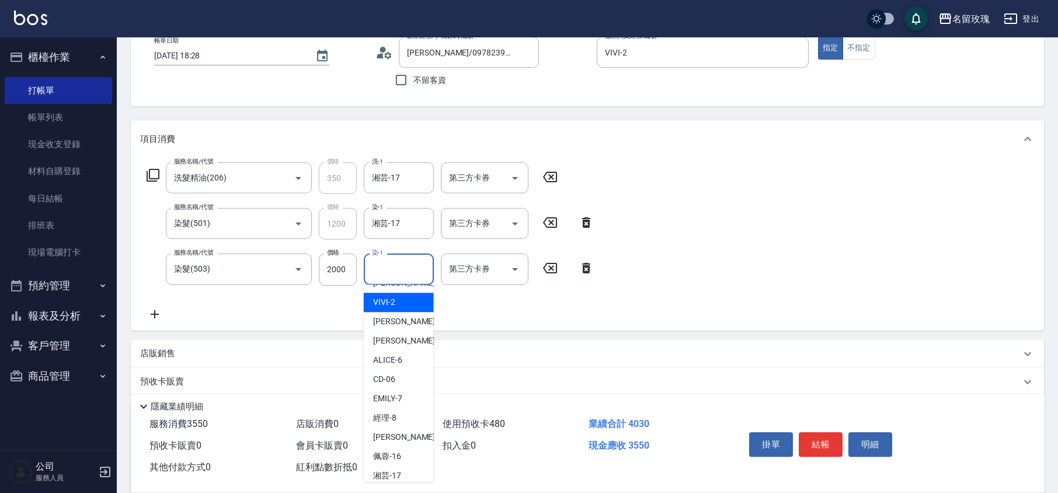
click at [399, 309] on div "VIVI -2" at bounding box center [399, 302] width 70 height 19
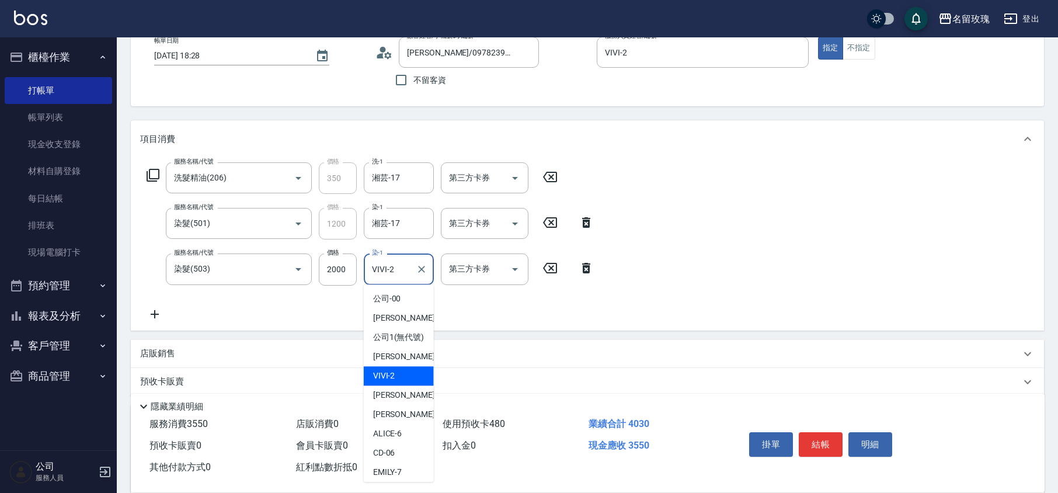
click at [380, 271] on input "VIVI-2" at bounding box center [390, 269] width 42 height 20
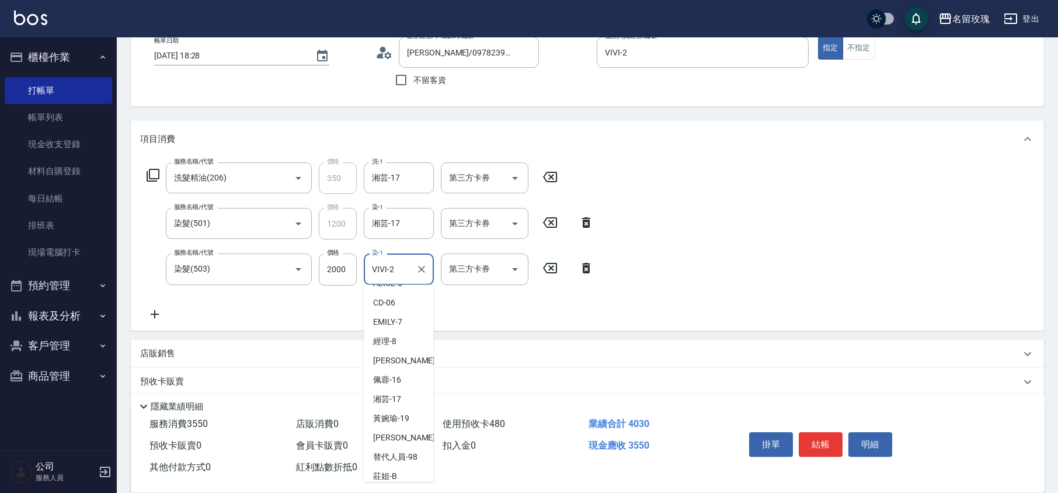
scroll to position [229, 0]
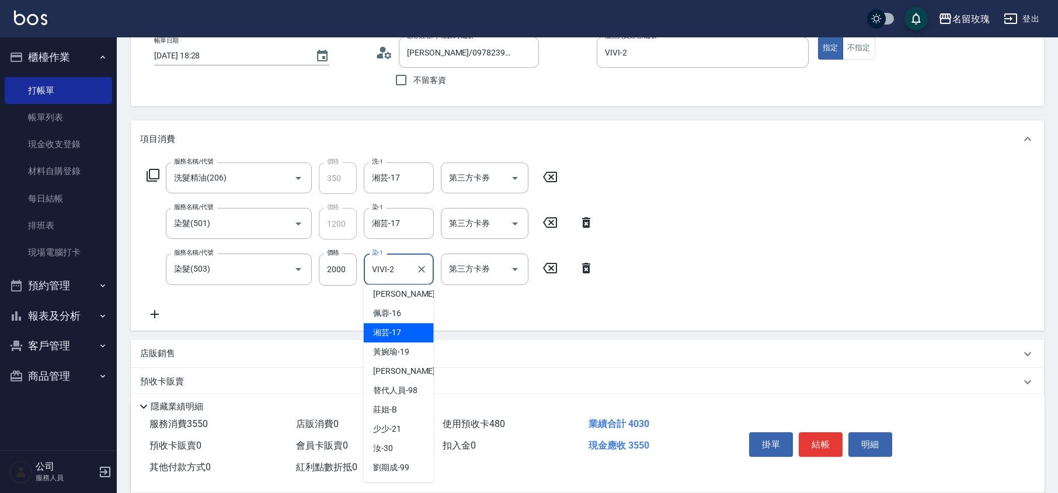
click at [401, 338] on div "湘芸 -17" at bounding box center [399, 332] width 70 height 19
type input "湘芸-17"
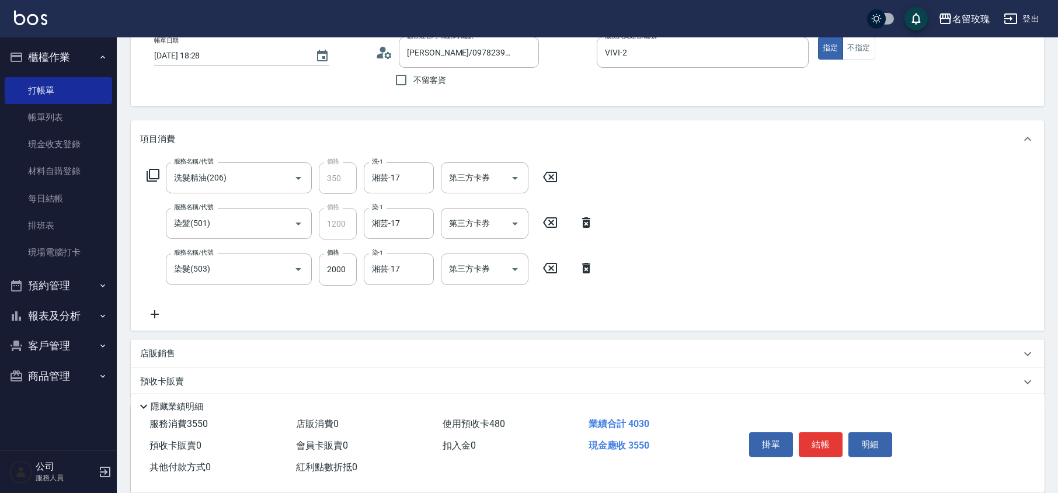
click at [592, 263] on icon at bounding box center [586, 268] width 29 height 14
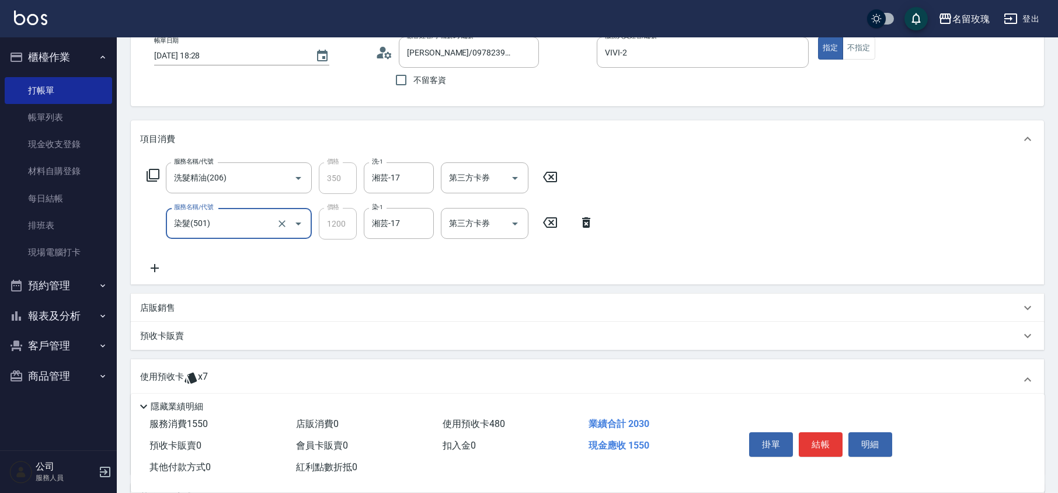
click at [257, 218] on input "染髮(501)" at bounding box center [222, 223] width 103 height 20
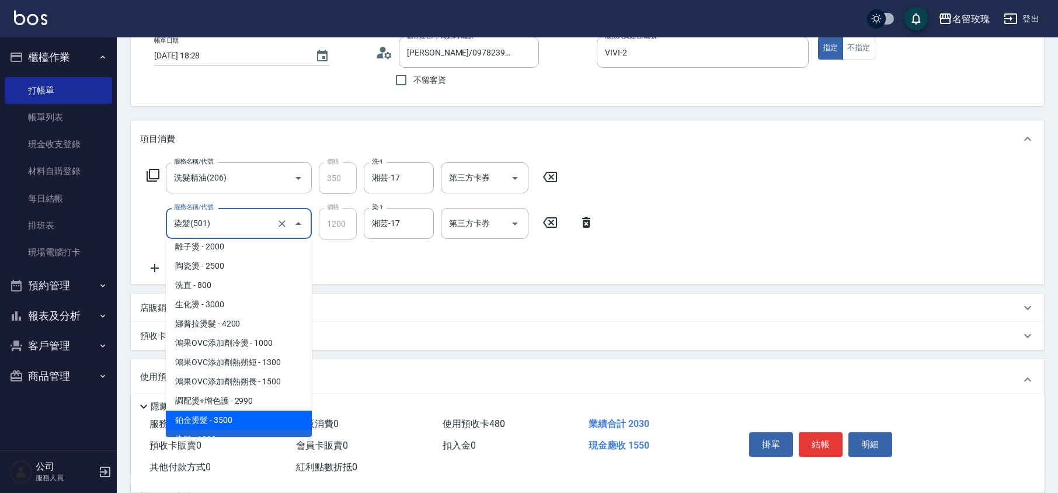
scroll to position [848, 0]
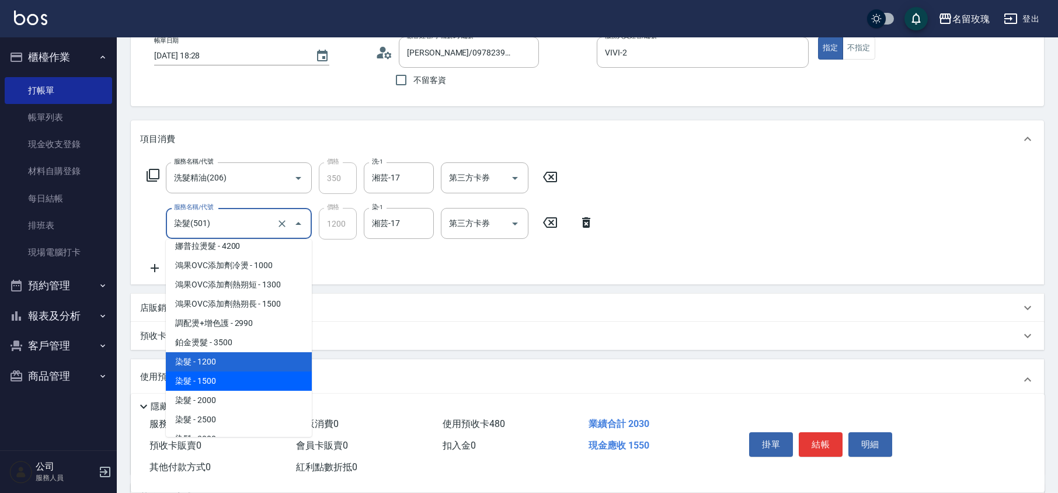
click at [229, 371] on span "染髮 - 1500" at bounding box center [239, 380] width 146 height 19
type input "染髮(502)"
type input "1500"
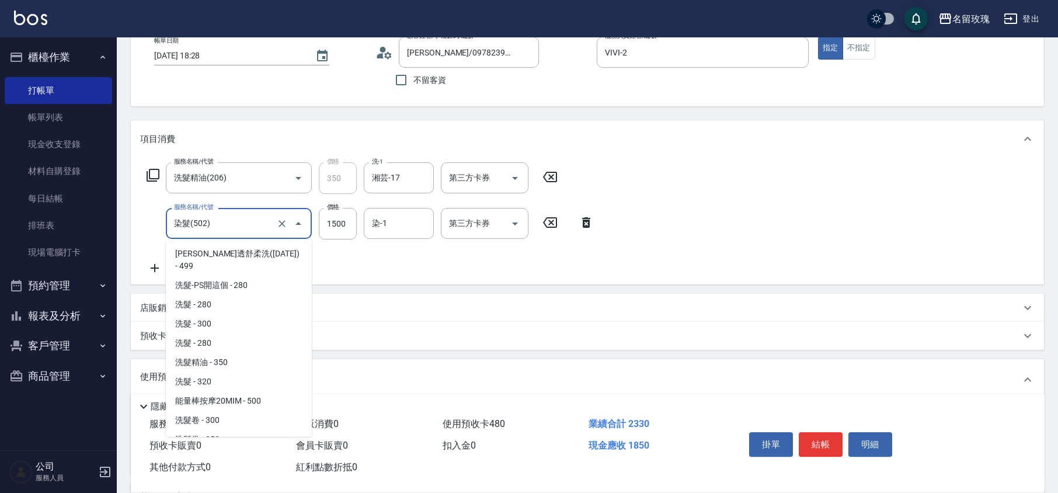
click at [189, 224] on input "染髮(502)" at bounding box center [222, 223] width 103 height 20
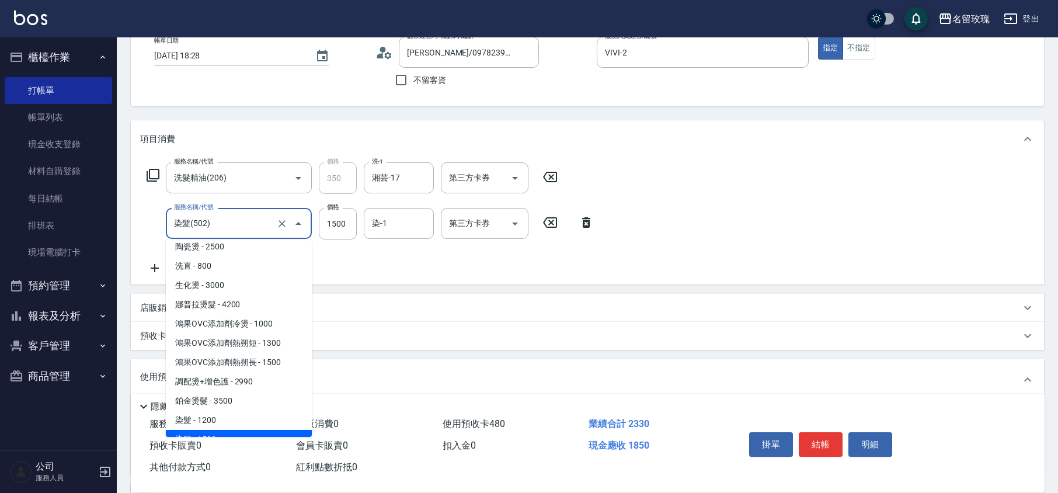
click at [215, 213] on input "染髮(502)" at bounding box center [222, 223] width 103 height 20
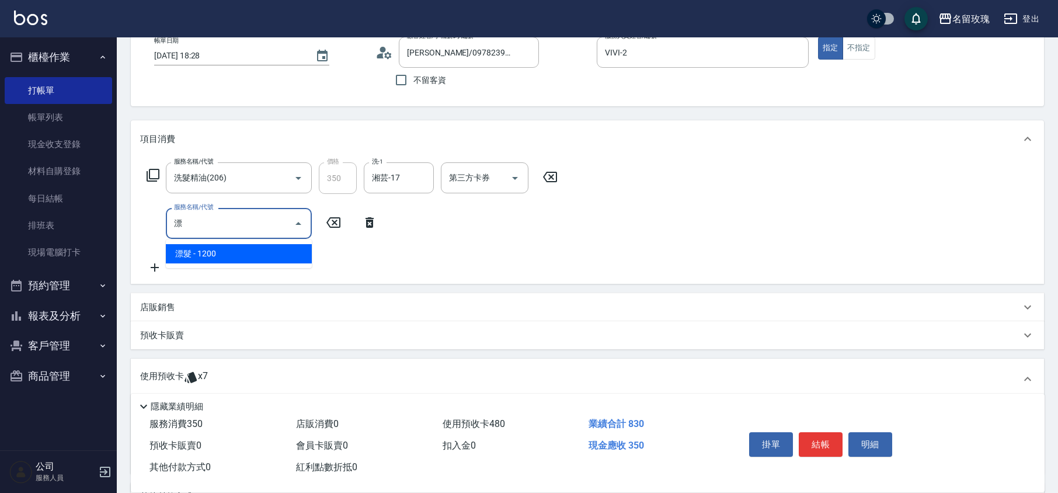
click at [232, 253] on span "漂髮 - 1200" at bounding box center [239, 253] width 146 height 19
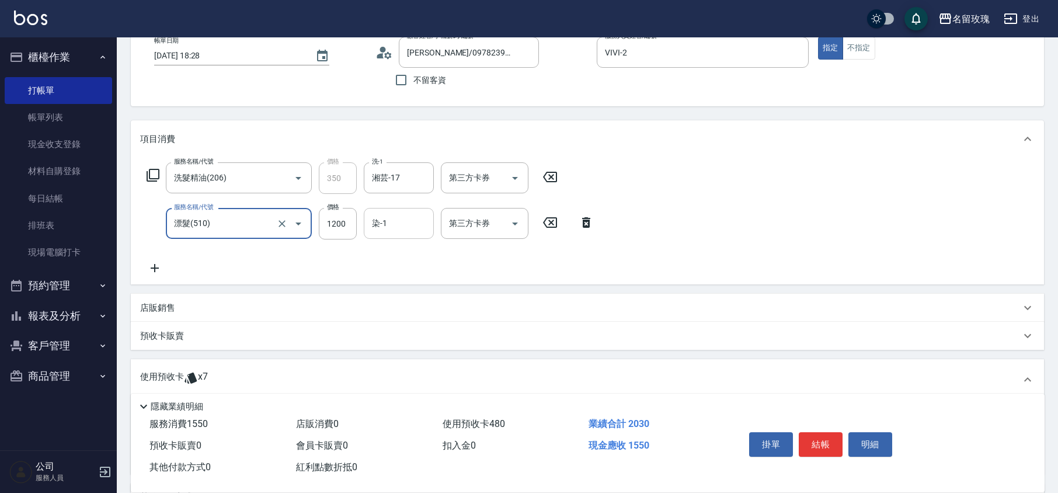
type input "漂髮(510)"
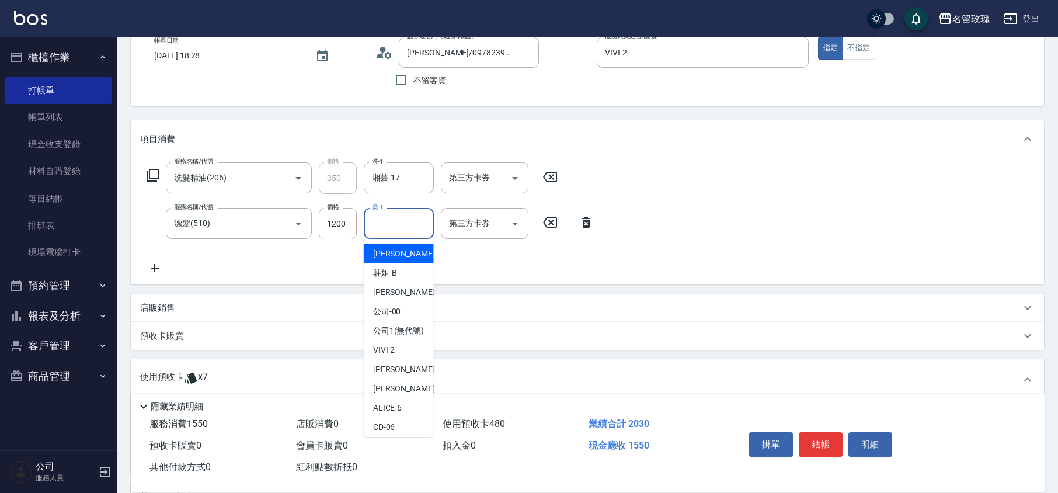
click at [370, 225] on input "染-1" at bounding box center [399, 223] width 60 height 20
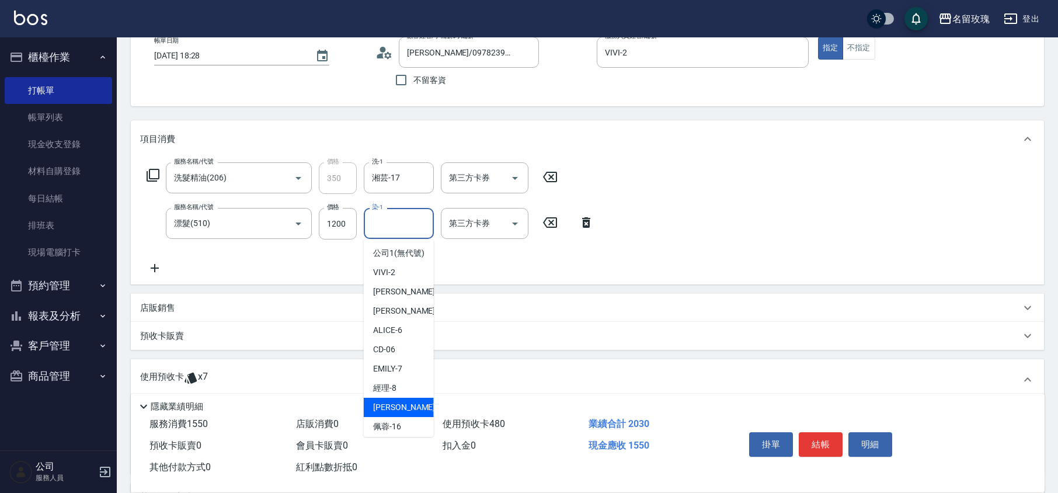
scroll to position [155, 0]
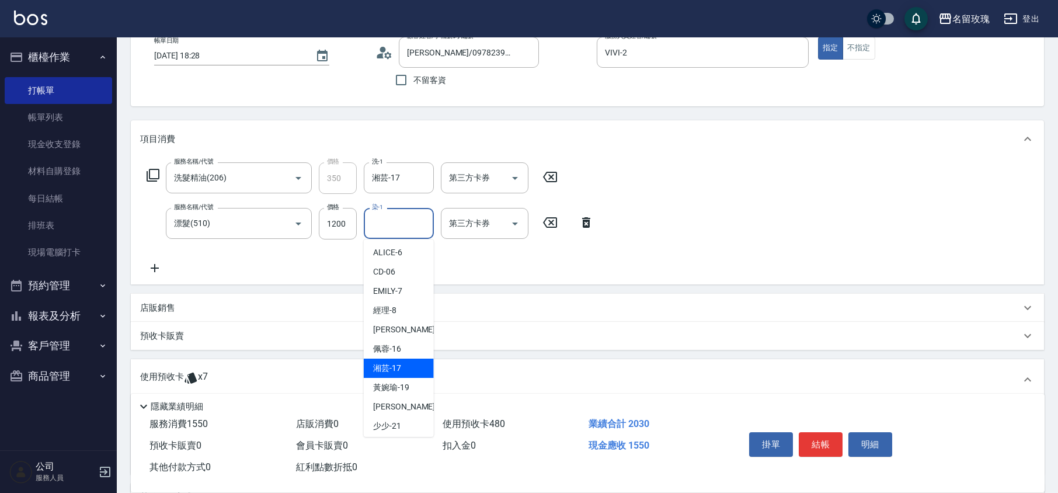
click at [397, 374] on span "湘芸 -17" at bounding box center [387, 368] width 28 height 12
type input "湘芸-17"
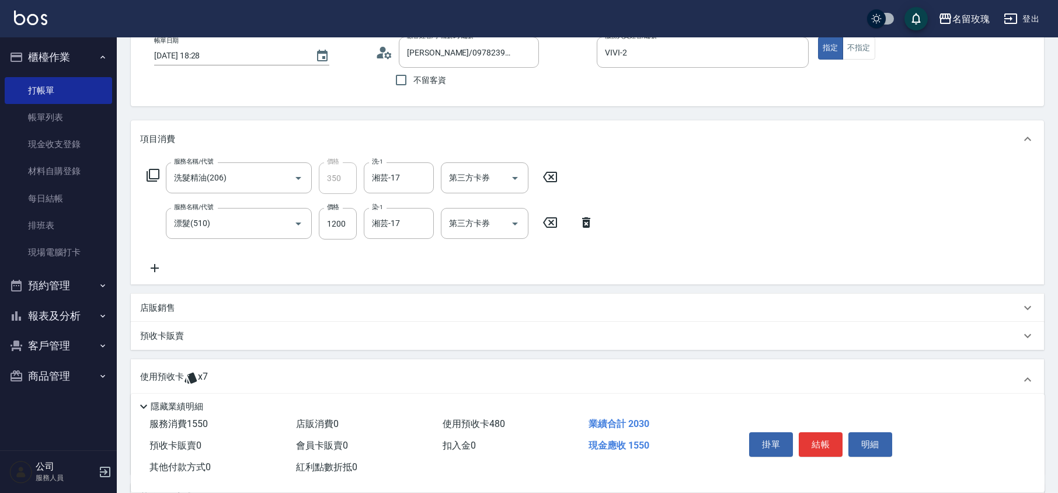
click at [154, 269] on icon at bounding box center [155, 268] width 8 height 8
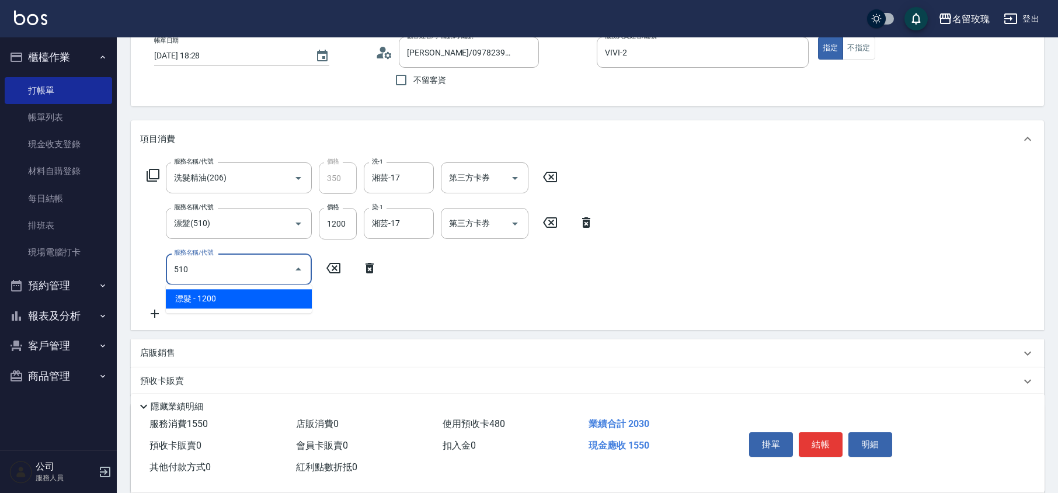
click at [222, 306] on span "漂髮 - 1200" at bounding box center [239, 298] width 146 height 19
click at [402, 283] on div "染-1" at bounding box center [399, 268] width 70 height 31
type input "漂髮(510)"
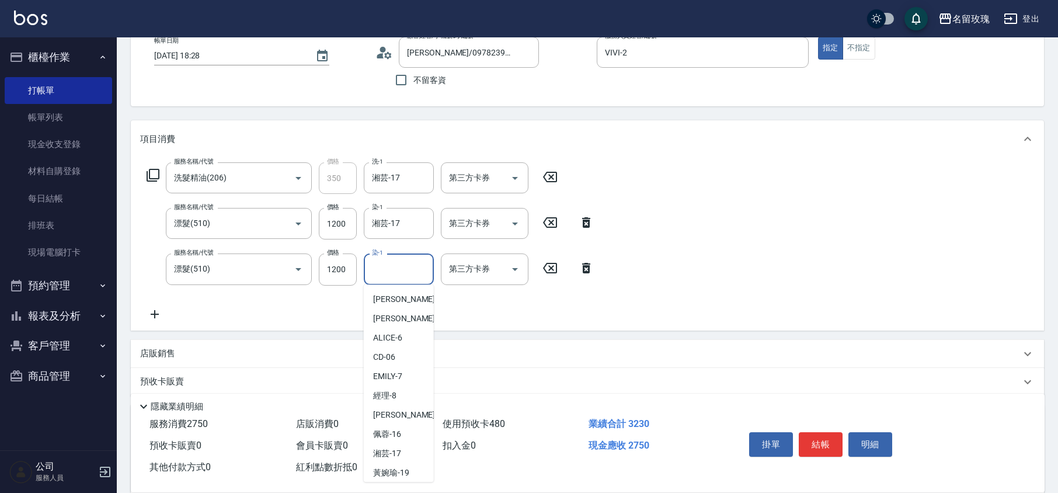
scroll to position [229, 0]
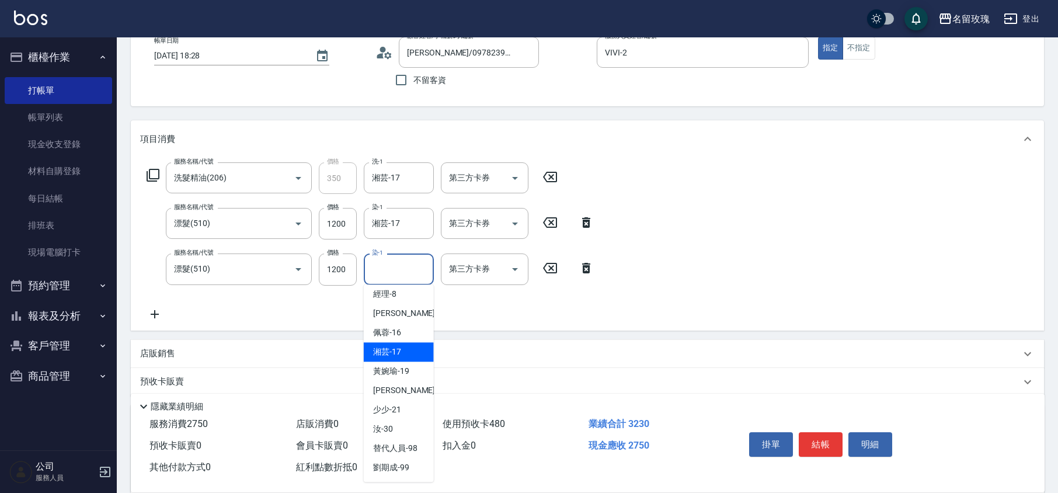
click at [395, 350] on span "湘芸 -17" at bounding box center [387, 352] width 28 height 12
type input "湘芸-17"
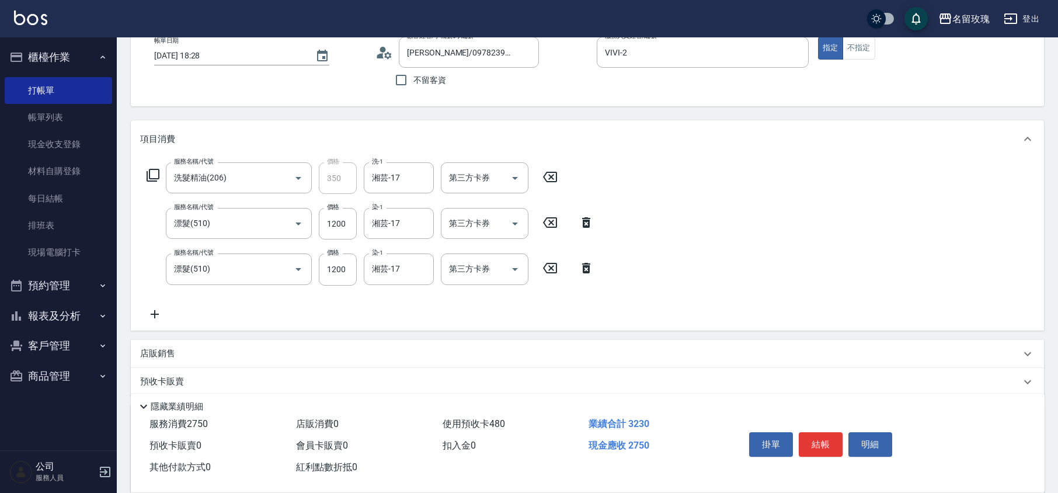
click at [152, 311] on icon at bounding box center [154, 314] width 29 height 14
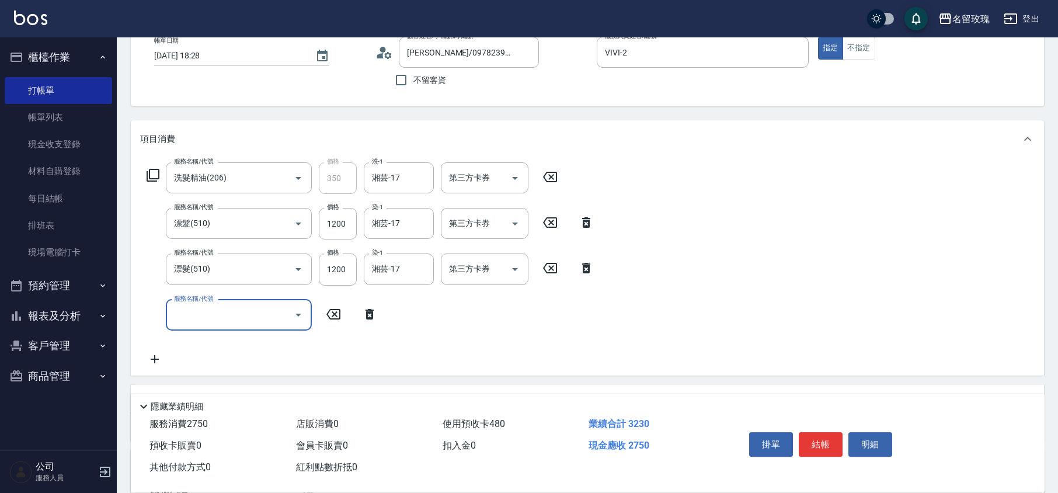
click at [194, 306] on input "服務名稱/代號" at bounding box center [230, 315] width 118 height 20
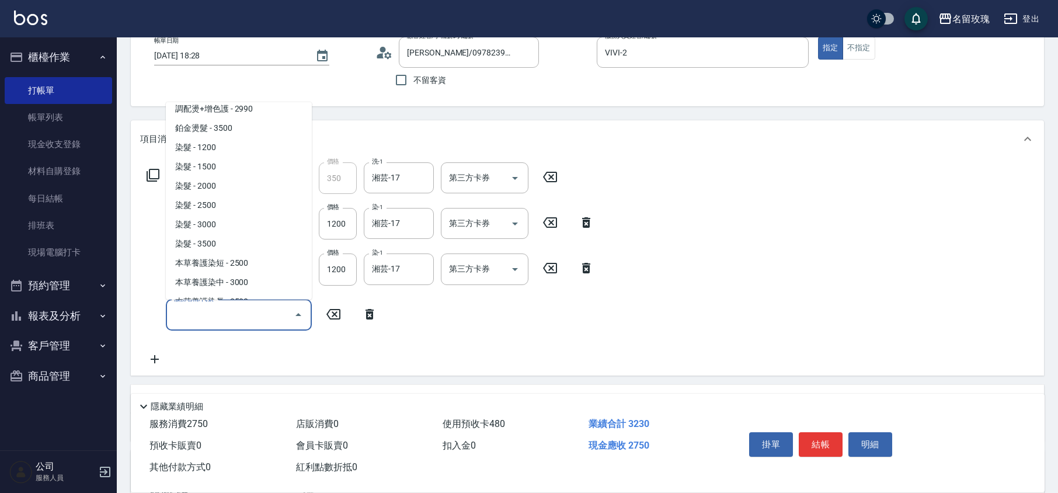
scroll to position [934, 0]
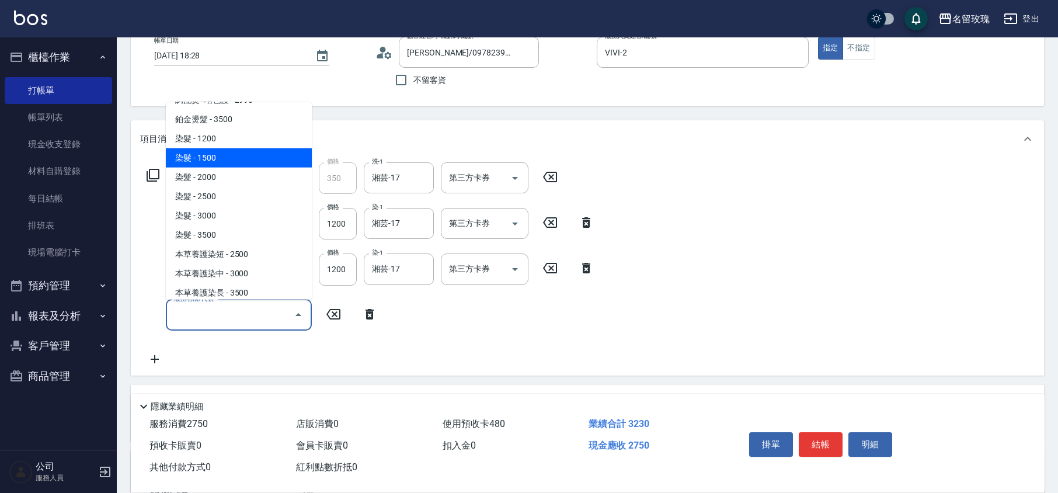
click at [225, 148] on span "染髮 - 1500" at bounding box center [239, 157] width 146 height 19
type input "染髮(502)"
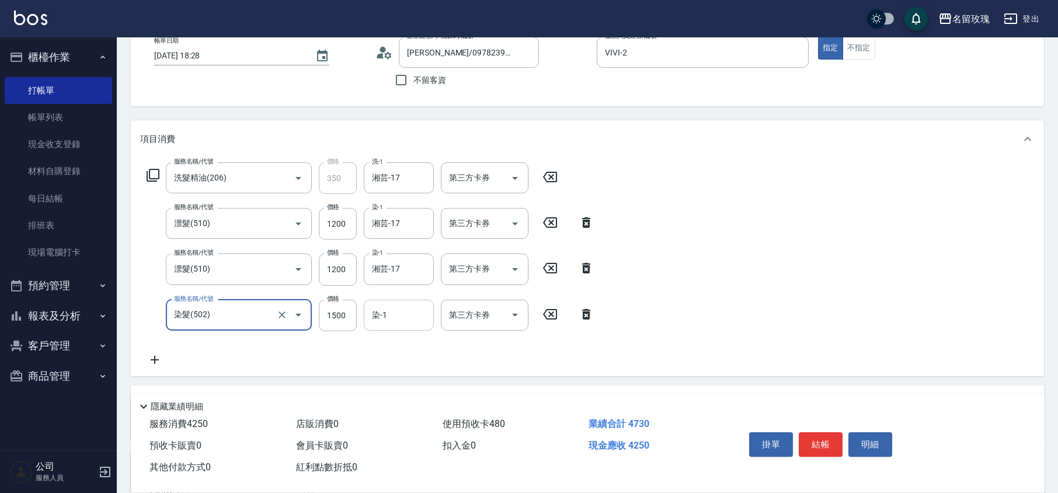
click at [387, 307] on input "染-1" at bounding box center [399, 315] width 60 height 20
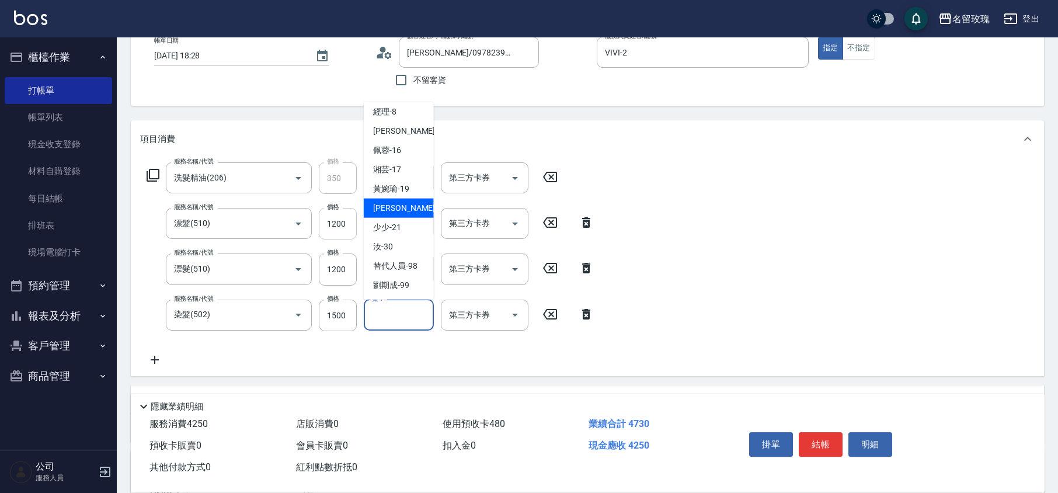
scroll to position [229, 0]
click at [398, 167] on span "湘芸 -17" at bounding box center [387, 170] width 28 height 12
type input "湘芸-17"
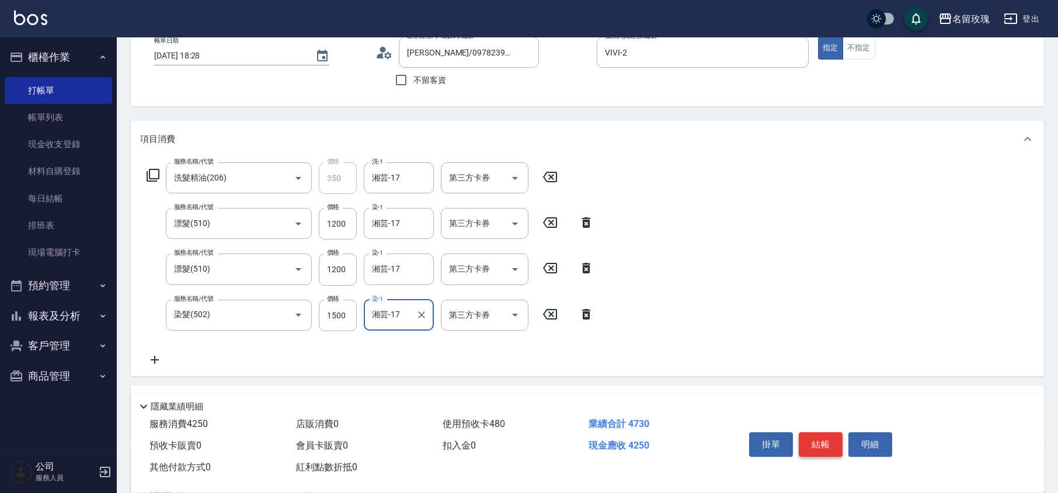
click at [818, 441] on button "結帳" at bounding box center [821, 444] width 44 height 25
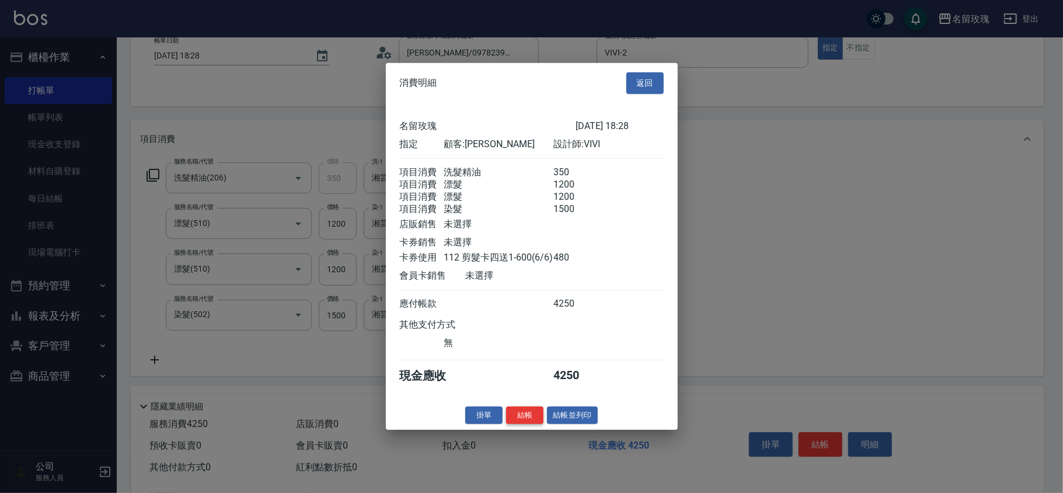
click at [533, 422] on button "結帳" at bounding box center [524, 415] width 37 height 18
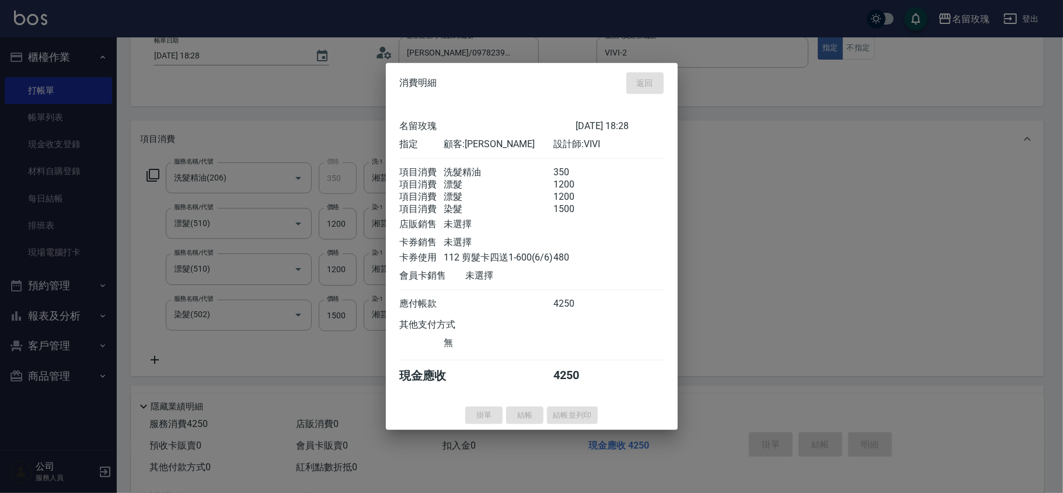
type input "[DATE] 18:55"
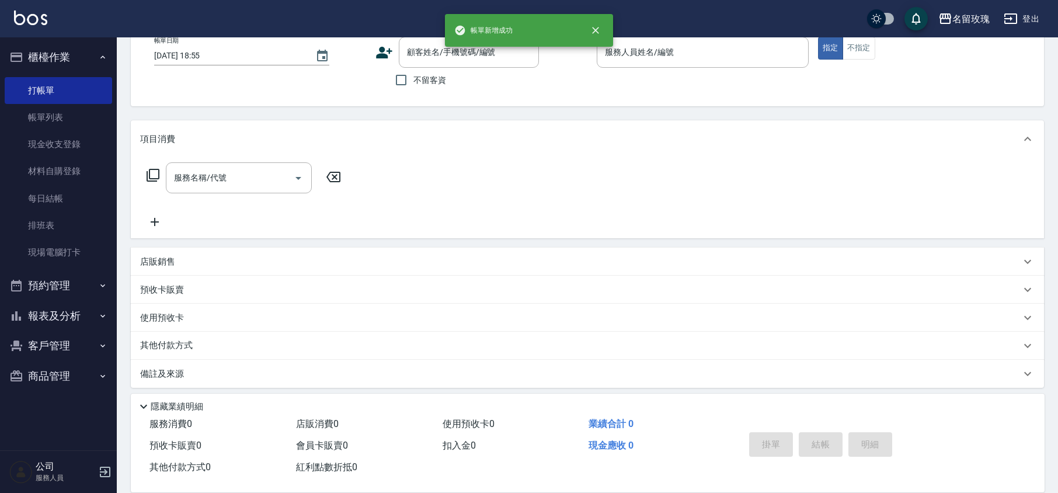
scroll to position [0, 0]
click at [63, 47] on button "櫃檯作業" at bounding box center [58, 57] width 107 height 30
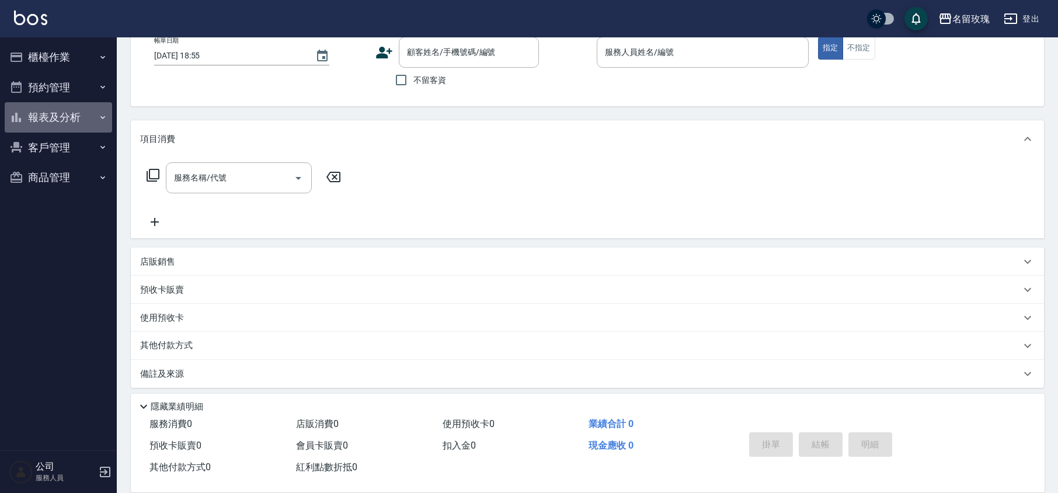
click at [59, 110] on button "報表及分析" at bounding box center [58, 117] width 107 height 30
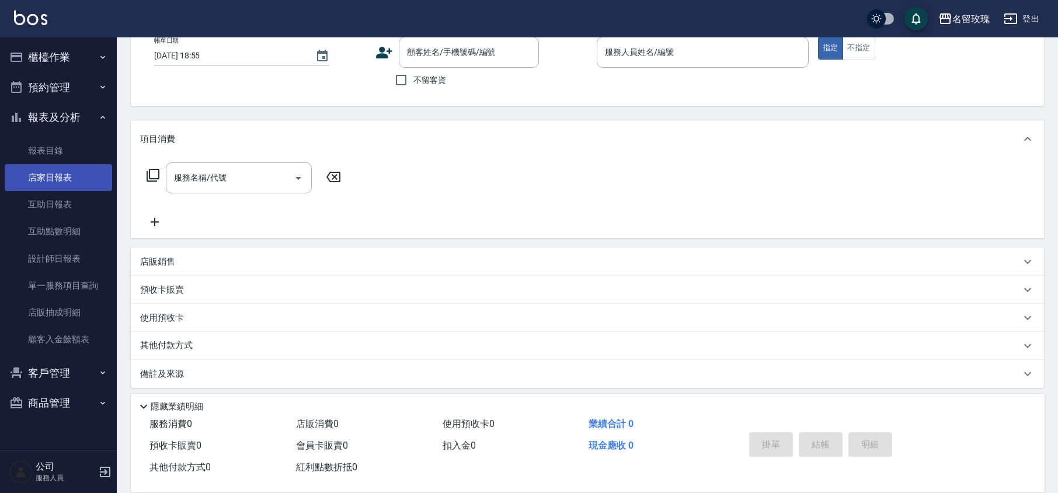
drag, startPoint x: 81, startPoint y: 204, endPoint x: 92, endPoint y: 188, distance: 19.6
click at [81, 204] on link "互助日報表" at bounding box center [58, 204] width 107 height 27
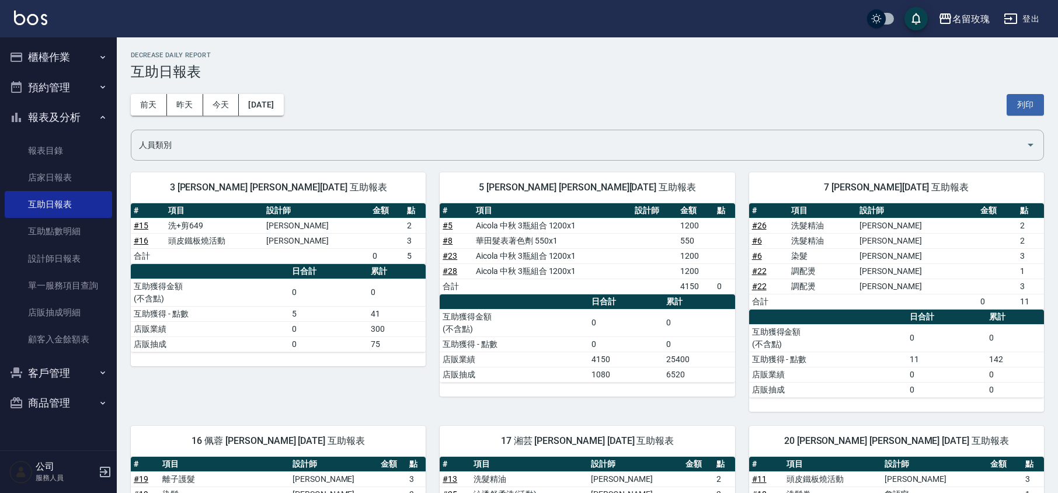
click at [351, 53] on h2 "Decrease Daily Report" at bounding box center [587, 55] width 913 height 8
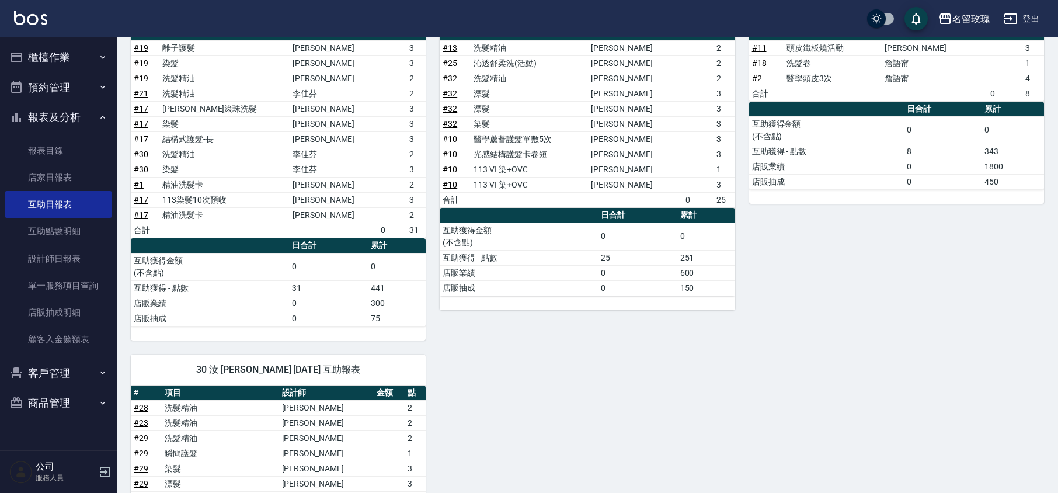
scroll to position [257, 0]
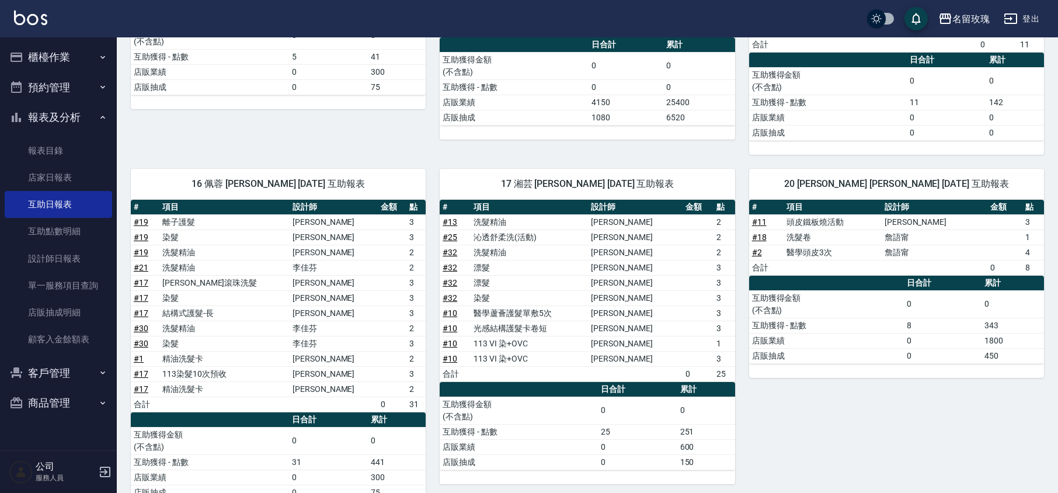
click at [29, 109] on button "報表及分析" at bounding box center [58, 117] width 107 height 30
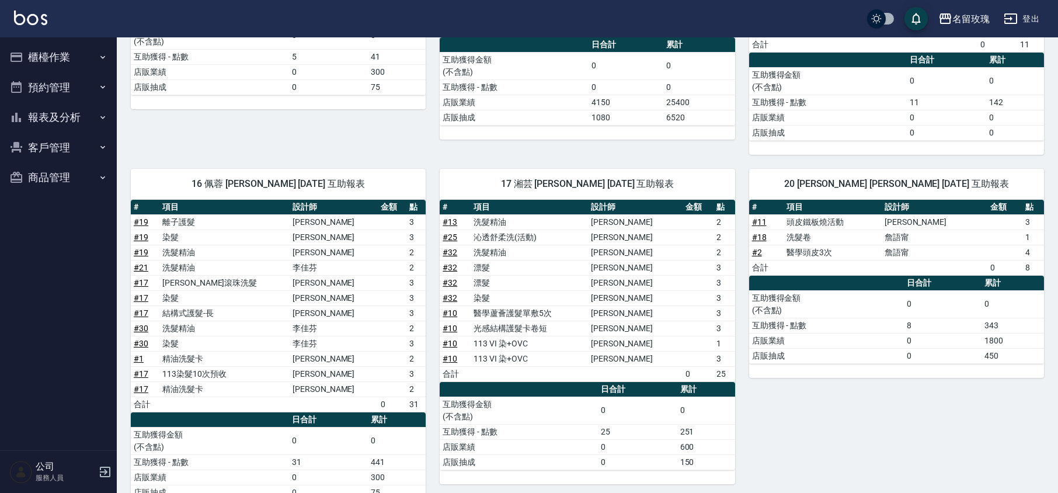
click at [70, 72] on button "預約管理" at bounding box center [58, 87] width 107 height 30
click at [67, 56] on button "櫃檯作業" at bounding box center [58, 57] width 107 height 30
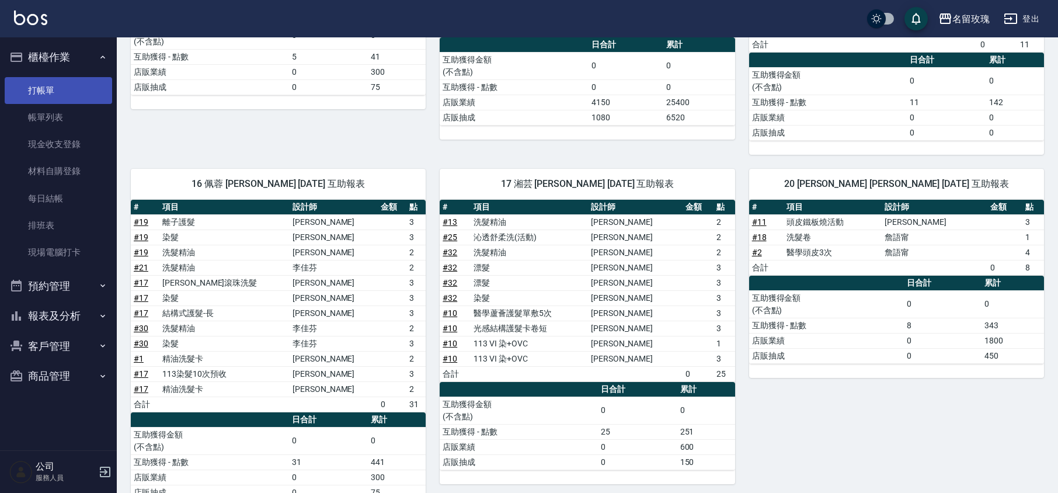
click at [71, 80] on link "打帳單" at bounding box center [58, 90] width 107 height 27
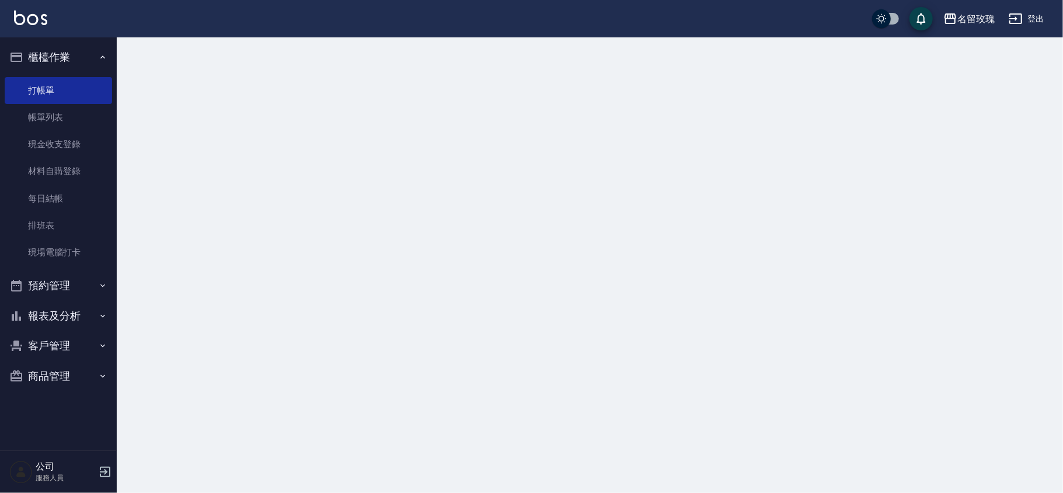
click at [75, 56] on button "櫃檯作業" at bounding box center [58, 57] width 107 height 30
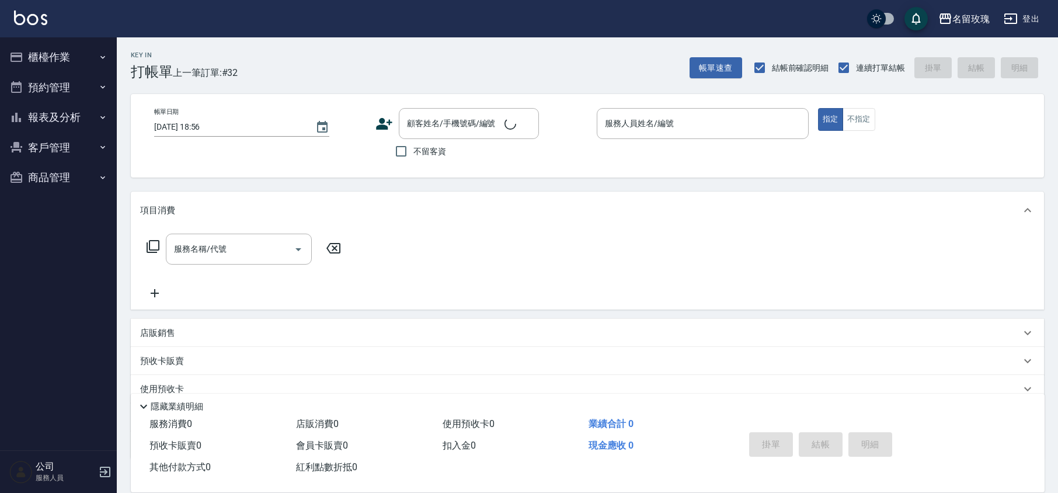
click at [338, 53] on div "Key In 打帳單 上一筆訂單:#32 帳單速查 結帳前確認明細 連續打單結帳 掛單 結帳 明細" at bounding box center [580, 58] width 927 height 43
click at [484, 129] on input "顧客姓名/手機號碼/編號" at bounding box center [460, 123] width 112 height 20
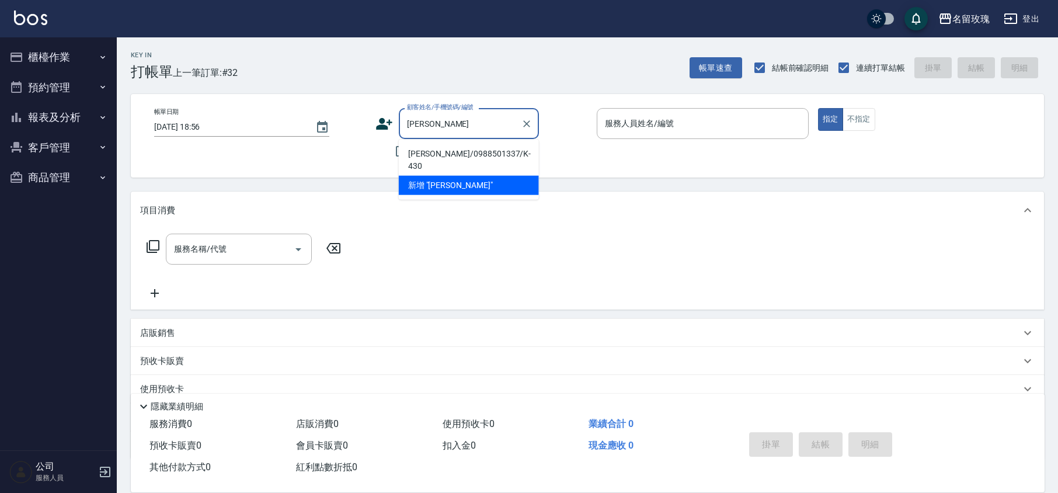
click at [457, 148] on li "[PERSON_NAME]/0988501337/K-430" at bounding box center [469, 160] width 140 height 32
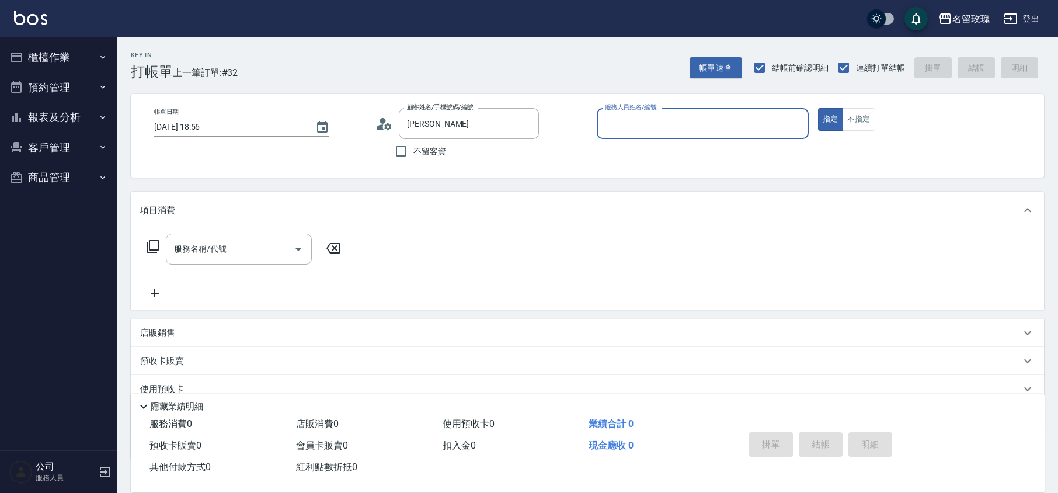
type input "[PERSON_NAME]/0988501337/K-430"
type input "KELLY-5"
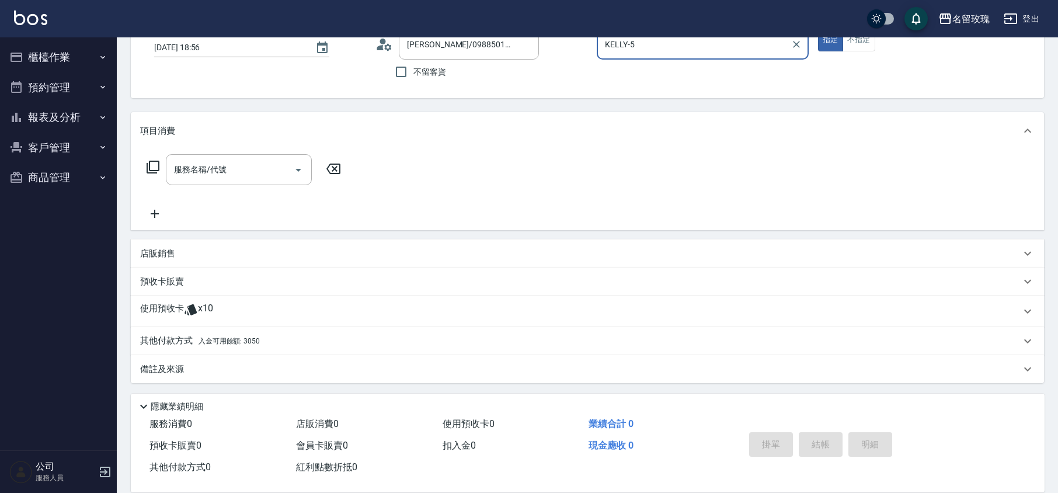
click at [182, 309] on p "使用預收卡" at bounding box center [162, 311] width 44 height 18
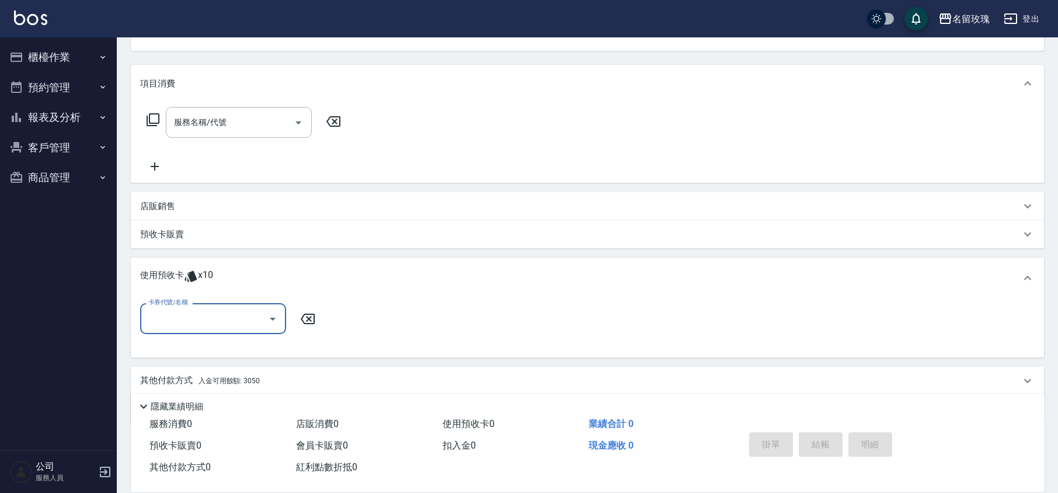
scroll to position [166, 0]
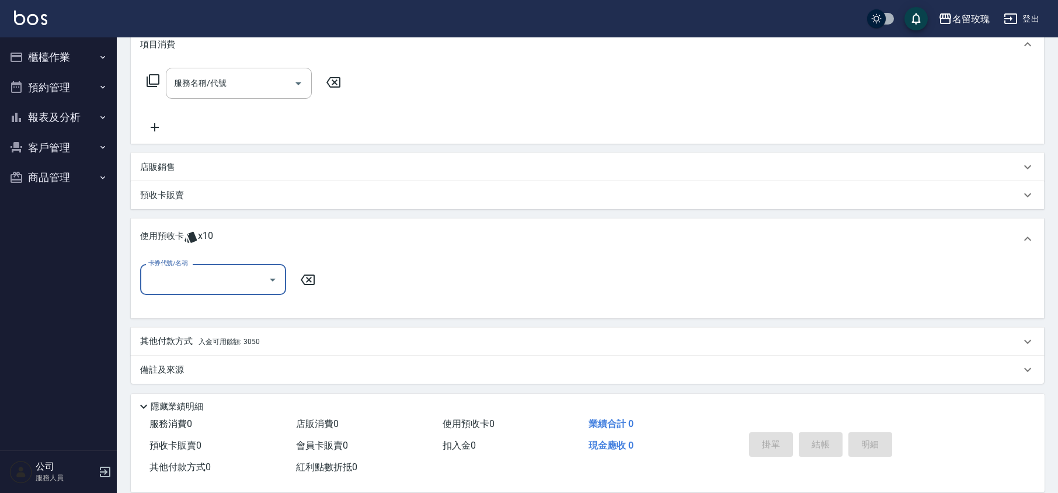
click at [265, 288] on div at bounding box center [272, 279] width 18 height 31
click at [271, 279] on icon "Open" at bounding box center [273, 280] width 6 height 3
click at [257, 304] on div "精油洗髮卡 剩餘2張 DF04" at bounding box center [213, 309] width 146 height 19
type input "精油洗髮卡 DF04"
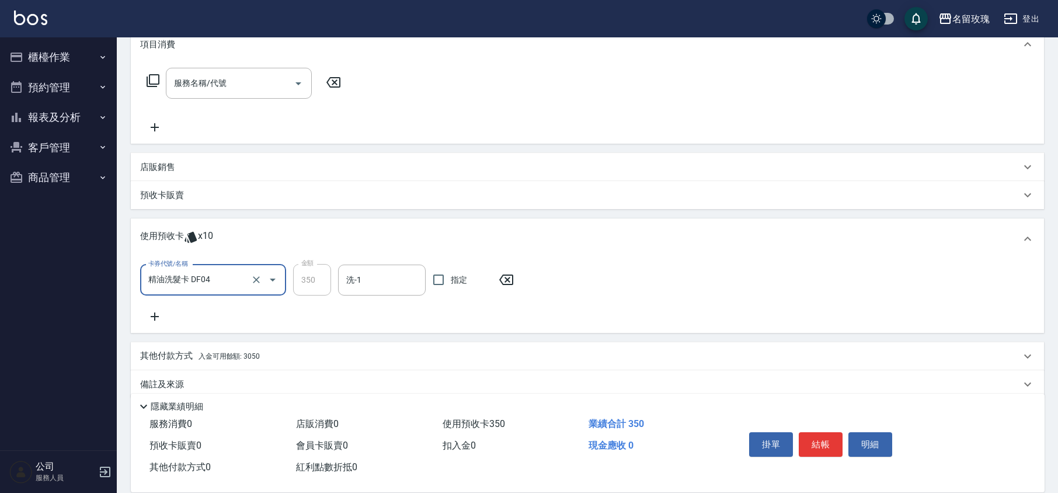
click at [362, 293] on div "洗-1" at bounding box center [382, 280] width 88 height 31
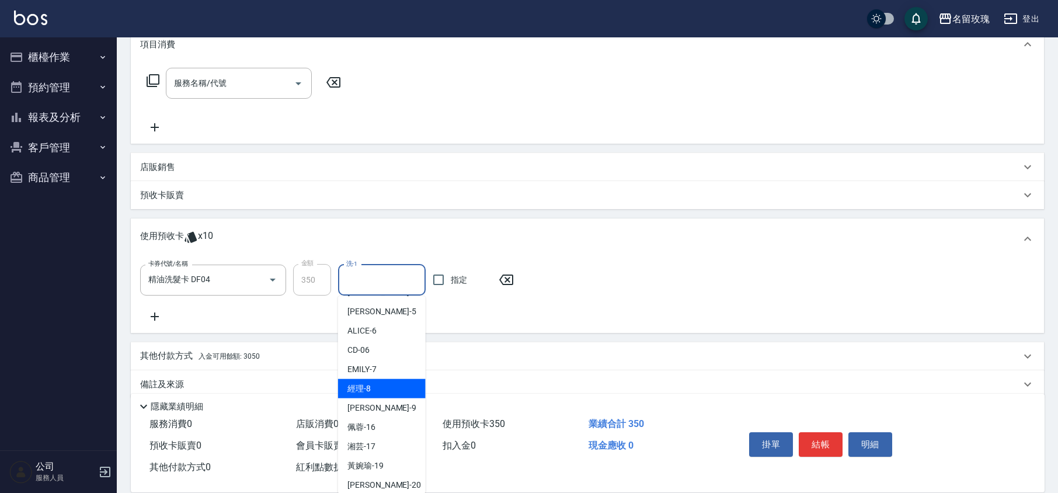
scroll to position [217, 0]
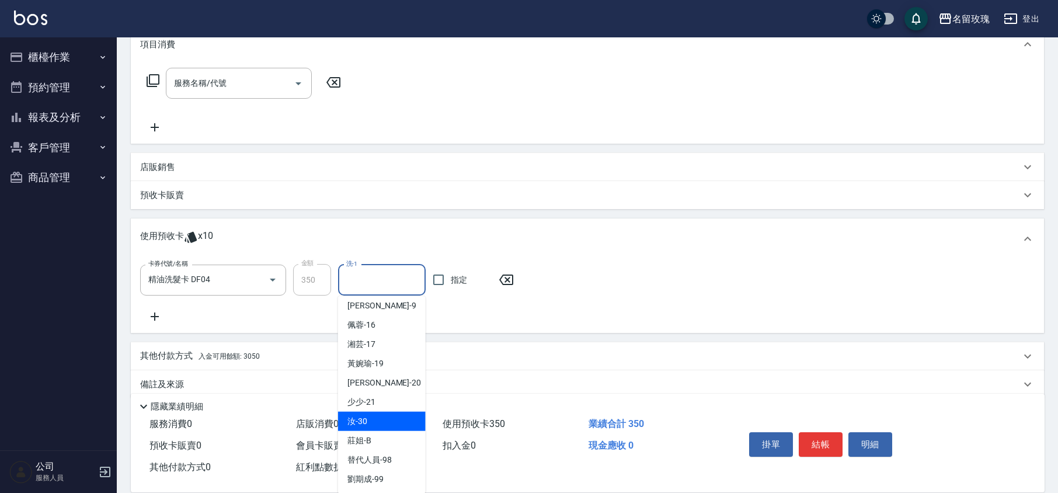
click at [363, 425] on span "汝 -30" at bounding box center [357, 421] width 20 height 12
type input "汝-30"
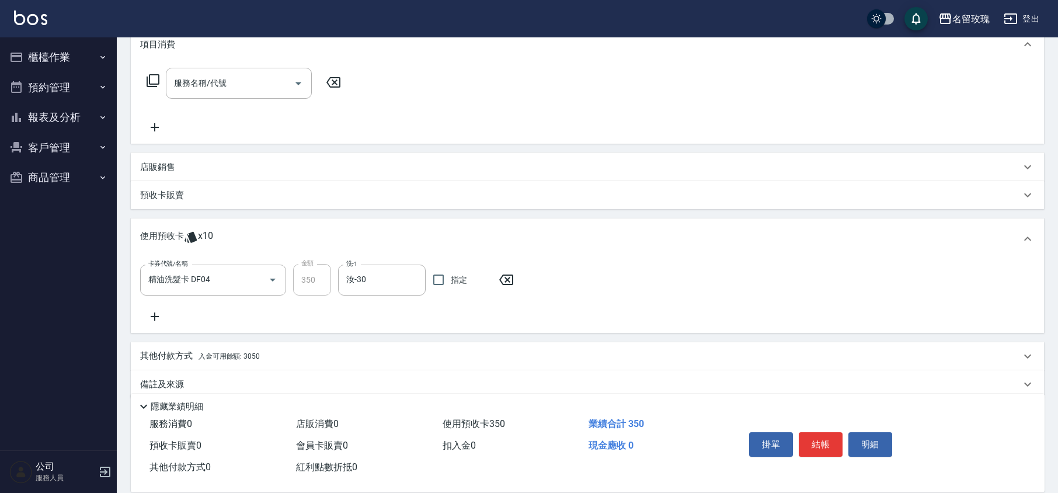
click at [154, 320] on icon at bounding box center [155, 316] width 8 height 8
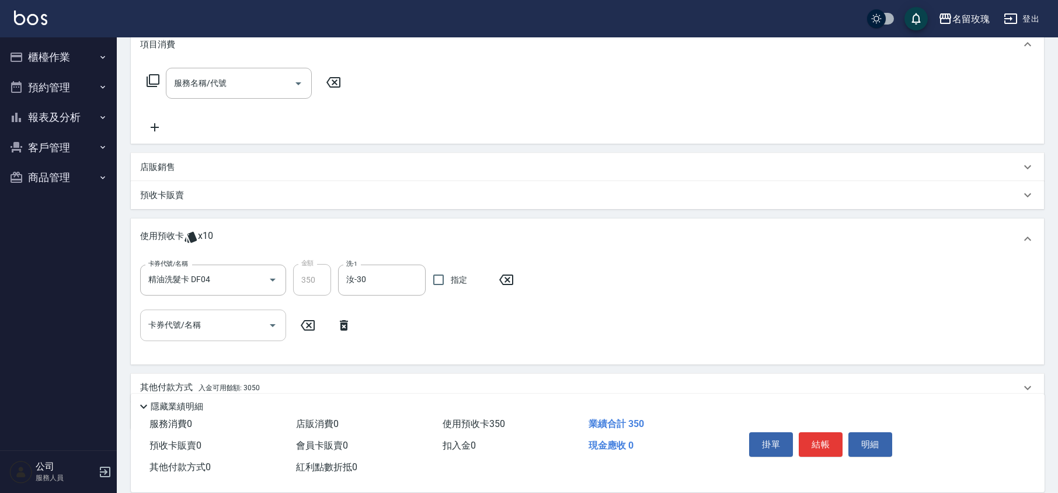
click at [273, 335] on div at bounding box center [272, 324] width 18 height 31
drag, startPoint x: 269, startPoint y: 316, endPoint x: 274, endPoint y: 321, distance: 7.0
click at [274, 321] on button "Open" at bounding box center [272, 325] width 19 height 19
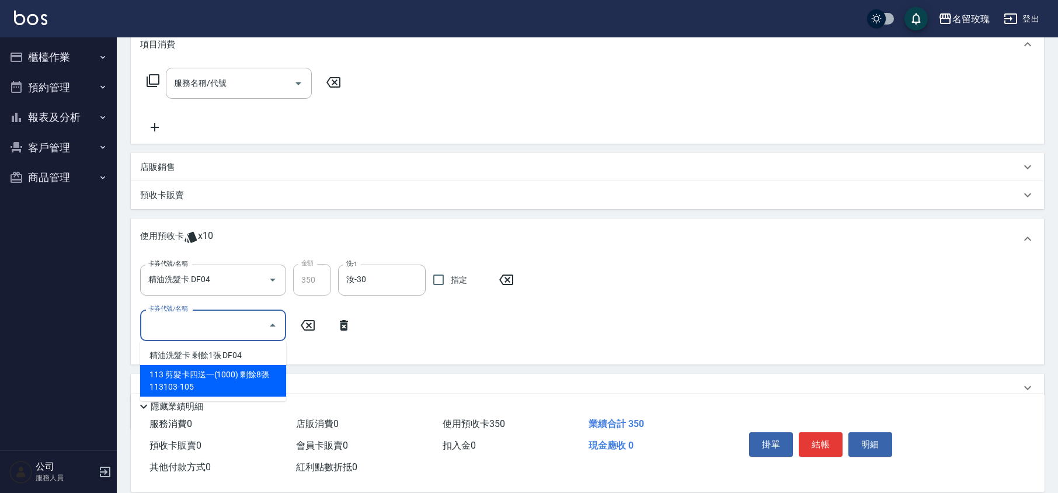
click at [215, 377] on div "113 剪髮卡四送一(1000) 剩餘8張 113103-105" at bounding box center [213, 381] width 146 height 32
type input "113 剪髮卡四送一[PHONE_NUMBER]"
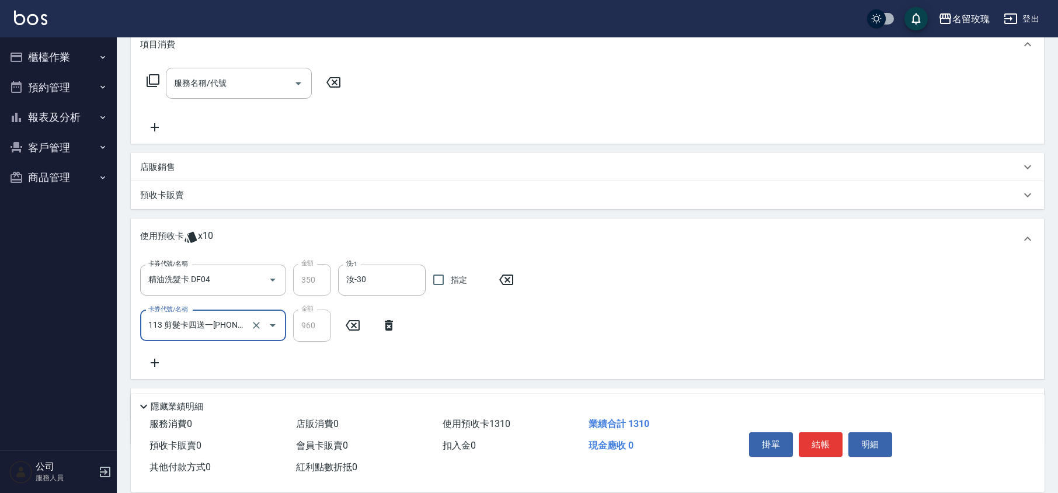
click at [342, 362] on div "卡券代號/名稱 精油洗髮卡 DF04 卡券代號/名稱 金額 350 金額 洗-1 汝-30 洗-1 指定 卡券代號/名稱 113 剪髮卡四送一[PHONE_N…" at bounding box center [587, 316] width 895 height 105
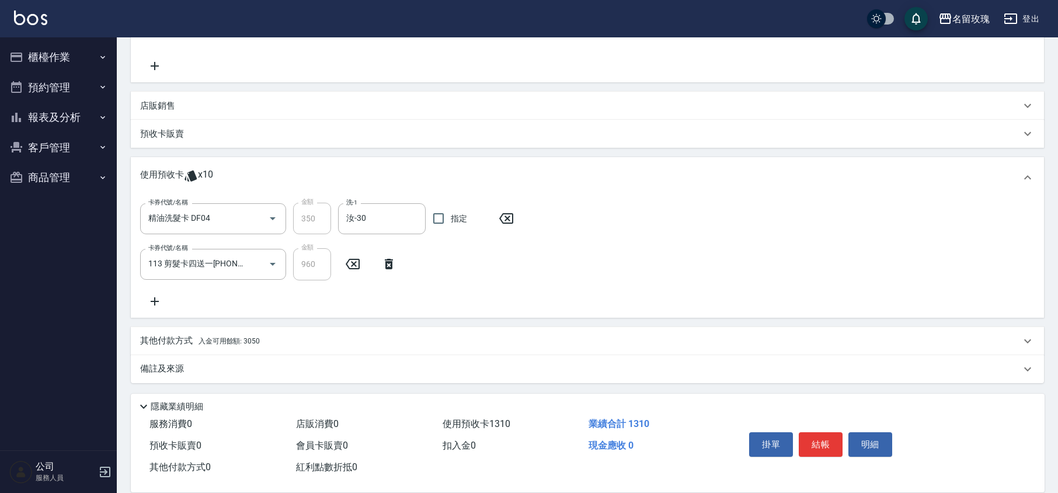
click at [173, 374] on p "備註及來源" at bounding box center [162, 369] width 44 height 12
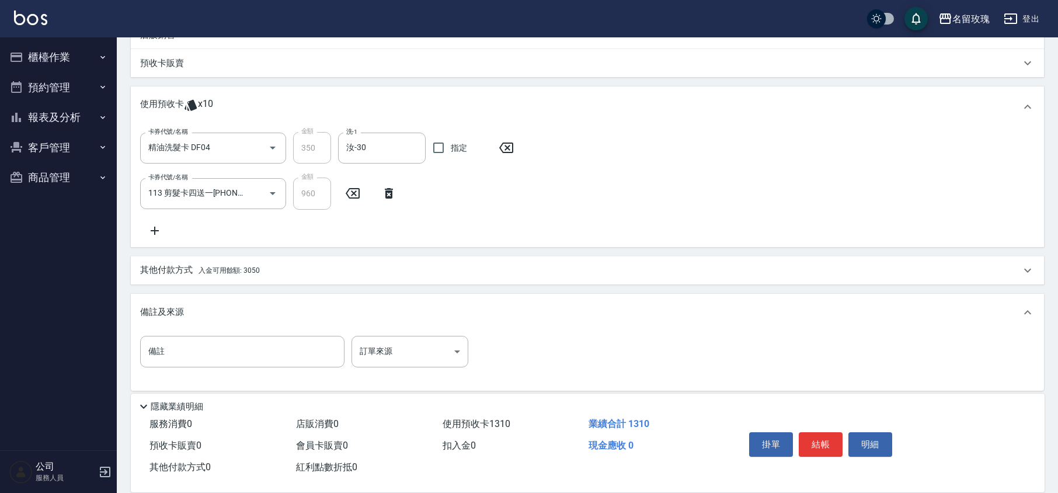
scroll to position [304, 0]
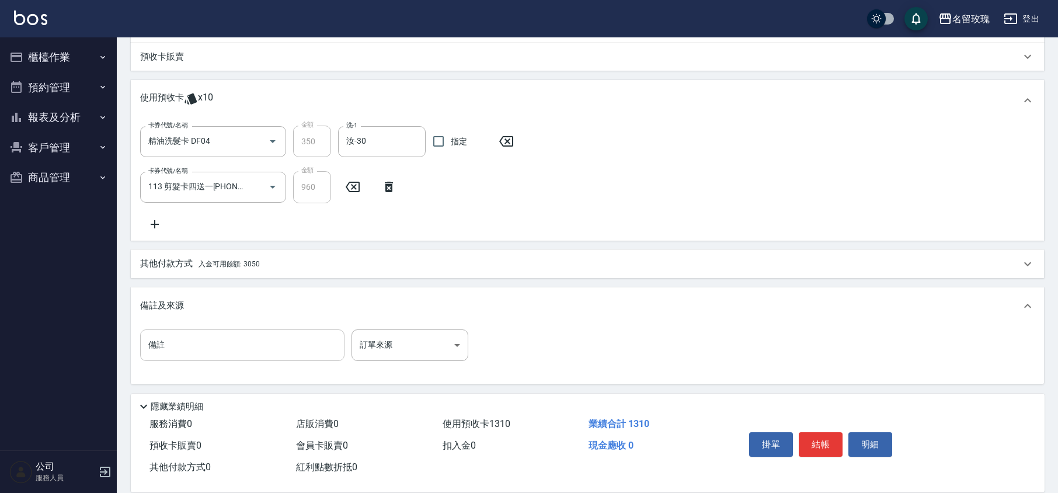
drag, startPoint x: 183, startPoint y: 367, endPoint x: 188, endPoint y: 360, distance: 8.8
click at [185, 364] on div "備註 備註 訂單來源 ​ 訂單來源" at bounding box center [587, 352] width 895 height 46
click at [190, 354] on input "備註" at bounding box center [242, 345] width 204 height 32
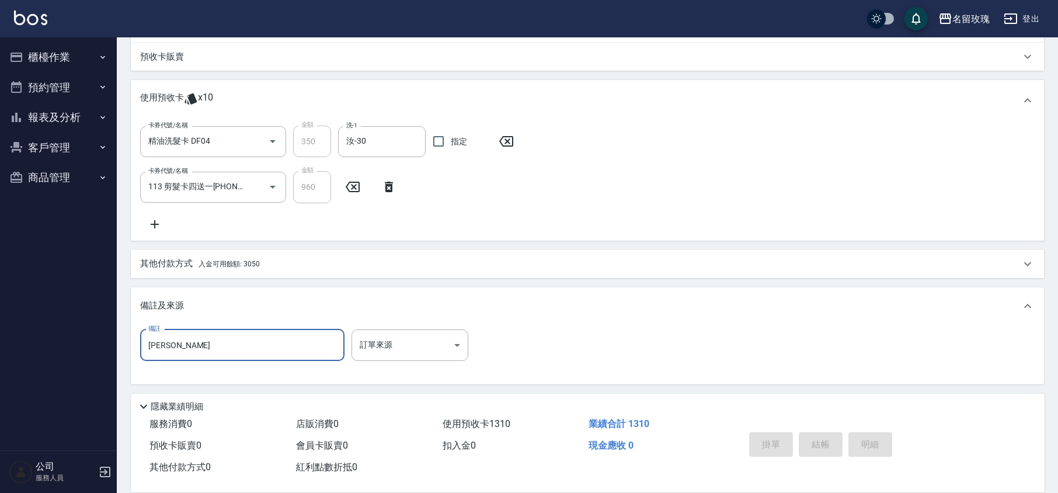
type input "[PERSON_NAME]"
type input "[DATE] 19:19"
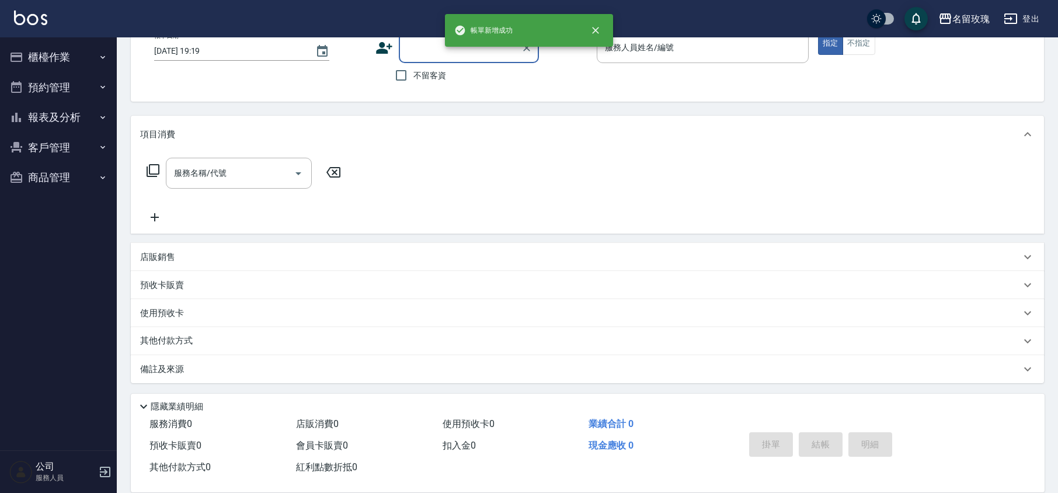
scroll to position [0, 0]
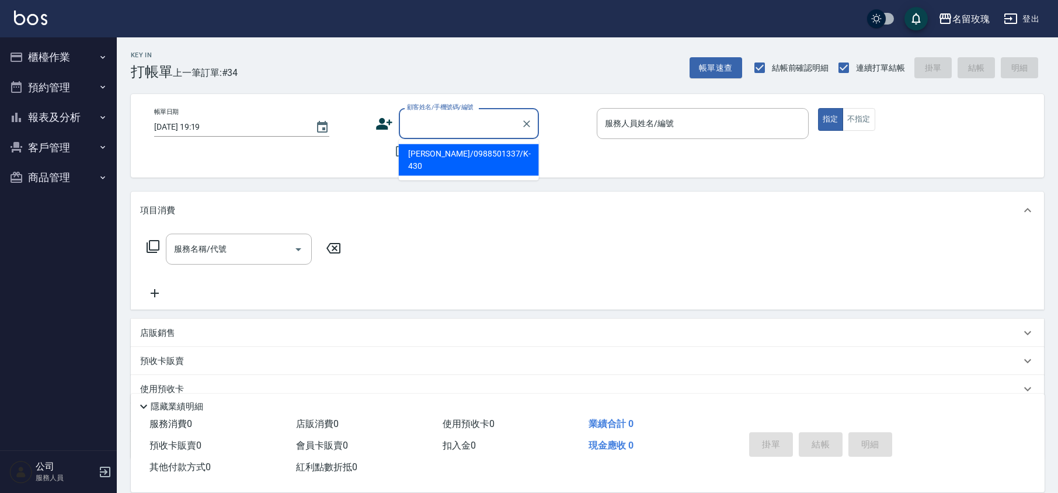
click at [451, 132] on input "顧客姓名/手機號碼/編號" at bounding box center [460, 123] width 112 height 20
click at [433, 152] on li "[PERSON_NAME]/090532058/k-017" at bounding box center [469, 160] width 140 height 32
type input "[PERSON_NAME]/090532058/k-017"
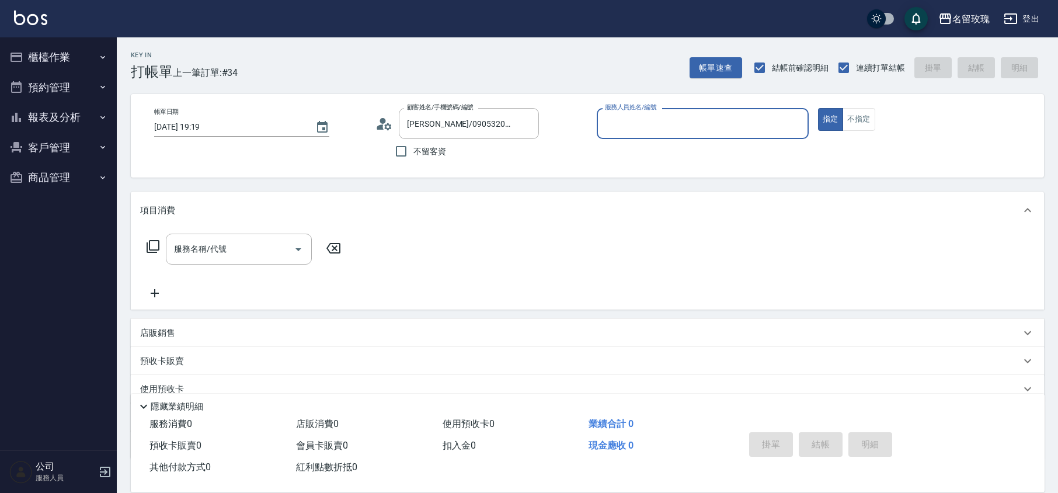
type input "KELLY-5"
click at [157, 246] on icon at bounding box center [153, 246] width 14 height 14
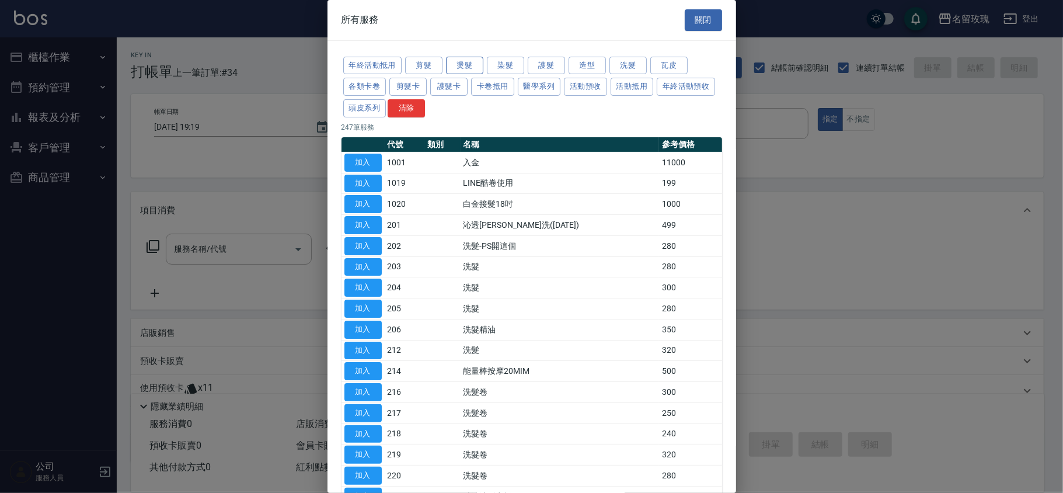
click at [468, 61] on button "燙髮" at bounding box center [464, 66] width 37 height 18
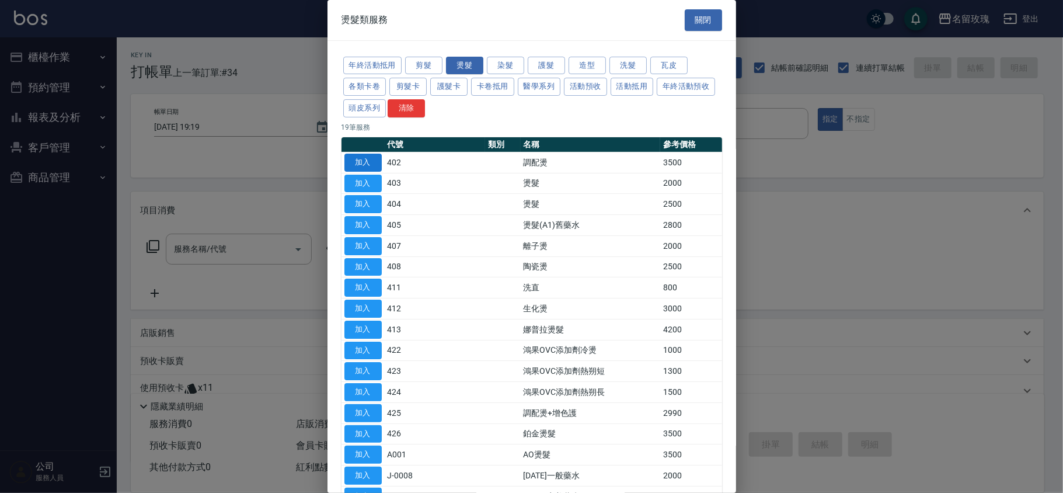
click at [361, 161] on button "加入" at bounding box center [363, 163] width 37 height 18
type input "調配燙(402)"
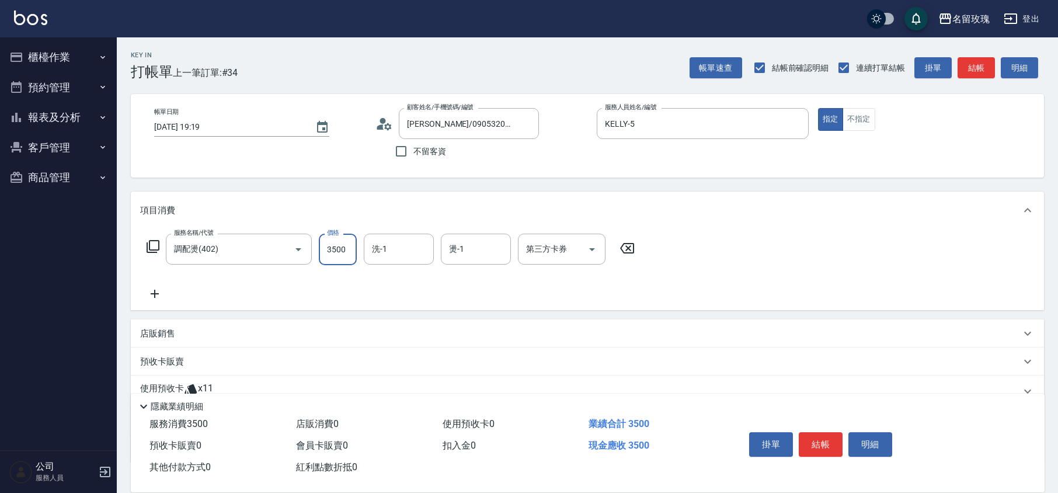
click at [344, 251] on input "3500" at bounding box center [338, 250] width 38 height 32
type input "4050"
type input "汝-30"
click at [159, 241] on icon at bounding box center [153, 246] width 14 height 14
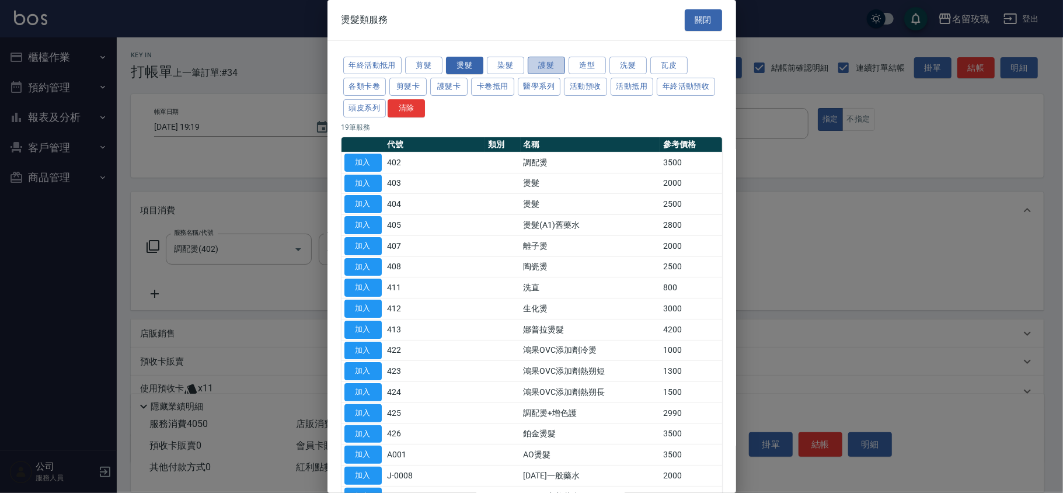
click at [551, 64] on button "護髮" at bounding box center [546, 66] width 37 height 18
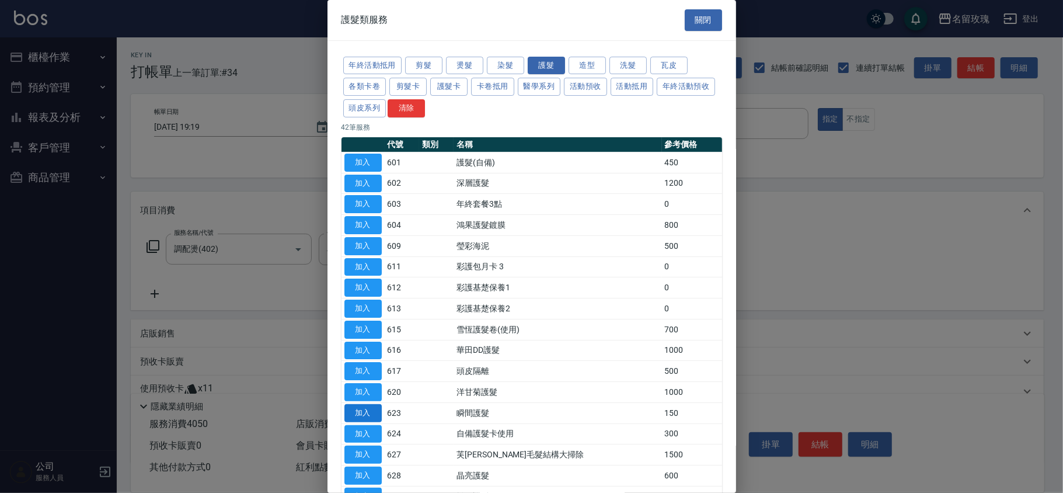
click at [364, 421] on button "加入" at bounding box center [363, 413] width 37 height 18
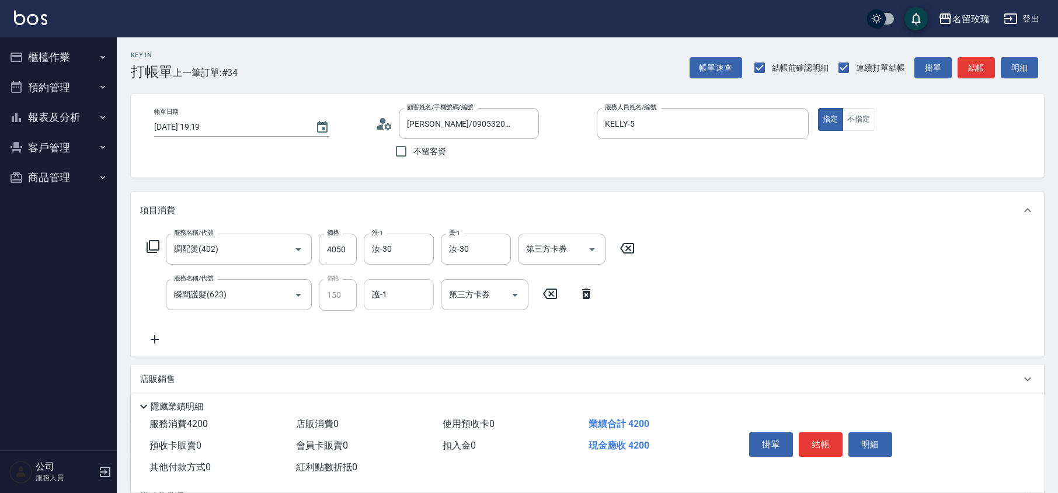
click at [412, 286] on input "護-1" at bounding box center [399, 294] width 60 height 20
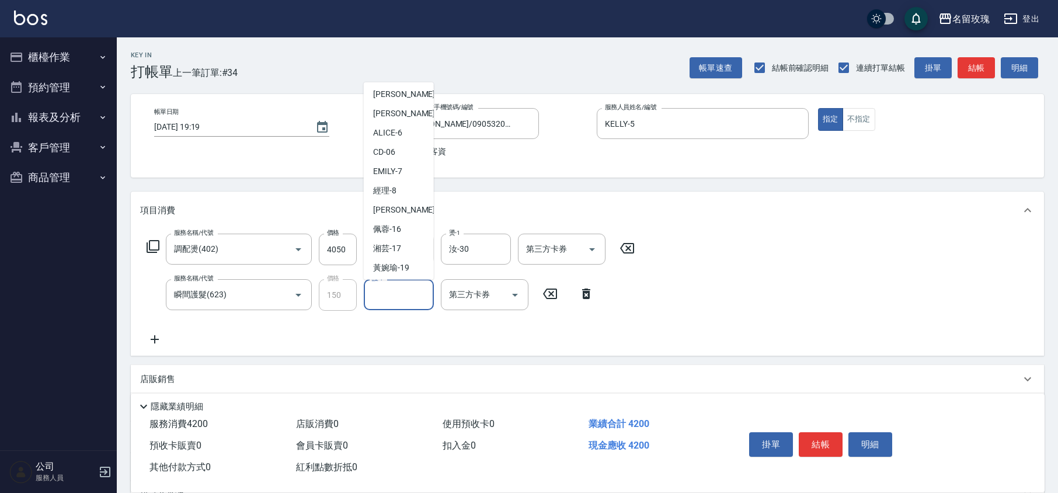
scroll to position [229, 0]
click at [391, 208] on span "汝 -30" at bounding box center [383, 207] width 20 height 12
type input "汝-30"
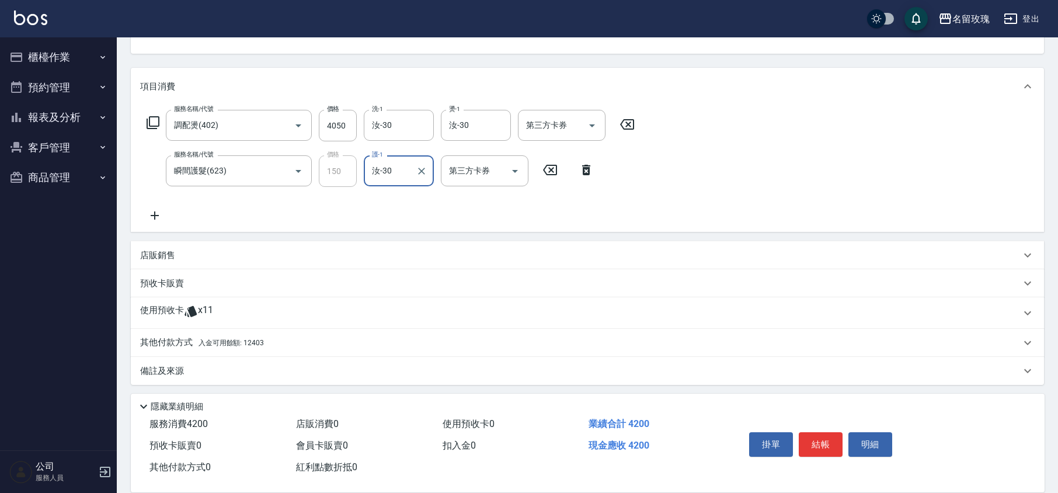
scroll to position [126, 0]
click at [153, 338] on p "其他付款方式 入金可用餘額: 12403" at bounding box center [202, 341] width 124 height 13
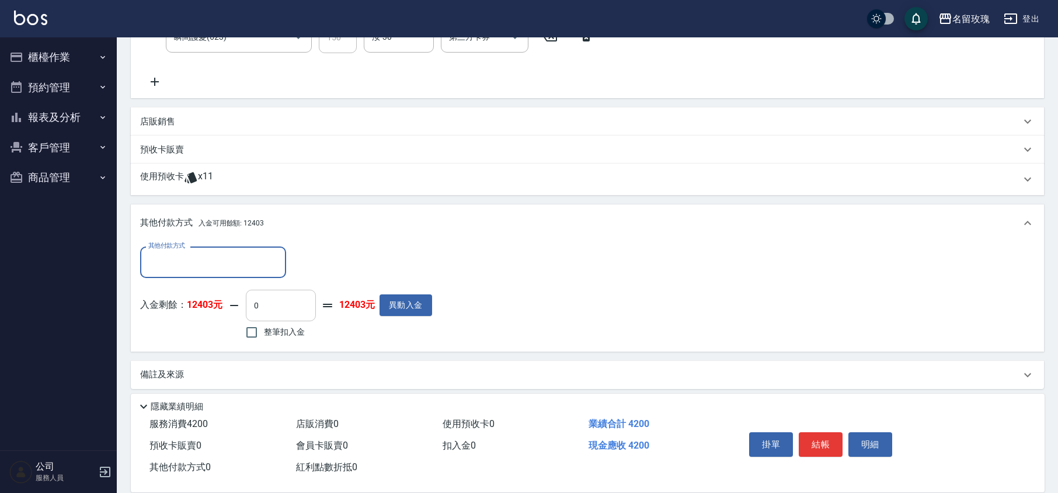
scroll to position [263, 0]
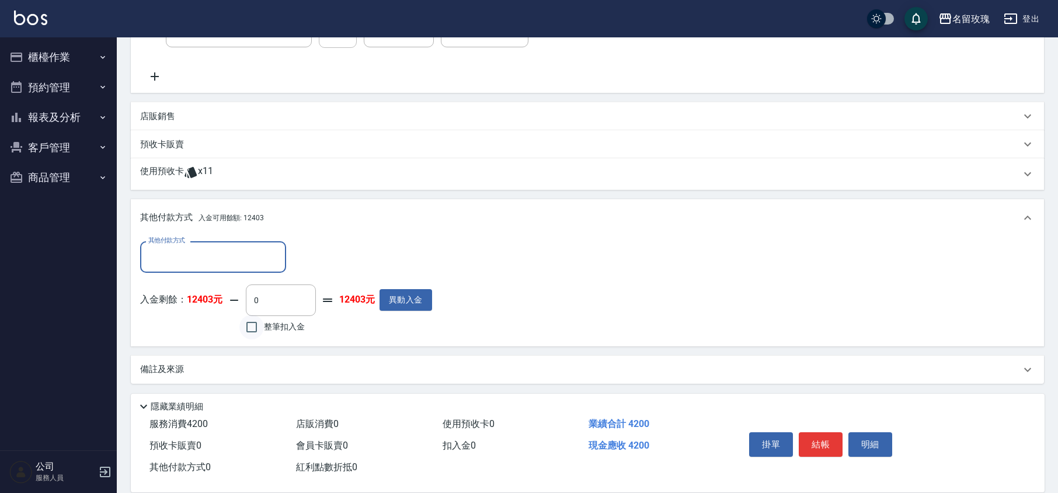
click at [262, 328] on input "整筆扣入金" at bounding box center [251, 327] width 25 height 25
checkbox input "true"
type input "4200"
click at [167, 368] on p "備註及來源" at bounding box center [162, 369] width 44 height 12
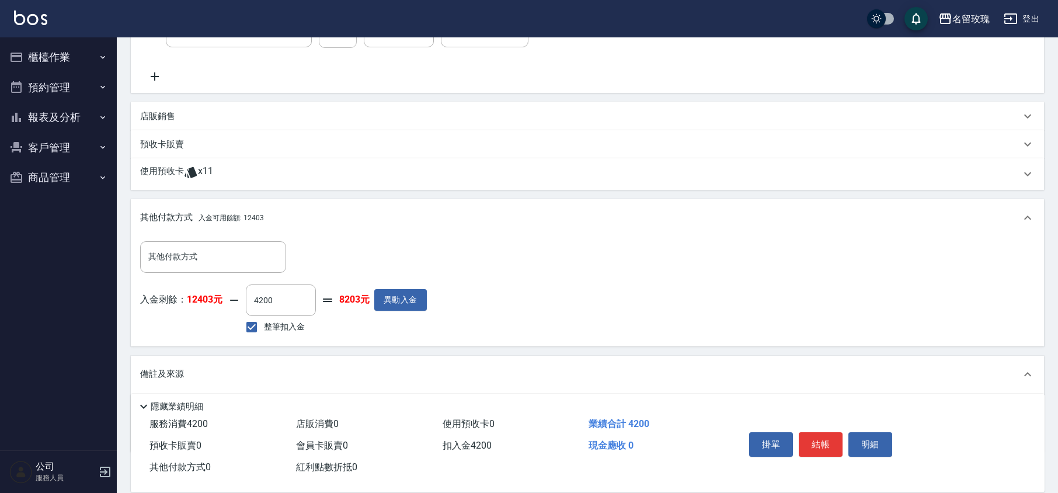
scroll to position [322, 0]
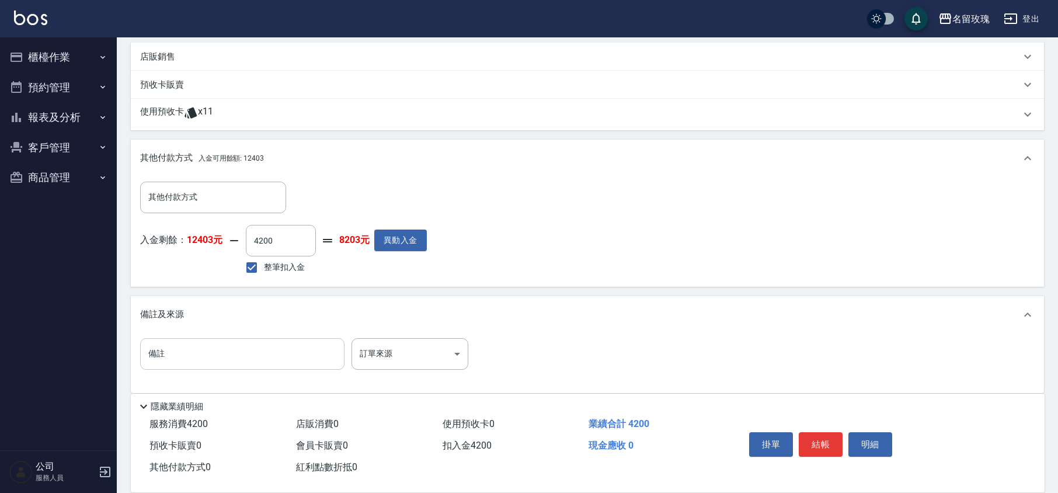
drag, startPoint x: 187, startPoint y: 360, endPoint x: 207, endPoint y: 355, distance: 19.8
click at [189, 358] on input "備註" at bounding box center [242, 354] width 204 height 32
type input "小女兒[PERSON_NAME]"
click at [448, 256] on div "其他付款方式 其他付款方式 入金剩餘： 12403元 4200 ​ 整筆扣入金 8203元 異動入金" at bounding box center [587, 229] width 895 height 95
type input "[DATE] 19:23"
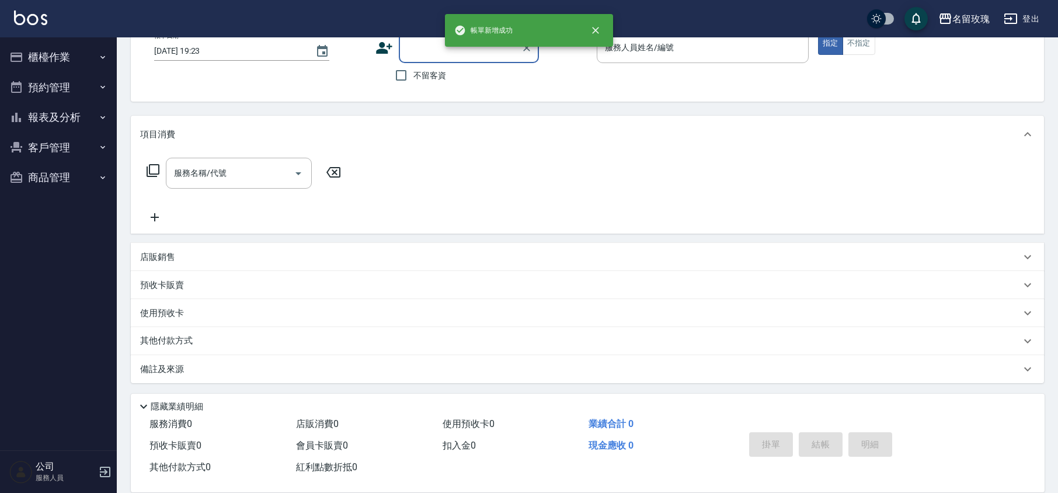
scroll to position [0, 0]
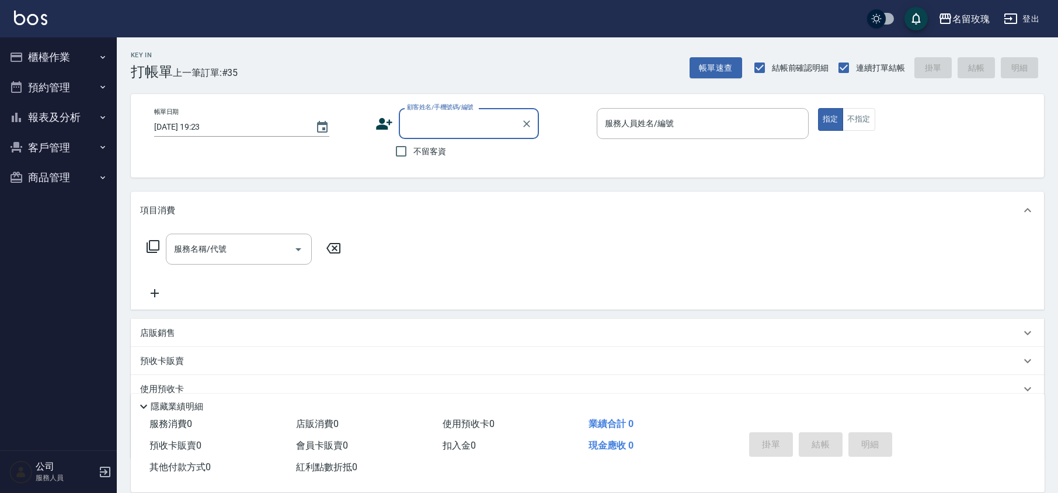
click at [71, 51] on button "櫃檯作業" at bounding box center [58, 57] width 107 height 30
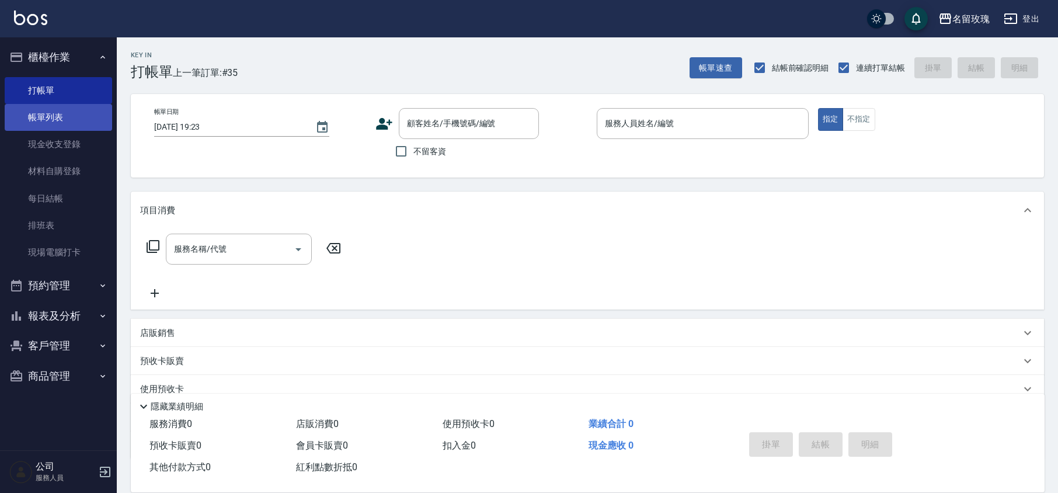
click at [71, 119] on link "帳單列表" at bounding box center [58, 117] width 107 height 27
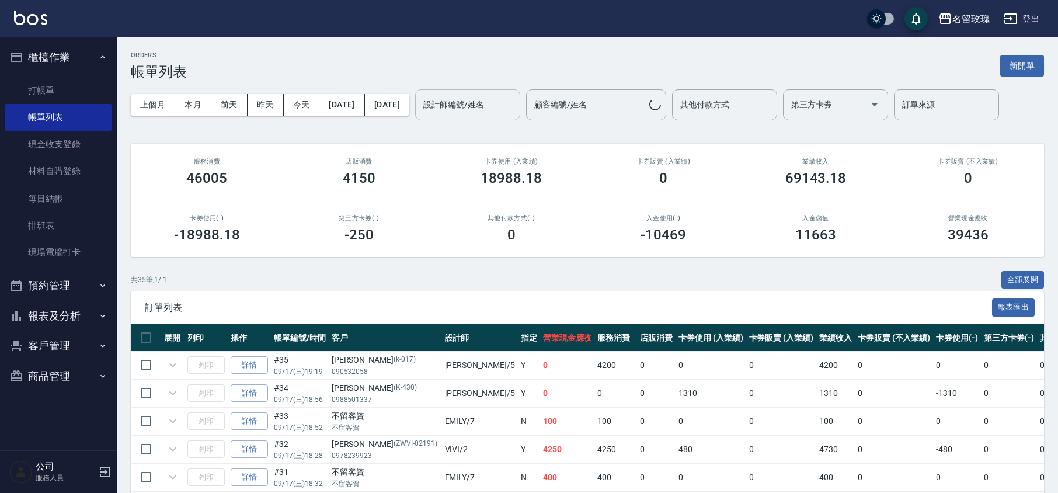
click at [514, 101] on div "設計師編號/姓名 設計師編號/姓名" at bounding box center [467, 104] width 105 height 31
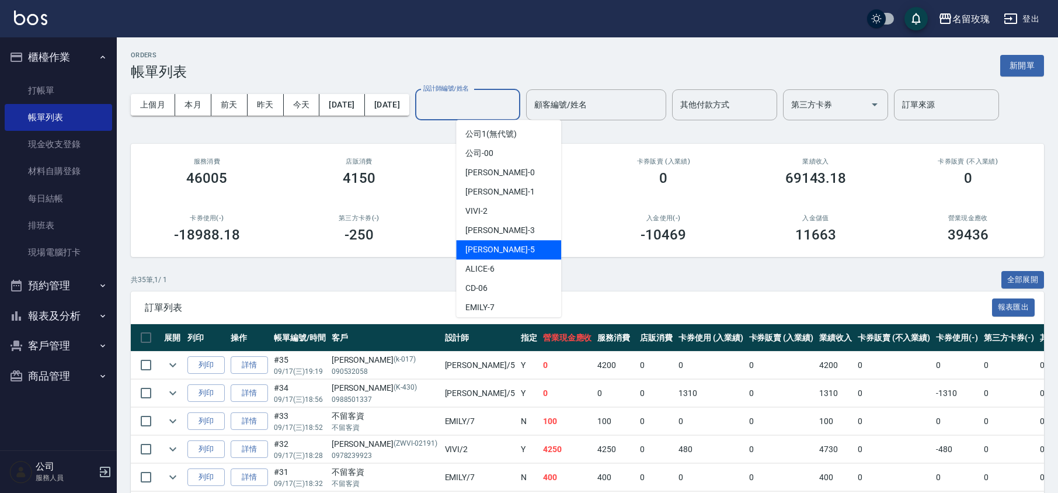
click at [501, 246] on div "[PERSON_NAME] -5" at bounding box center [508, 249] width 105 height 19
type input "KELLY-5"
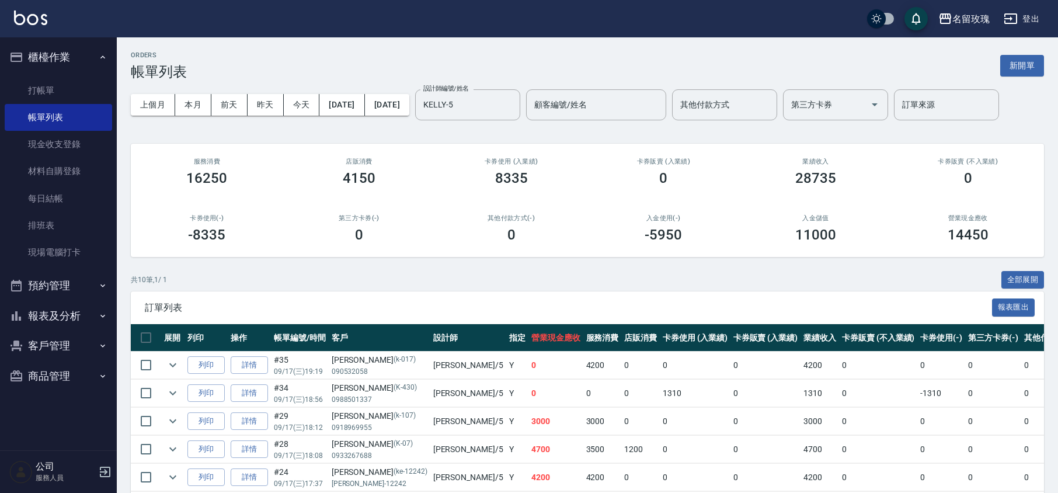
click at [514, 58] on div "ORDERS 帳單列表 新開單" at bounding box center [587, 65] width 913 height 29
click at [51, 329] on button "報表及分析" at bounding box center [58, 316] width 107 height 30
click at [64, 400] on link "互助日報表" at bounding box center [58, 402] width 107 height 27
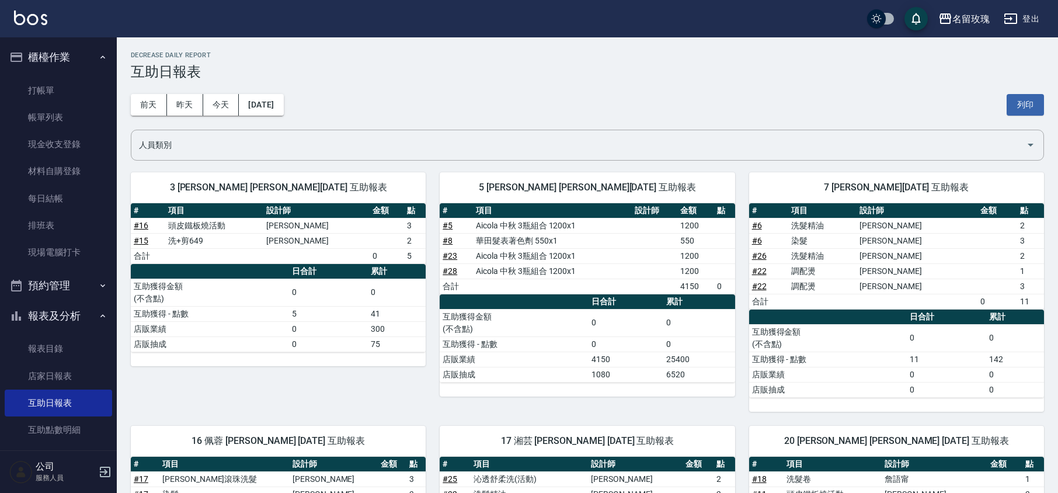
click at [363, 93] on div "[DATE] [DATE] [DATE] [DATE] 列印" at bounding box center [587, 105] width 913 height 50
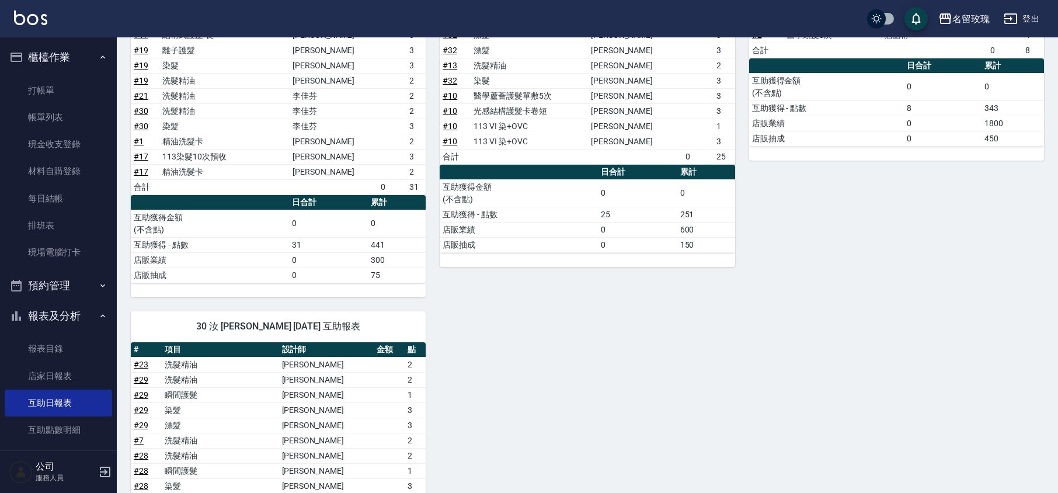
scroll to position [785, 0]
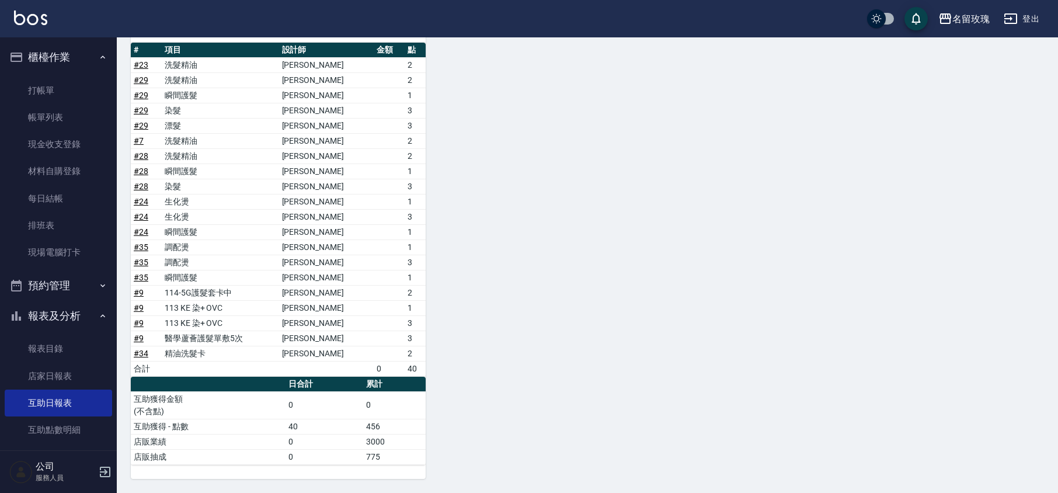
drag, startPoint x: 50, startPoint y: 308, endPoint x: 52, endPoint y: 299, distance: 9.6
click at [50, 308] on button "報表及分析" at bounding box center [58, 316] width 107 height 30
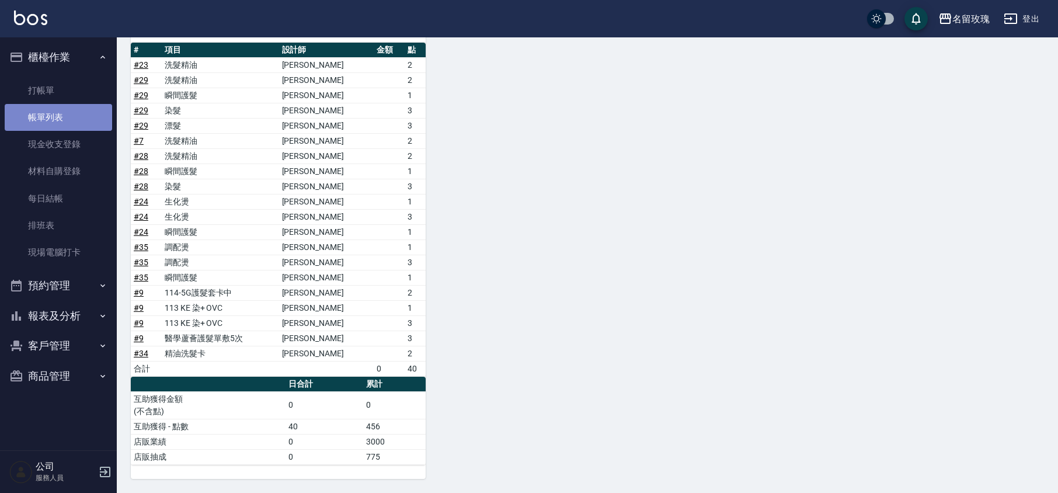
click at [61, 117] on link "帳單列表" at bounding box center [58, 117] width 107 height 27
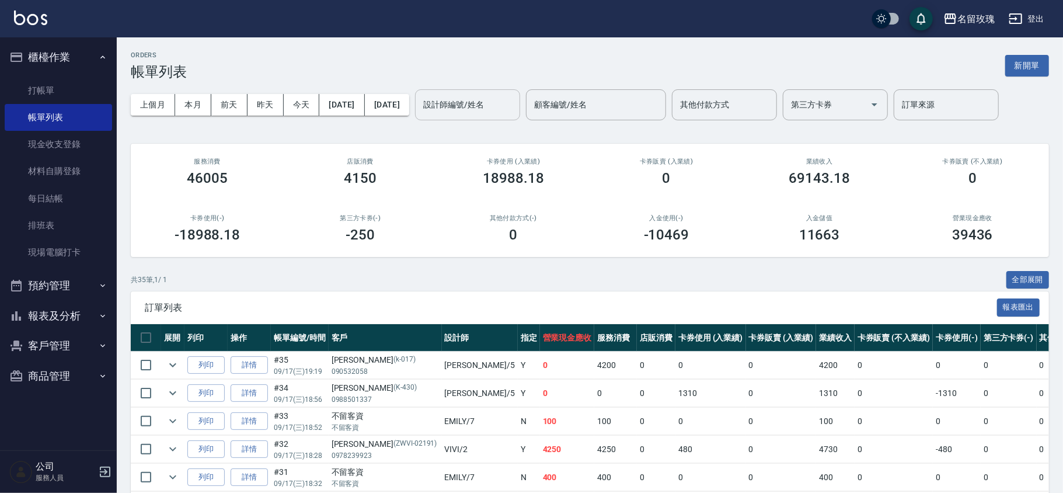
click at [515, 106] on input "設計師編號/姓名" at bounding box center [467, 105] width 95 height 20
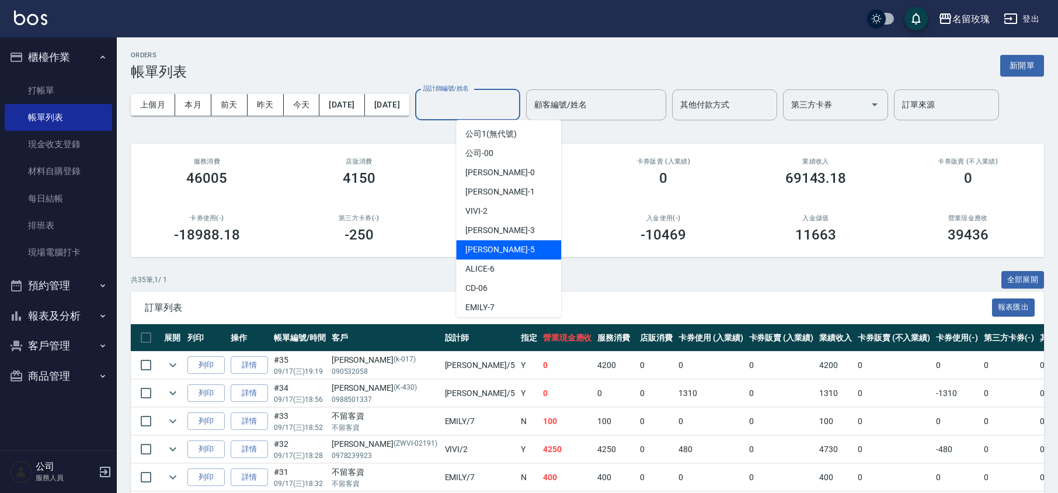
click at [508, 244] on div "[PERSON_NAME] -5" at bounding box center [508, 249] width 105 height 19
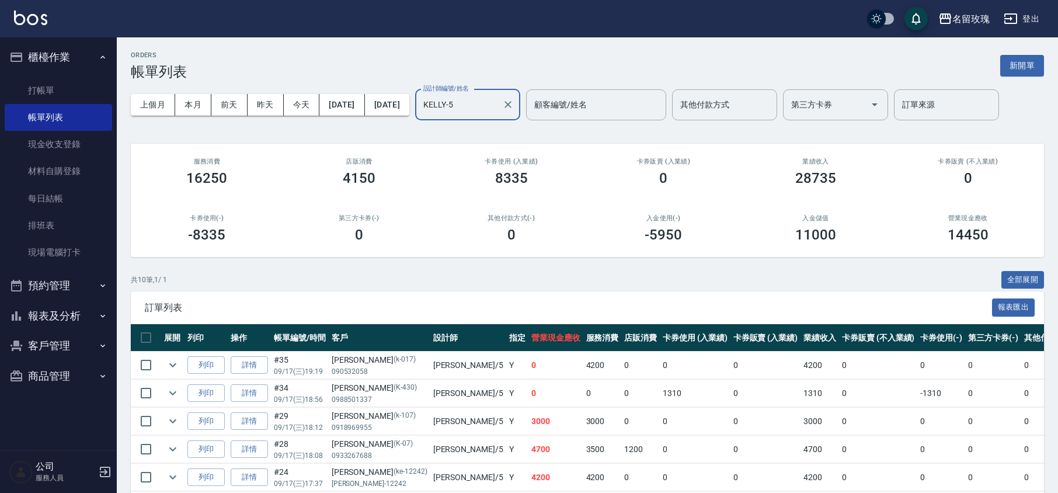
click at [521, 64] on div "ORDERS 帳單列表 新開單" at bounding box center [587, 65] width 913 height 29
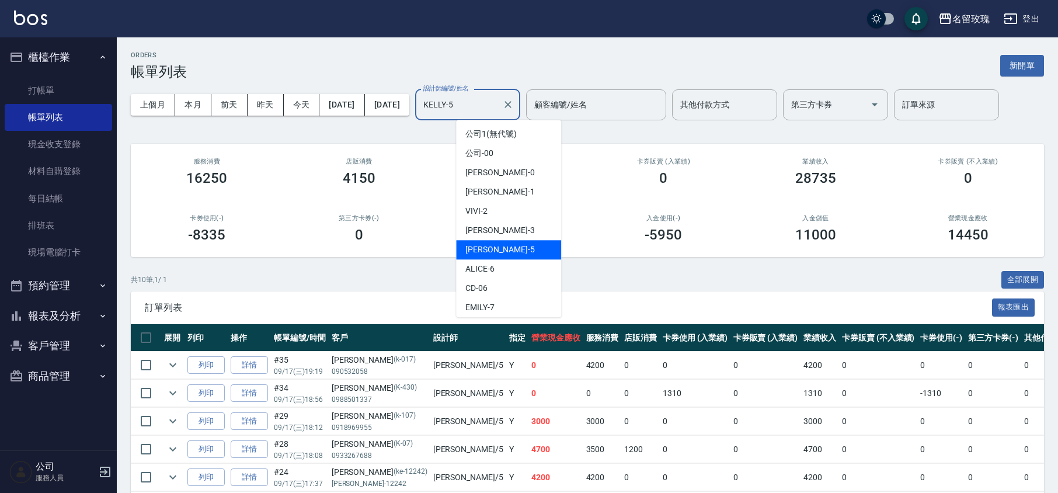
click at [498, 99] on input "KELLY-5" at bounding box center [458, 105] width 77 height 20
click at [498, 208] on div "VIVI -2" at bounding box center [508, 210] width 105 height 19
type input "VIVI-2"
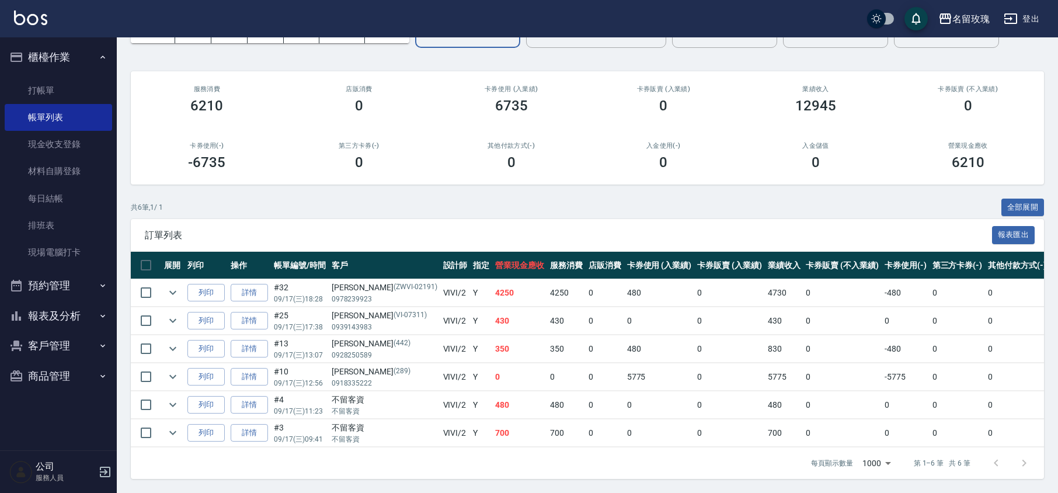
scroll to position [87, 0]
click at [164, 284] on button "expand row" at bounding box center [173, 293] width 18 height 18
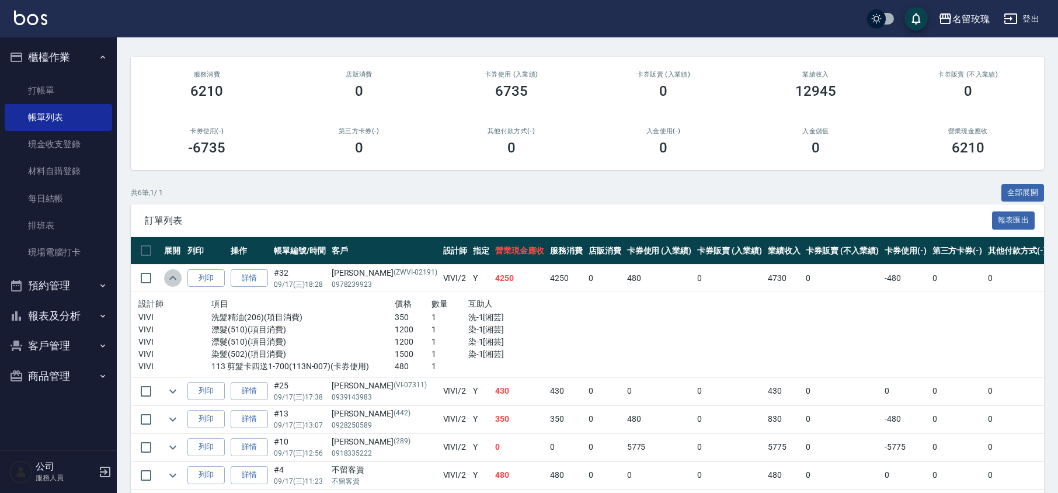
click at [164, 278] on button "expand row" at bounding box center [173, 278] width 18 height 18
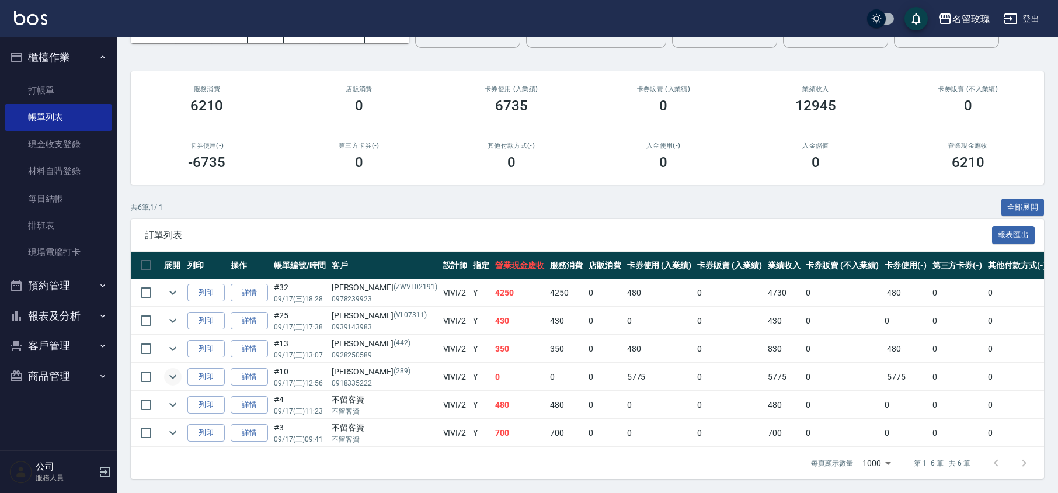
click at [178, 370] on icon "expand row" at bounding box center [173, 377] width 14 height 14
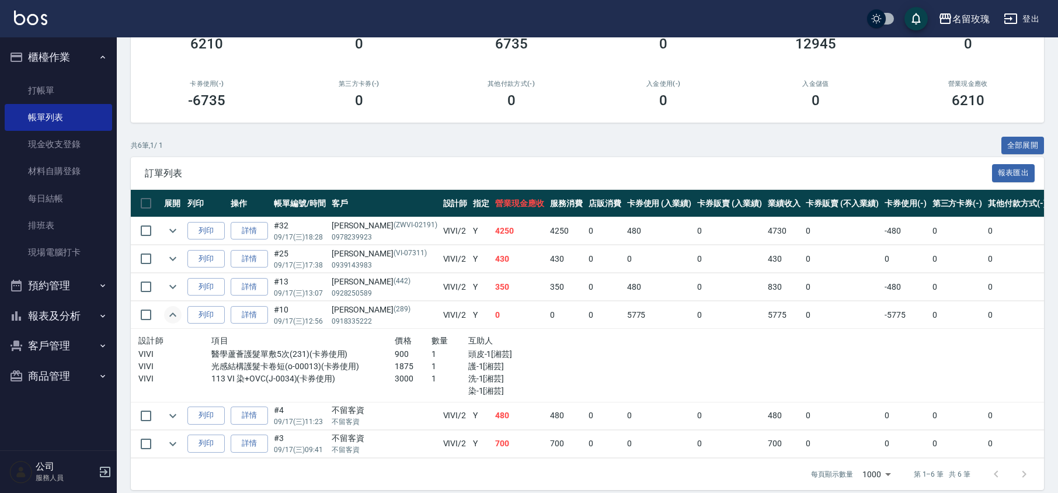
scroll to position [159, 0]
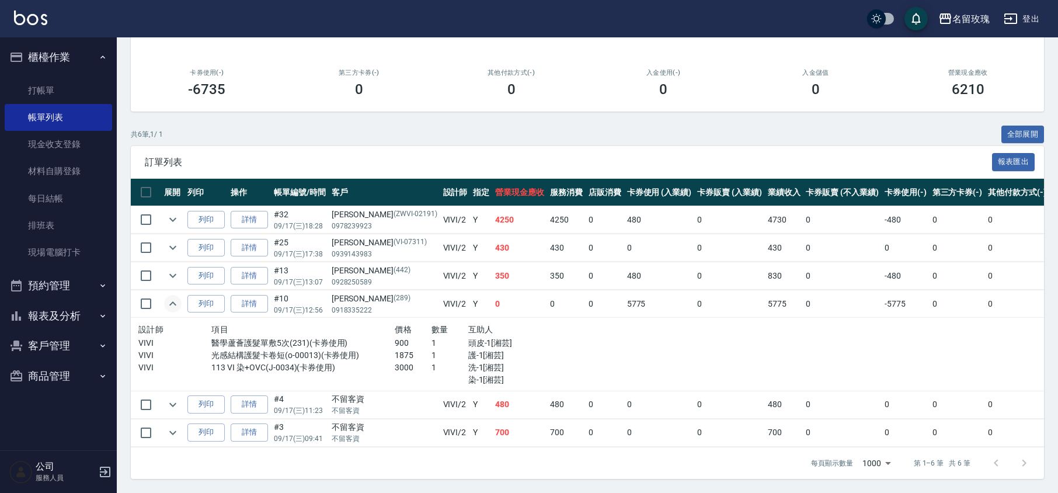
click at [168, 297] on icon "expand row" at bounding box center [173, 304] width 14 height 14
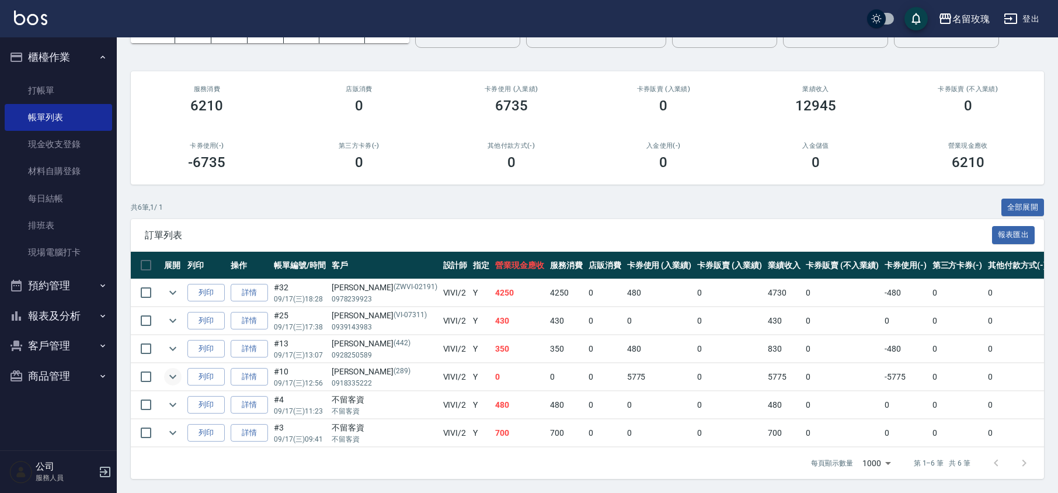
scroll to position [87, 0]
click at [169, 370] on icon "expand row" at bounding box center [173, 377] width 14 height 14
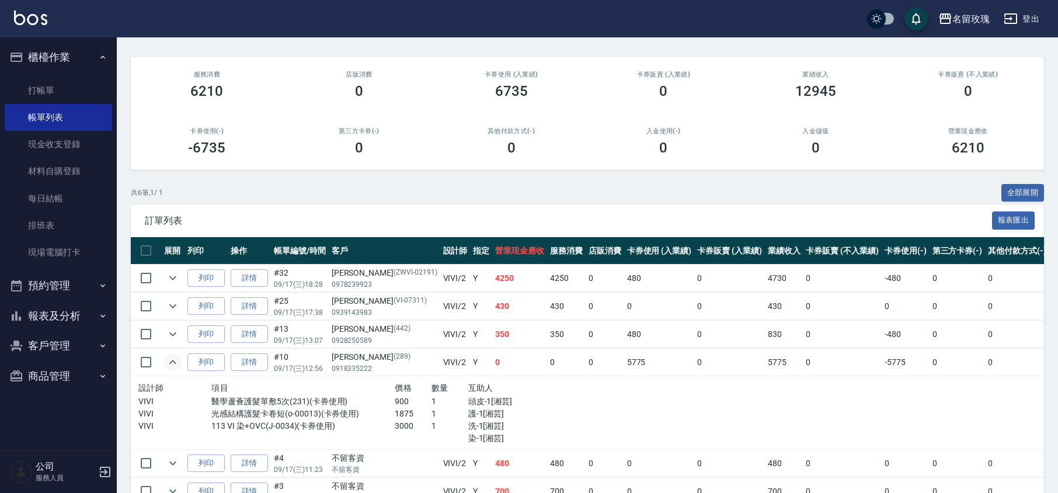
scroll to position [159, 0]
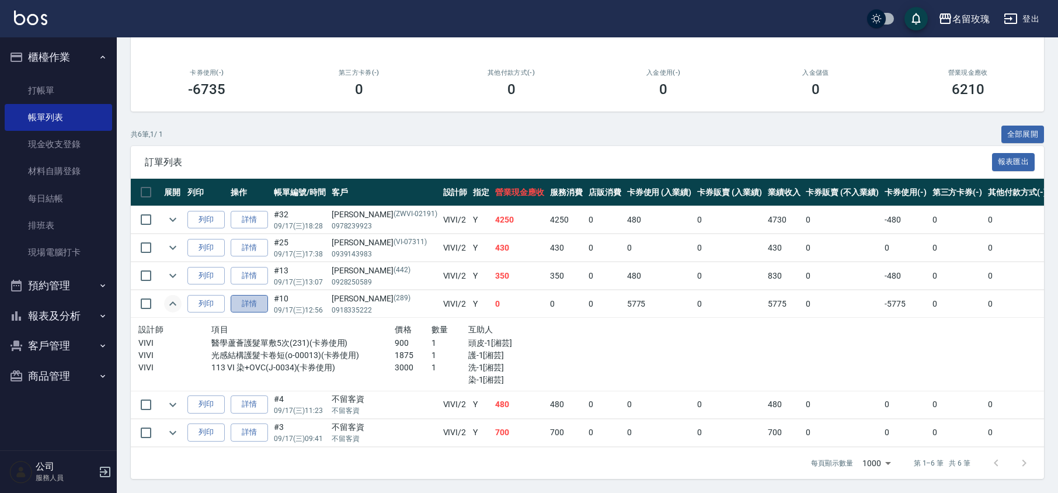
click at [251, 295] on link "詳情" at bounding box center [249, 304] width 37 height 18
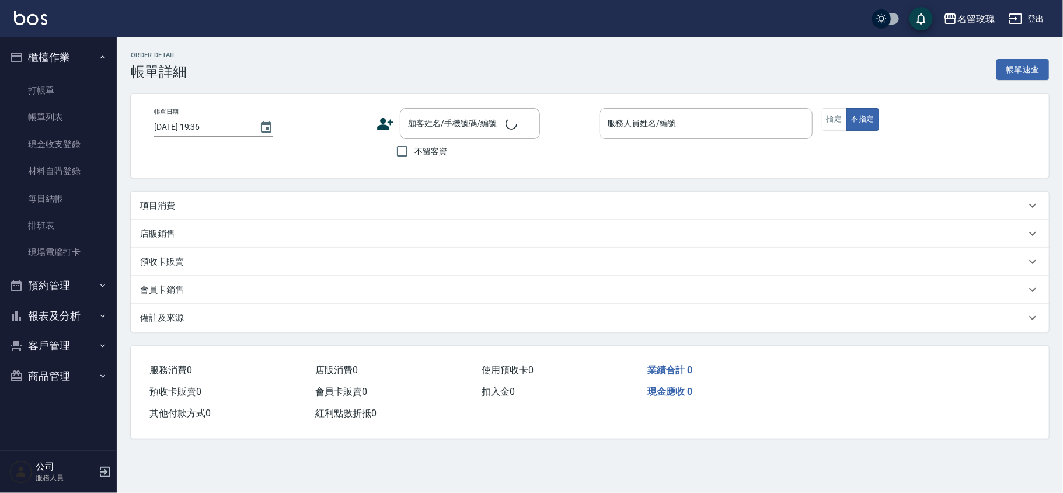
type input "[DATE] 12:56"
type input "VIVI-2"
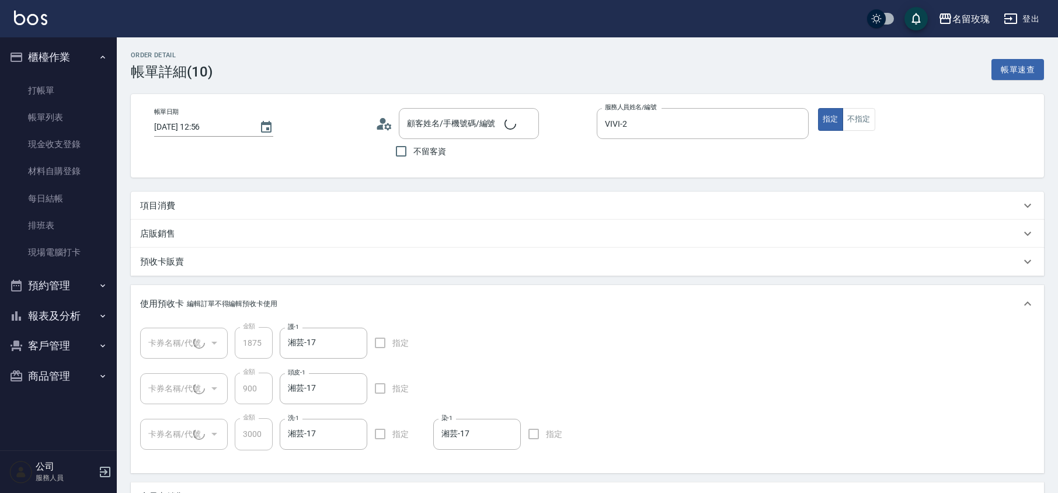
type input "光感結構護髮卡卷短(1/1) 11403057-59"
type input "醫學蘆薈護髮單敷5次(1/1) 11007227-29"
type input "113 VI 染+OVC(1/1) 113L209-221"
type input "[PERSON_NAME]/0918335222/289"
click at [156, 206] on p "項目消費" at bounding box center [157, 206] width 35 height 12
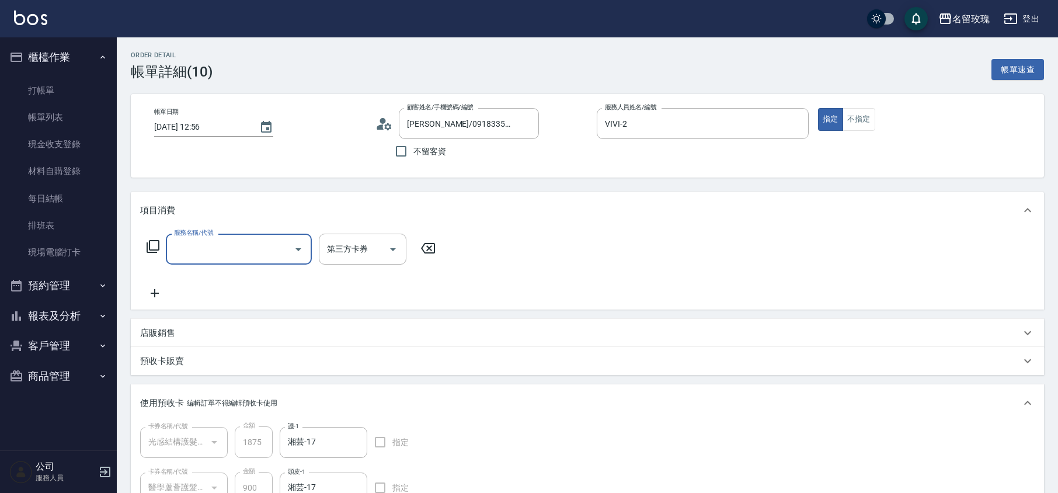
scroll to position [1, 0]
click at [156, 244] on icon at bounding box center [153, 246] width 14 height 14
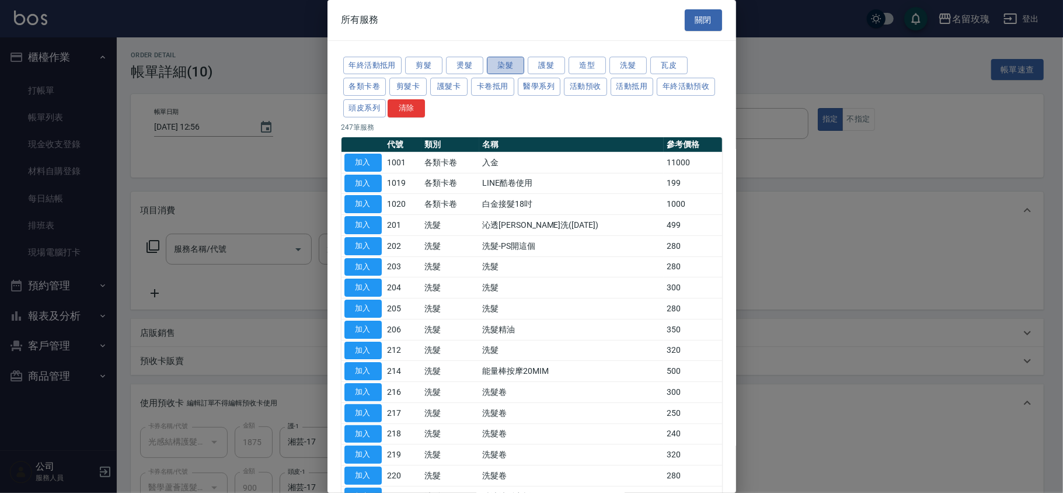
click at [505, 68] on button "染髮" at bounding box center [505, 66] width 37 height 18
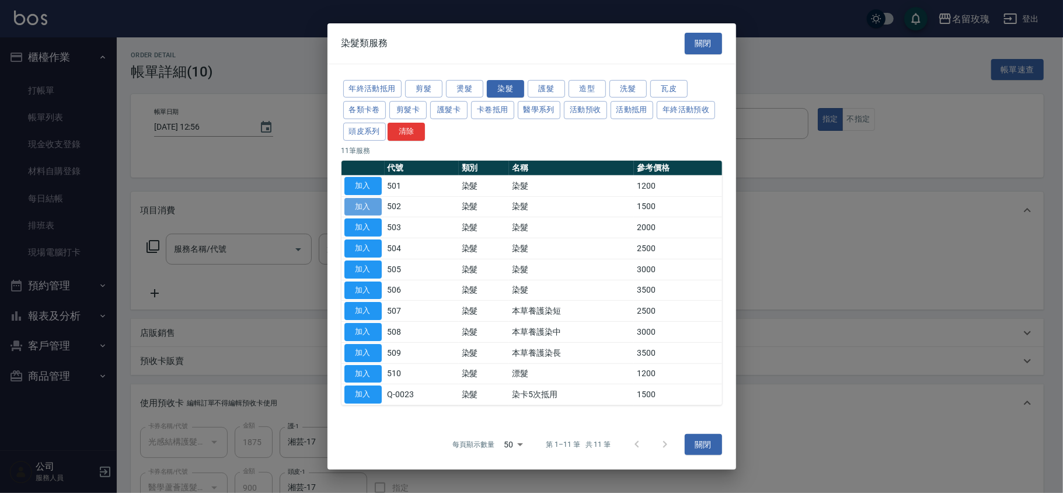
click at [362, 207] on button "加入" at bounding box center [363, 206] width 37 height 18
type input "染髮(502)"
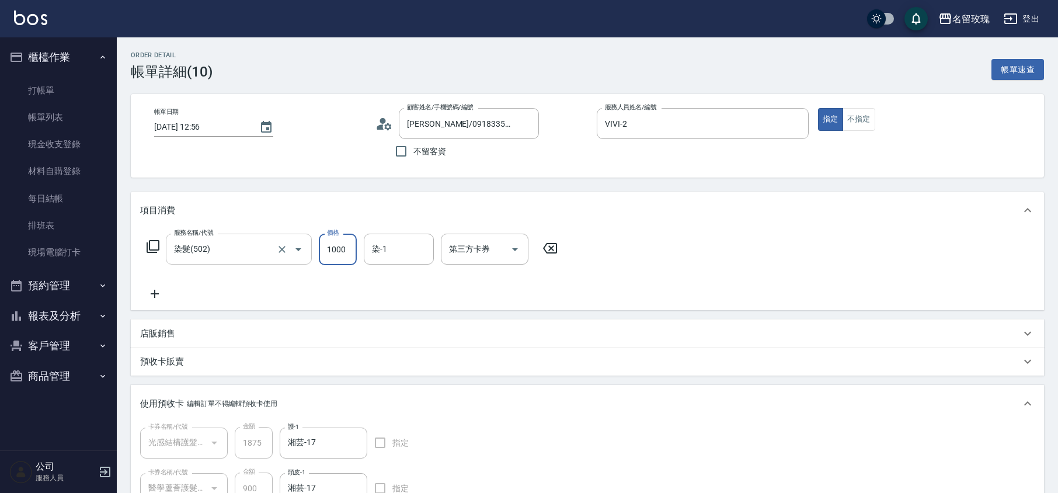
type input "1000"
type input "湘芸-17"
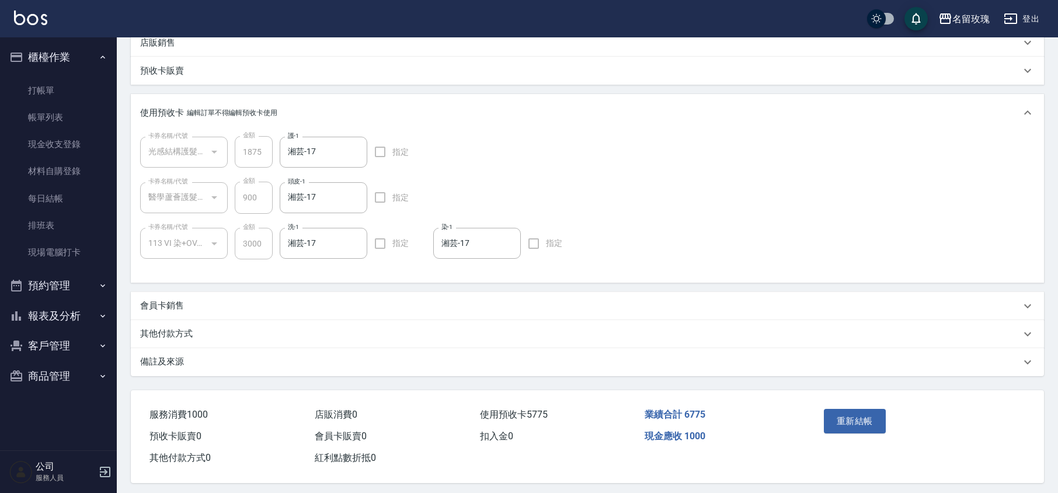
scroll to position [297, 0]
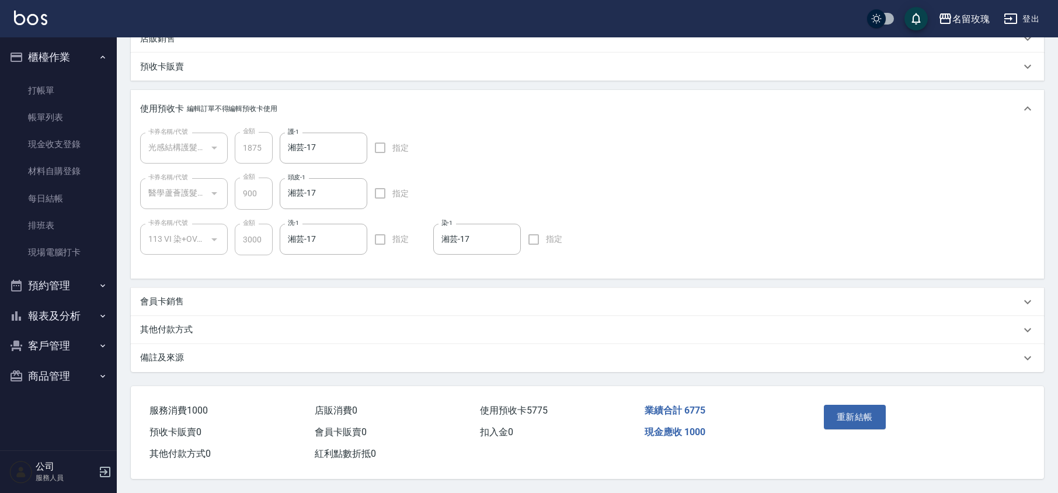
click at [201, 324] on div "其他付款方式" at bounding box center [580, 330] width 881 height 12
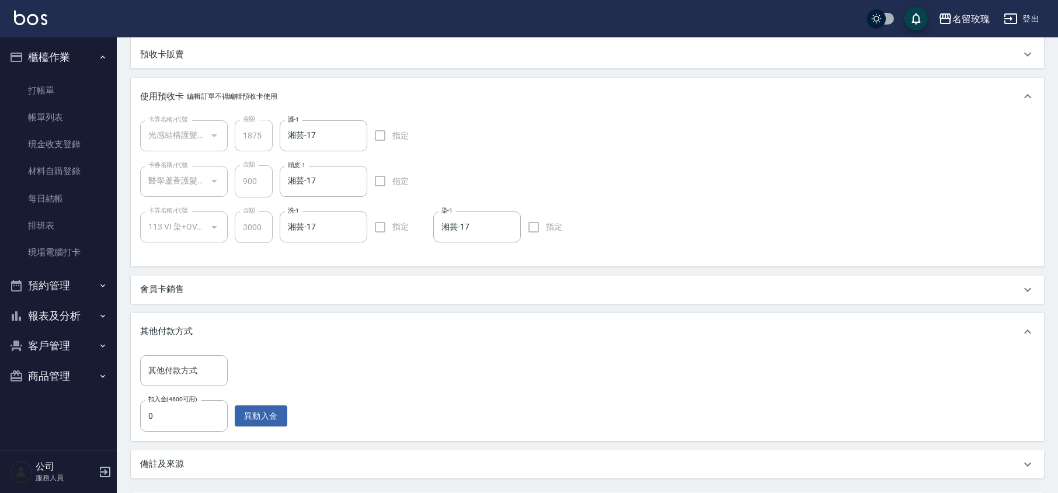
scroll to position [416, 0]
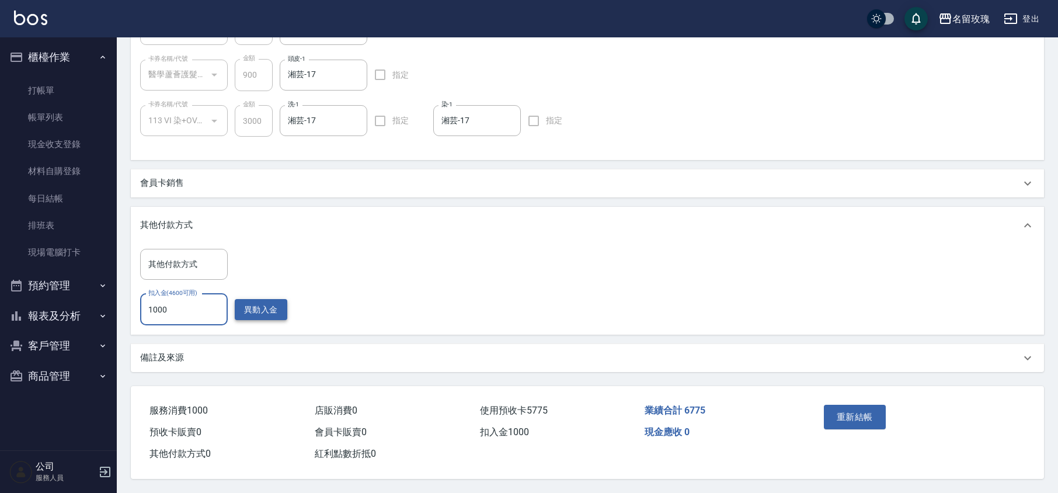
type input "1000"
click at [265, 306] on button "異動入金" at bounding box center [261, 310] width 53 height 22
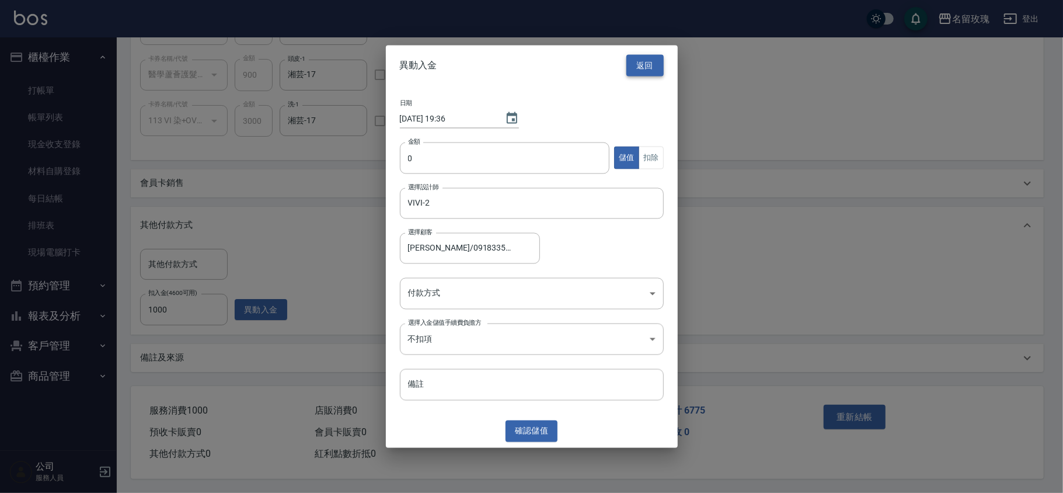
click at [657, 61] on button "返回" at bounding box center [645, 66] width 37 height 22
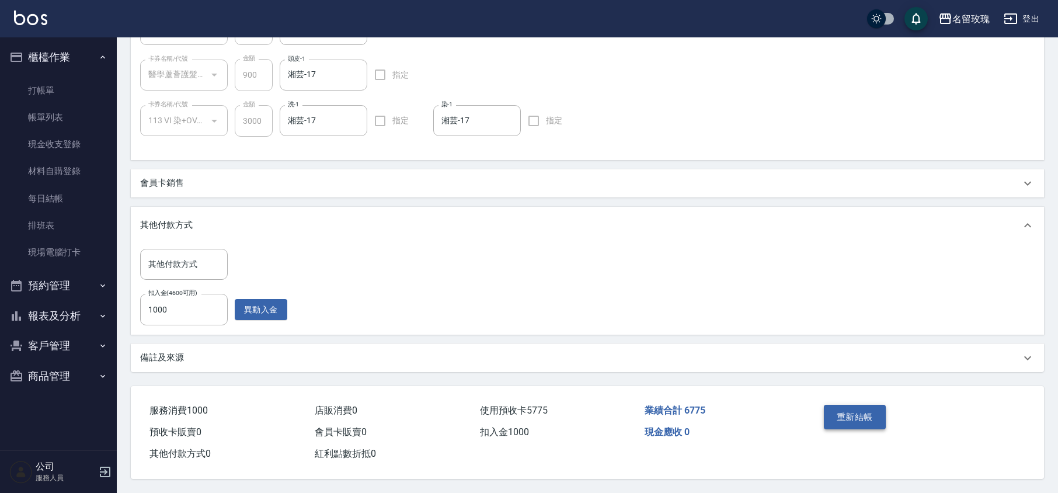
click at [876, 407] on button "重新結帳" at bounding box center [855, 417] width 62 height 25
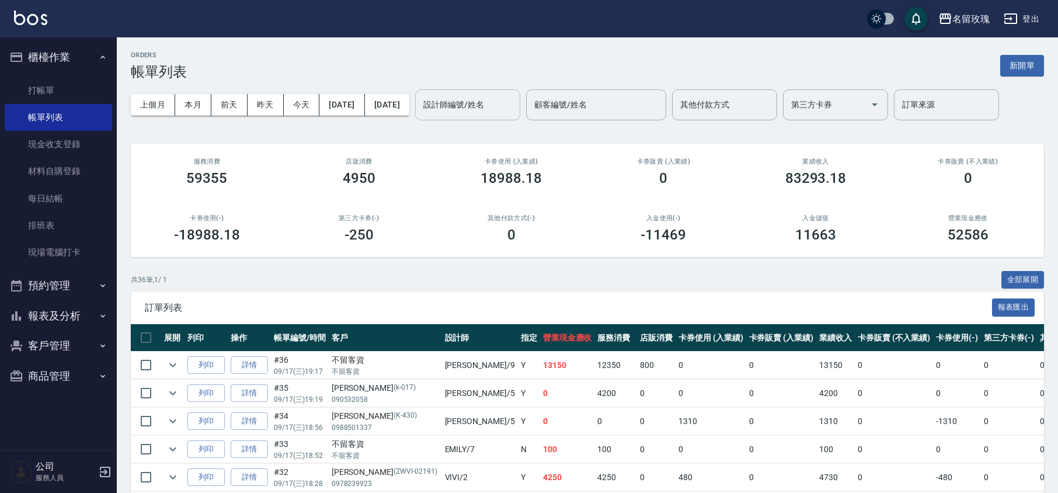
click at [500, 98] on input "設計師編號/姓名" at bounding box center [467, 105] width 95 height 20
click at [81, 86] on link "打帳單" at bounding box center [58, 90] width 107 height 27
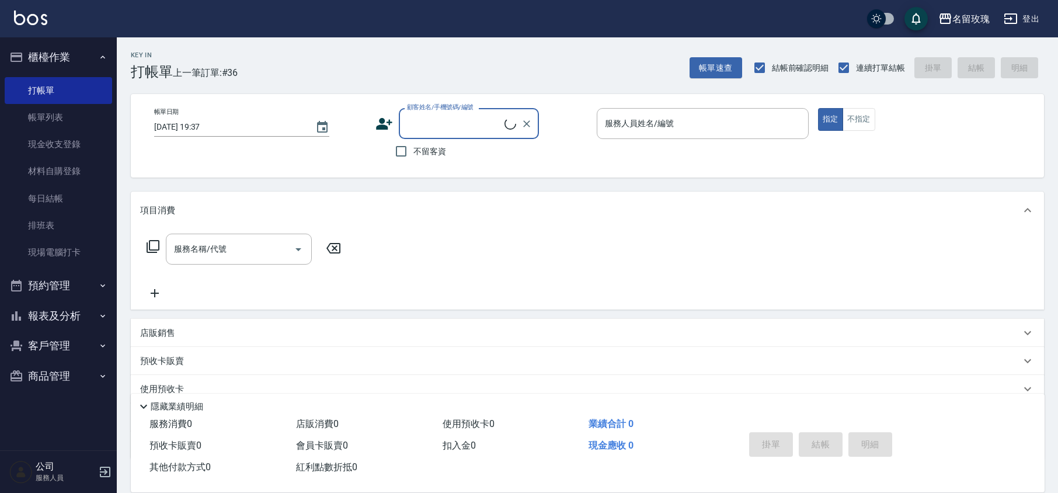
click at [473, 120] on input "顧客姓名/手機號碼/編號" at bounding box center [454, 123] width 100 height 20
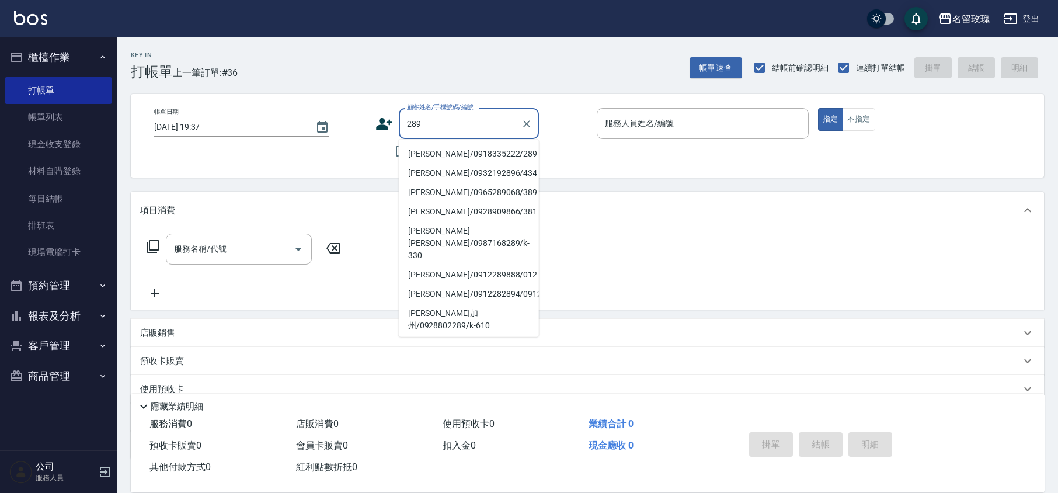
click at [498, 156] on li "[PERSON_NAME]/0918335222/289" at bounding box center [469, 153] width 140 height 19
type input "[PERSON_NAME]/0918335222/289"
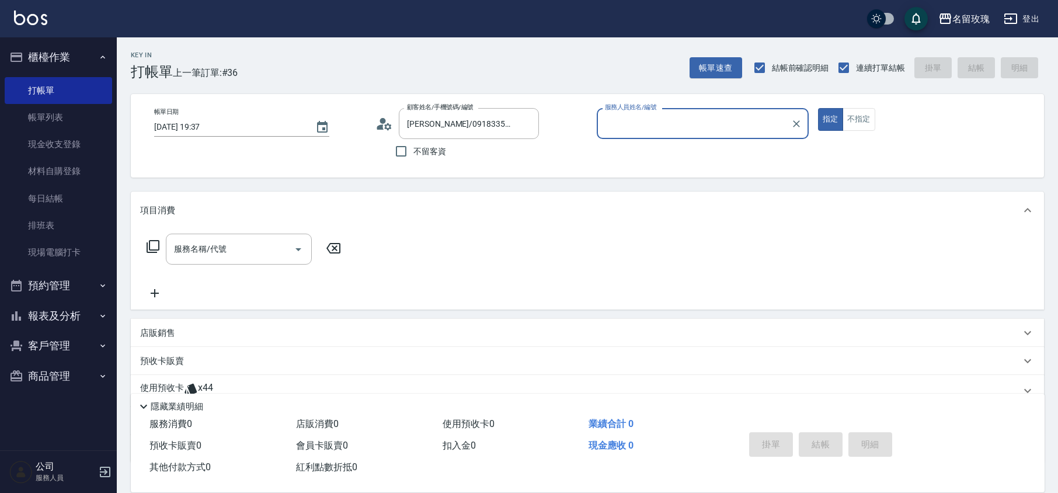
type input "VIVI-2"
click at [527, 128] on icon "Clear" at bounding box center [527, 124] width 12 height 12
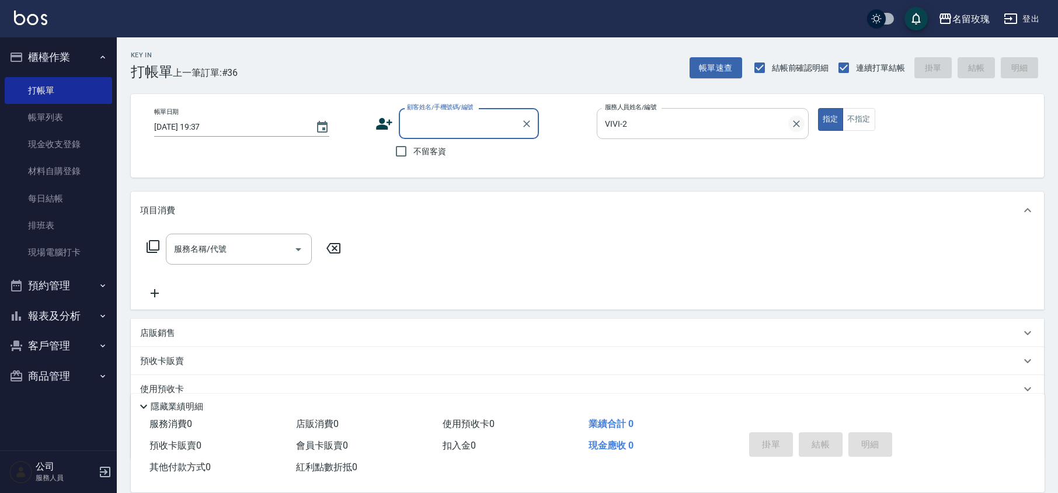
click at [795, 123] on icon "Clear" at bounding box center [797, 124] width 12 height 12
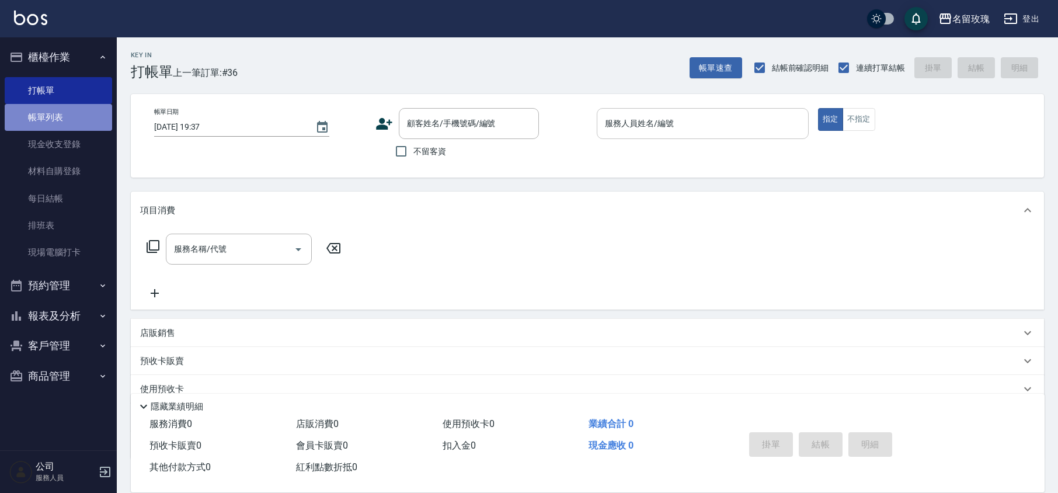
click at [54, 116] on link "帳單列表" at bounding box center [58, 117] width 107 height 27
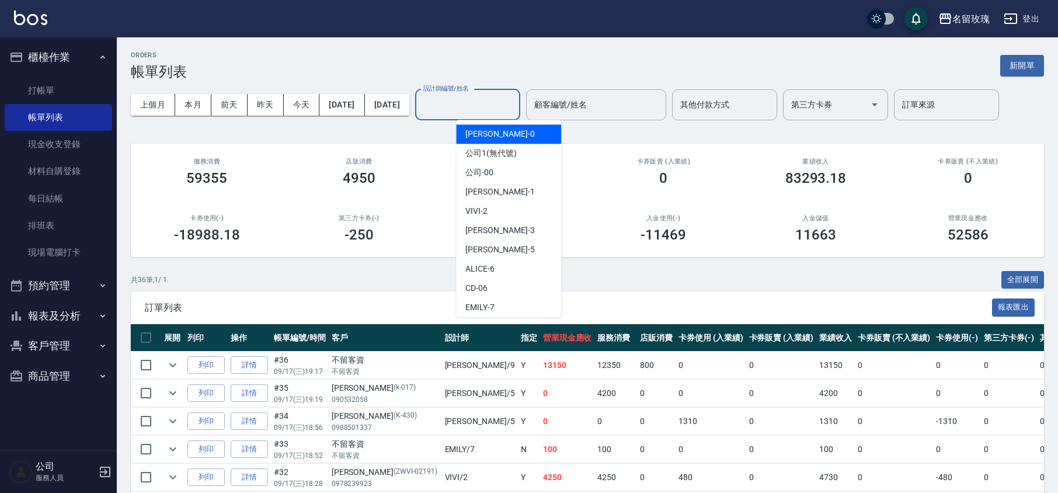
click at [492, 106] on input "設計師編號/姓名" at bounding box center [467, 105] width 95 height 20
click at [505, 206] on div "VIVI -2" at bounding box center [508, 210] width 105 height 19
type input "VIVI-2"
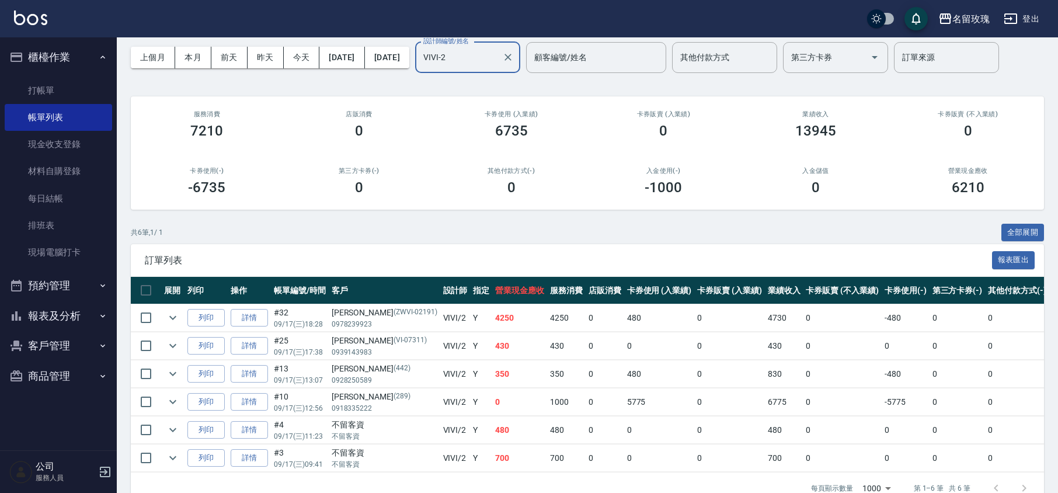
scroll to position [87, 0]
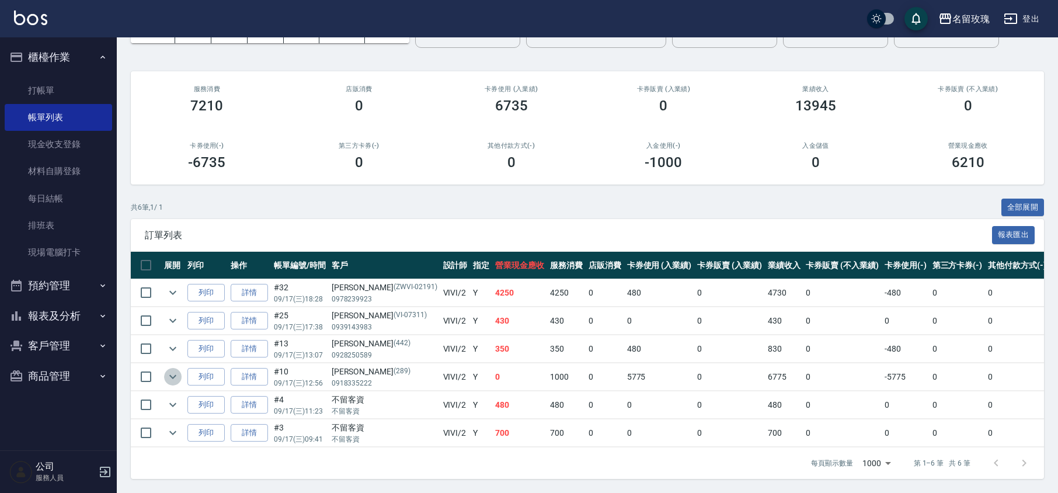
click at [168, 370] on icon "expand row" at bounding box center [173, 377] width 14 height 14
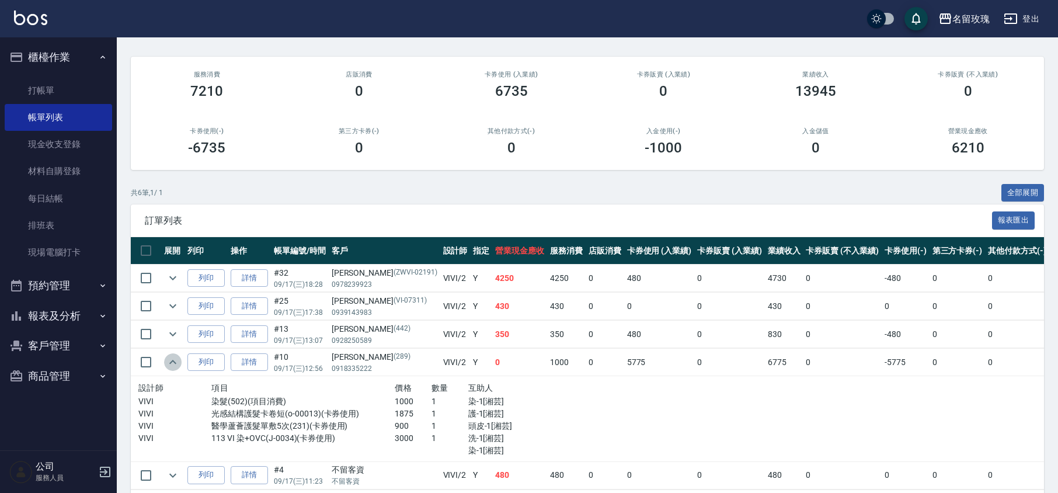
click at [168, 364] on icon "expand row" at bounding box center [173, 362] width 14 height 14
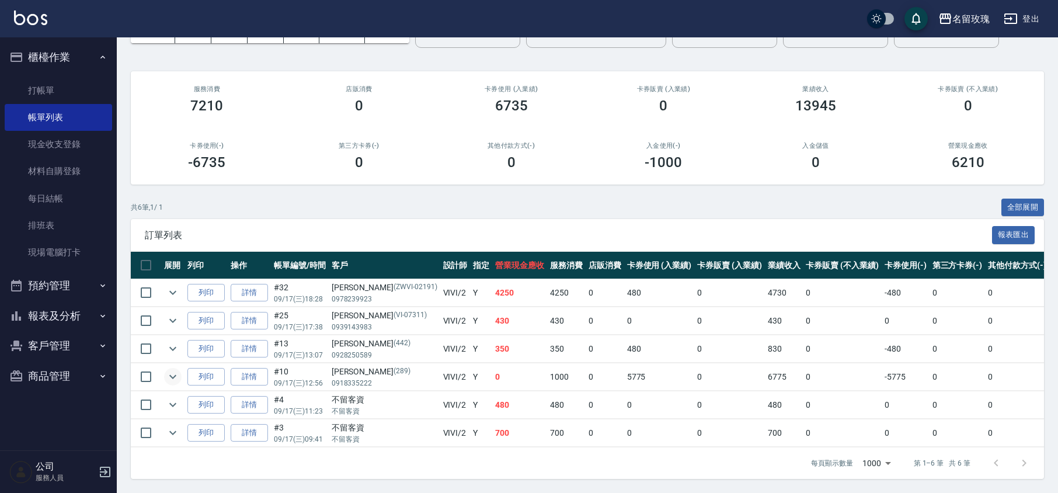
click at [181, 391] on td at bounding box center [172, 404] width 23 height 27
click at [179, 398] on icon "expand row" at bounding box center [173, 405] width 14 height 14
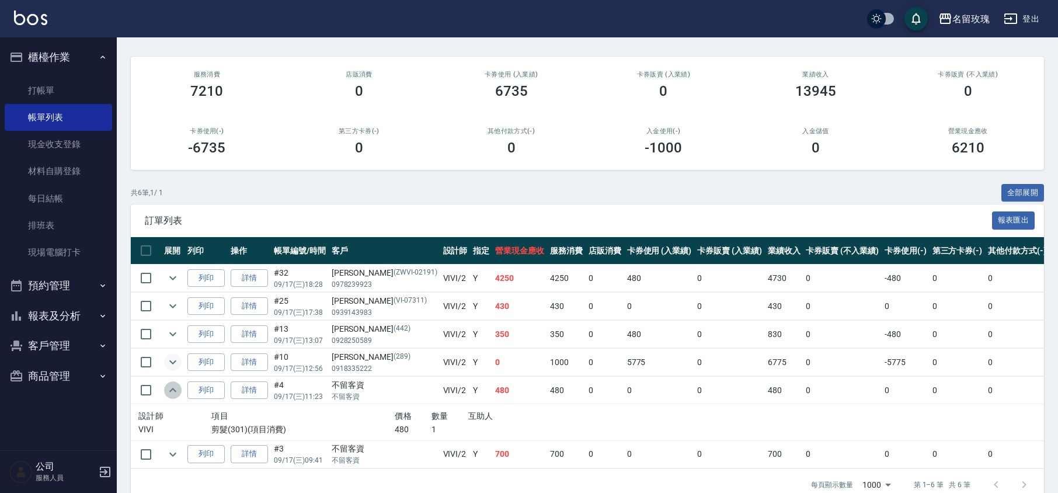
click at [179, 390] on icon "expand row" at bounding box center [173, 390] width 14 height 14
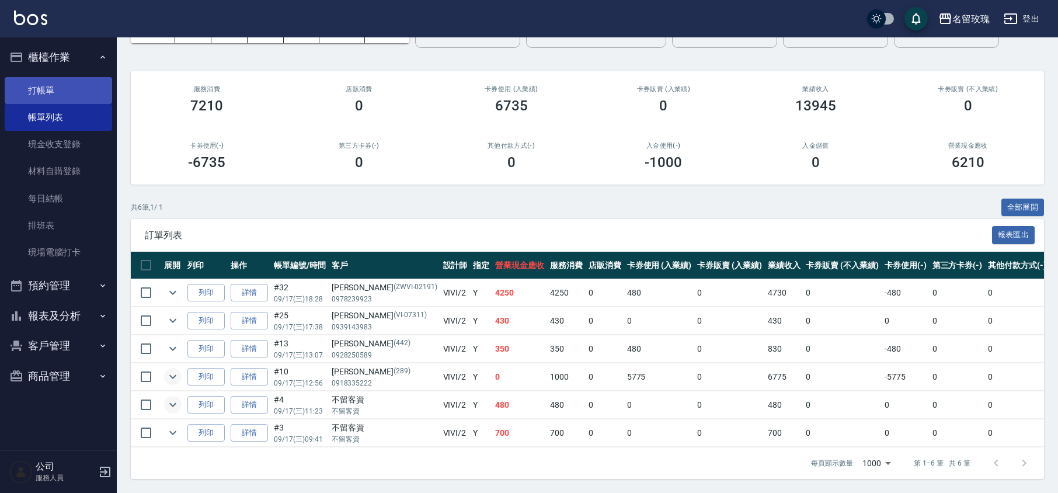
click at [52, 86] on link "打帳單" at bounding box center [58, 90] width 107 height 27
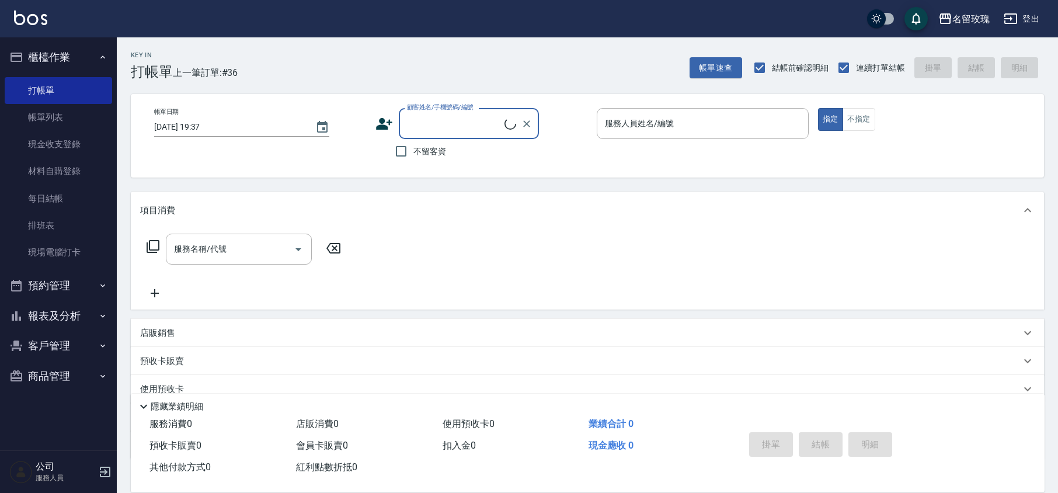
click at [443, 116] on input "顧客姓名/手機號碼/編號" at bounding box center [454, 123] width 100 height 20
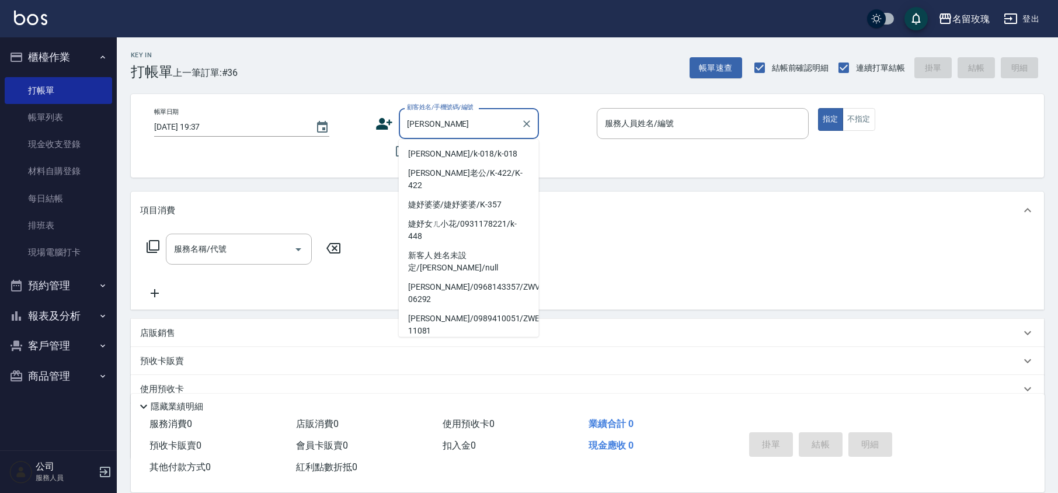
click at [444, 152] on li "[PERSON_NAME]/k-018/k-018" at bounding box center [469, 153] width 140 height 19
type input "[PERSON_NAME]/k-018/k-018"
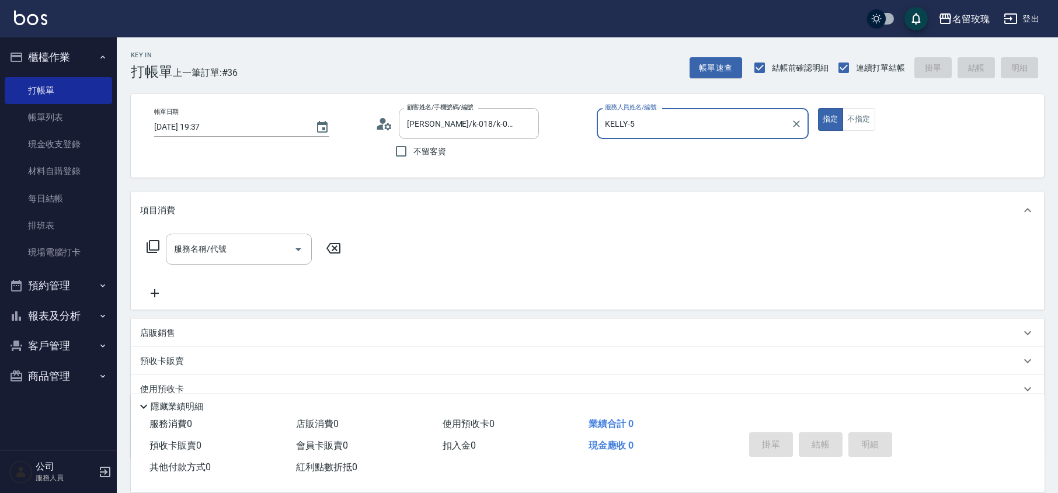
type input "KELLY-5"
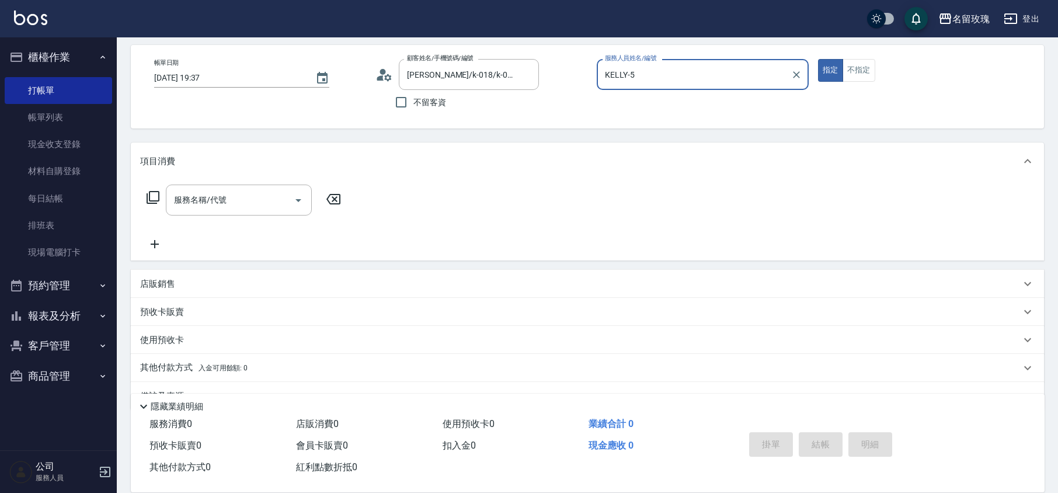
scroll to position [76, 0]
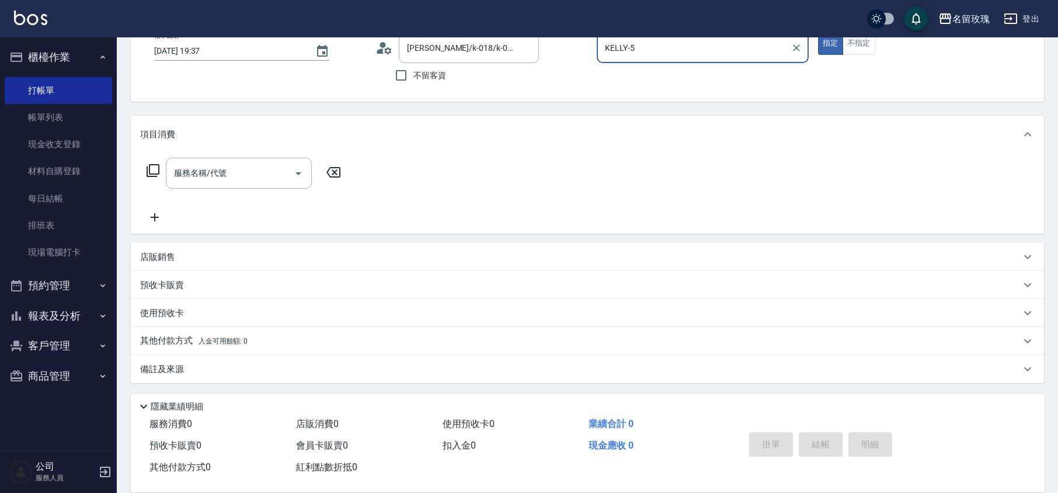
click at [174, 249] on div "店販銷售" at bounding box center [587, 257] width 913 height 28
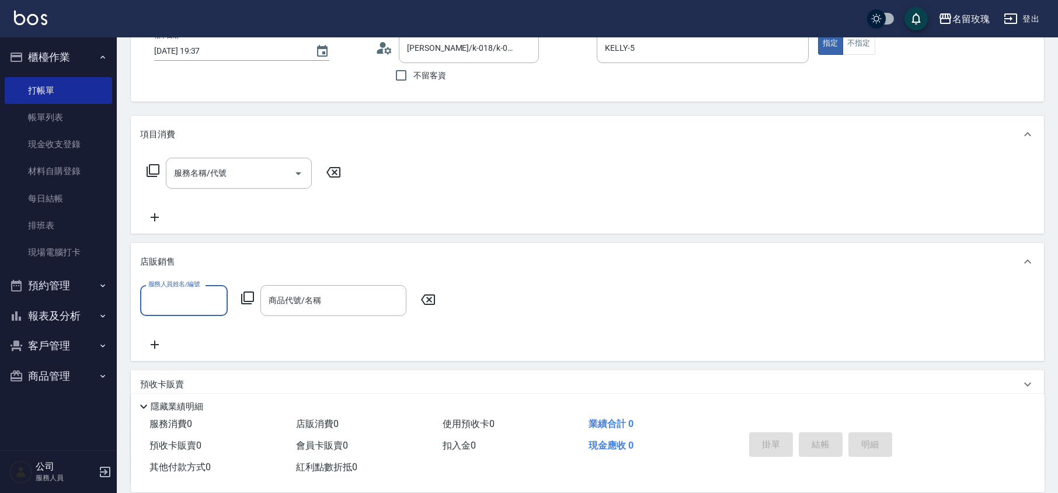
scroll to position [0, 0]
click at [167, 297] on input "服務人員姓名/編號" at bounding box center [183, 300] width 77 height 20
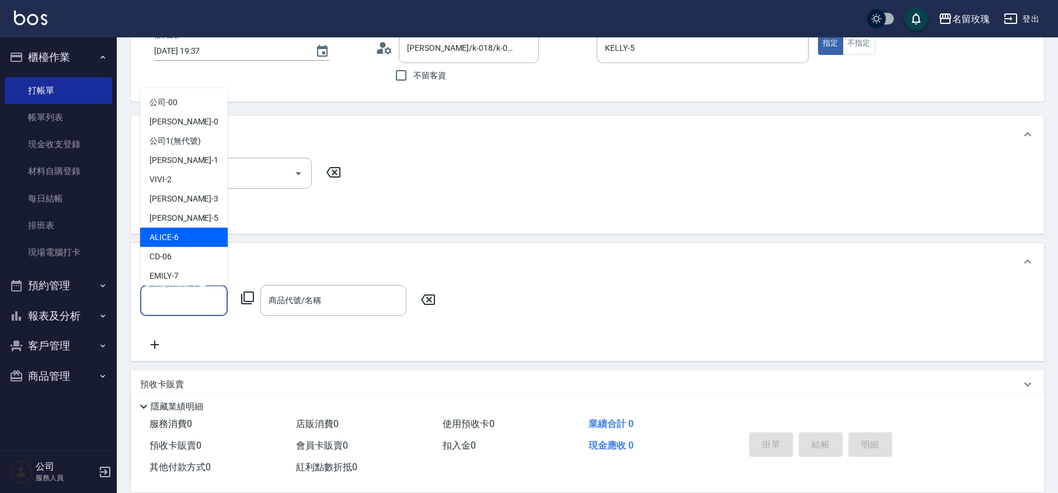
click at [175, 223] on div "[PERSON_NAME] -5" at bounding box center [184, 217] width 88 height 19
type input "KELLY-5"
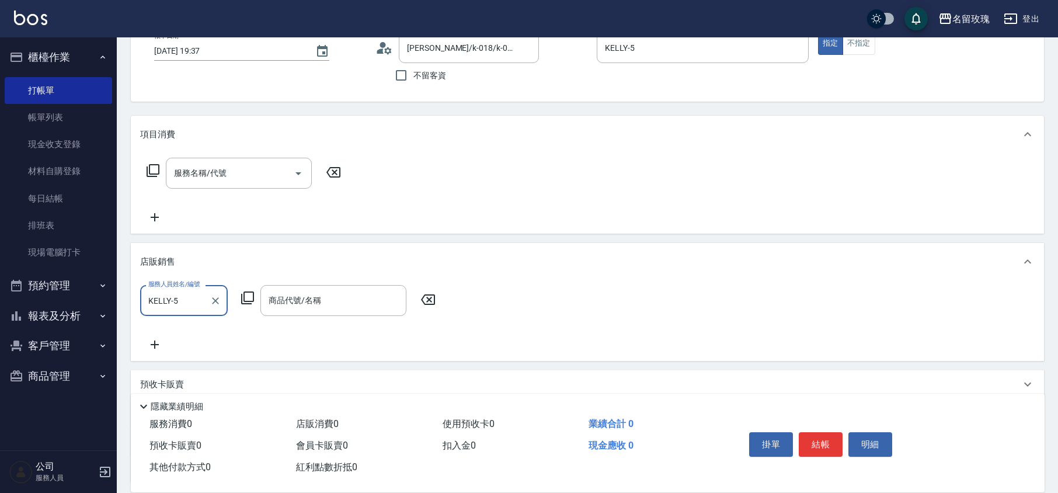
click at [249, 291] on icon at bounding box center [247, 297] width 13 height 13
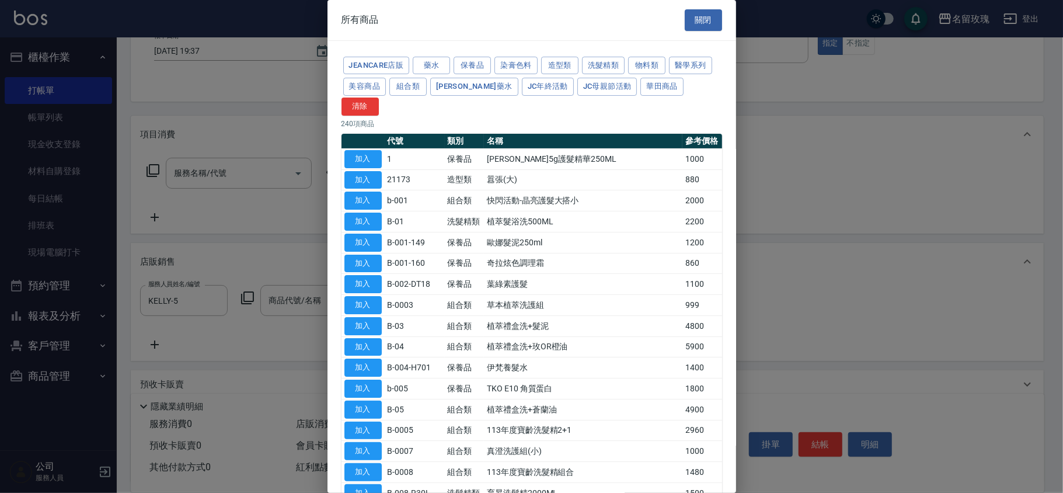
drag, startPoint x: 409, startPoint y: 87, endPoint x: 403, endPoint y: 128, distance: 42.0
click at [411, 86] on button "組合類" at bounding box center [407, 87] width 37 height 18
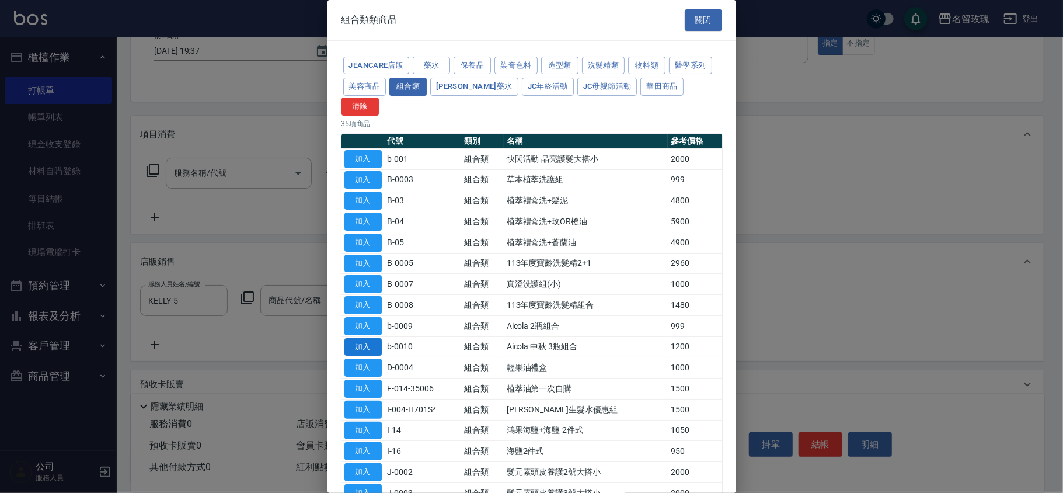
click at [363, 338] on button "加入" at bounding box center [363, 347] width 37 height 18
type input "Aicola 中秋 3瓶組合"
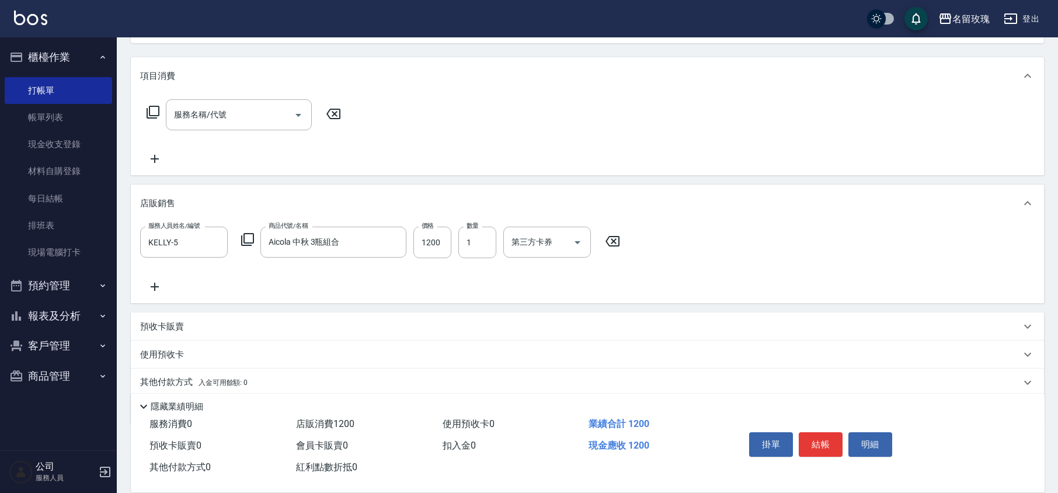
scroll to position [176, 0]
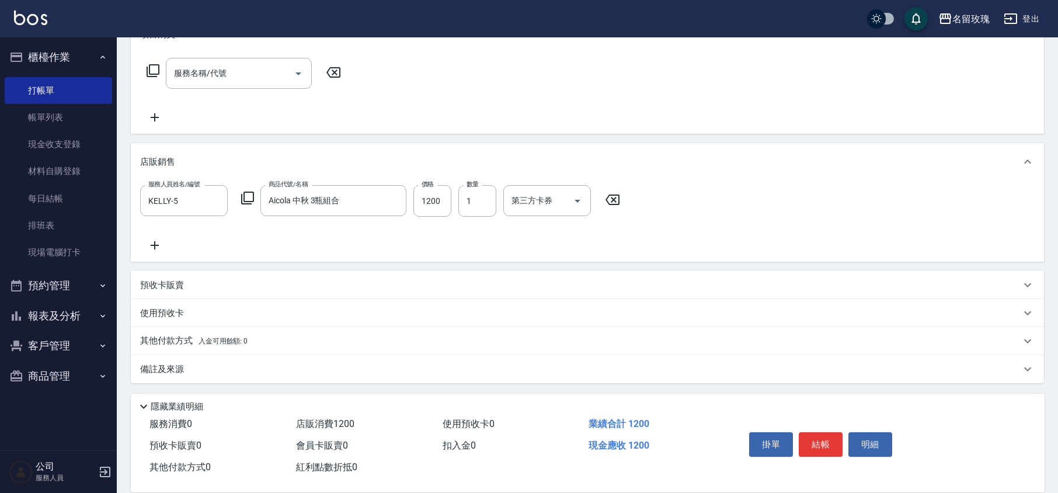
click at [402, 249] on div "服務人員姓名/編號 [PERSON_NAME]-5 服務人員姓名/編號 商品代號/名稱 Aicola 中秋 3瓶組合 商品代號/名稱 價格 1200 價格 數…" at bounding box center [587, 218] width 895 height 67
type input "[DATE] 19:38"
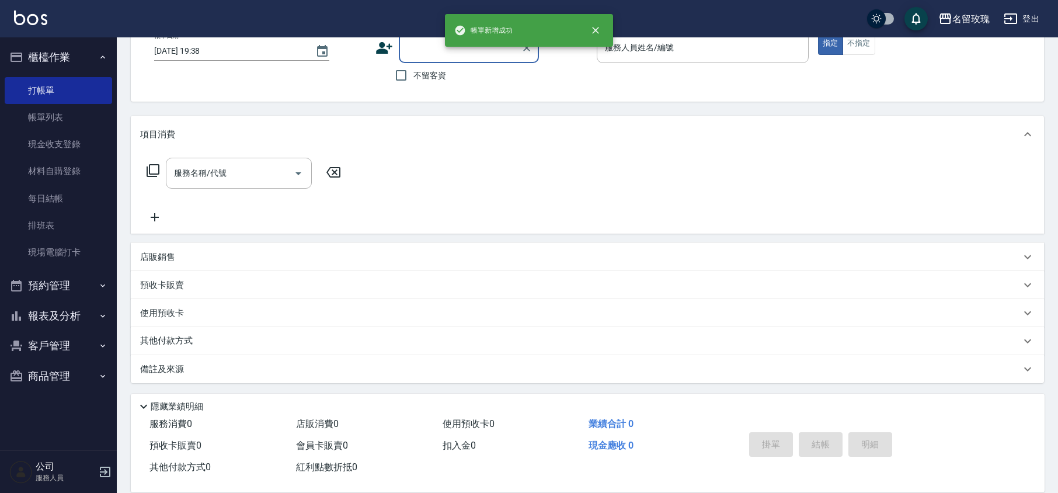
scroll to position [0, 0]
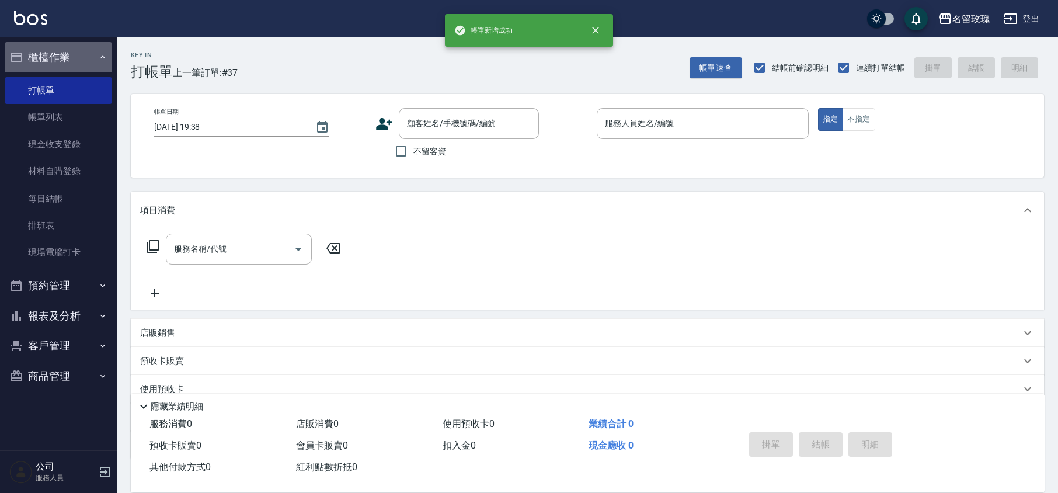
click at [51, 50] on button "櫃檯作業" at bounding box center [58, 57] width 107 height 30
